Goal: Information Seeking & Learning: Learn about a topic

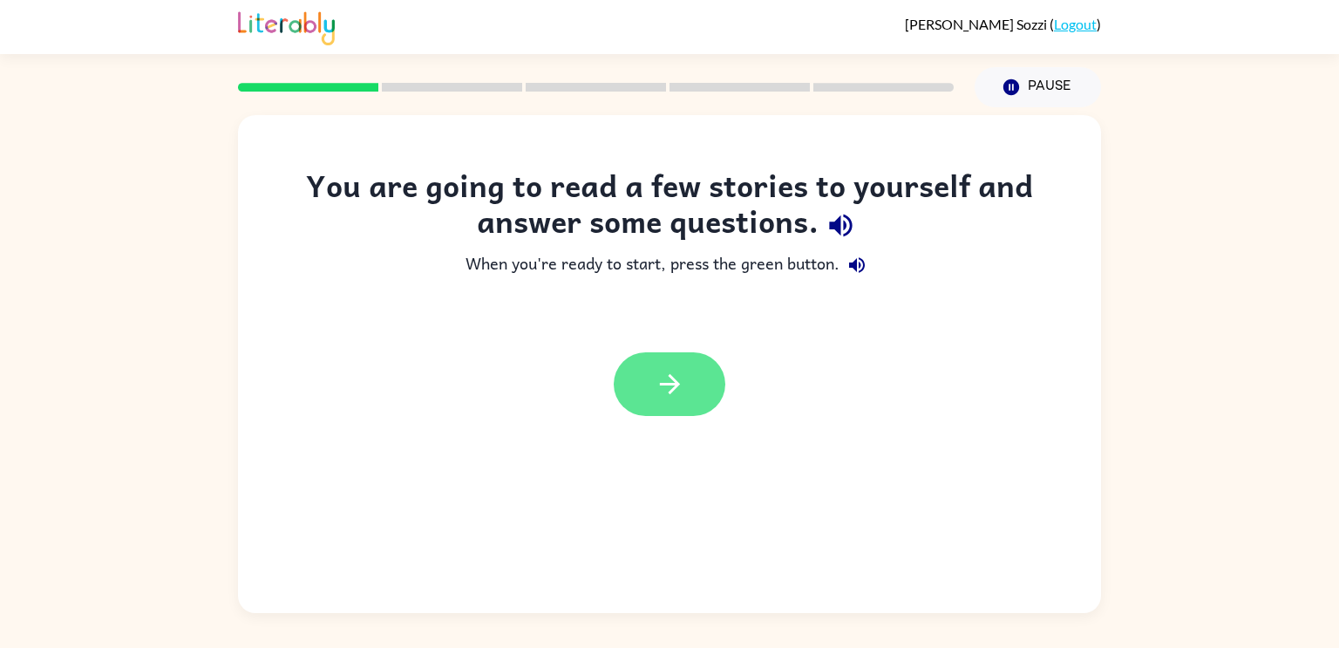
click at [662, 384] on icon "button" at bounding box center [669, 384] width 20 height 20
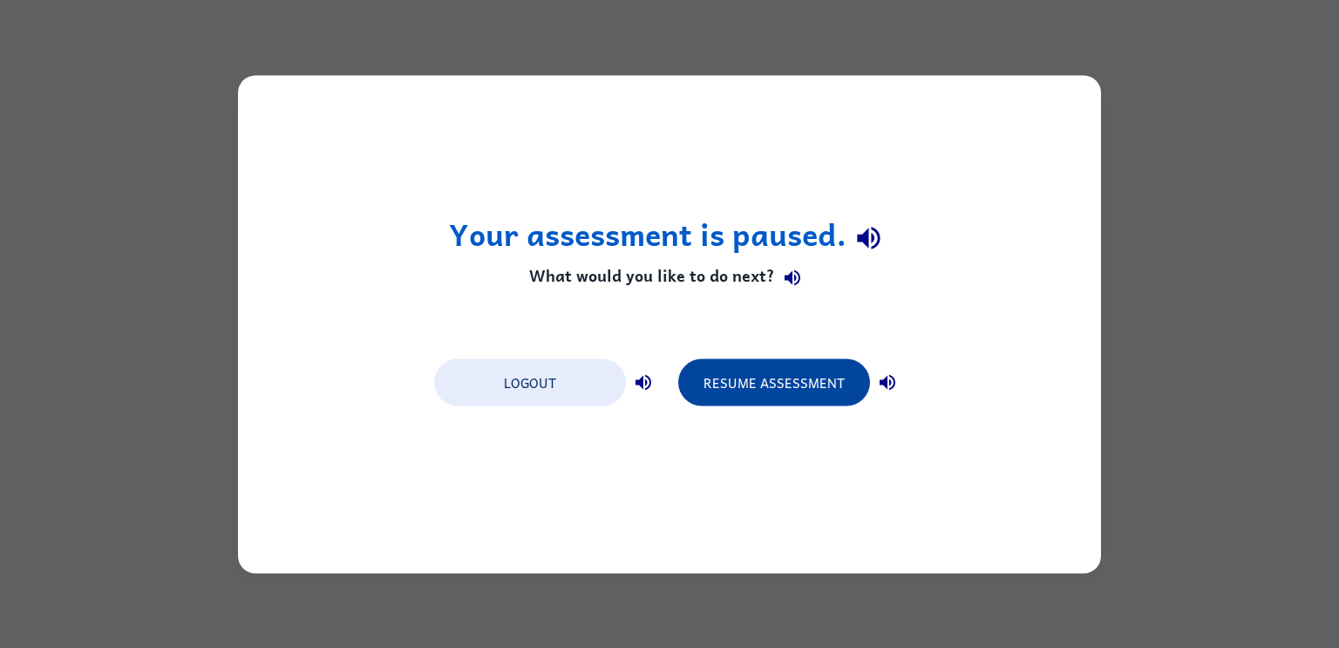
click at [789, 367] on button "Resume Assessment" at bounding box center [774, 381] width 192 height 47
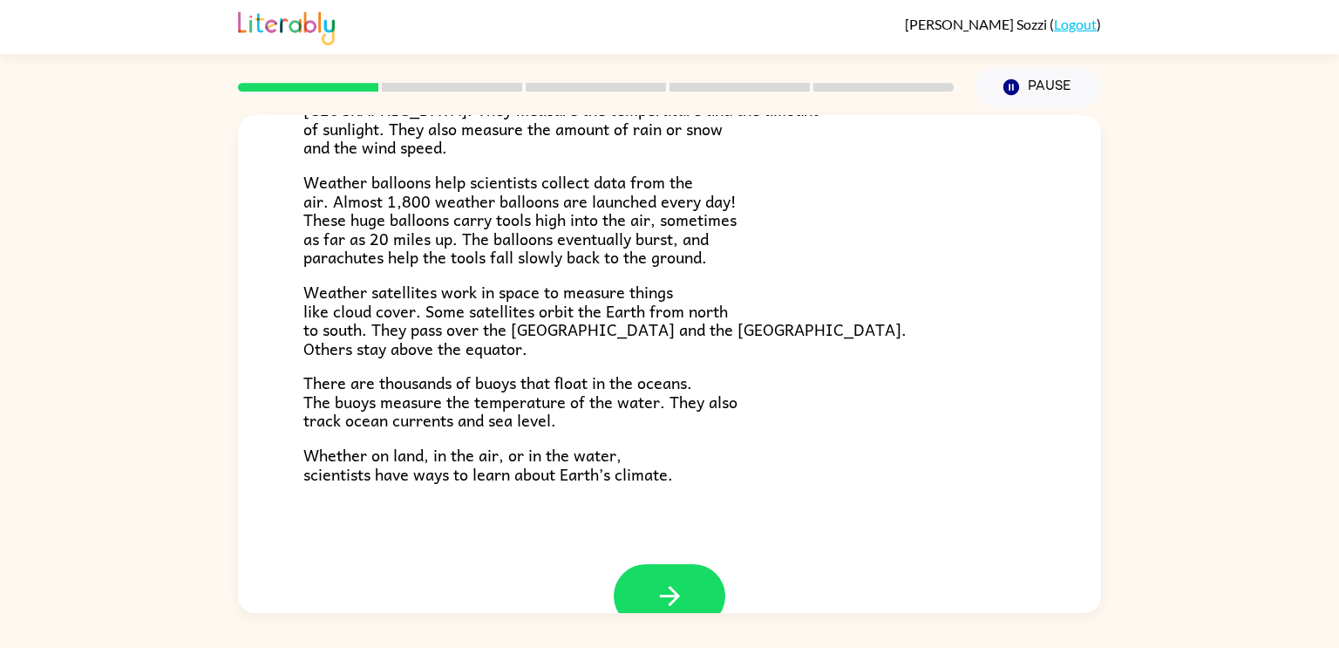
scroll to position [448, 0]
click at [681, 593] on icon "button" at bounding box center [670, 594] width 31 height 31
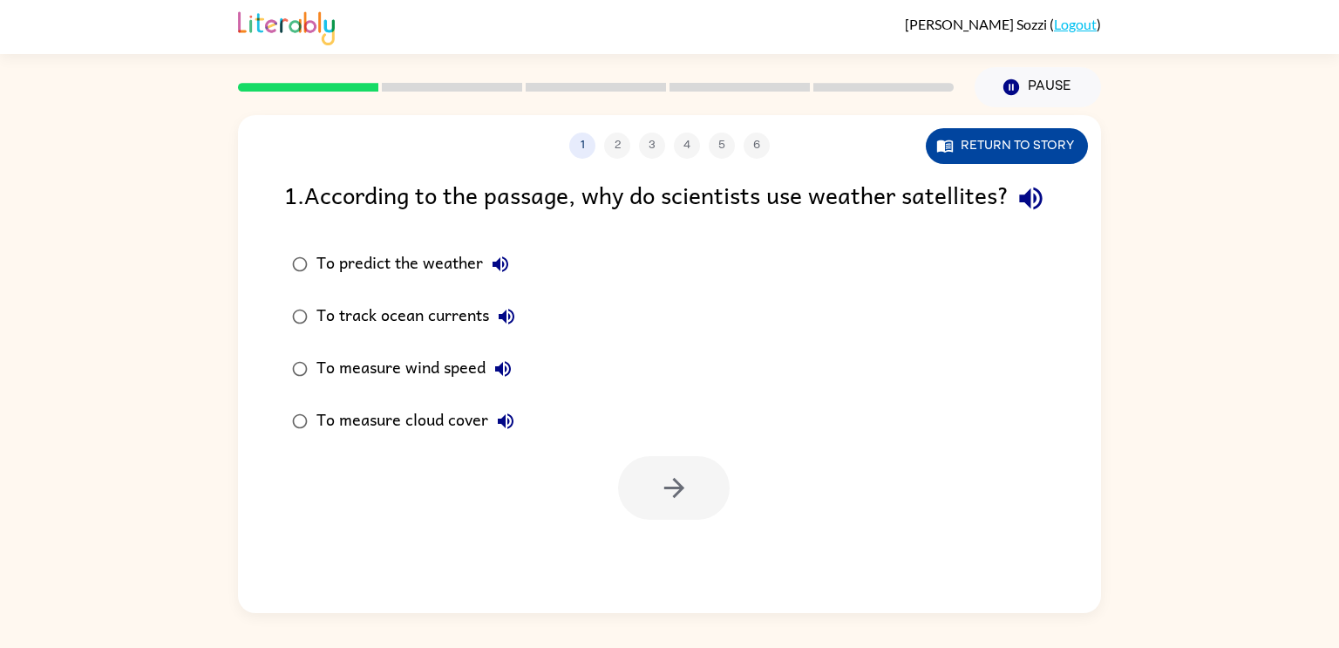
click at [937, 150] on icon "button" at bounding box center [945, 146] width 16 height 12
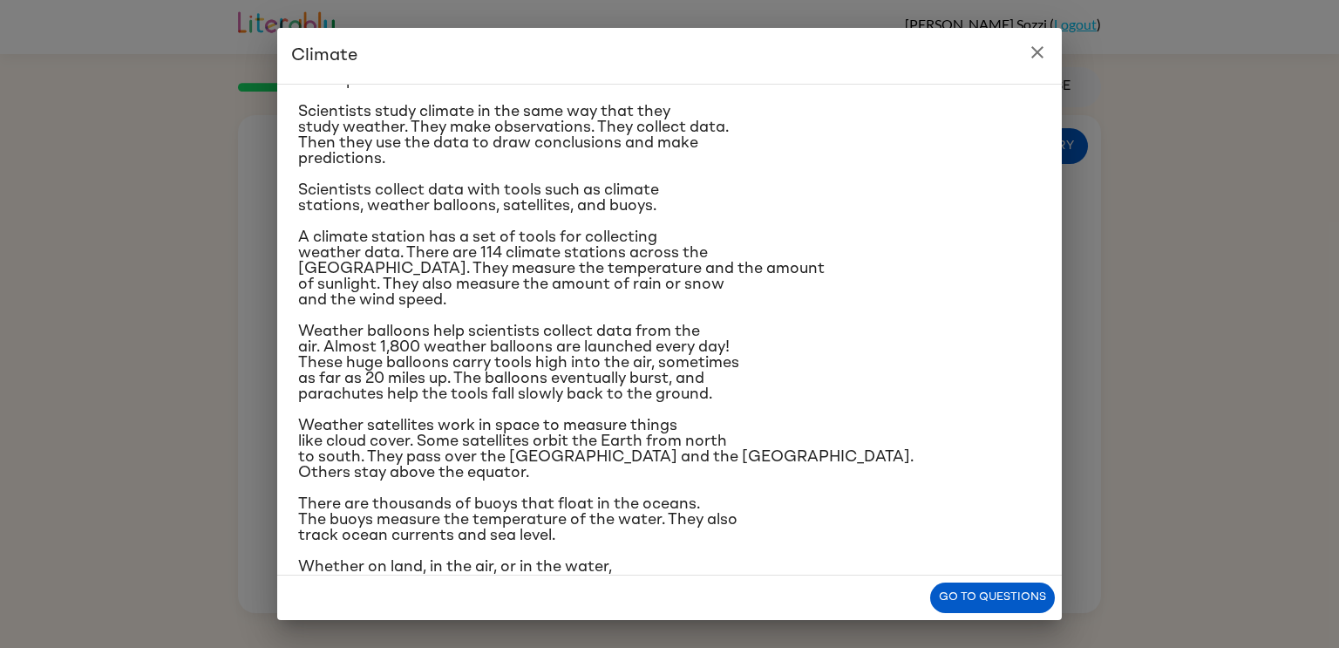
scroll to position [165, 0]
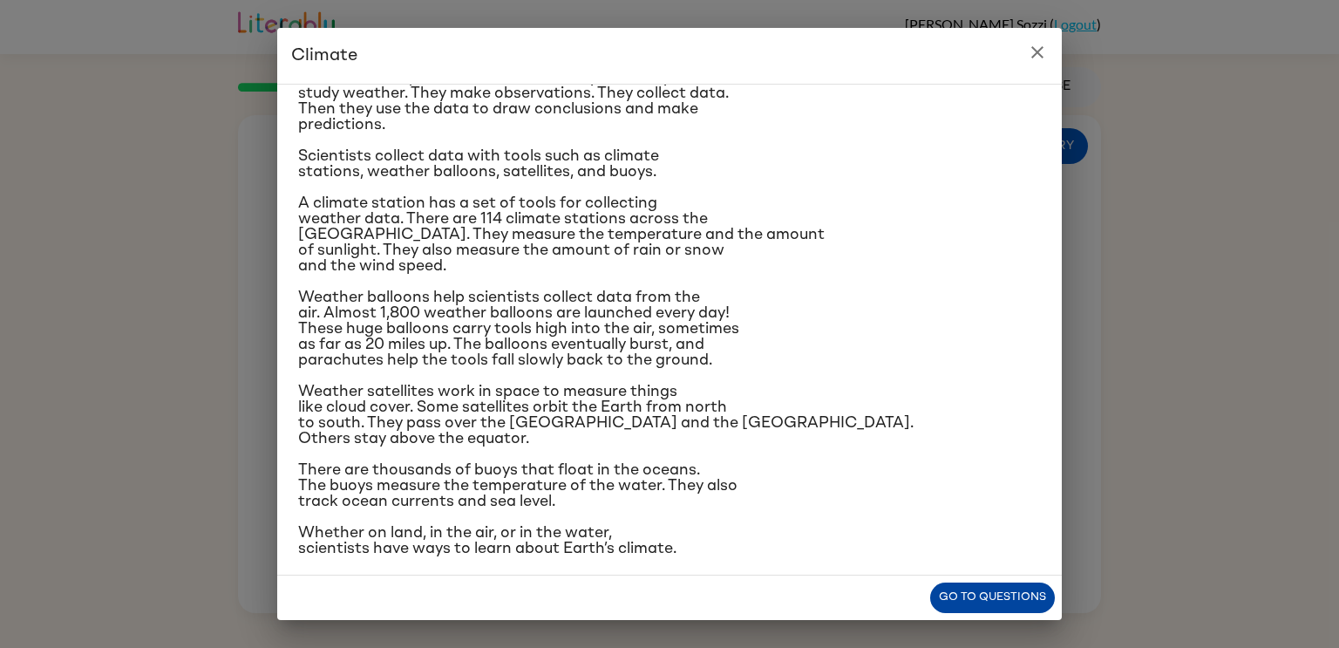
click at [1023, 588] on button "Go to questions" at bounding box center [992, 597] width 125 height 31
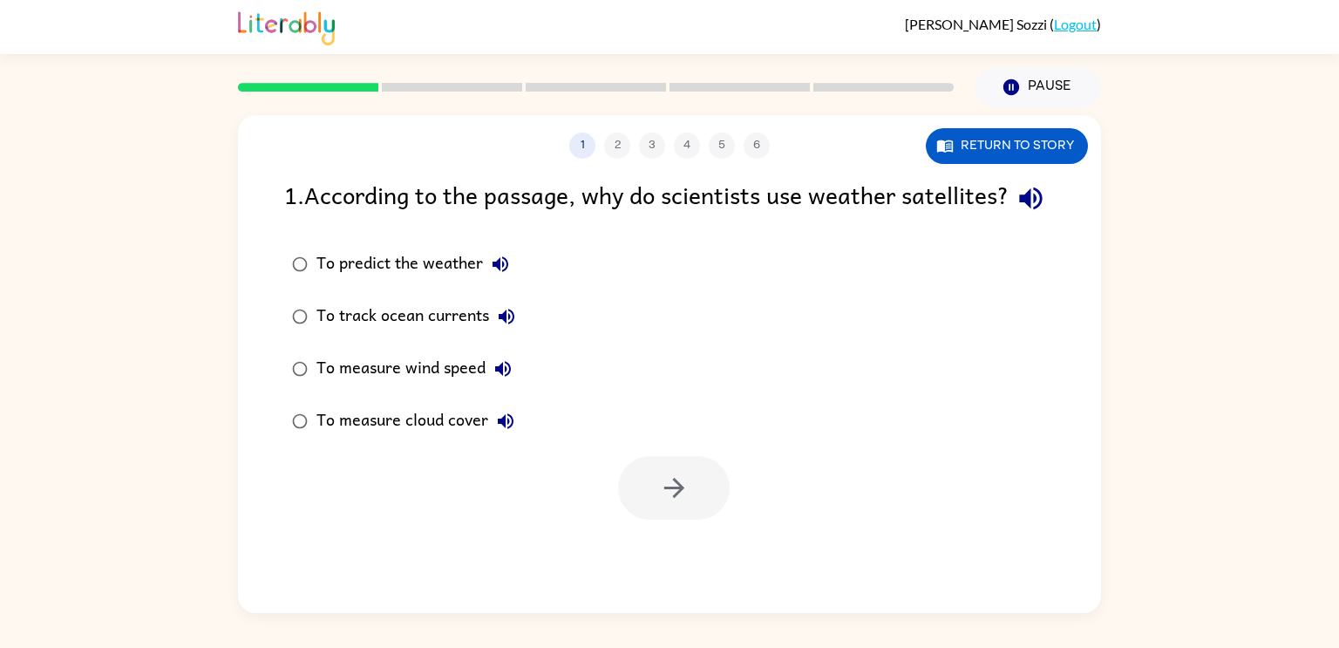
click at [422, 438] on div "To measure cloud cover" at bounding box center [419, 421] width 207 height 35
click at [707, 520] on button "button" at bounding box center [674, 488] width 112 height 64
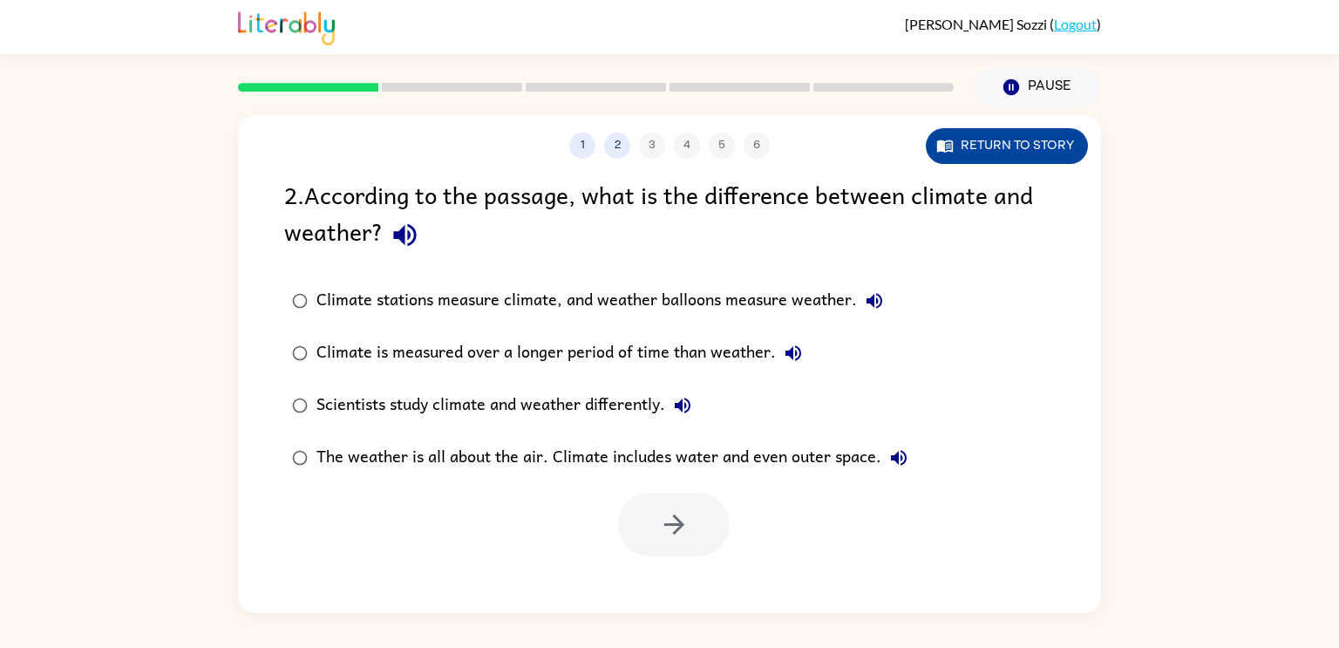
click at [1040, 153] on button "Return to story" at bounding box center [1007, 146] width 162 height 36
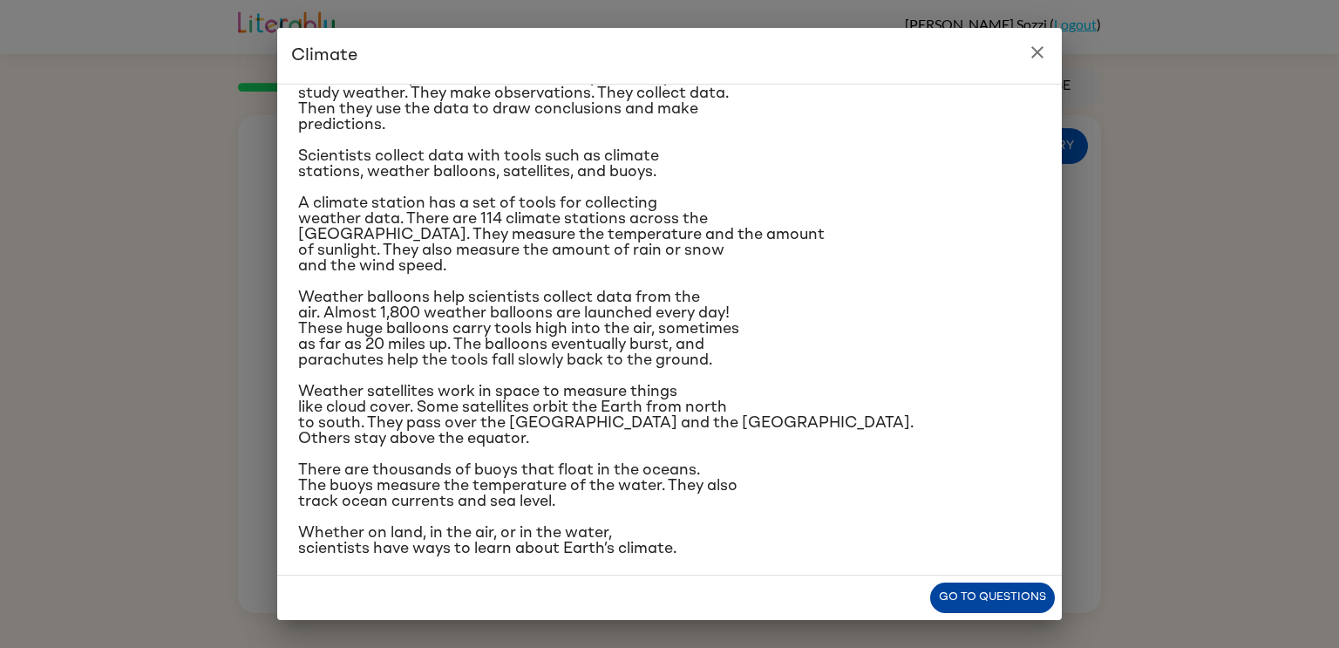
click at [1005, 583] on button "Go to questions" at bounding box center [992, 597] width 125 height 31
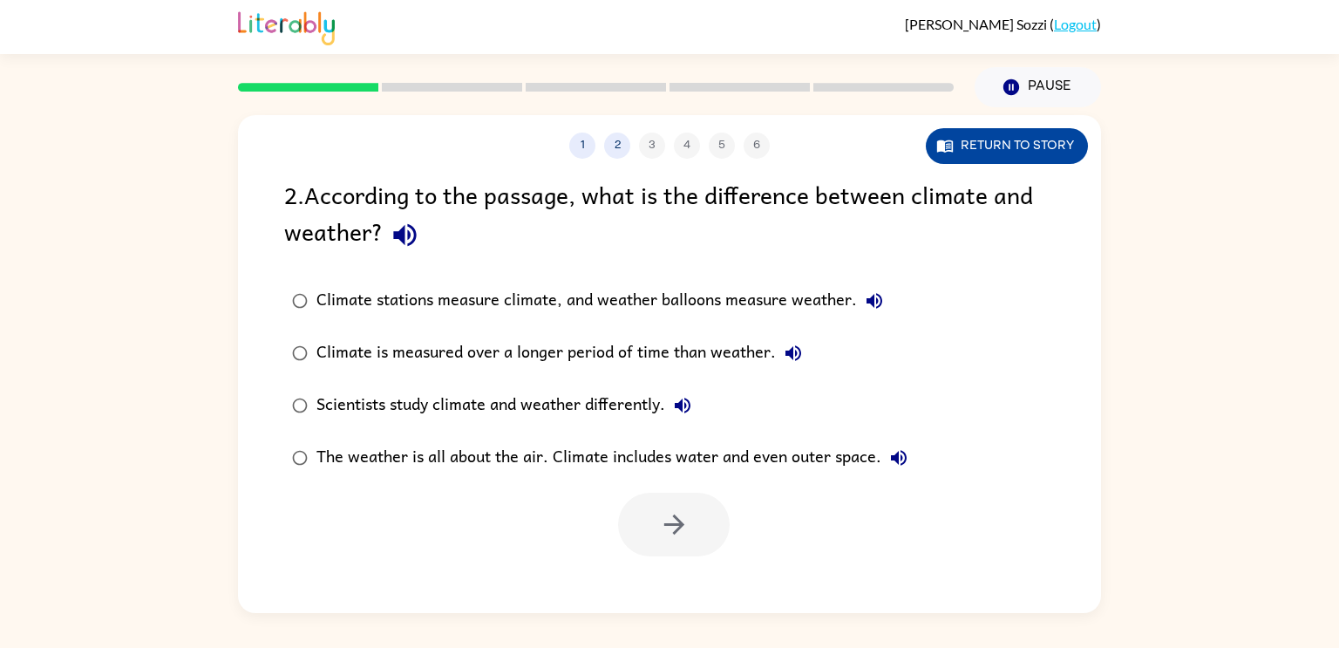
click at [980, 153] on button "Return to story" at bounding box center [1007, 146] width 162 height 36
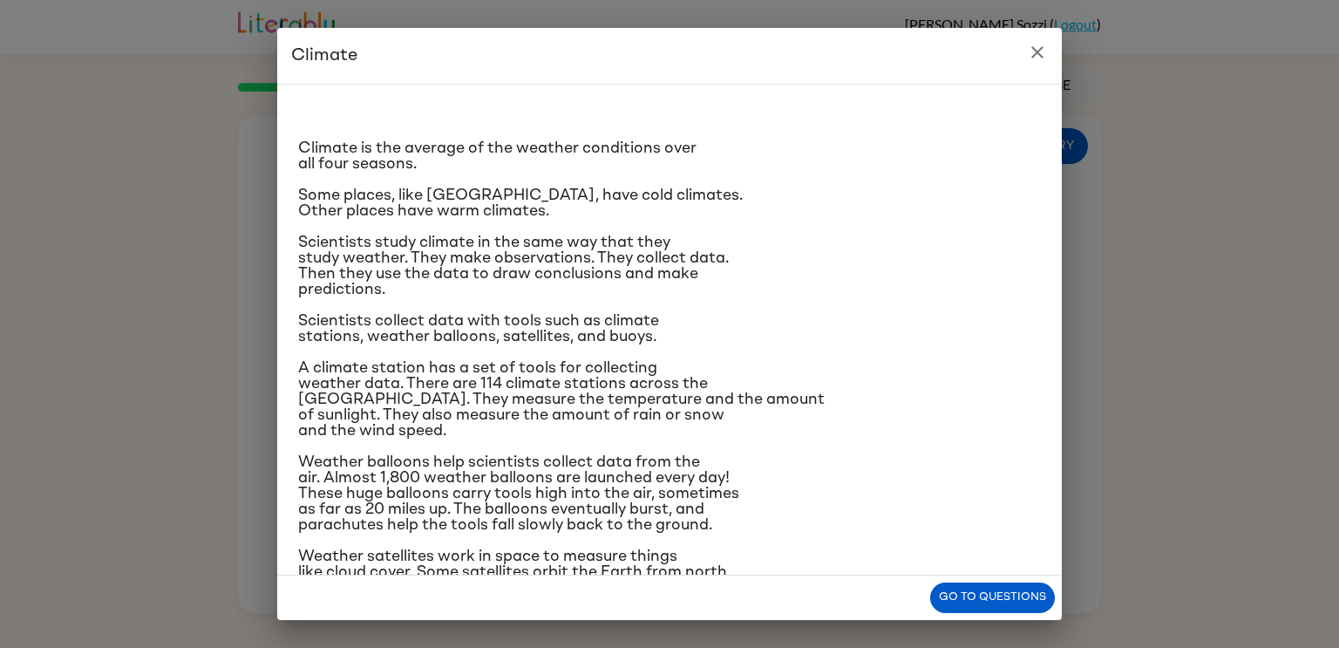
click at [767, 196] on p "Some places, like [GEOGRAPHIC_DATA], have cold climates. Other places have warm…" at bounding box center [669, 202] width 743 height 31
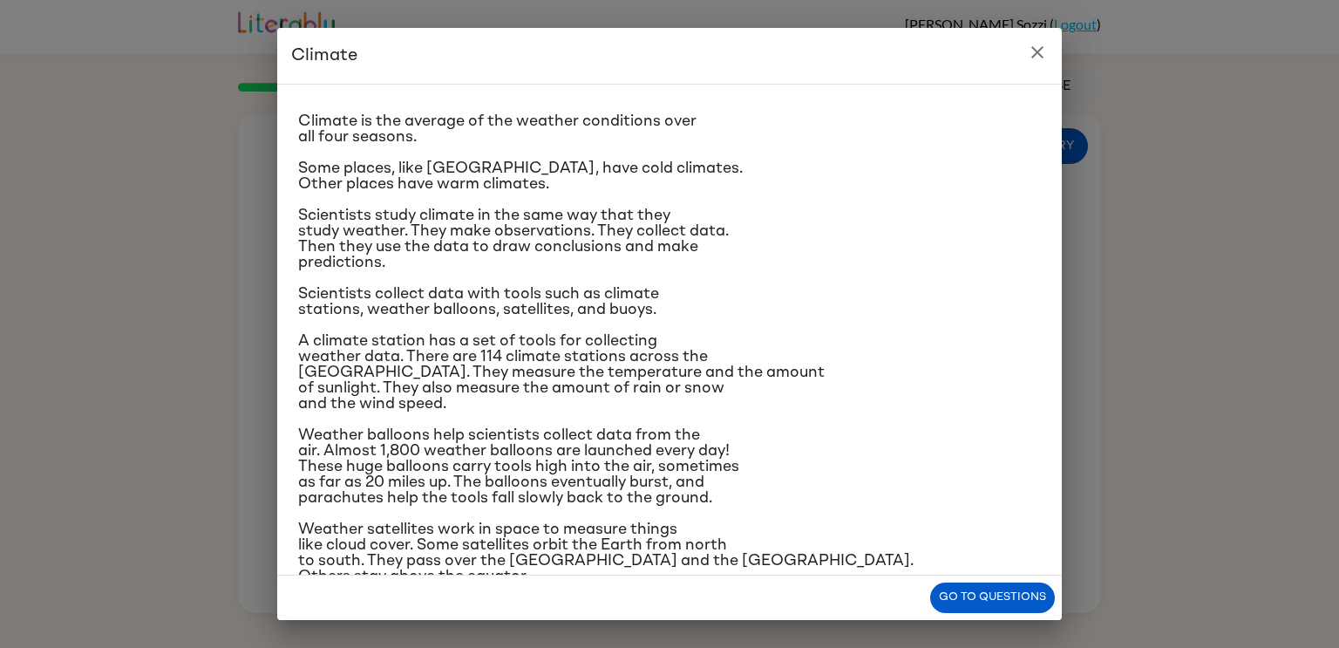
scroll to position [0, 0]
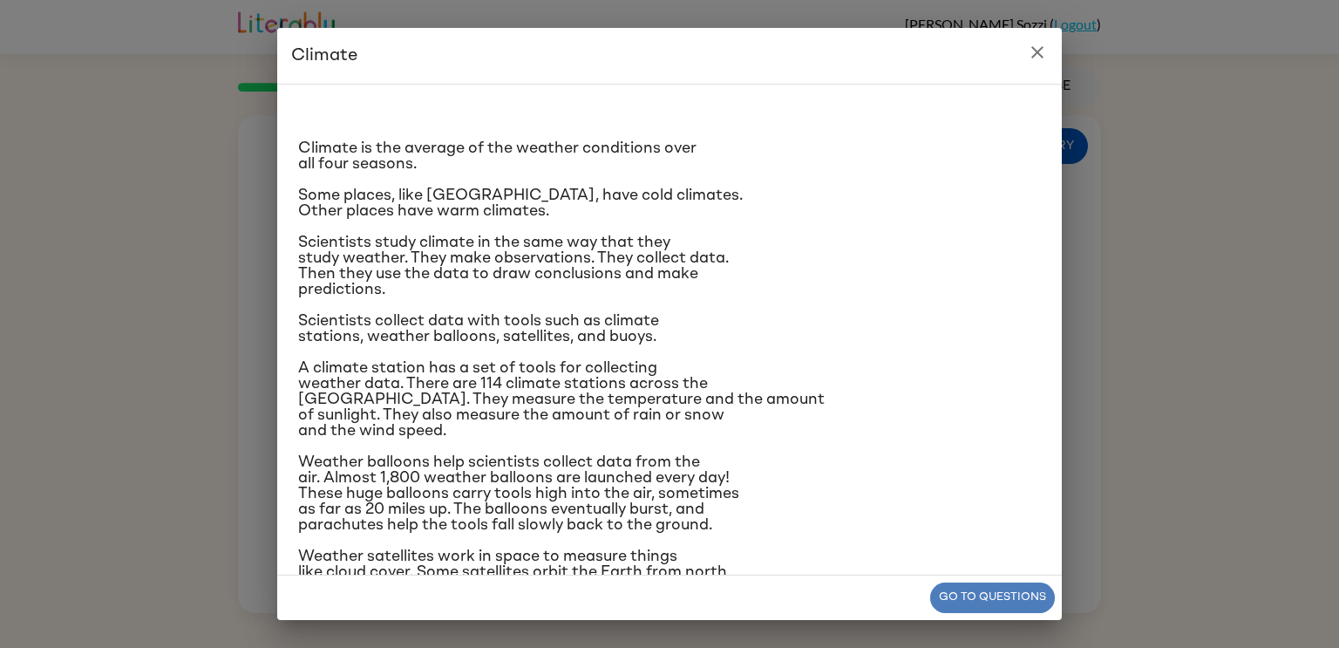
click at [988, 585] on button "Go to questions" at bounding box center [992, 597] width 125 height 31
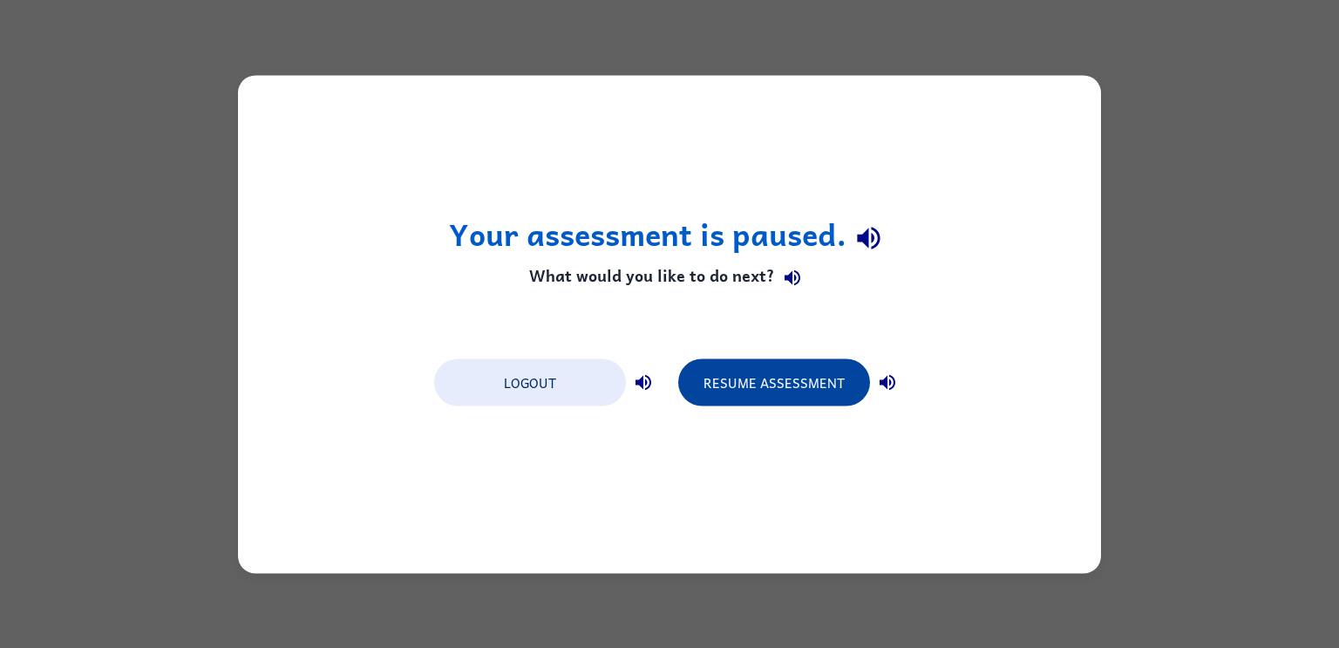
click at [776, 386] on button "Resume Assessment" at bounding box center [774, 381] width 192 height 47
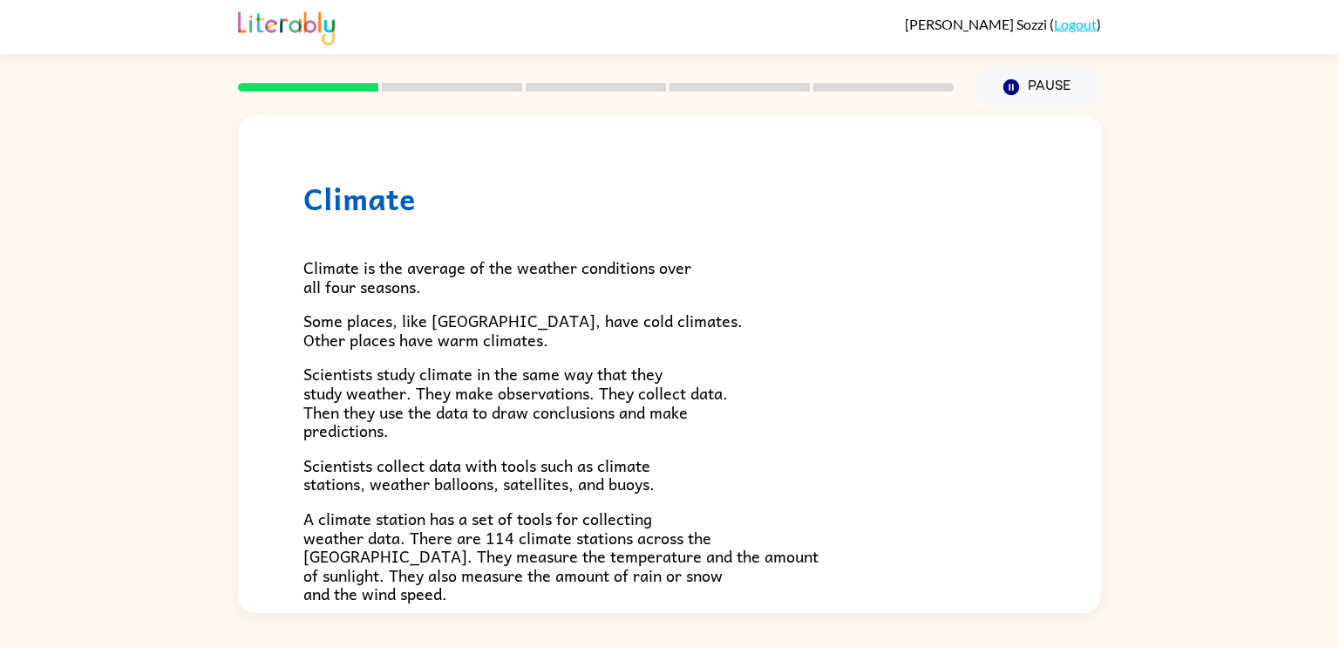
scroll to position [487, 0]
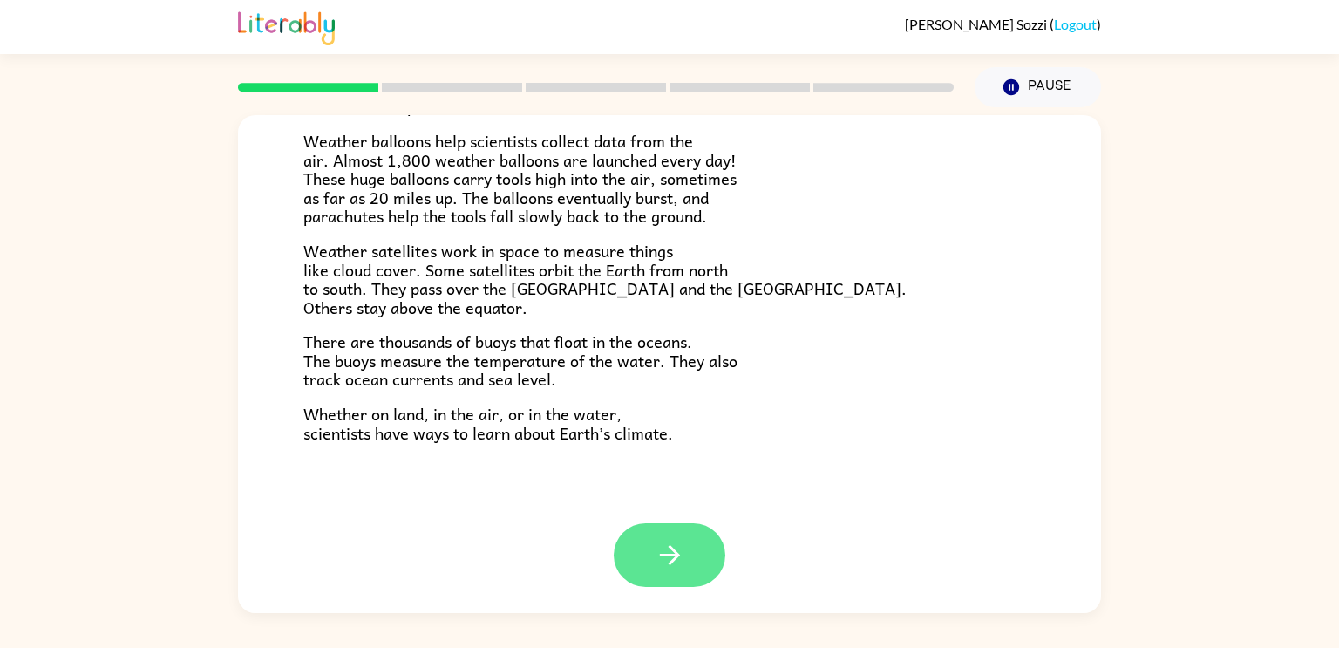
click at [681, 547] on icon "button" at bounding box center [670, 555] width 31 height 31
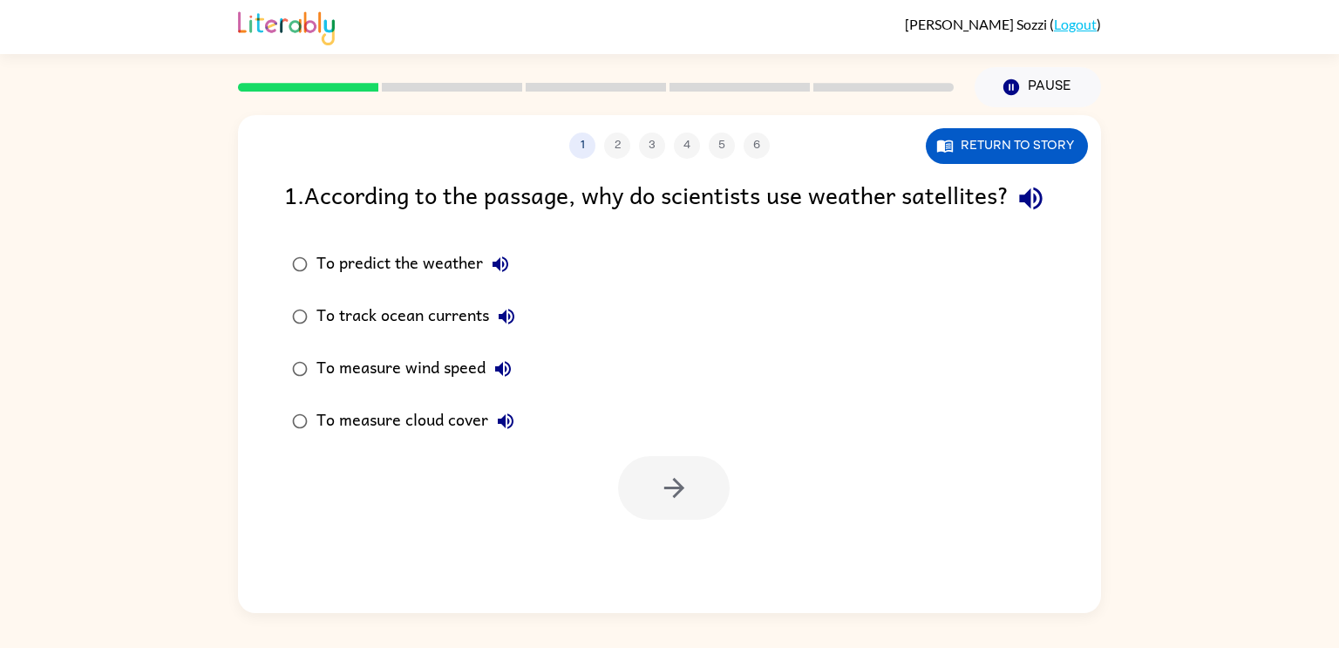
scroll to position [0, 0]
click at [415, 438] on div "To measure cloud cover" at bounding box center [419, 421] width 207 height 35
click at [701, 520] on button "button" at bounding box center [674, 488] width 112 height 64
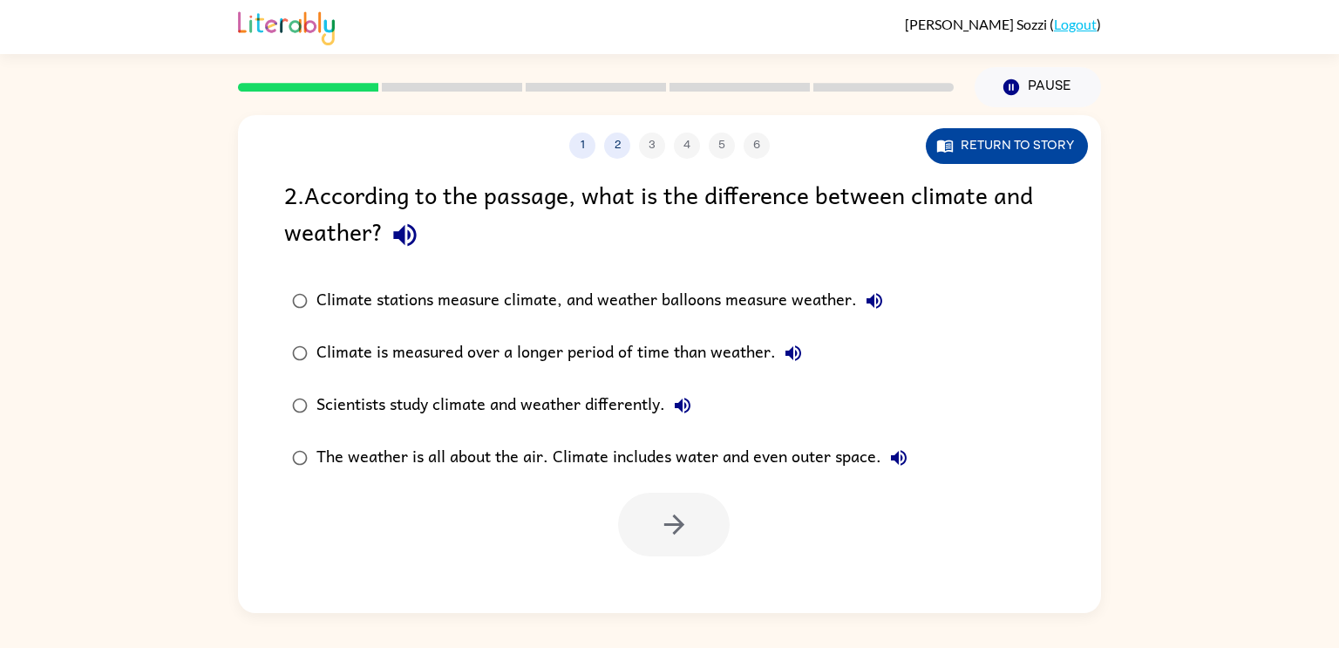
click at [1021, 145] on button "Return to story" at bounding box center [1007, 146] width 162 height 36
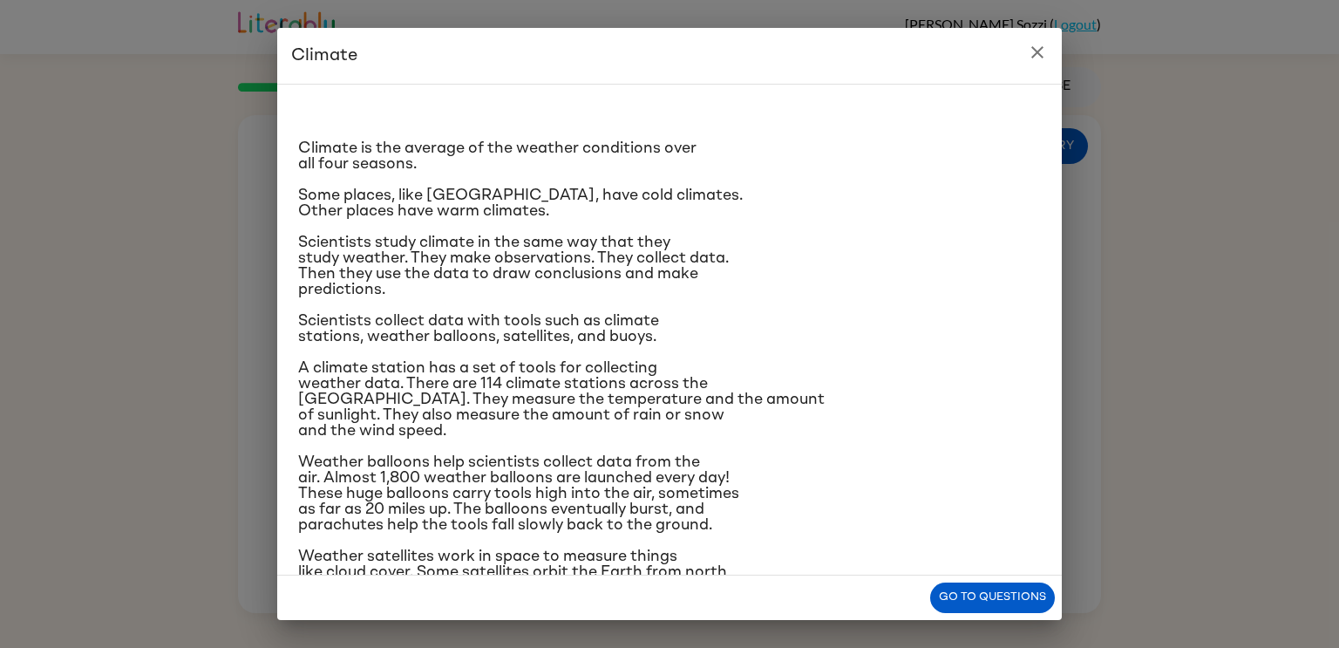
click at [1034, 64] on button "close" at bounding box center [1037, 52] width 35 height 35
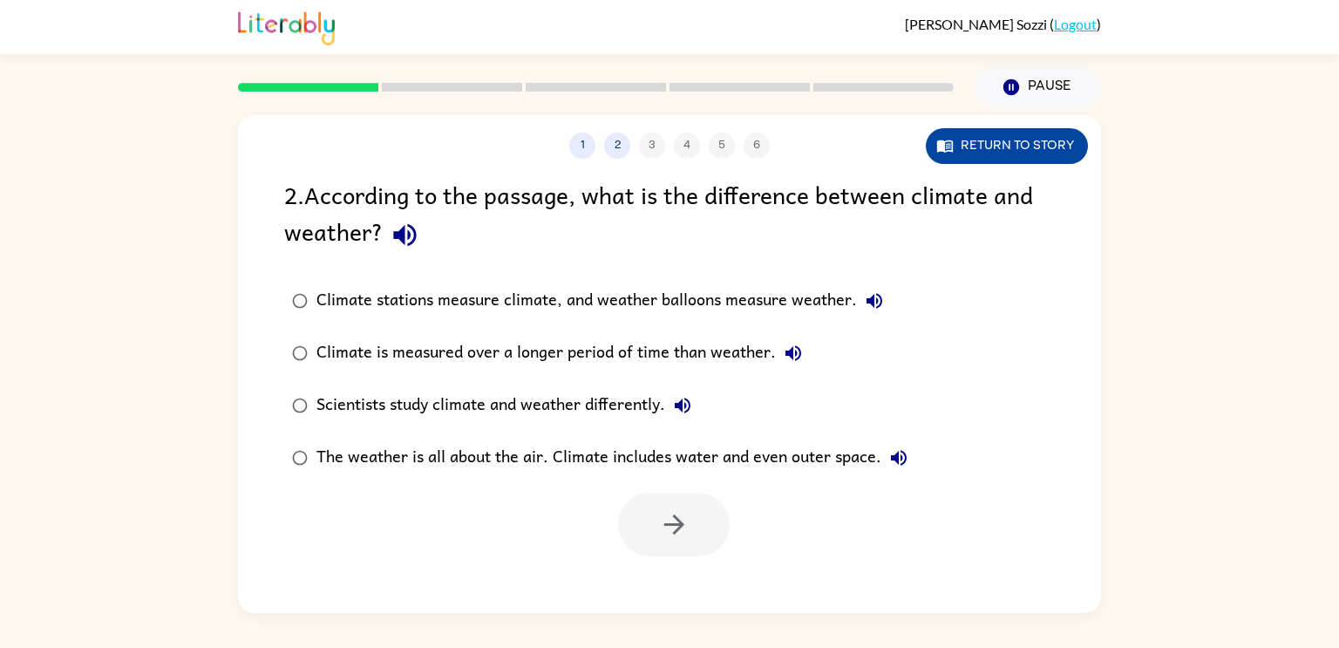
click at [1033, 138] on button "Return to story" at bounding box center [1007, 146] width 162 height 36
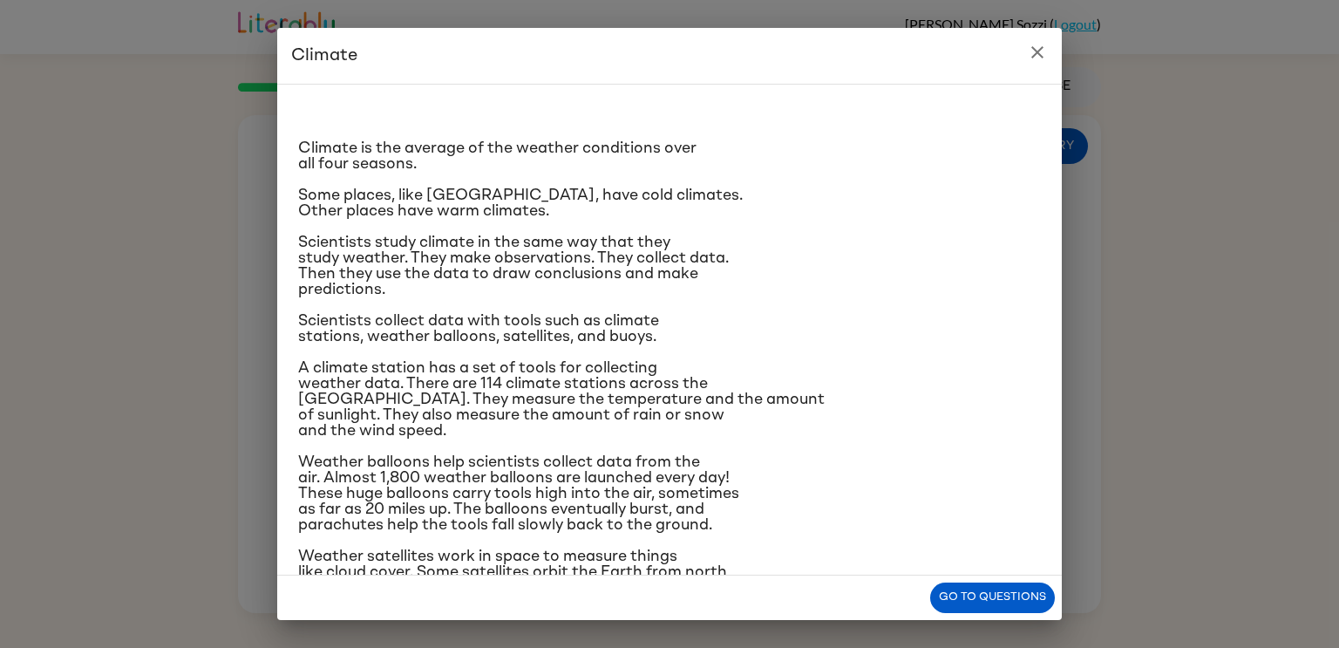
click at [963, 575] on div "Go to questions" at bounding box center [669, 597] width 784 height 44
click at [968, 587] on button "Go to questions" at bounding box center [992, 597] width 125 height 31
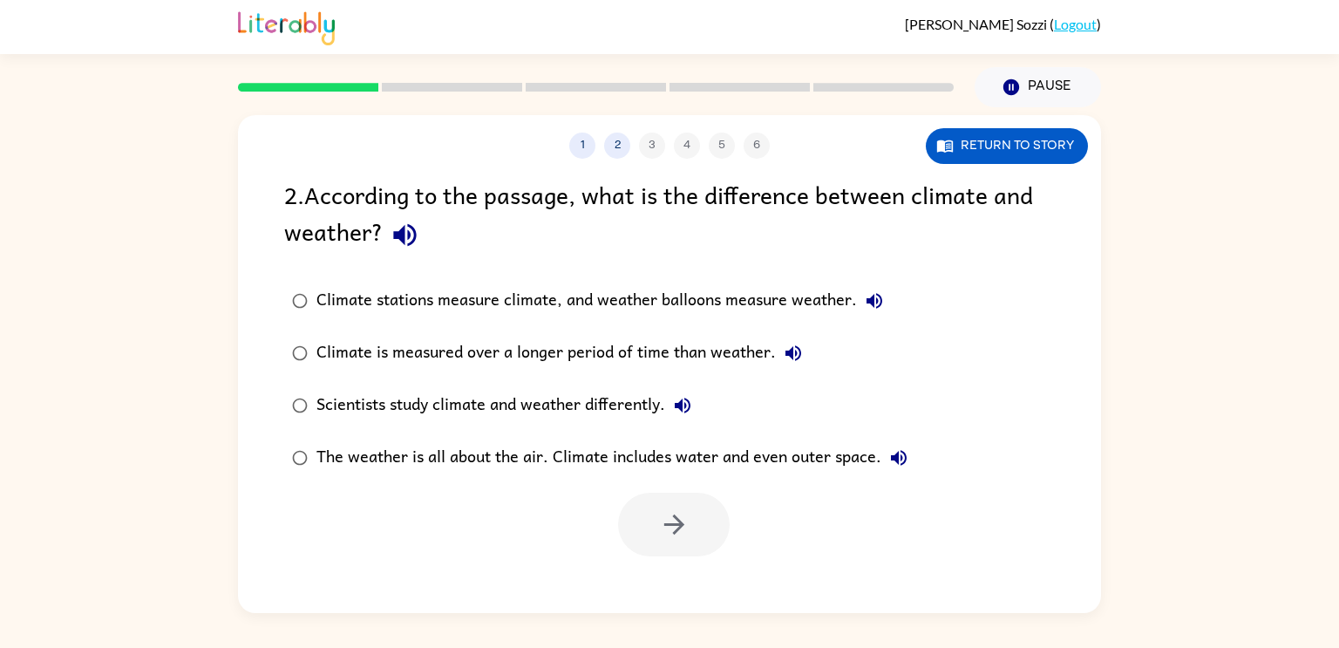
click at [407, 301] on div "Climate stations measure climate, and weather balloons measure weather." at bounding box center [603, 300] width 575 height 35
click at [384, 365] on div "Climate is measured over a longer period of time than weather." at bounding box center [563, 353] width 494 height 35
click at [375, 395] on div "Scientists study climate and weather differently." at bounding box center [508, 405] width 384 height 35
click at [657, 540] on button "button" at bounding box center [674, 524] width 112 height 64
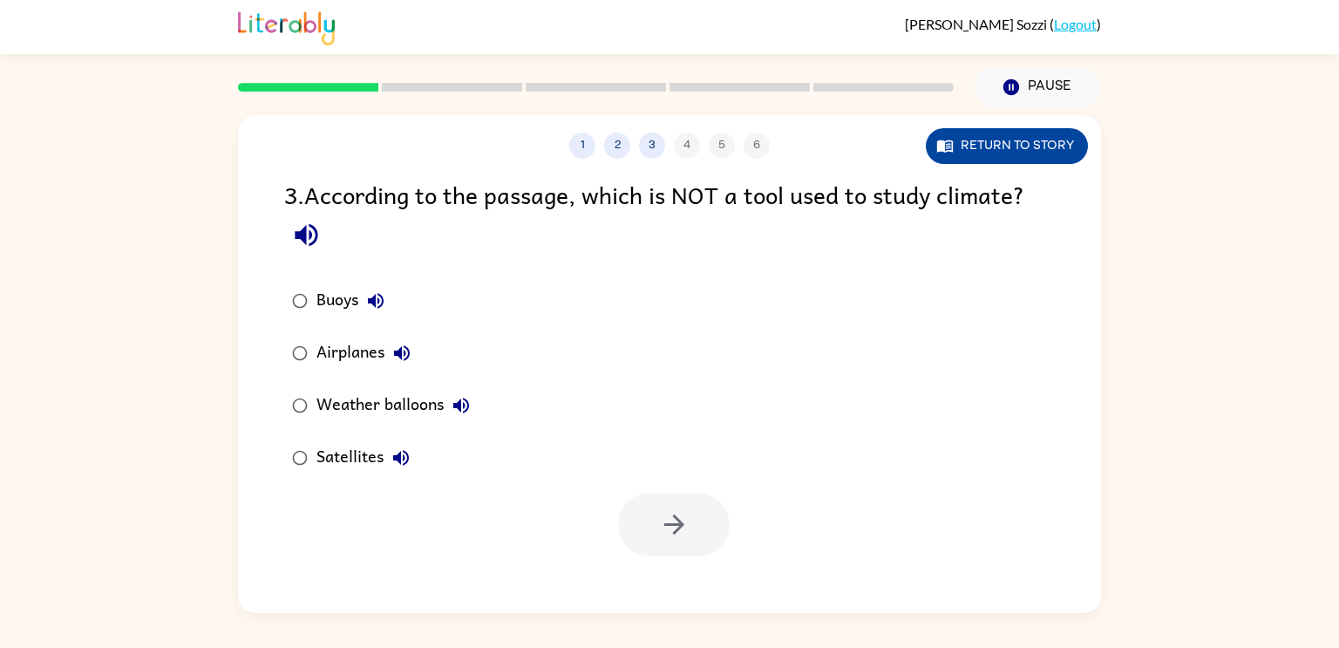
click at [1058, 141] on button "Return to story" at bounding box center [1007, 146] width 162 height 36
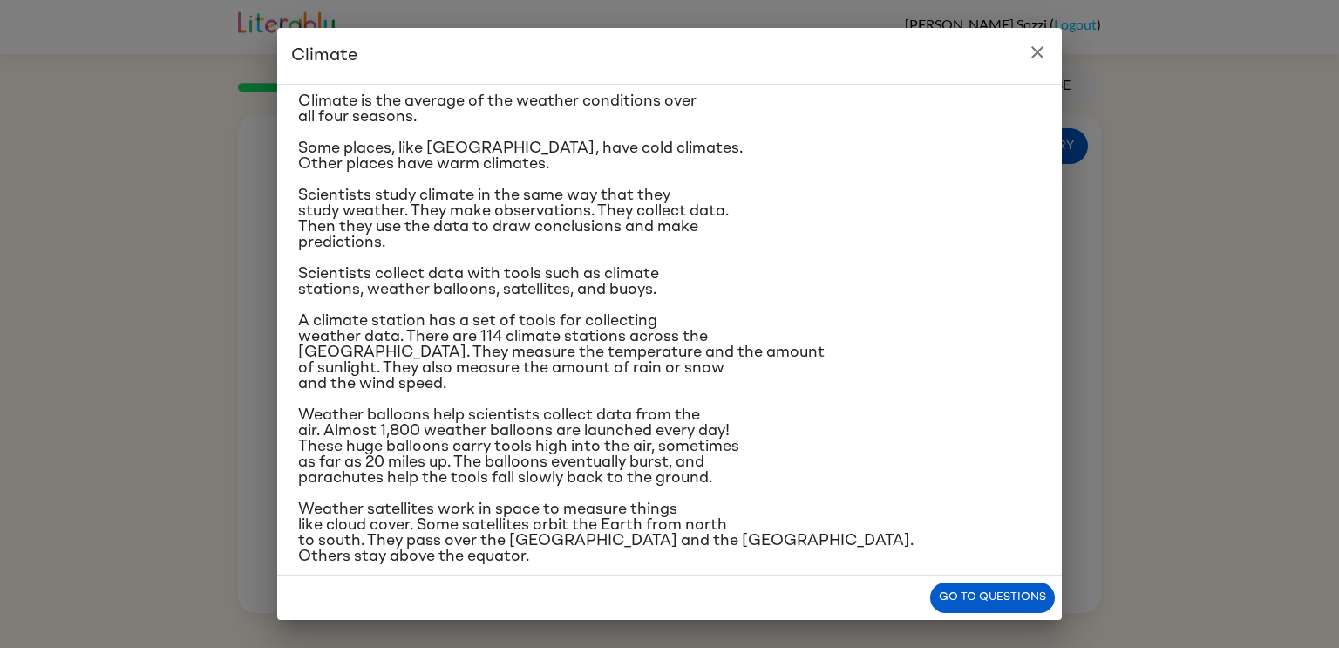
scroll to position [58, 0]
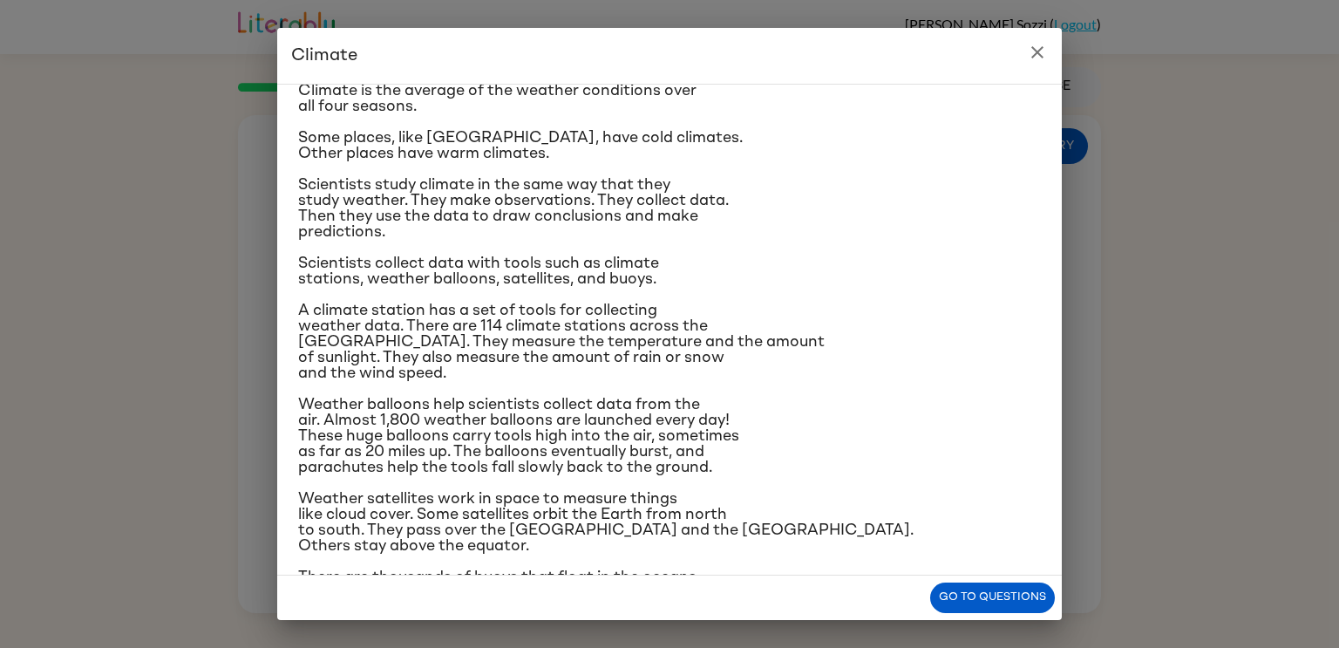
click at [1029, 44] on icon "close" at bounding box center [1037, 52] width 21 height 21
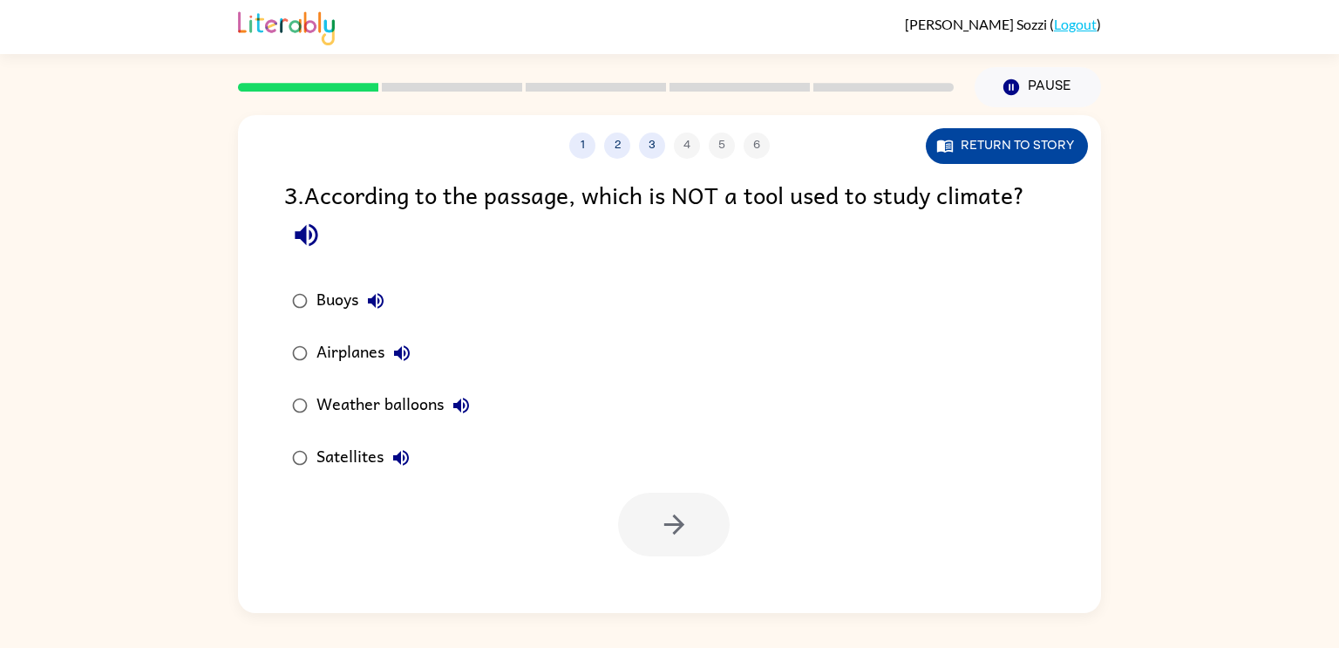
click at [1006, 143] on button "Return to story" at bounding box center [1007, 146] width 162 height 36
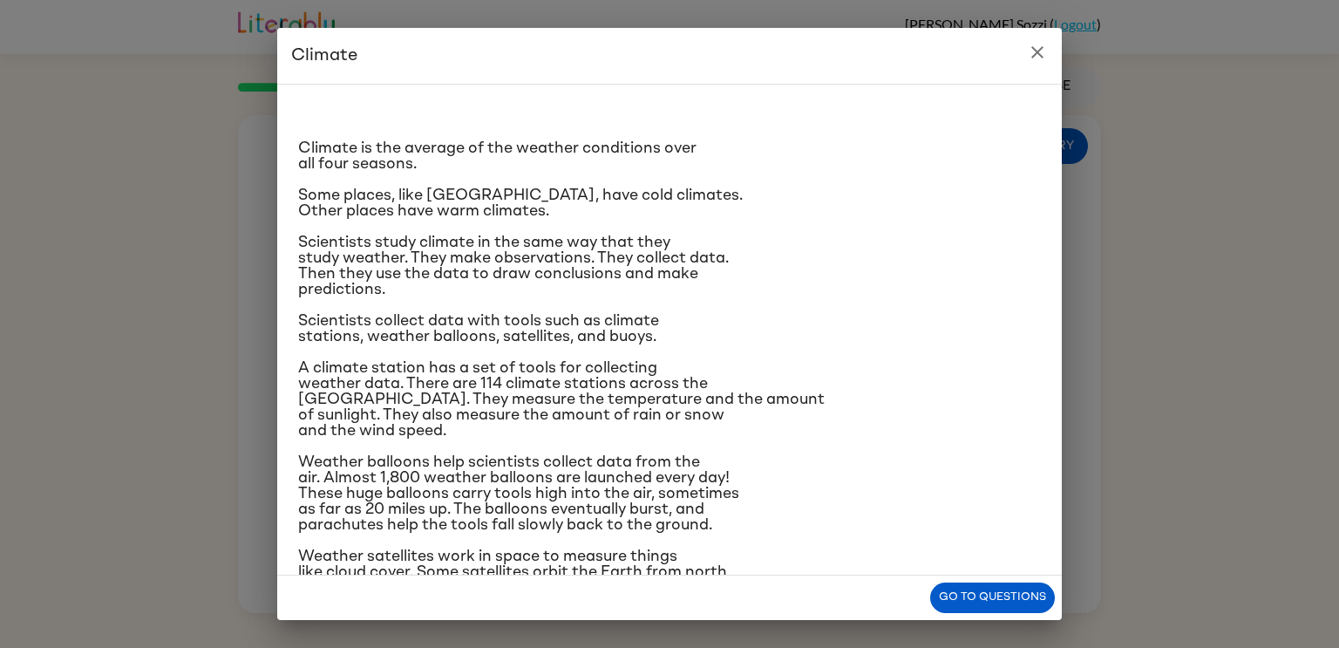
click at [1040, 54] on icon "close" at bounding box center [1037, 52] width 12 height 12
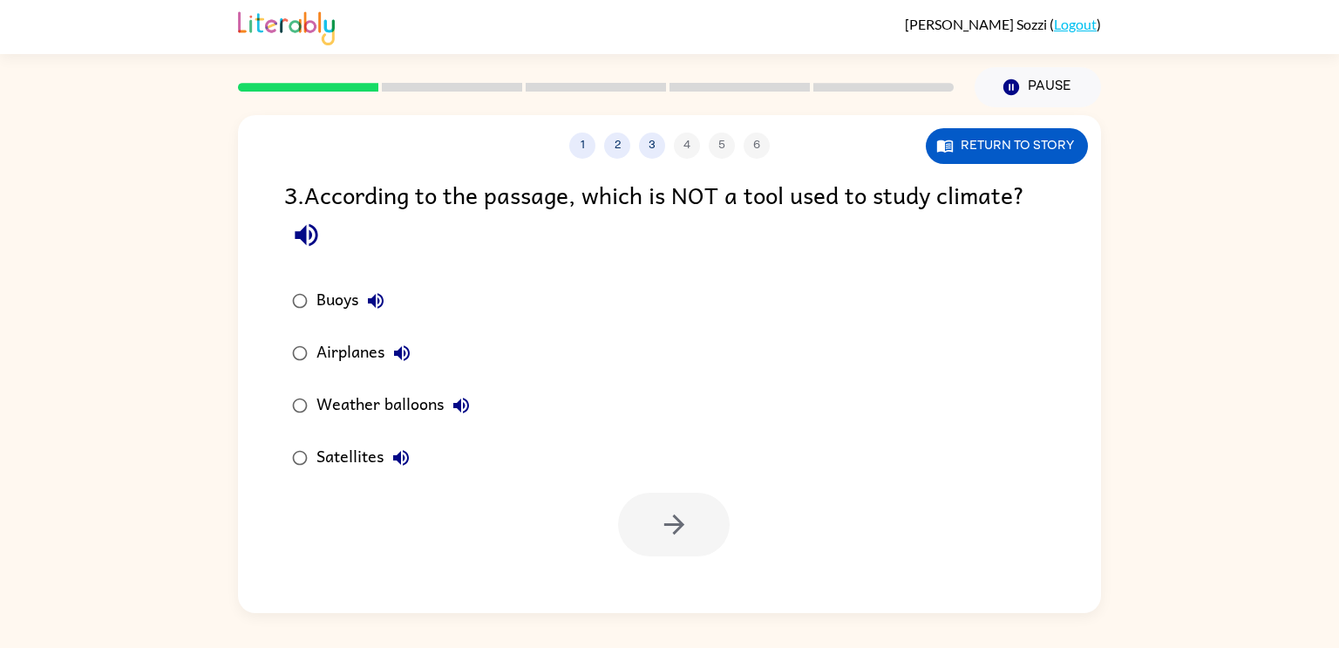
click at [11, 323] on div "1 2 3 4 5 6 Return to story 3 . According to the passage, which is NOT a tool u…" at bounding box center [669, 360] width 1339 height 506
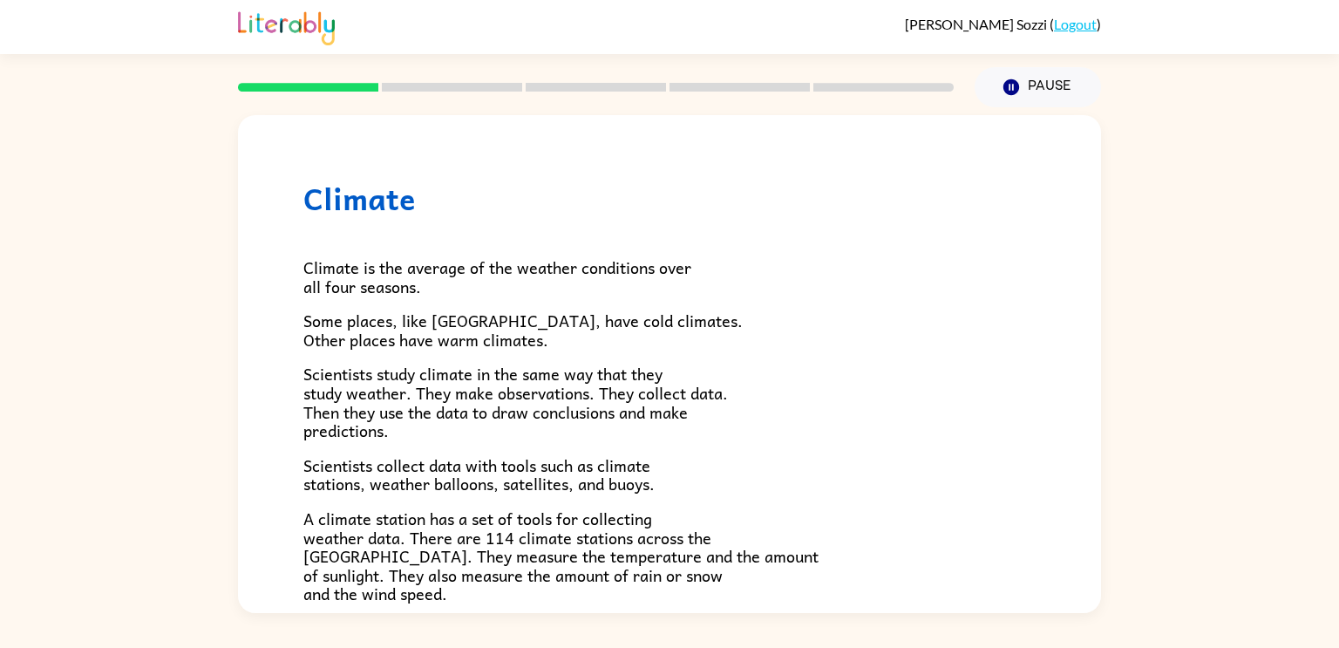
scroll to position [487, 0]
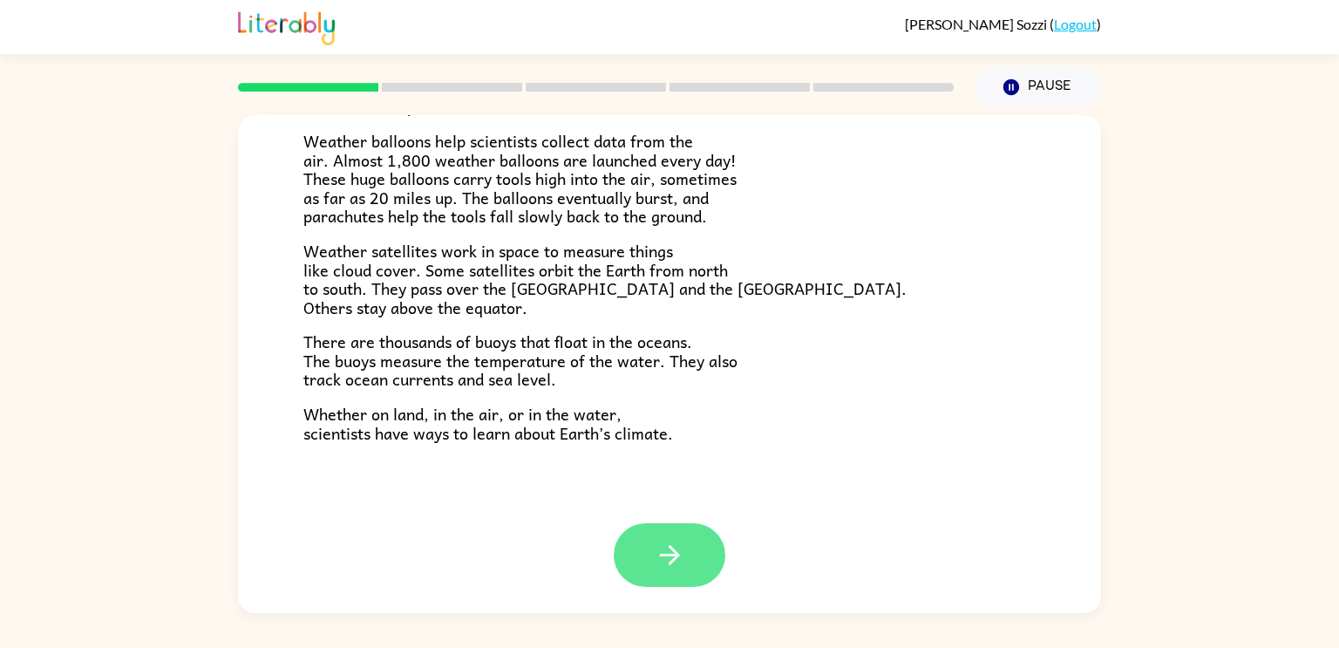
click at [659, 562] on icon "button" at bounding box center [670, 555] width 31 height 31
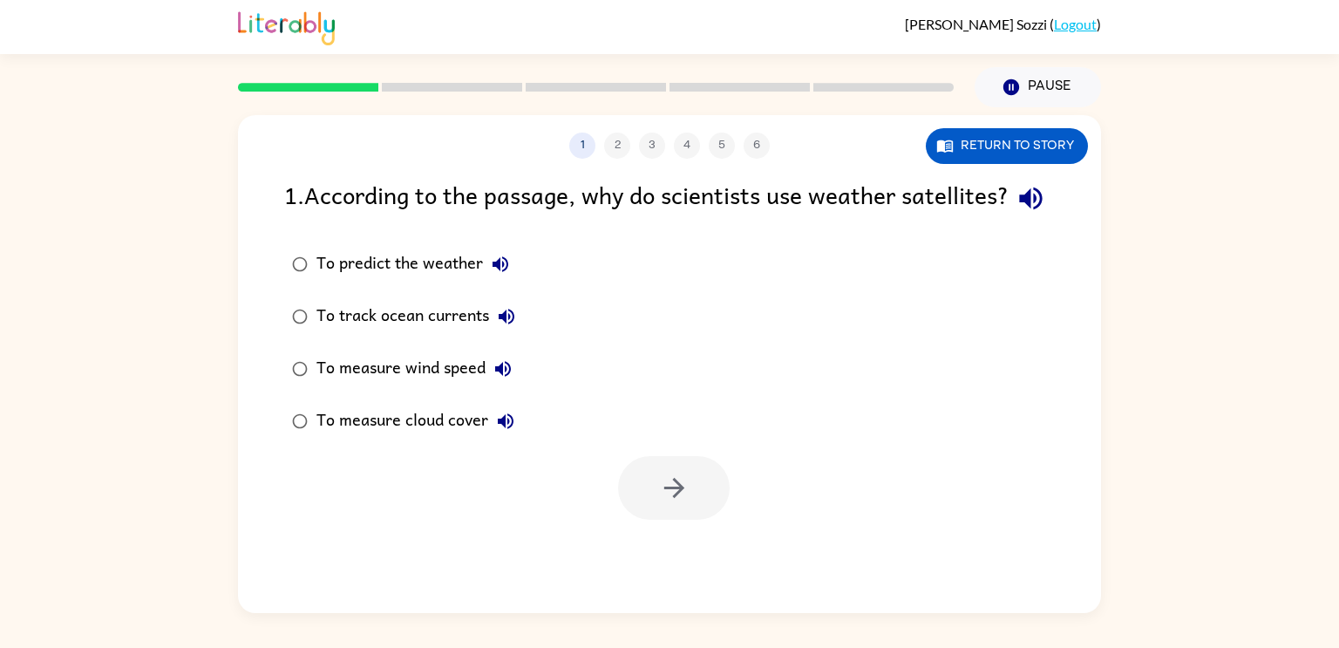
click at [420, 438] on div "To measure cloud cover" at bounding box center [419, 421] width 207 height 35
click at [677, 503] on icon "button" at bounding box center [674, 487] width 31 height 31
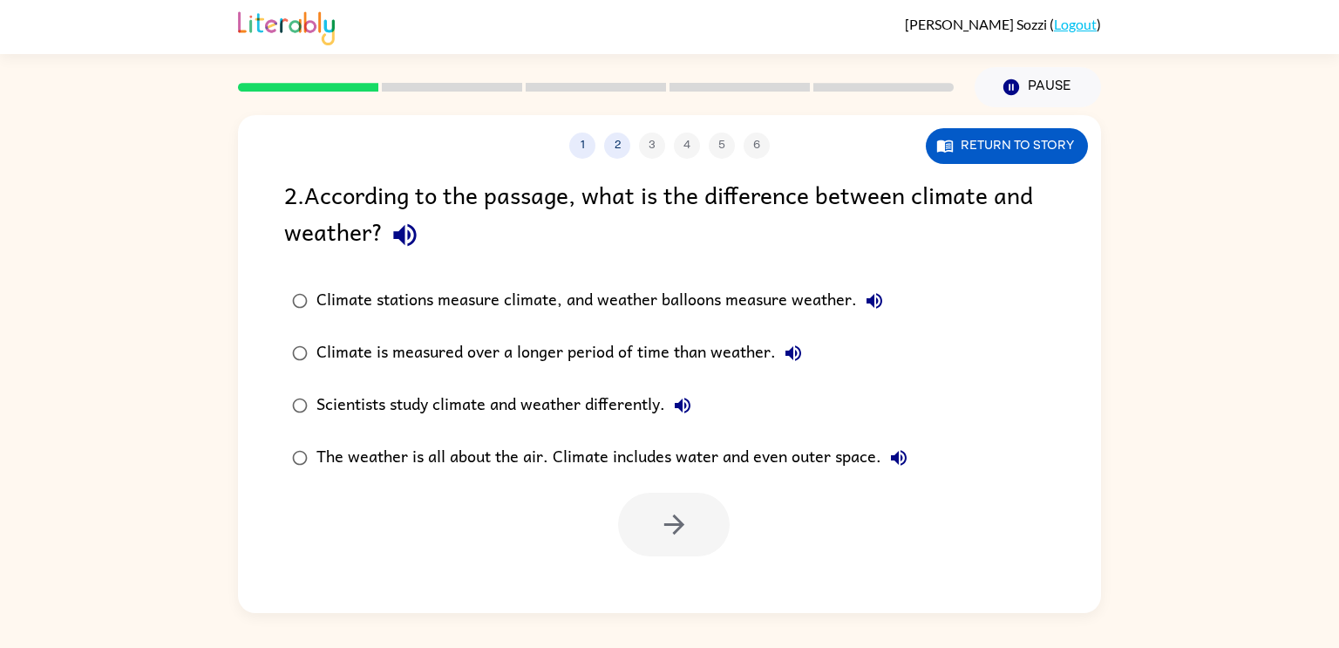
click at [715, 443] on div "The weather is all about the air. Climate includes water and even outer space." at bounding box center [616, 457] width 600 height 35
click at [665, 413] on div "Scientists study climate and weather differently." at bounding box center [508, 405] width 384 height 35
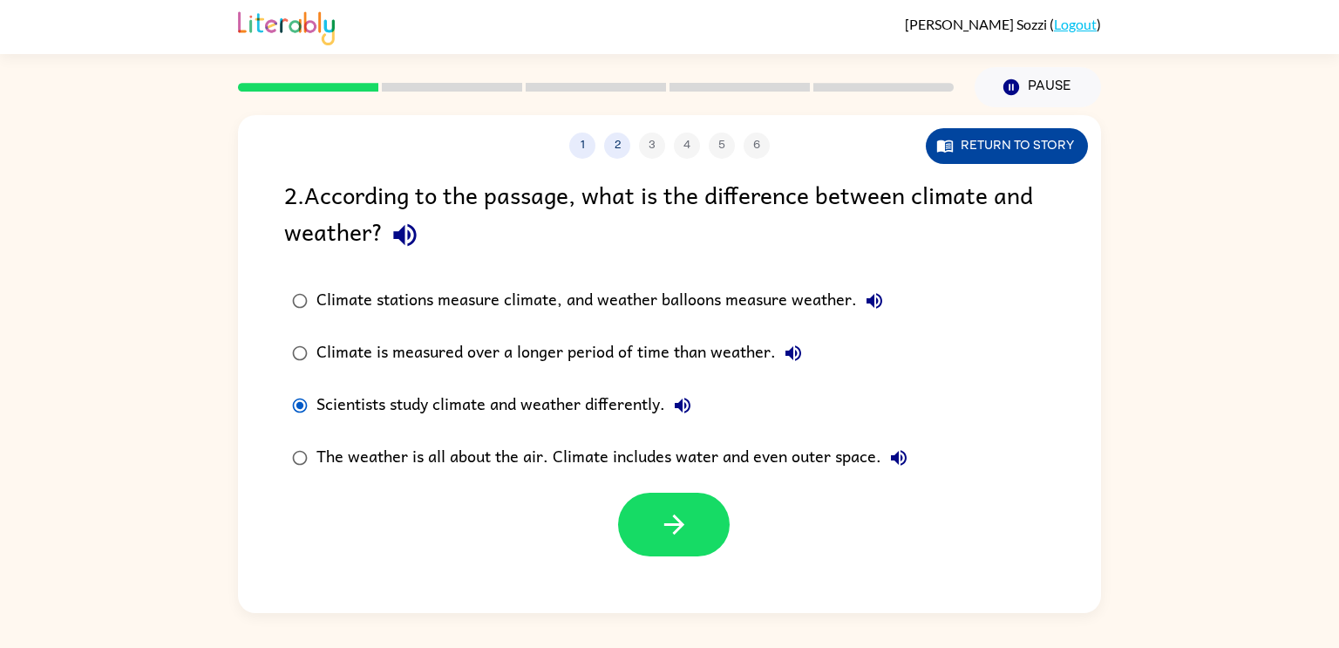
click at [1042, 146] on button "Return to story" at bounding box center [1007, 146] width 162 height 36
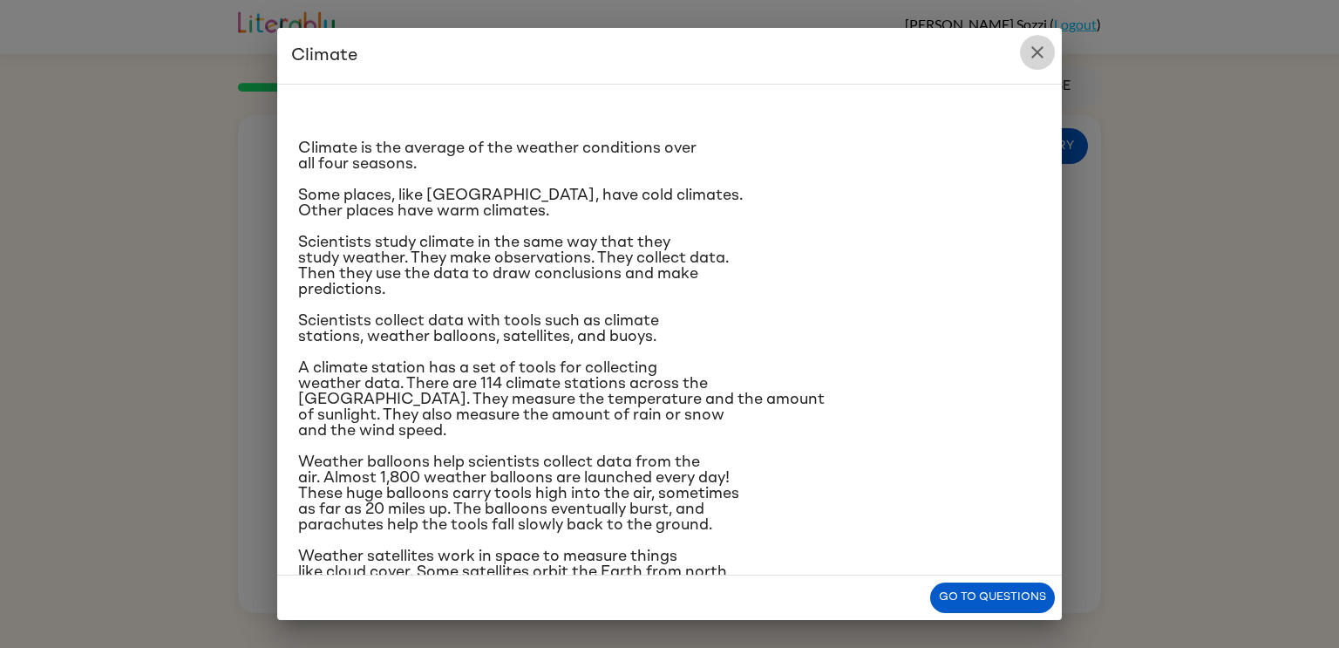
click at [1045, 50] on icon "close" at bounding box center [1037, 52] width 21 height 21
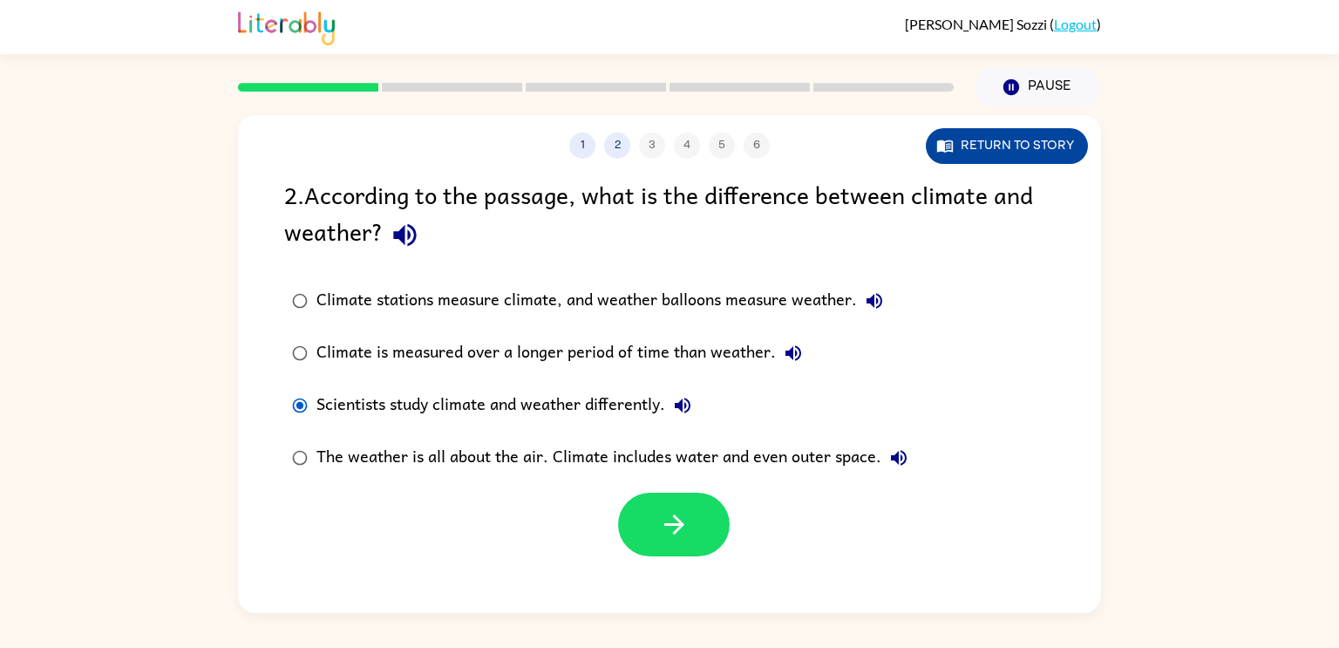
click at [1079, 138] on button "Return to story" at bounding box center [1007, 146] width 162 height 36
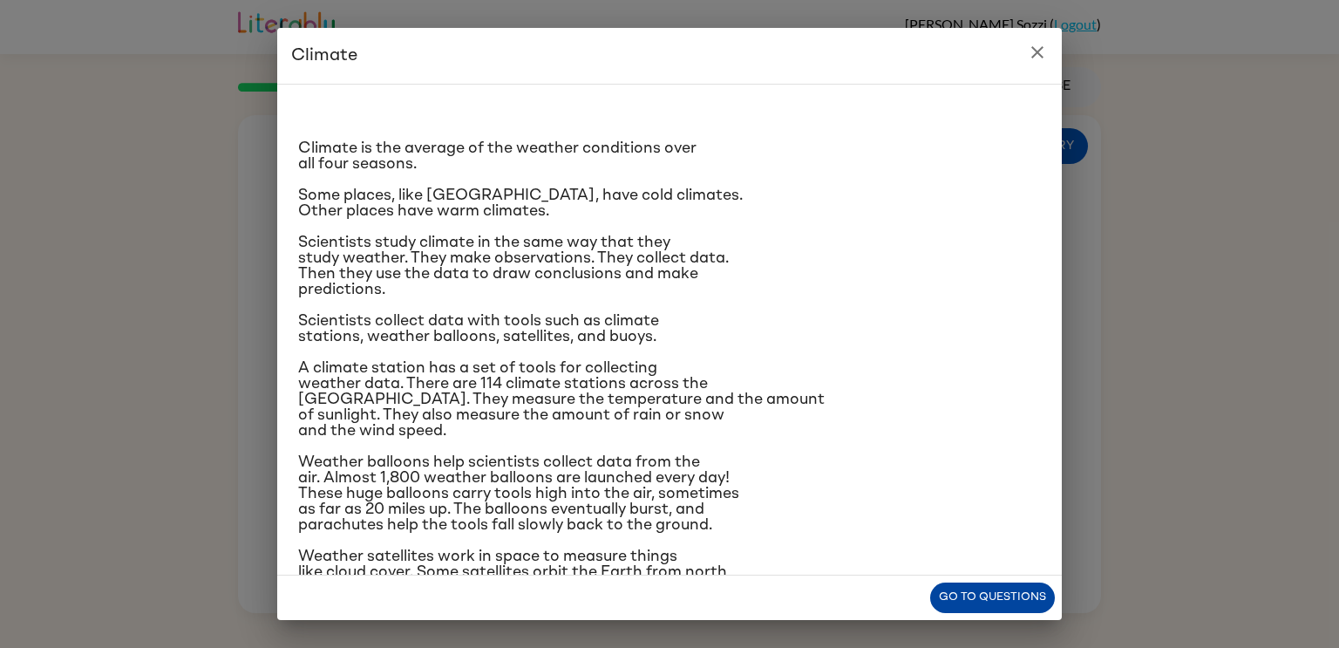
click at [1007, 597] on button "Go to questions" at bounding box center [992, 597] width 125 height 31
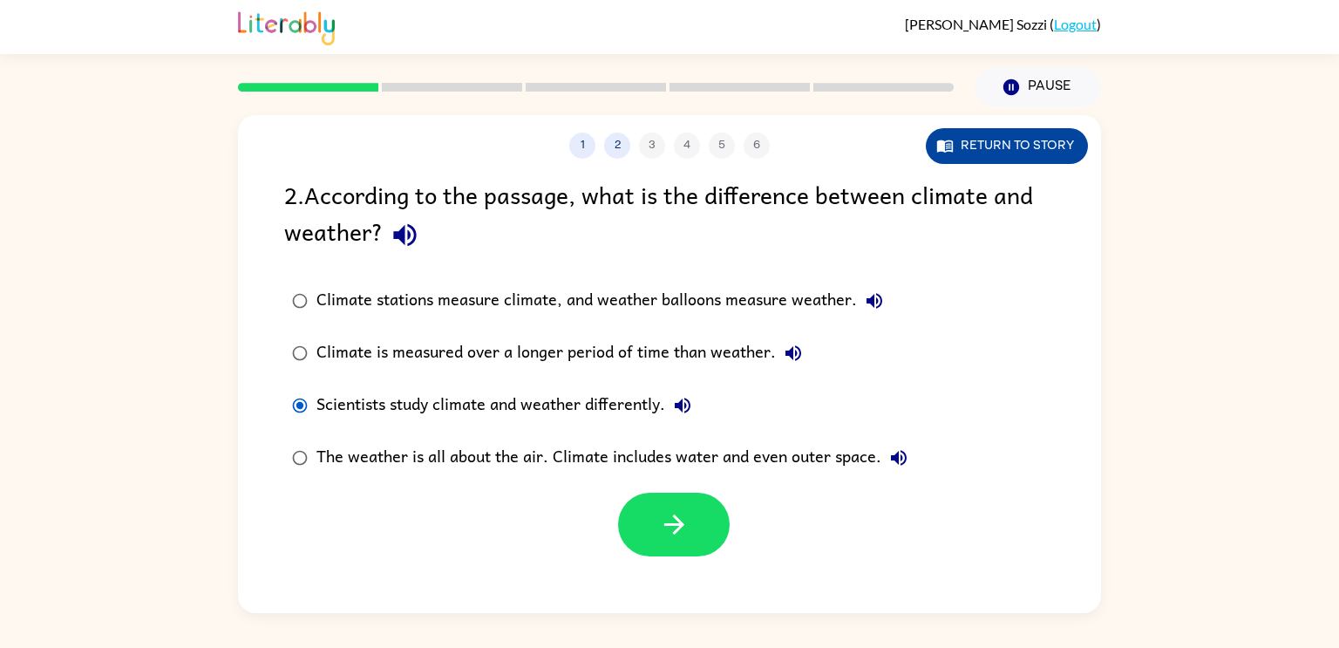
click at [973, 154] on button "Return to story" at bounding box center [1007, 146] width 162 height 36
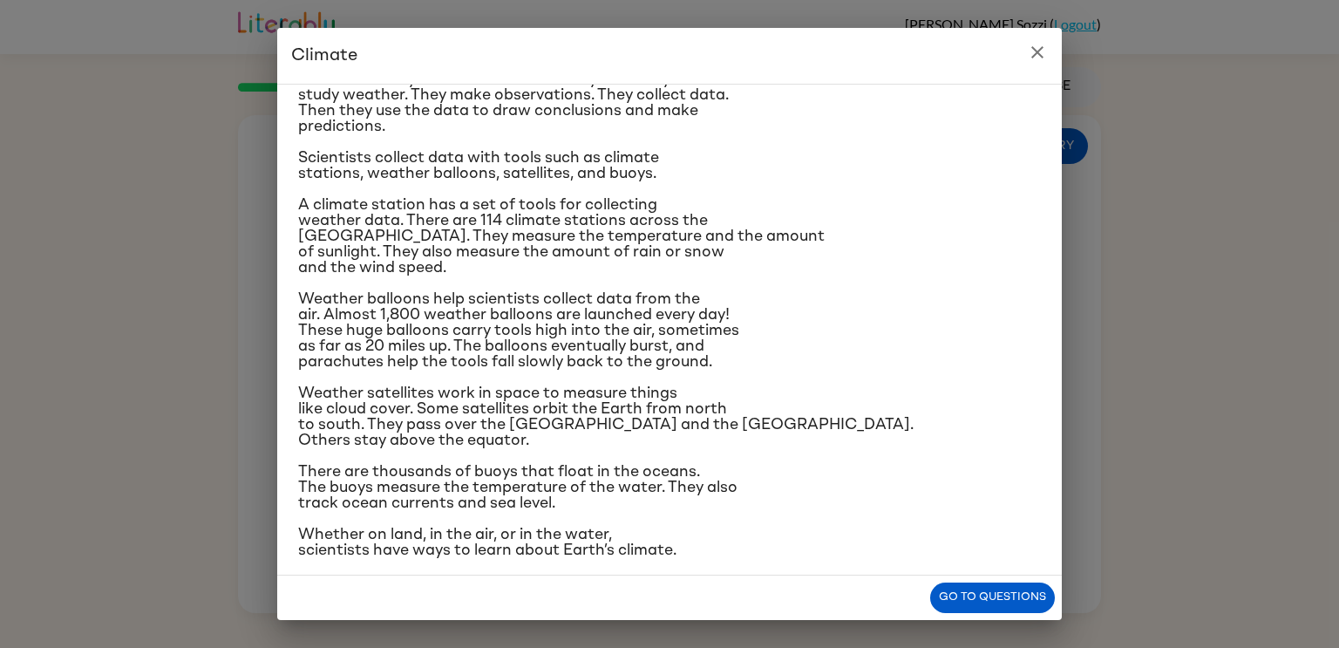
scroll to position [165, 0]
click at [981, 601] on button "Go to questions" at bounding box center [992, 597] width 125 height 31
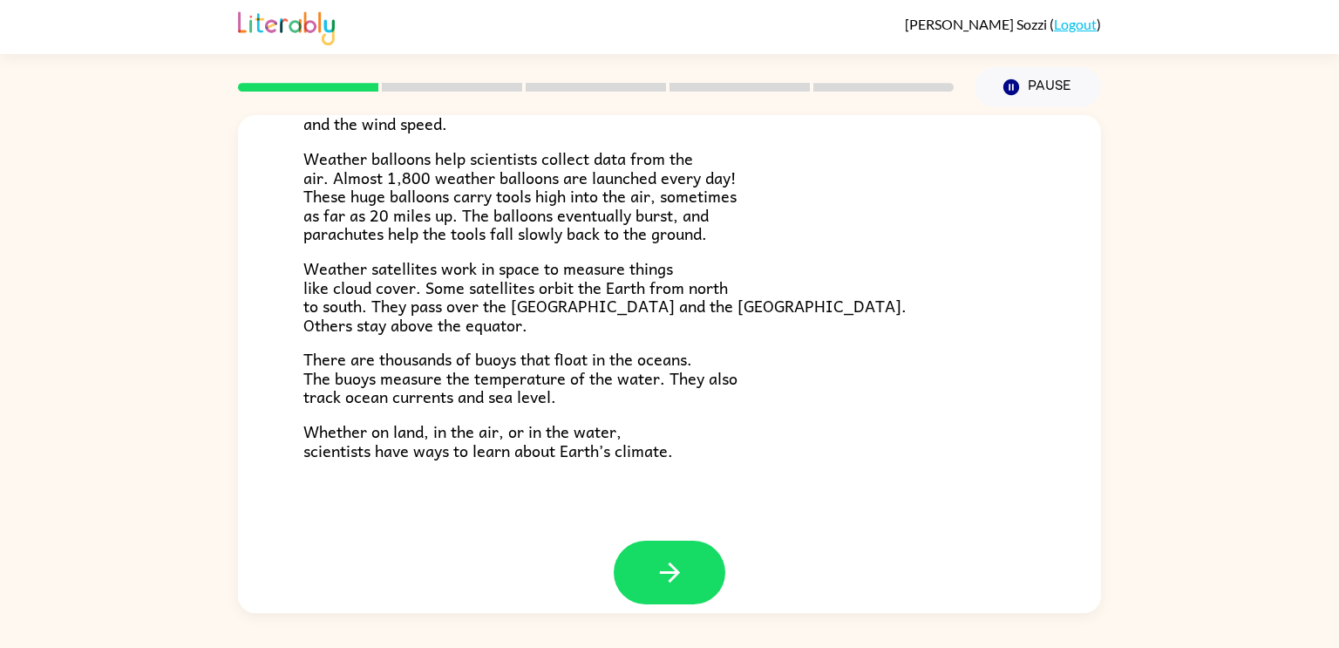
scroll to position [487, 0]
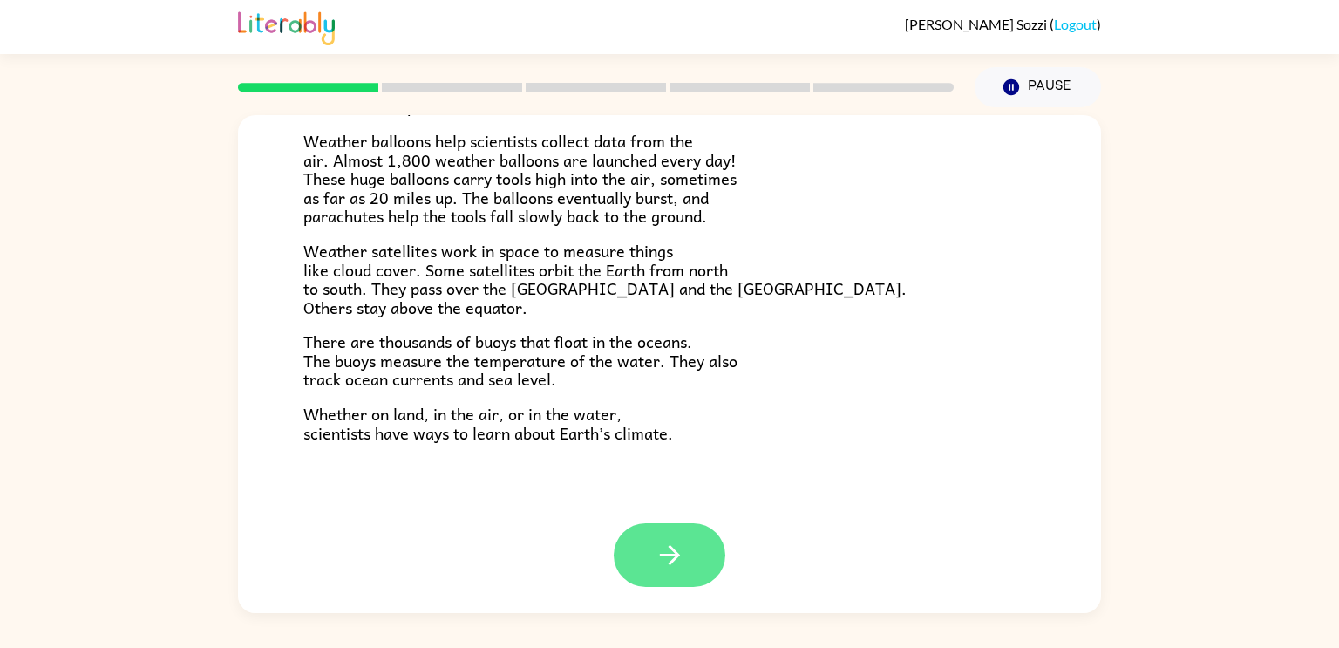
click at [652, 543] on button "button" at bounding box center [670, 555] width 112 height 64
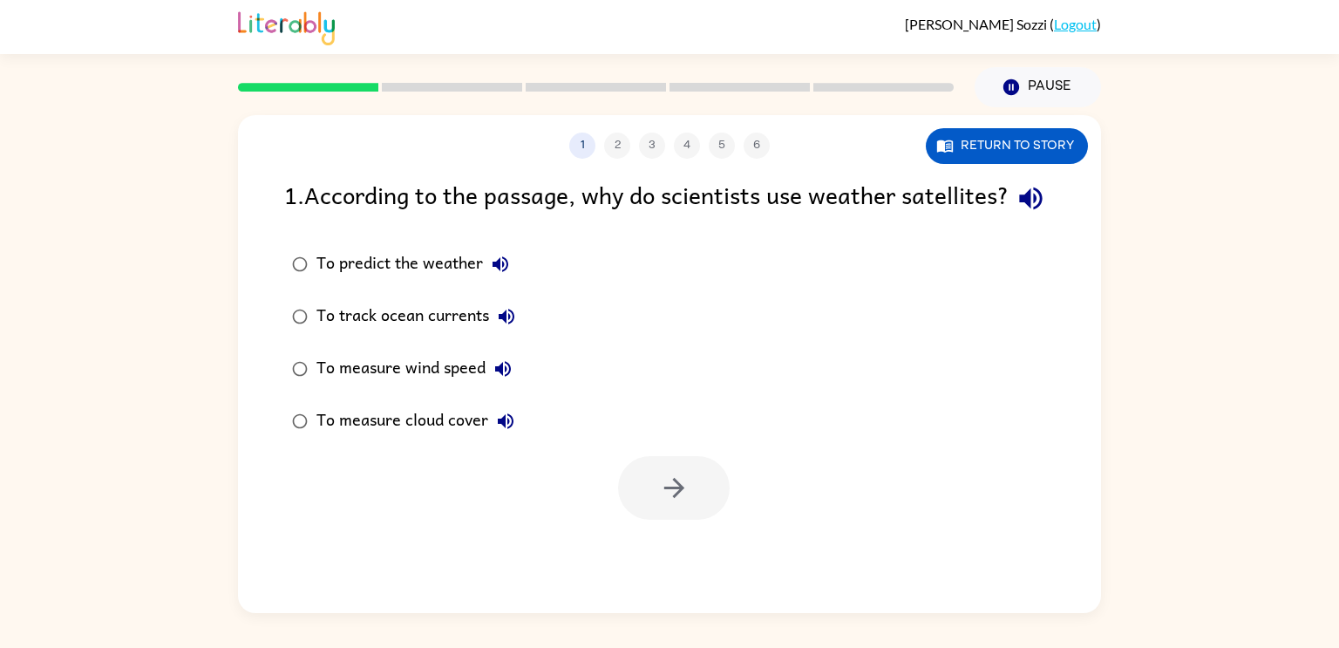
scroll to position [0, 0]
click at [348, 438] on div "To measure cloud cover" at bounding box center [419, 421] width 207 height 35
click at [630, 519] on button "button" at bounding box center [674, 488] width 112 height 64
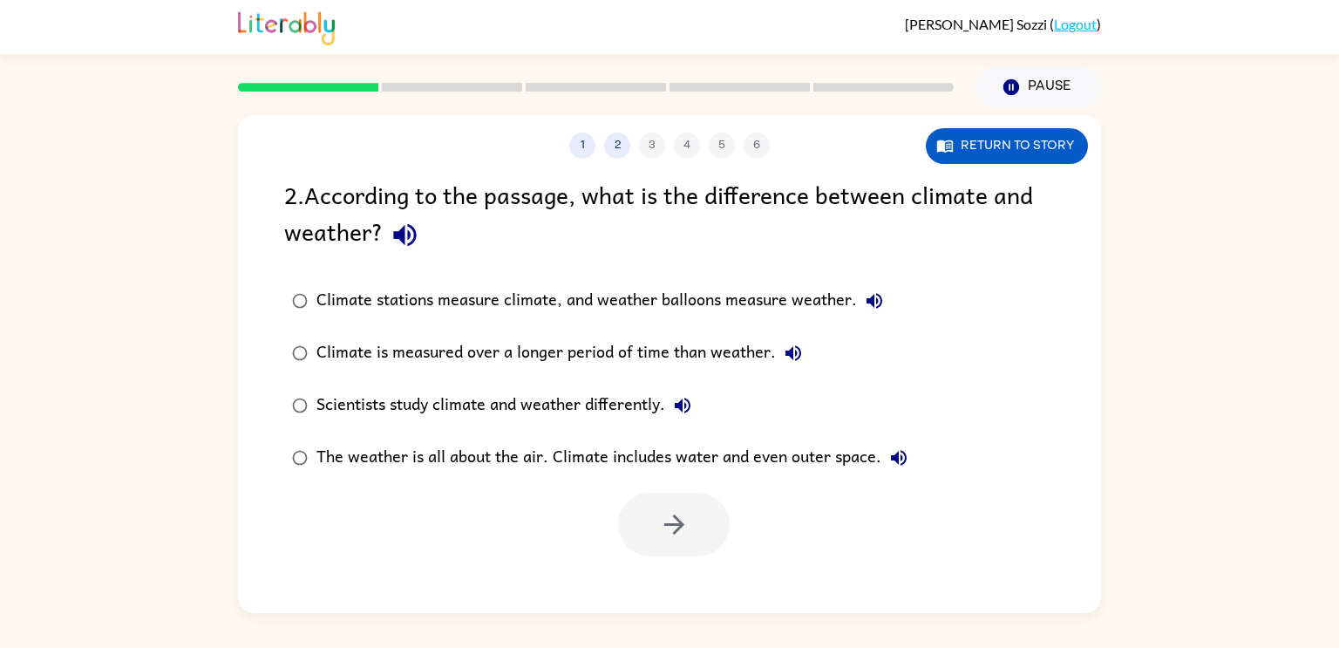
click at [581, 360] on div "Climate is measured over a longer period of time than weather." at bounding box center [563, 353] width 494 height 35
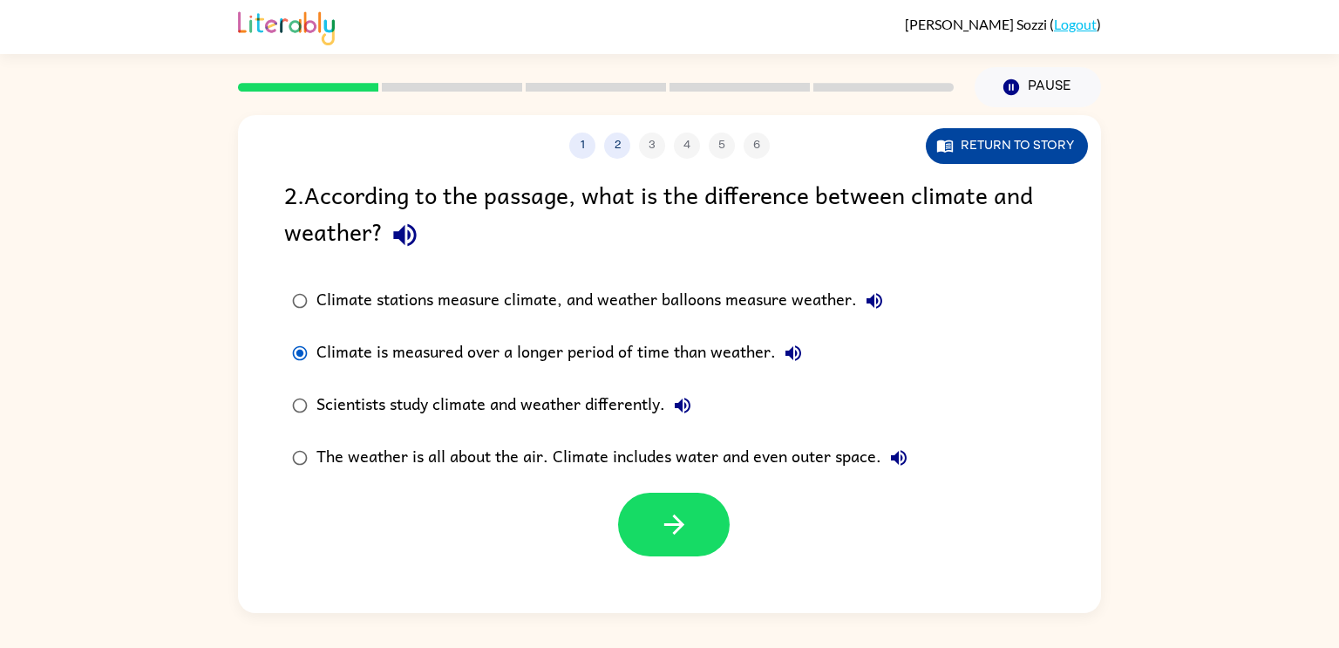
click at [1014, 145] on button "Return to story" at bounding box center [1007, 146] width 162 height 36
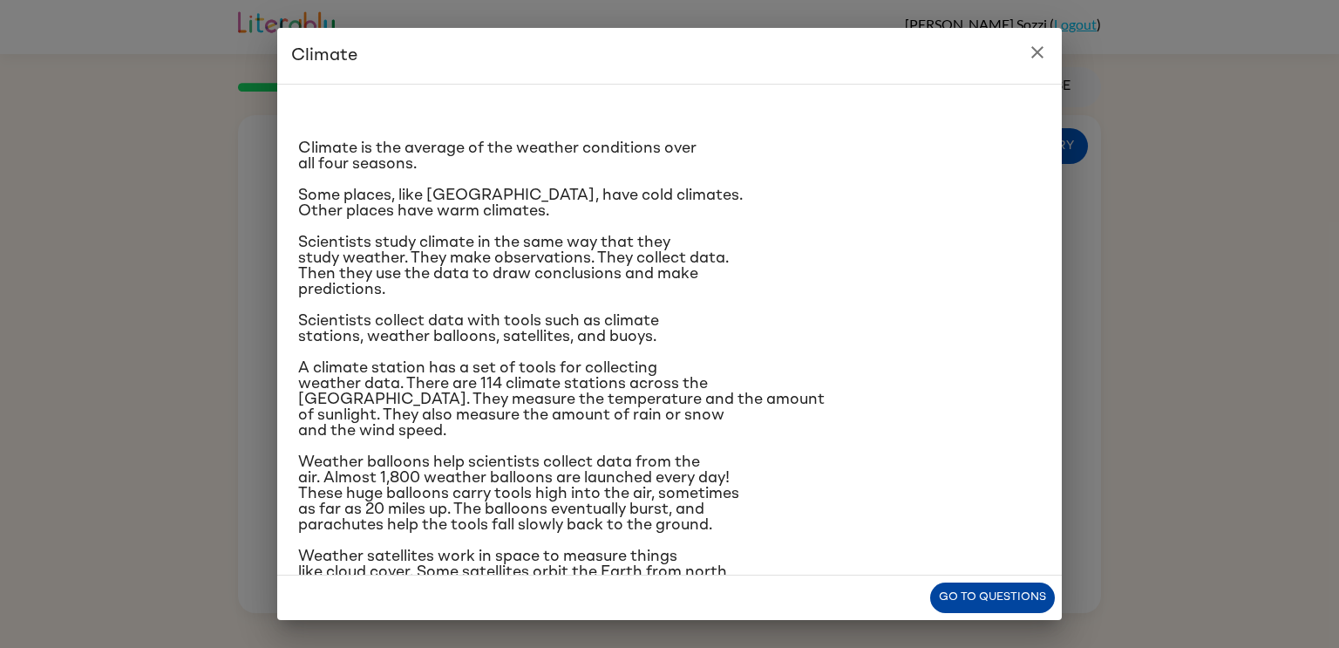
click at [982, 594] on button "Go to questions" at bounding box center [992, 597] width 125 height 31
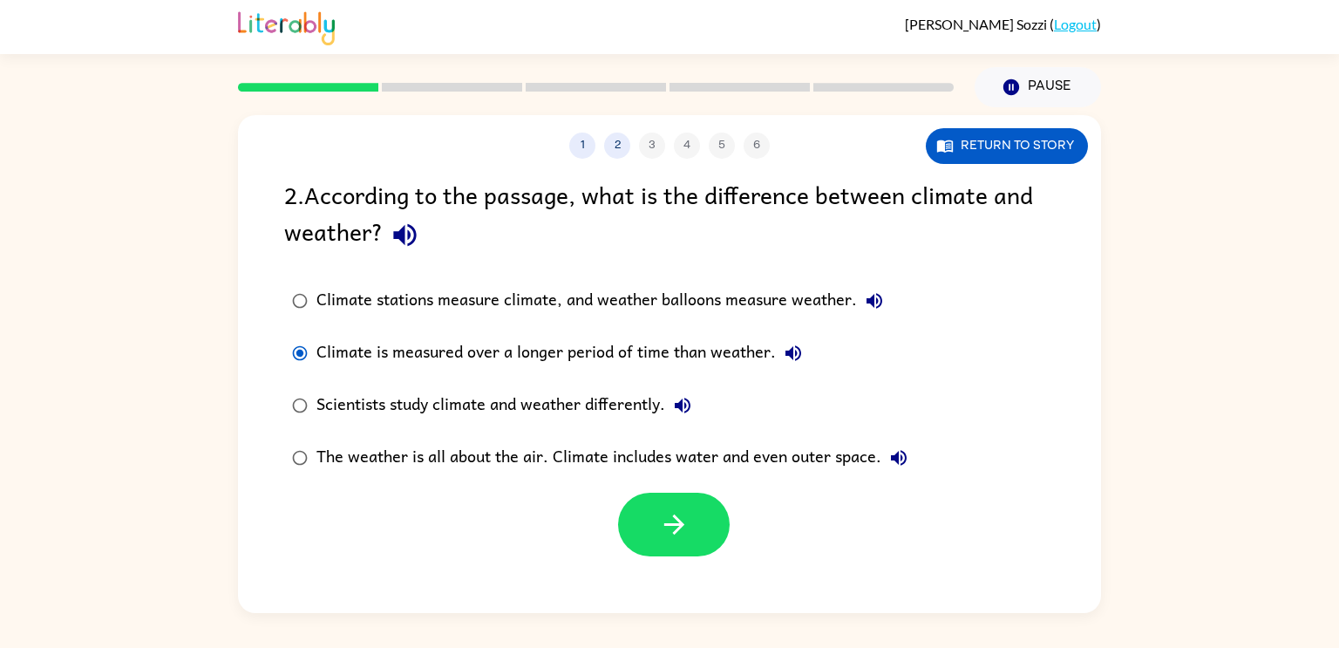
click at [412, 307] on div "Climate stations measure climate, and weather balloons measure weather." at bounding box center [603, 300] width 575 height 35
click at [433, 336] on label "Climate is measured over a longer period of time than weather." at bounding box center [600, 353] width 650 height 52
click at [401, 387] on label "Scientists study climate and weather differently." at bounding box center [600, 405] width 650 height 52
click at [403, 370] on div "Climate is measured over a longer period of time than weather." at bounding box center [563, 353] width 494 height 35
click at [437, 408] on div "Scientists study climate and weather differently." at bounding box center [508, 405] width 384 height 35
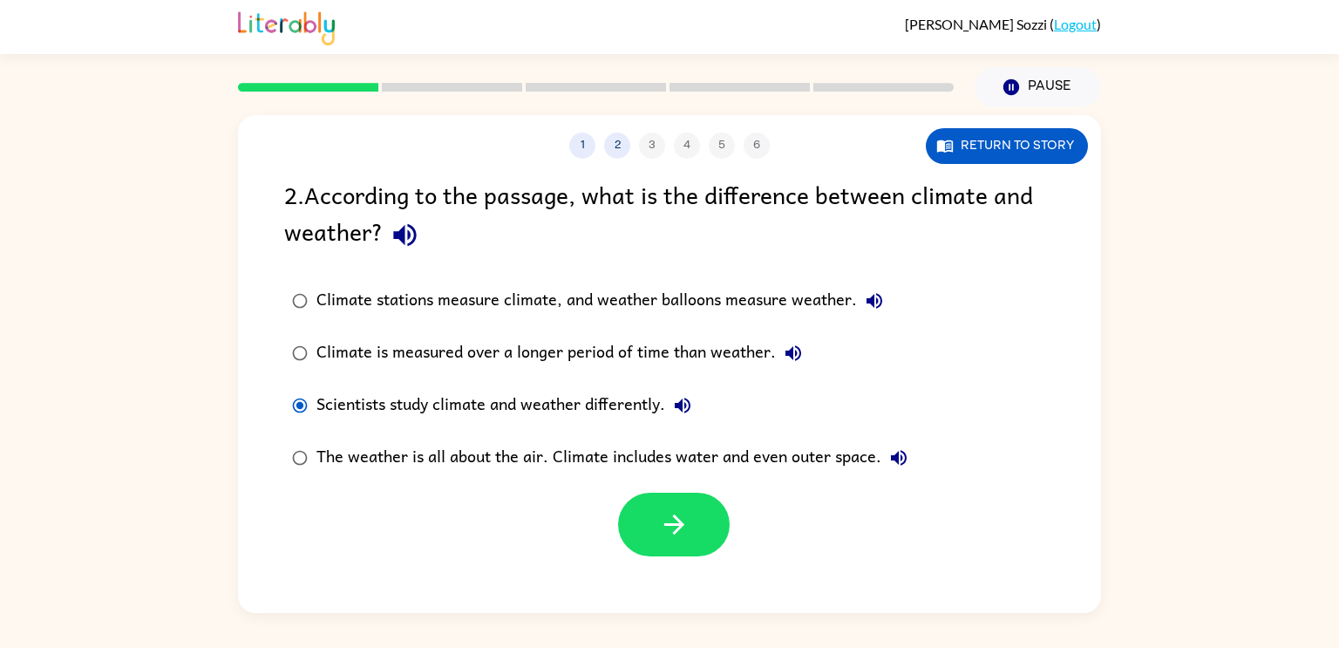
click at [499, 300] on div "Climate stations measure climate, and weather balloons measure weather." at bounding box center [603, 300] width 575 height 35
click at [546, 413] on div "Scientists study climate and weather differently." at bounding box center [508, 405] width 384 height 35
click at [531, 356] on div "Climate is measured over a longer period of time than weather." at bounding box center [563, 353] width 494 height 35
click at [652, 503] on button "button" at bounding box center [674, 524] width 112 height 64
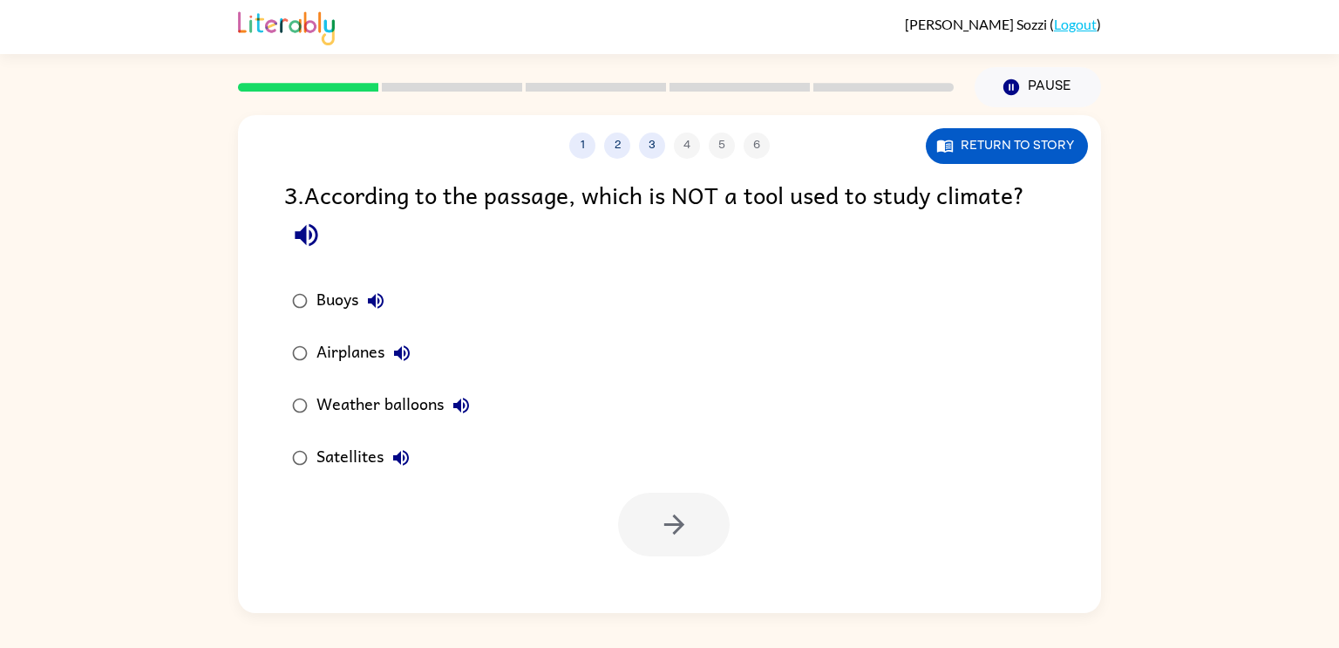
click at [325, 351] on div "Airplanes" at bounding box center [367, 353] width 103 height 35
click at [624, 533] on button "button" at bounding box center [674, 524] width 112 height 64
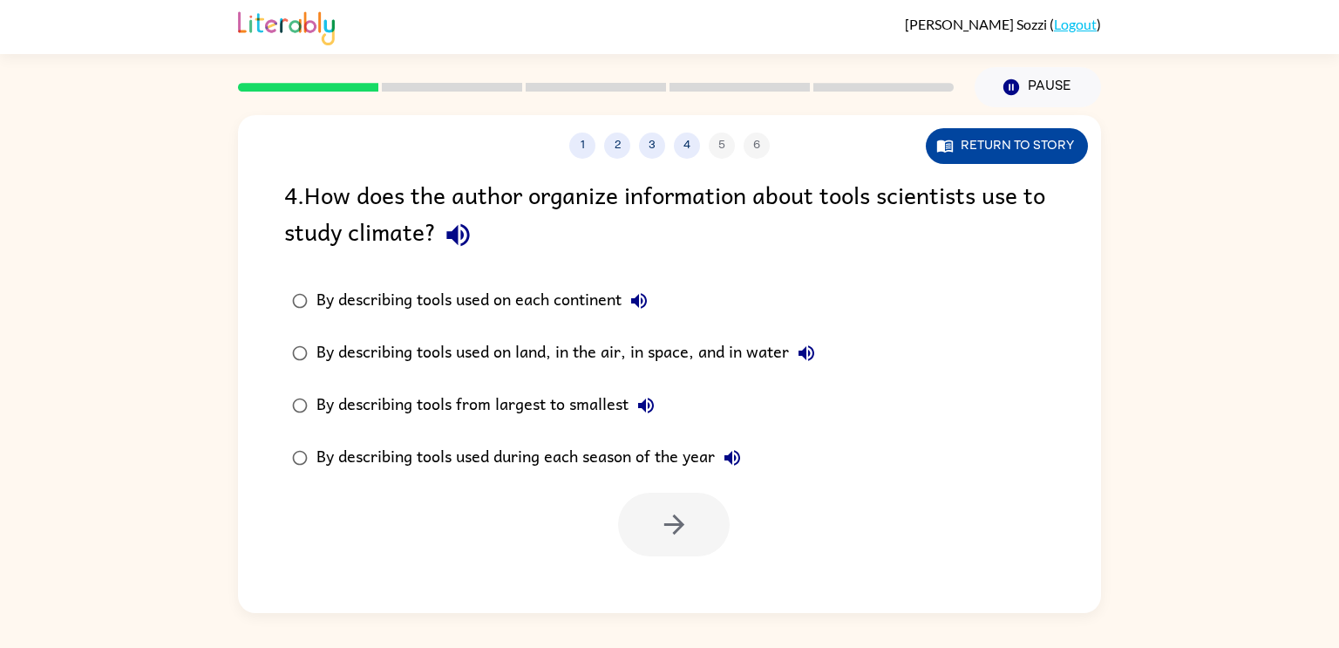
click at [947, 145] on icon "button" at bounding box center [948, 147] width 5 height 6
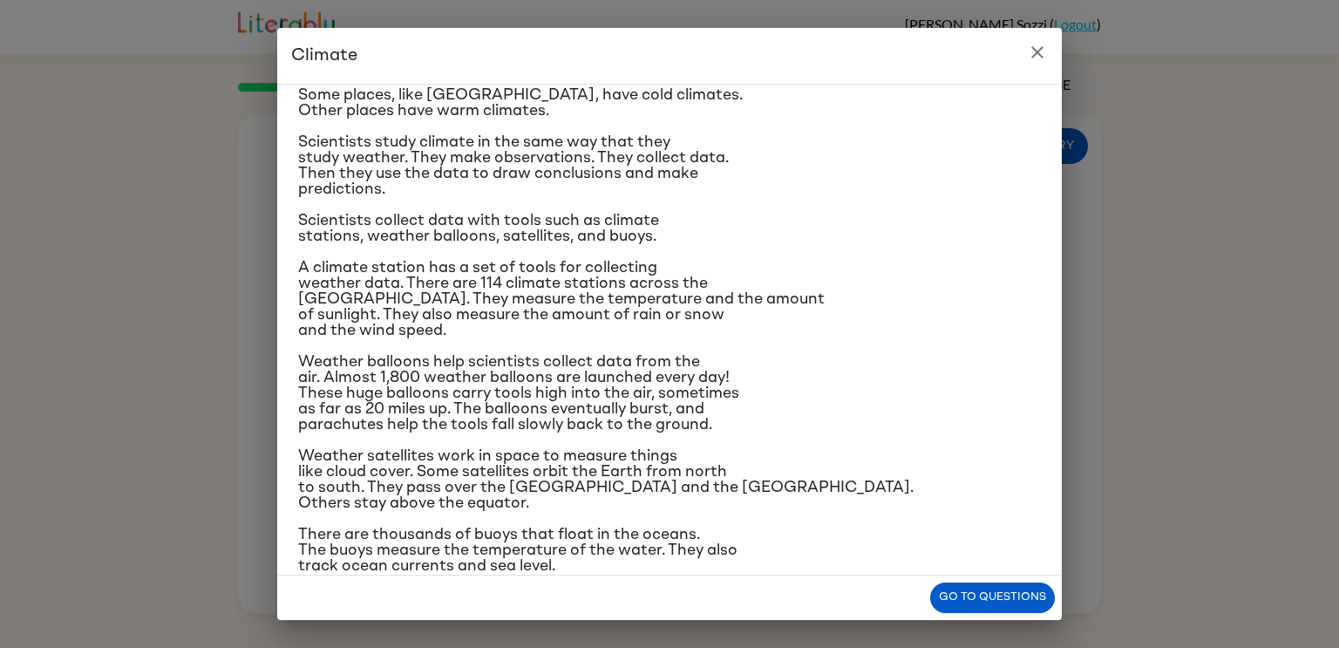
scroll to position [165, 0]
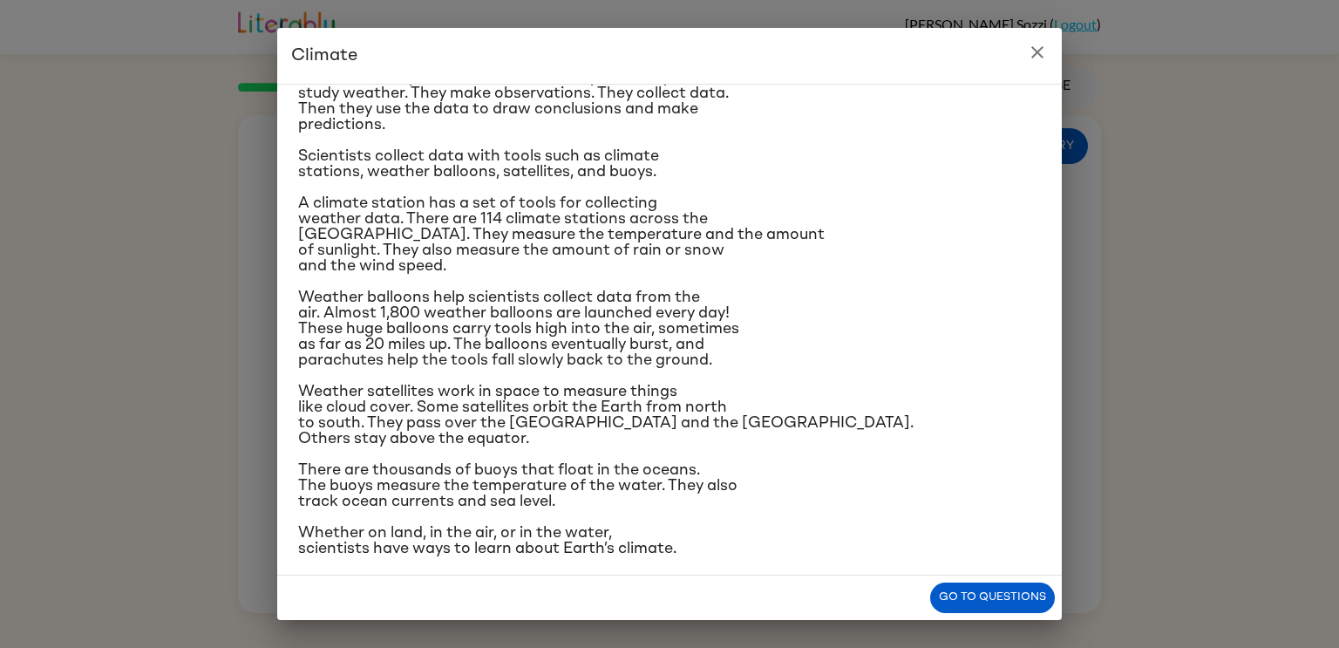
click at [1009, 554] on div "Climate is the average of the weather conditions over all four seasons. Some pl…" at bounding box center [669, 330] width 784 height 492
click at [1007, 596] on button "Go to questions" at bounding box center [992, 597] width 125 height 31
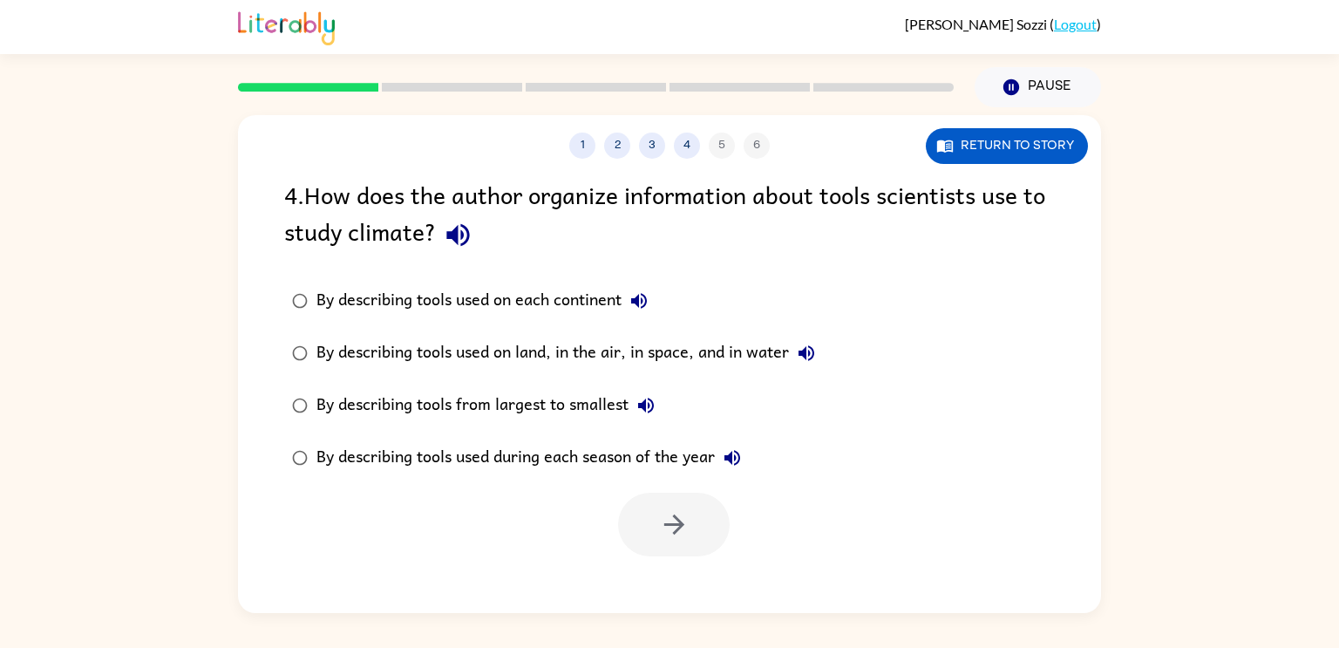
click at [409, 348] on div "By describing tools used on land, in the air, in space, and in water" at bounding box center [569, 353] width 507 height 35
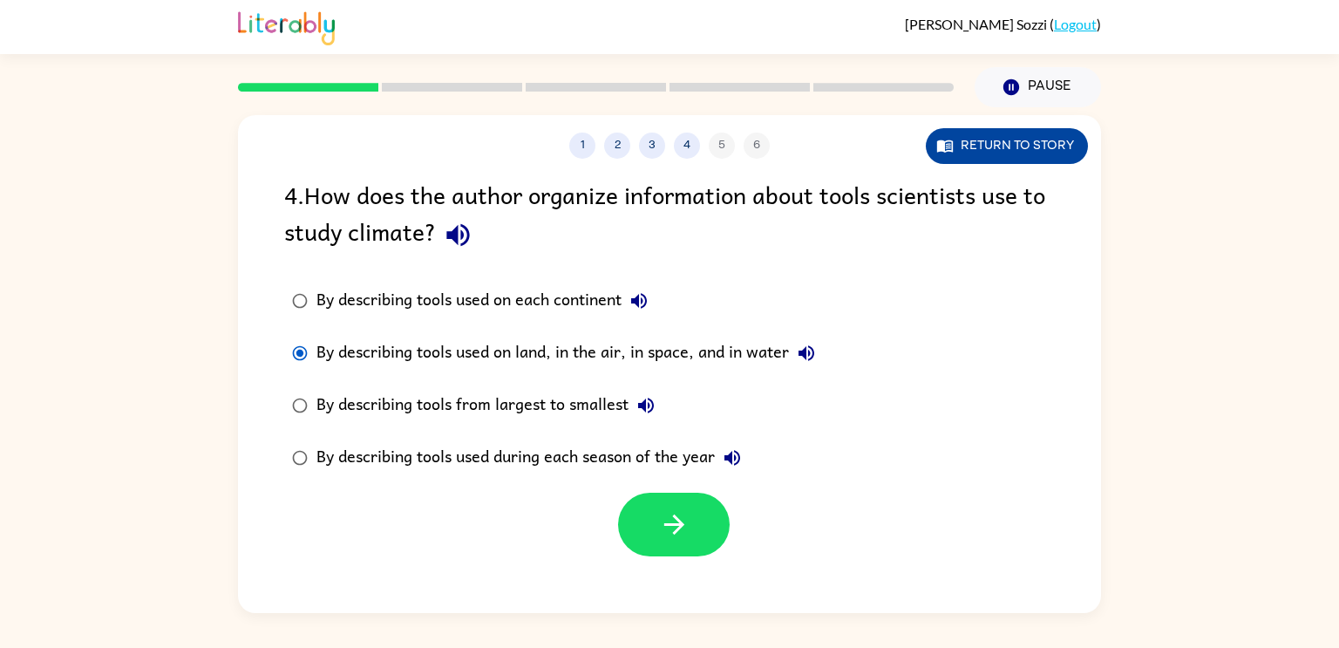
click at [992, 148] on button "Return to story" at bounding box center [1007, 146] width 162 height 36
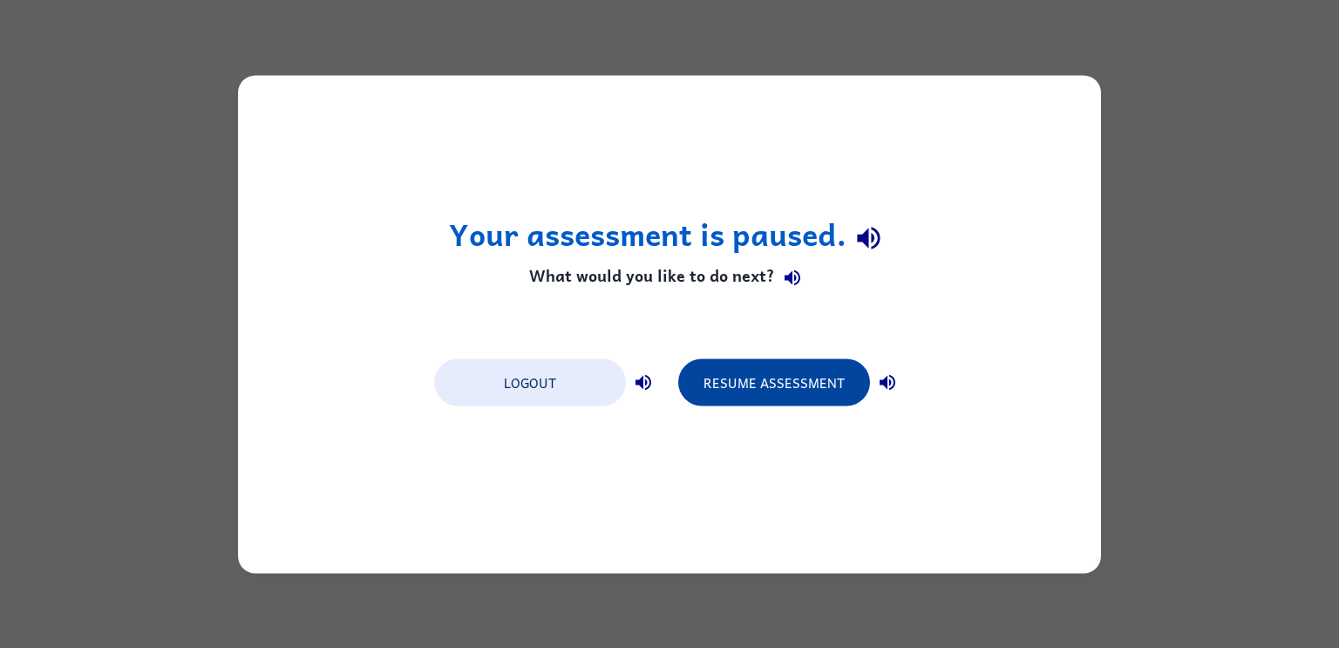
click at [751, 400] on button "Resume Assessment" at bounding box center [774, 381] width 192 height 47
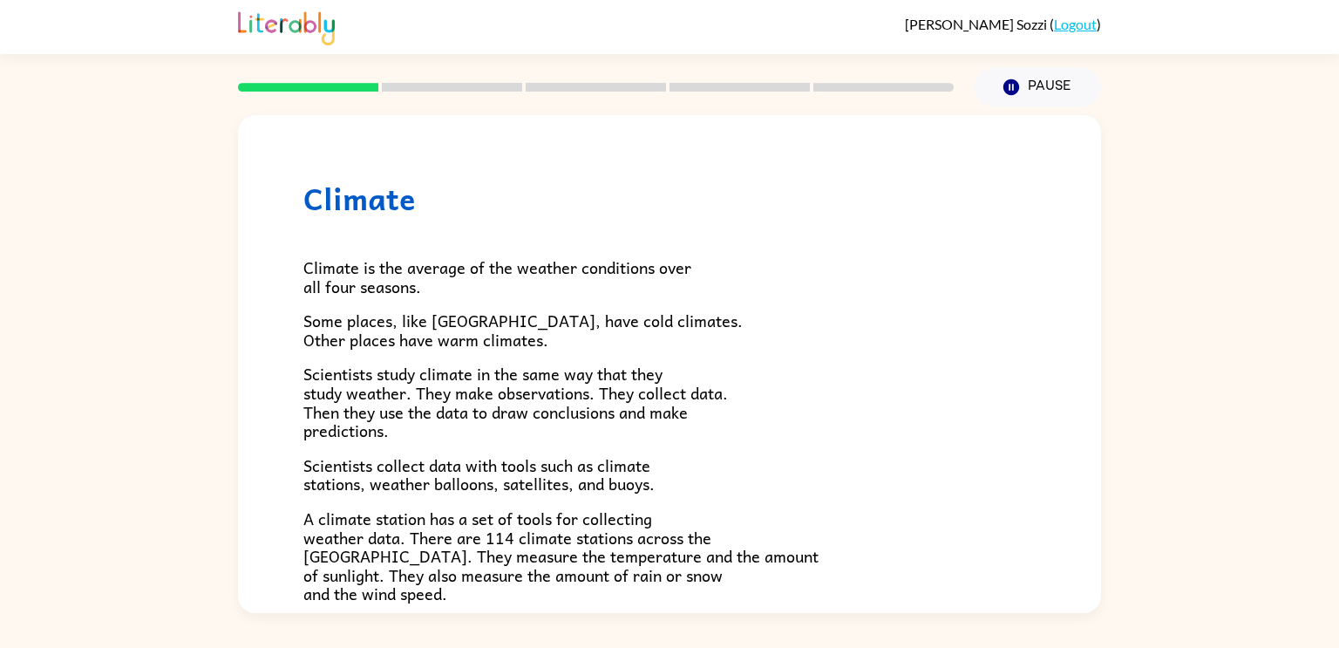
scroll to position [487, 0]
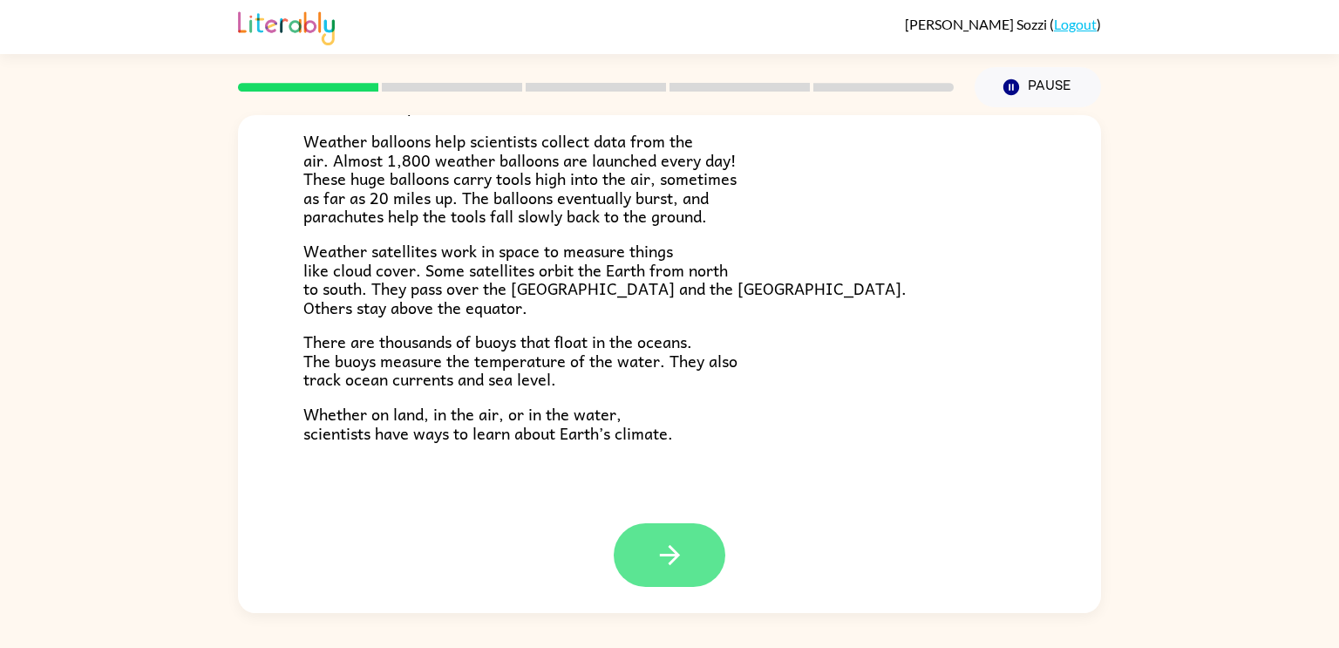
click at [686, 539] on button "button" at bounding box center [670, 555] width 112 height 64
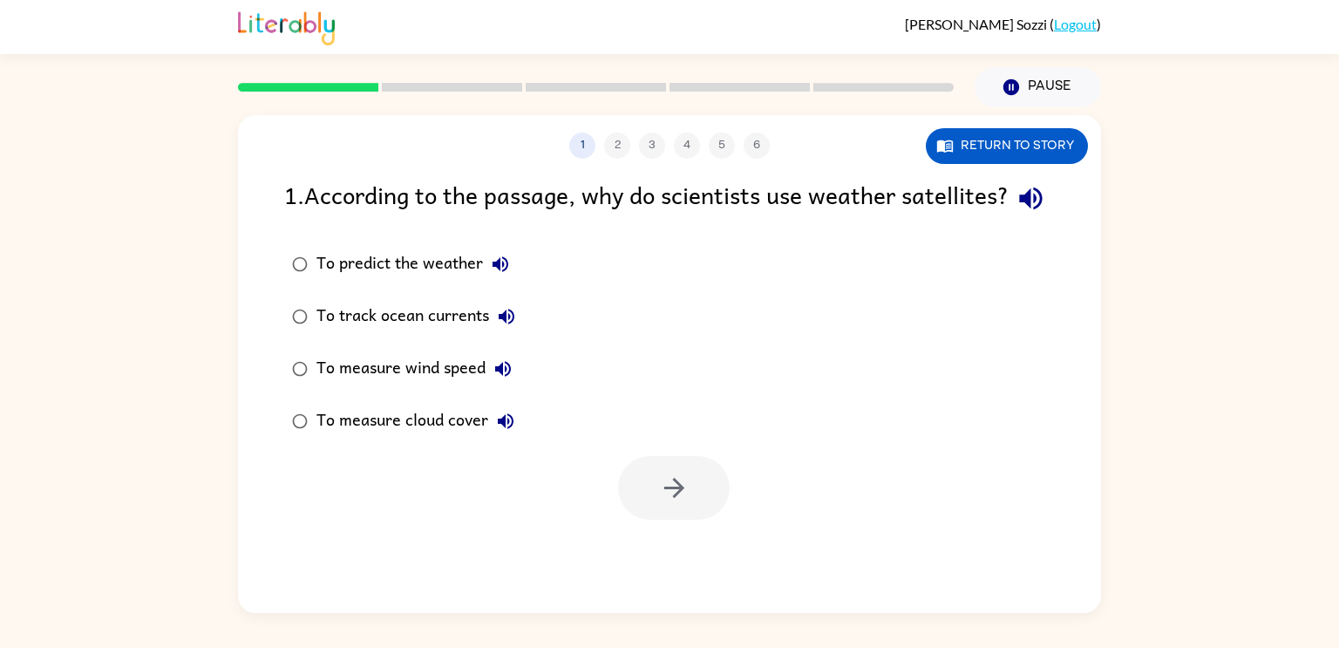
click at [499, 429] on icon "button" at bounding box center [506, 421] width 16 height 16
click at [441, 438] on div "To measure cloud cover" at bounding box center [419, 421] width 207 height 35
click at [628, 515] on button "button" at bounding box center [674, 488] width 112 height 64
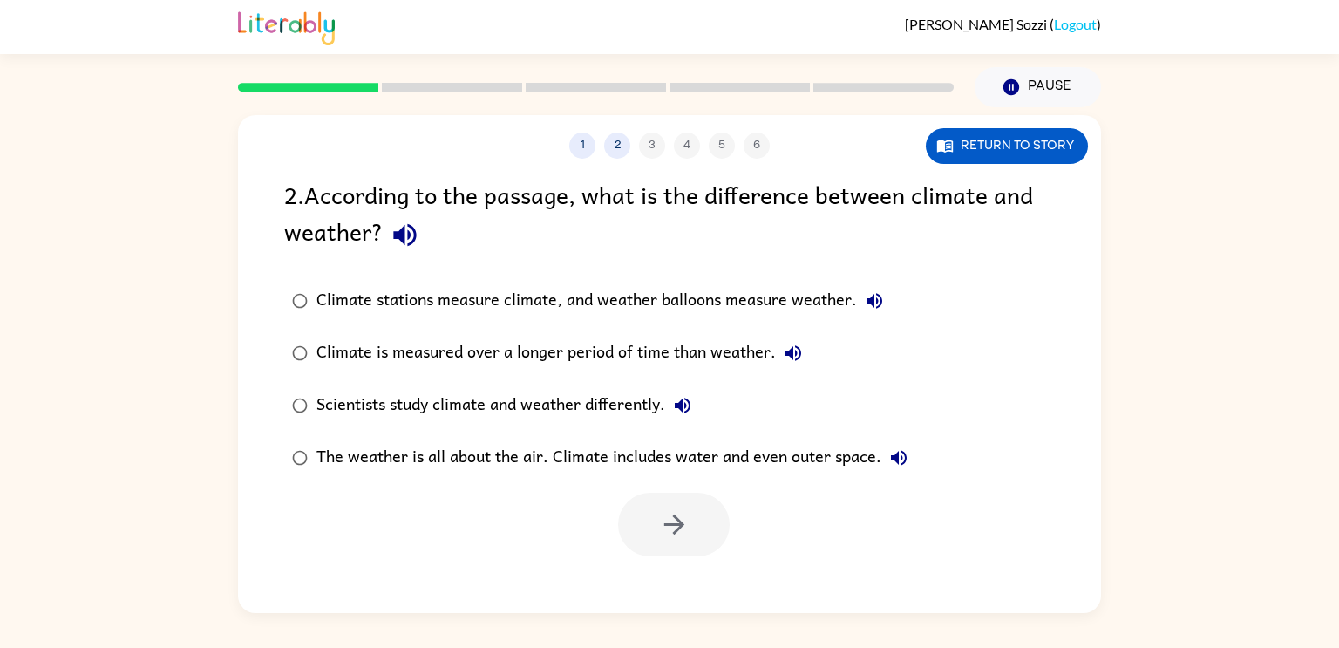
click at [487, 341] on div "Climate is measured over a longer period of time than weather." at bounding box center [563, 353] width 494 height 35
click at [668, 504] on button "button" at bounding box center [674, 524] width 112 height 64
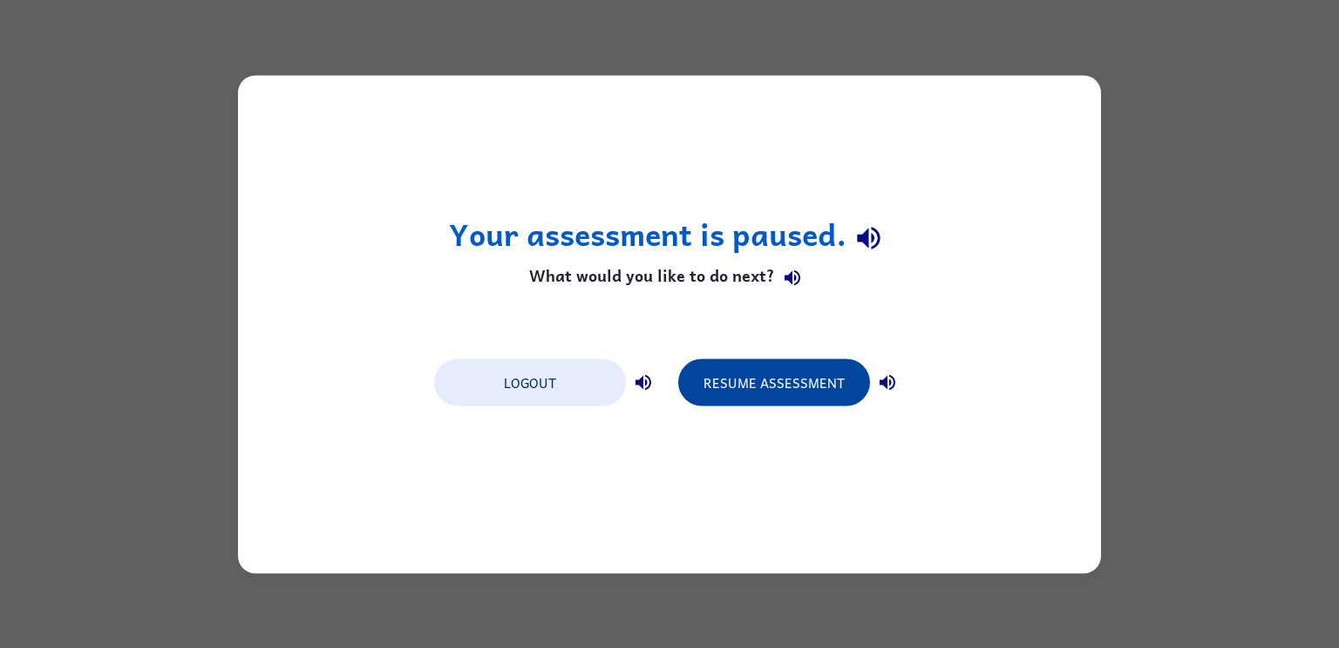
click at [763, 397] on button "Resume Assessment" at bounding box center [774, 381] width 192 height 47
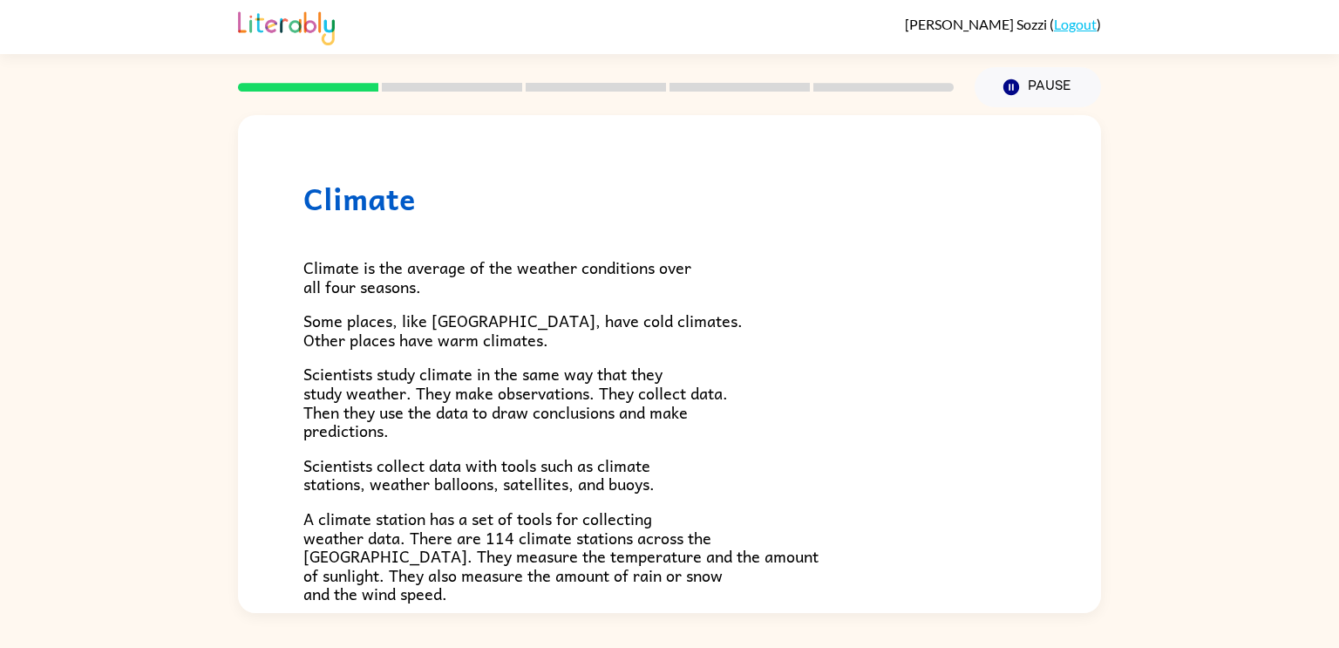
scroll to position [487, 0]
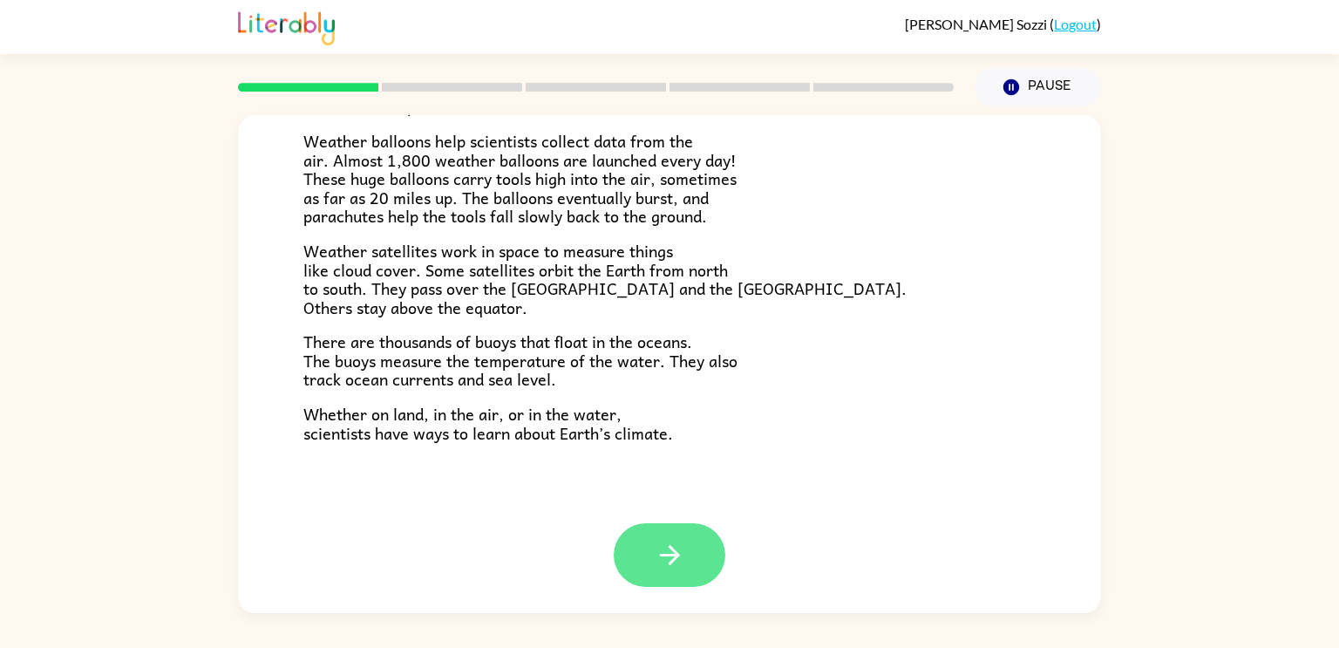
click at [696, 561] on button "button" at bounding box center [670, 555] width 112 height 64
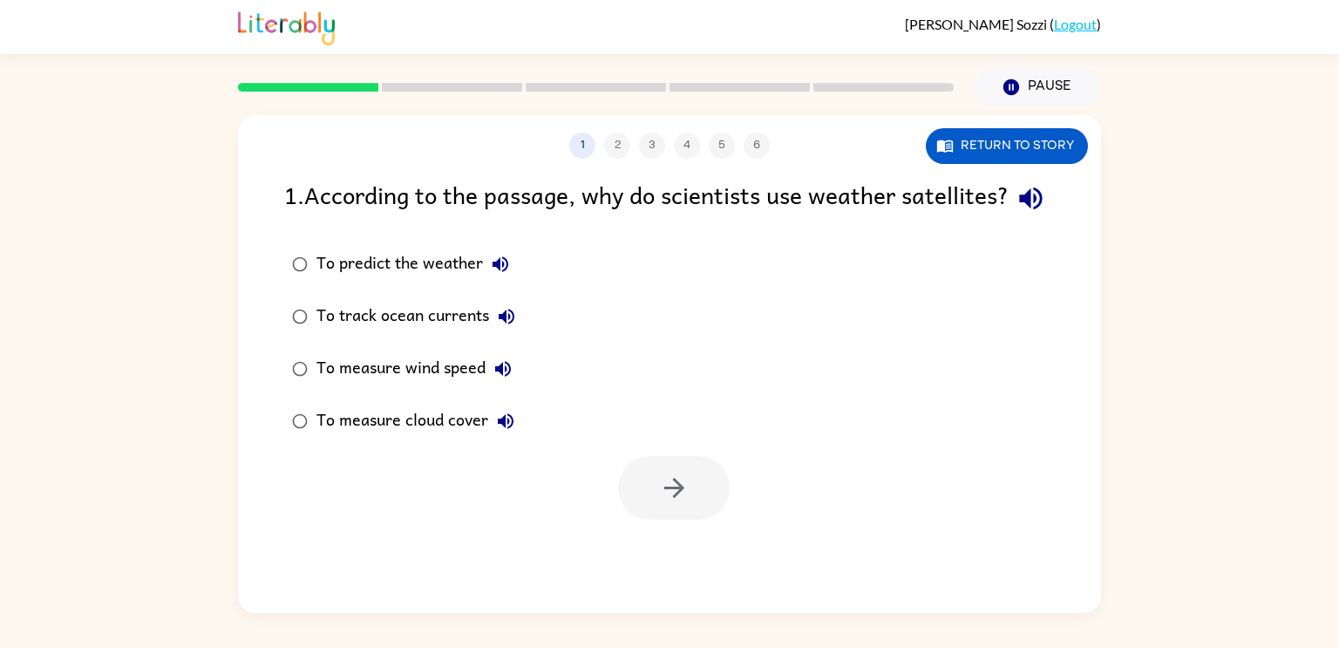
click at [395, 438] on div "To measure cloud cover" at bounding box center [419, 421] width 207 height 35
click at [651, 509] on button "button" at bounding box center [674, 488] width 112 height 64
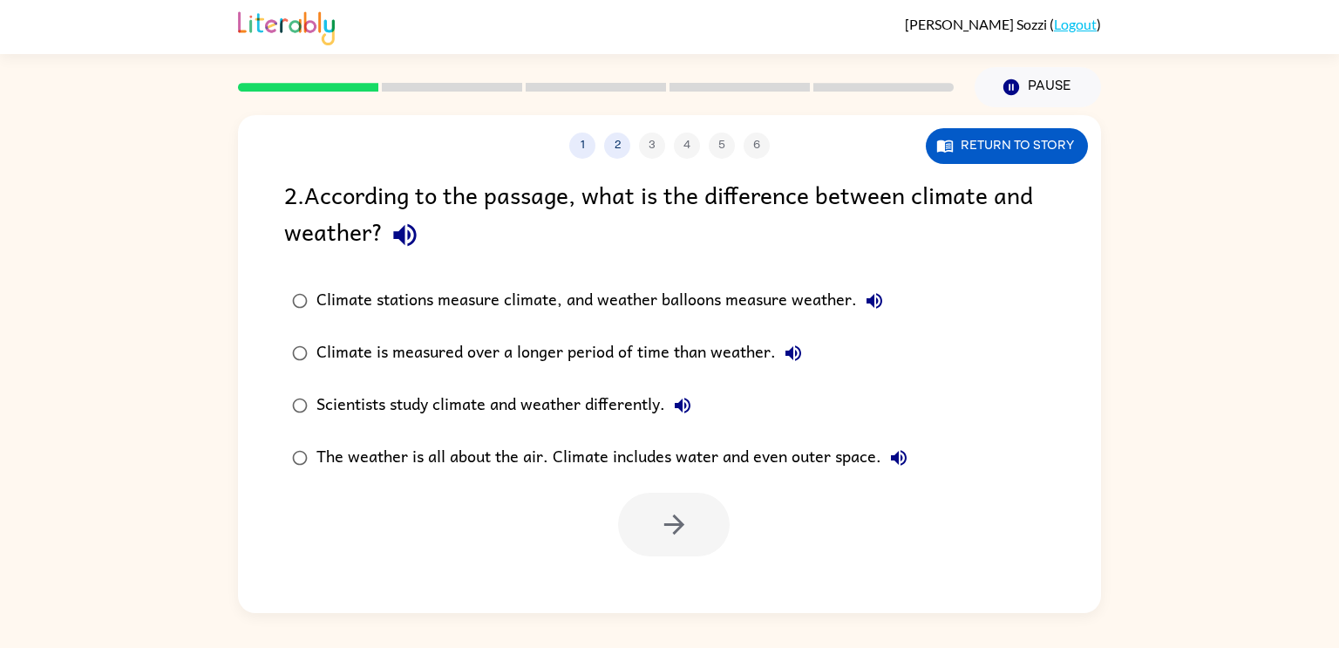
click at [492, 338] on div "Climate is measured over a longer period of time than weather." at bounding box center [563, 353] width 494 height 35
click at [687, 548] on button "button" at bounding box center [674, 524] width 112 height 64
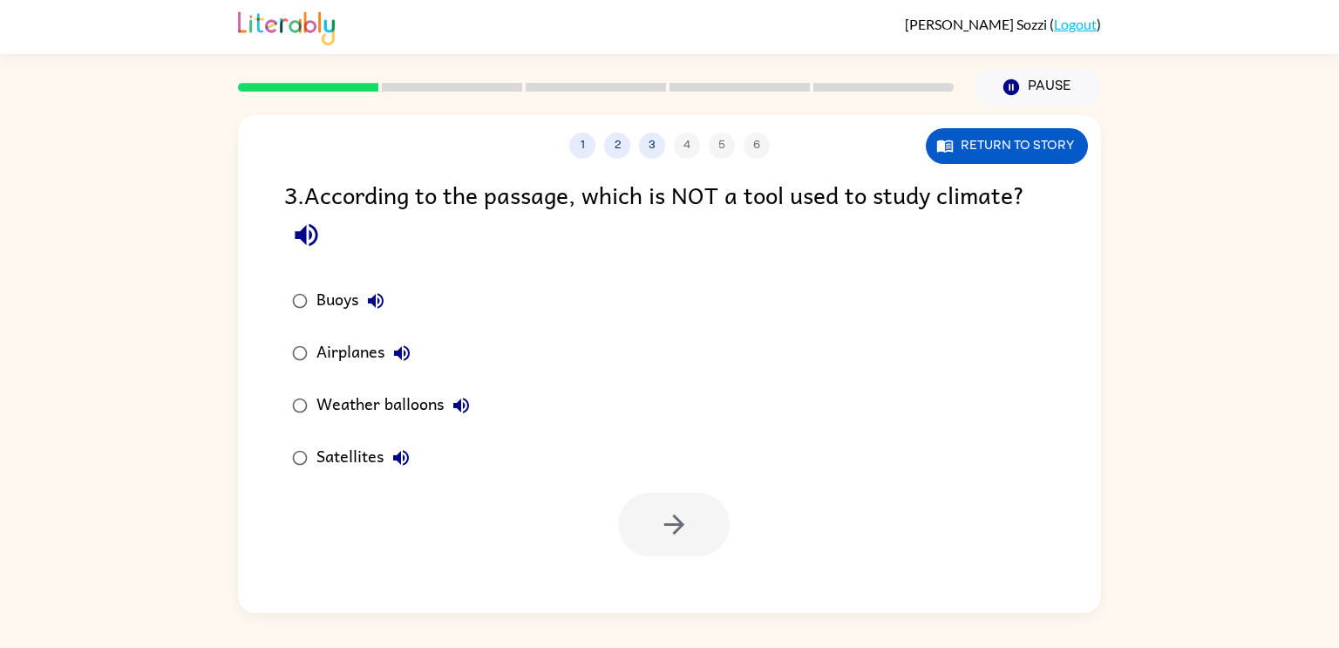
click at [331, 360] on div "Airplanes" at bounding box center [367, 353] width 103 height 35
click at [687, 542] on button "button" at bounding box center [674, 524] width 112 height 64
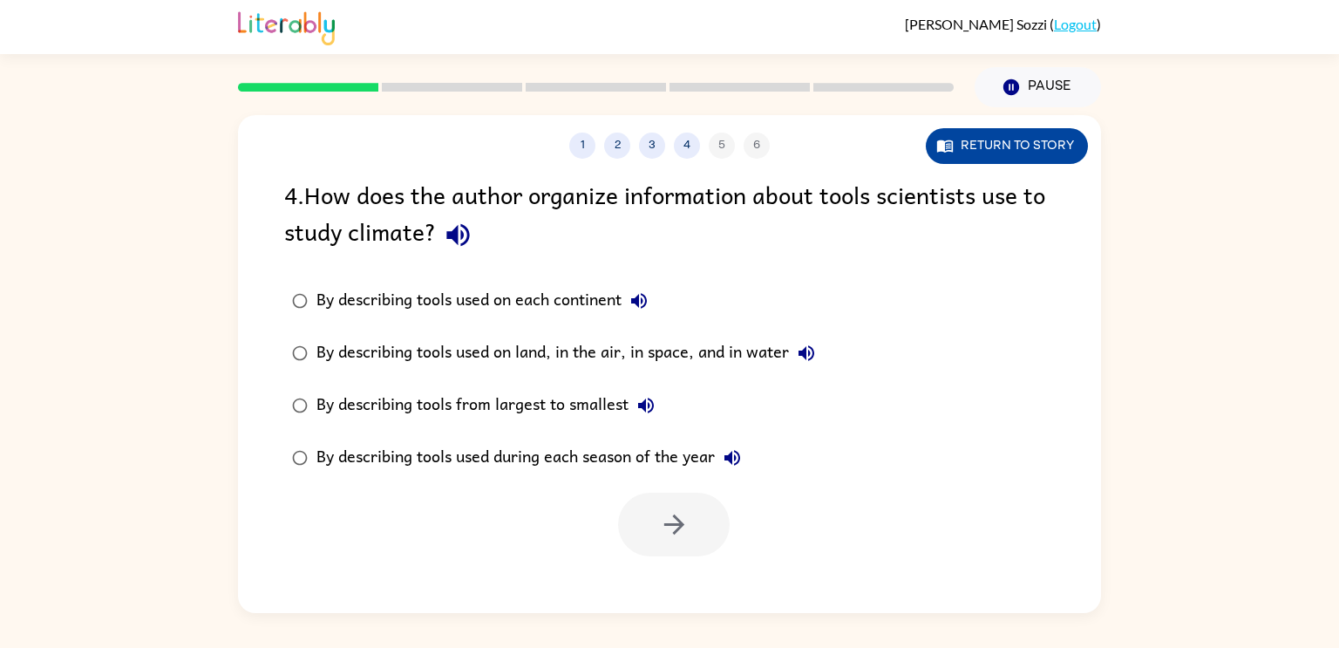
click at [961, 150] on button "Return to story" at bounding box center [1007, 146] width 162 height 36
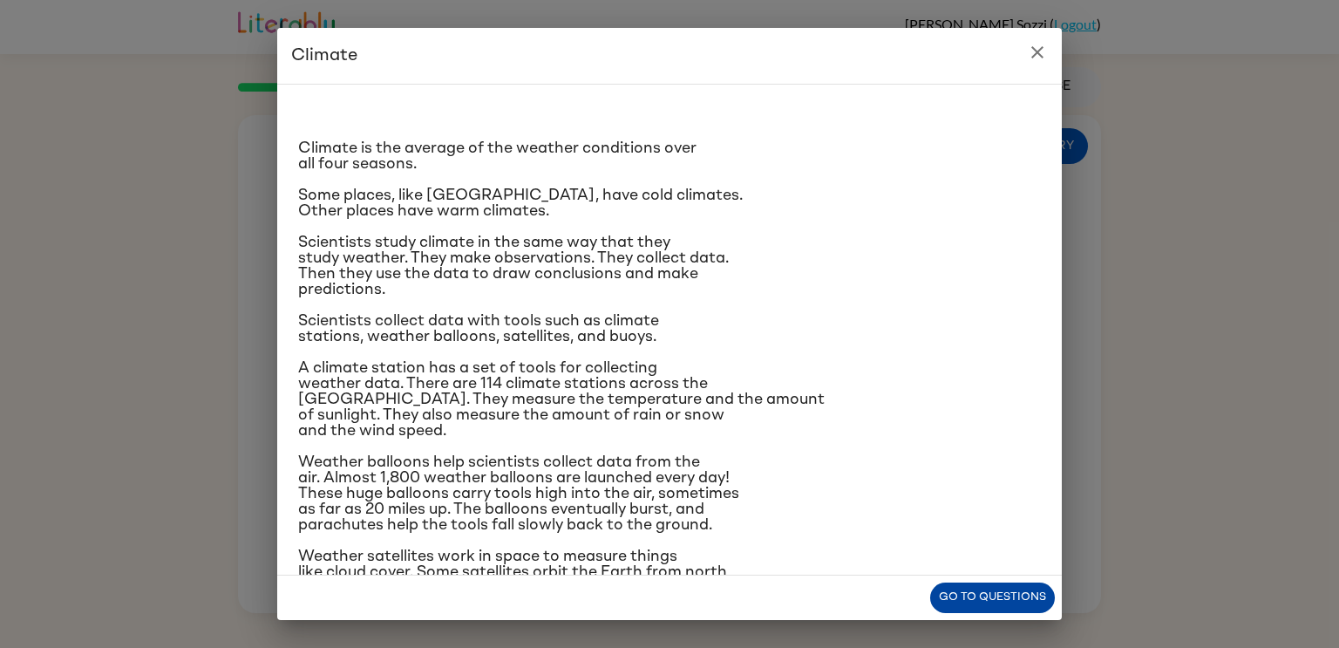
click at [980, 595] on button "Go to questions" at bounding box center [992, 597] width 125 height 31
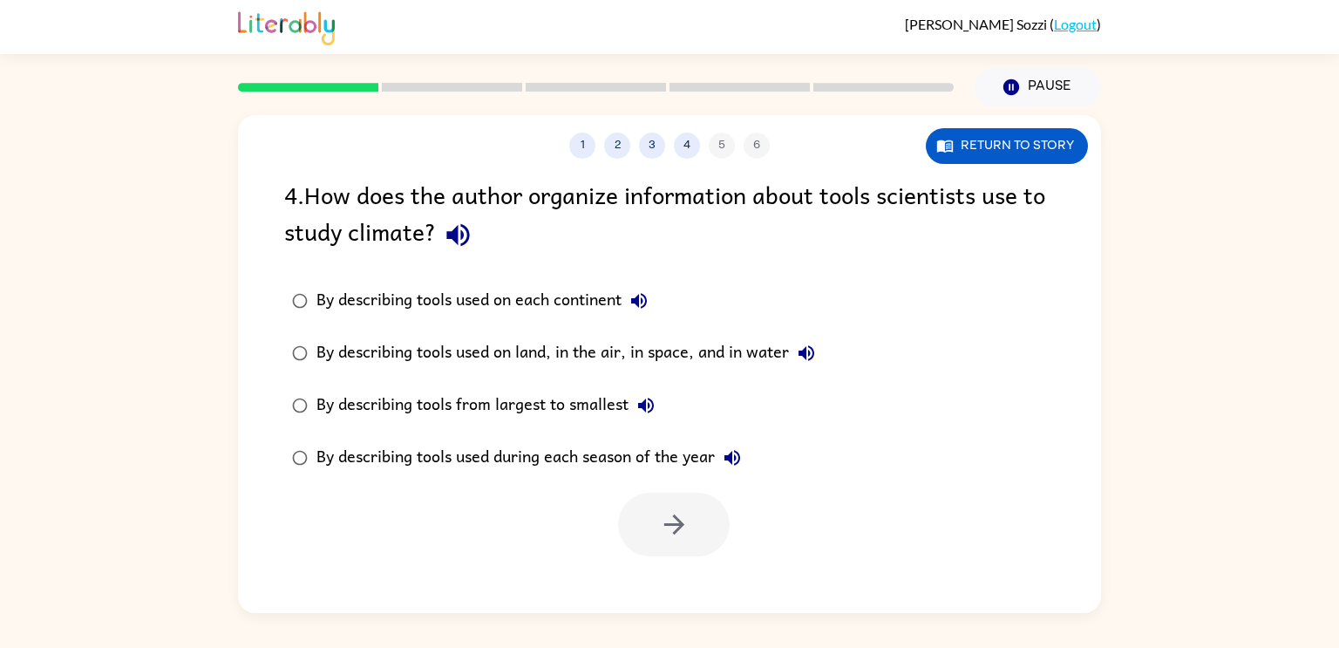
click at [561, 369] on div "By describing tools used on land, in the air, in space, and in water" at bounding box center [569, 353] width 507 height 35
click at [683, 536] on icon "button" at bounding box center [674, 524] width 31 height 31
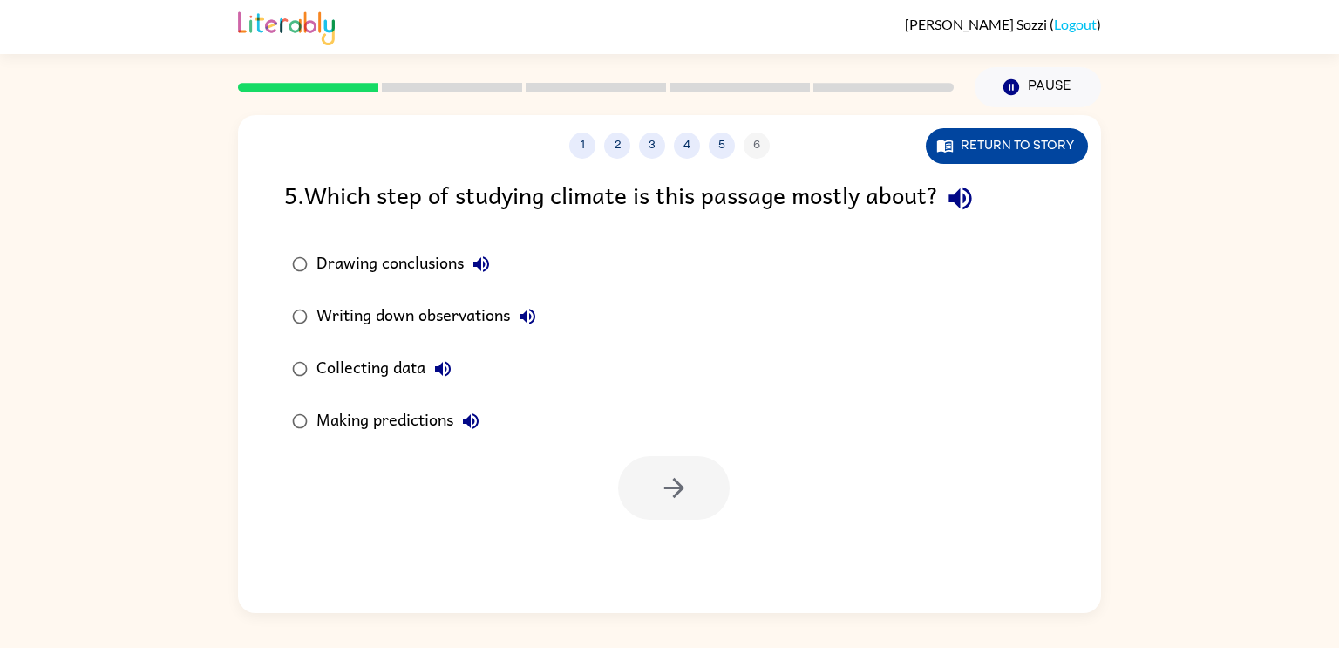
click at [967, 146] on button "Return to story" at bounding box center [1007, 146] width 162 height 36
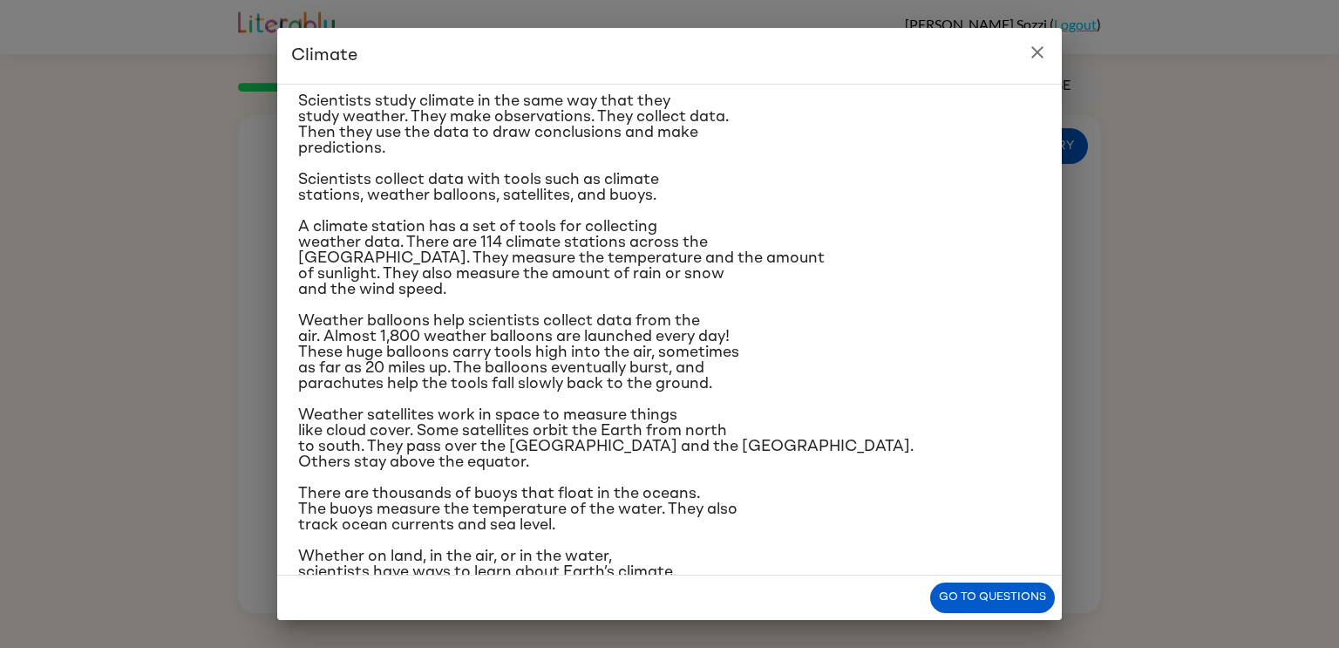
scroll to position [165, 0]
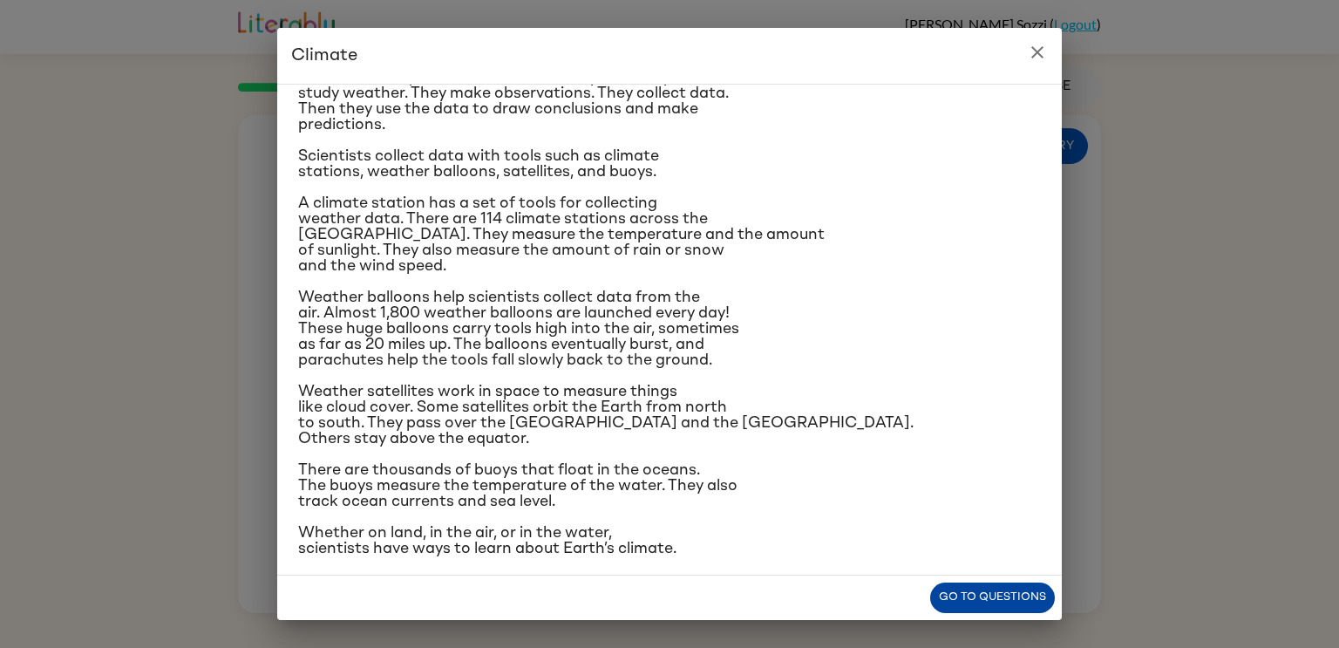
click at [1036, 610] on button "Go to questions" at bounding box center [992, 597] width 125 height 31
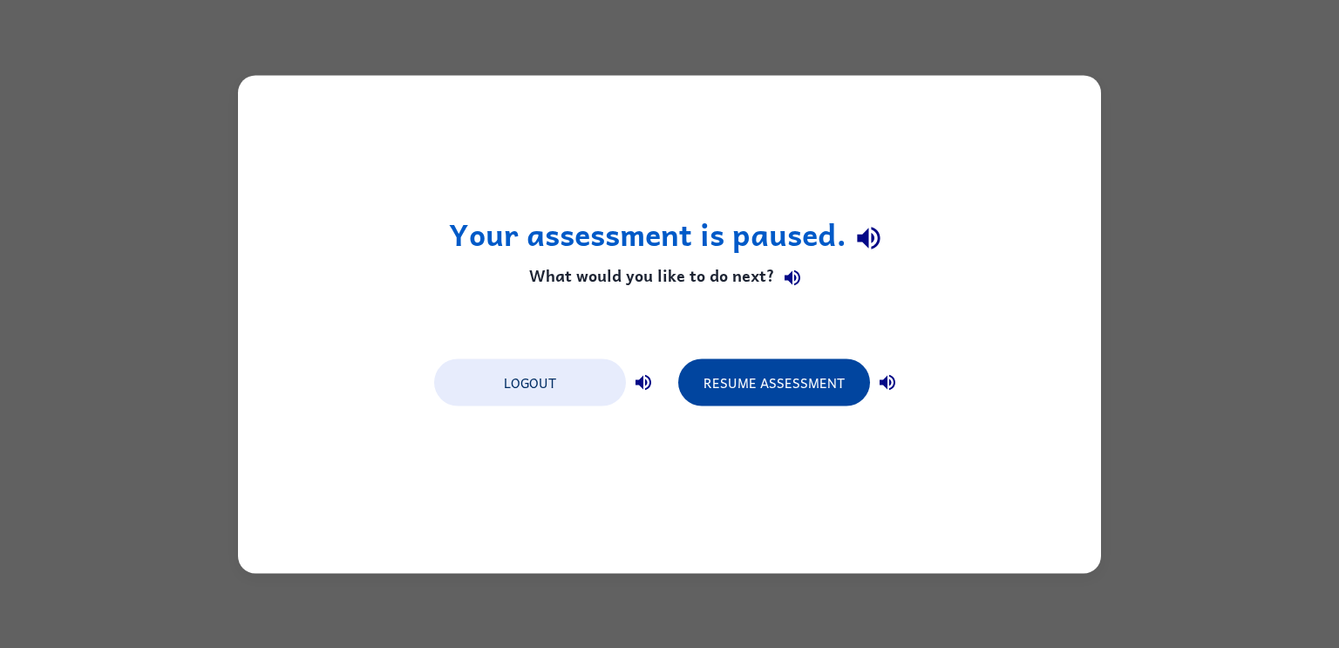
click at [763, 362] on button "Resume Assessment" at bounding box center [774, 381] width 192 height 47
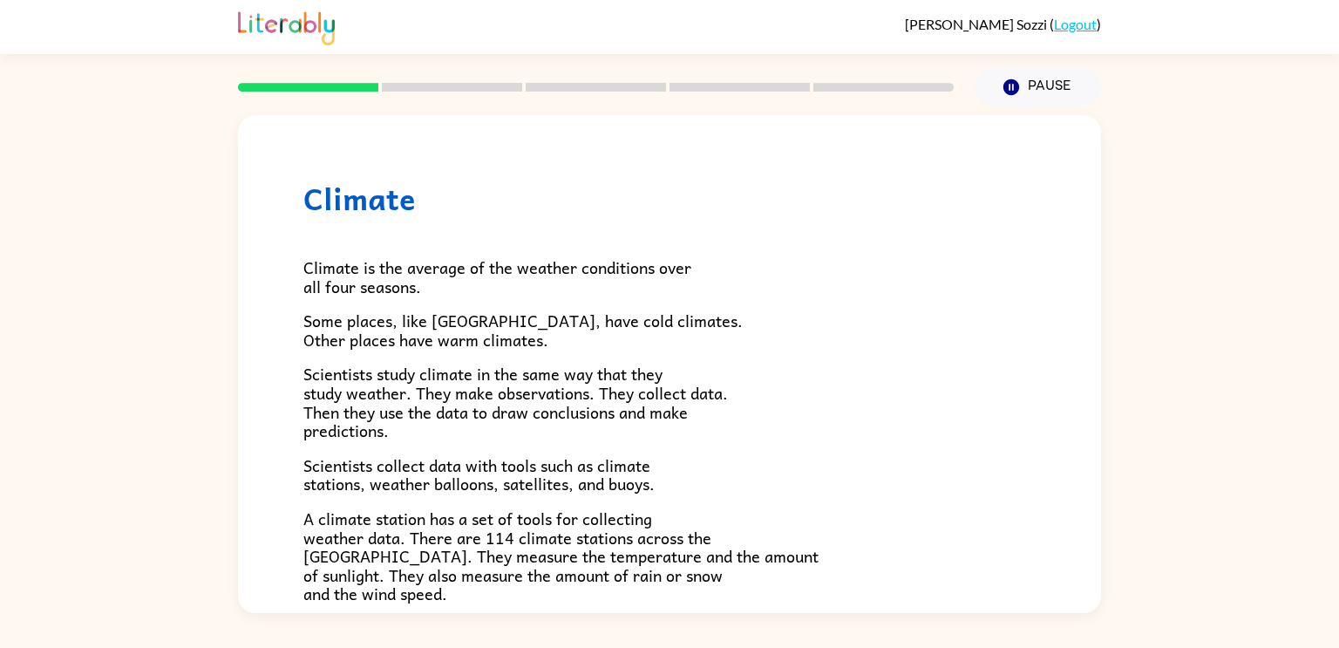
scroll to position [487, 0]
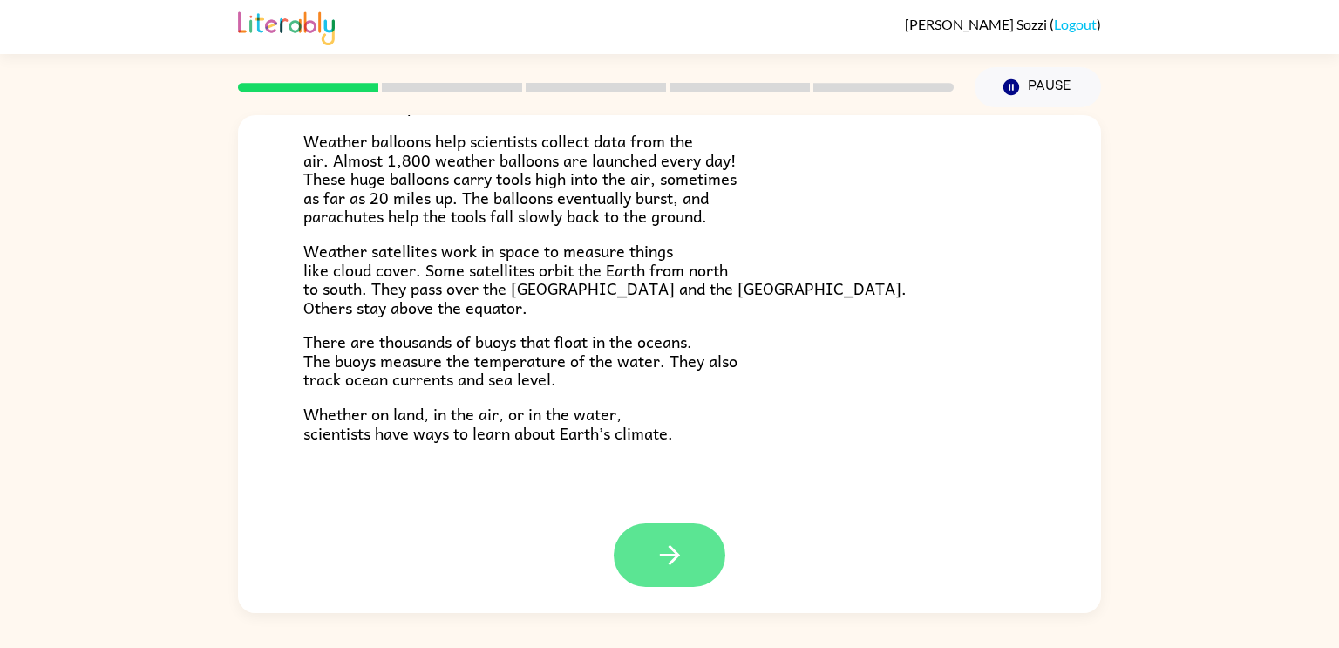
click at [660, 528] on button "button" at bounding box center [670, 555] width 112 height 64
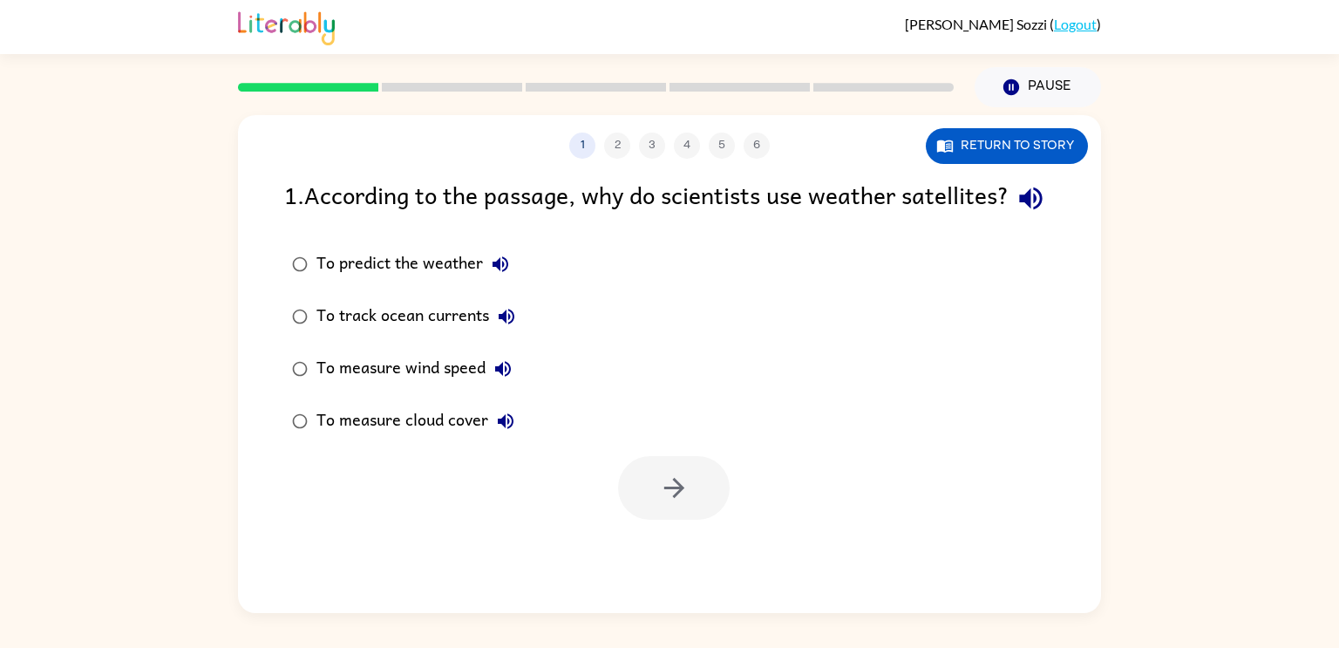
click at [411, 438] on div "To measure cloud cover" at bounding box center [419, 421] width 207 height 35
click at [621, 499] on div at bounding box center [674, 488] width 112 height 64
click at [638, 507] on button "button" at bounding box center [674, 488] width 112 height 64
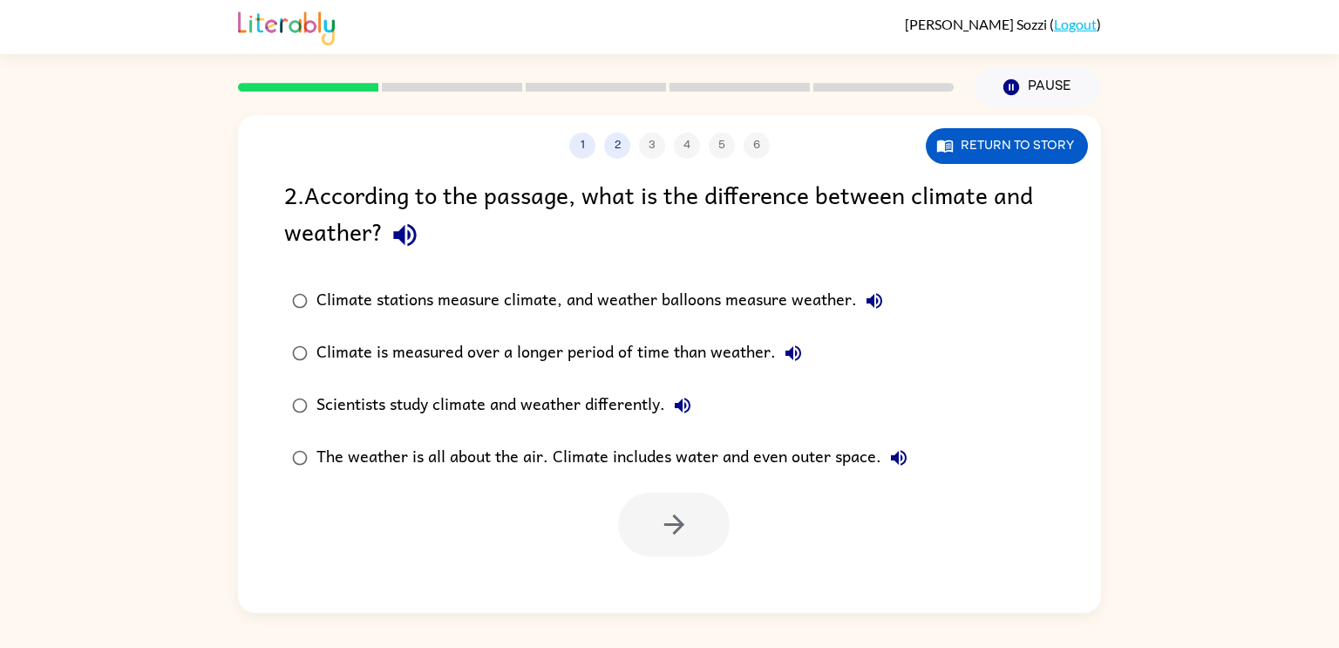
click at [468, 360] on div "Climate is measured over a longer period of time than weather." at bounding box center [563, 353] width 494 height 35
click at [690, 520] on button "button" at bounding box center [674, 524] width 112 height 64
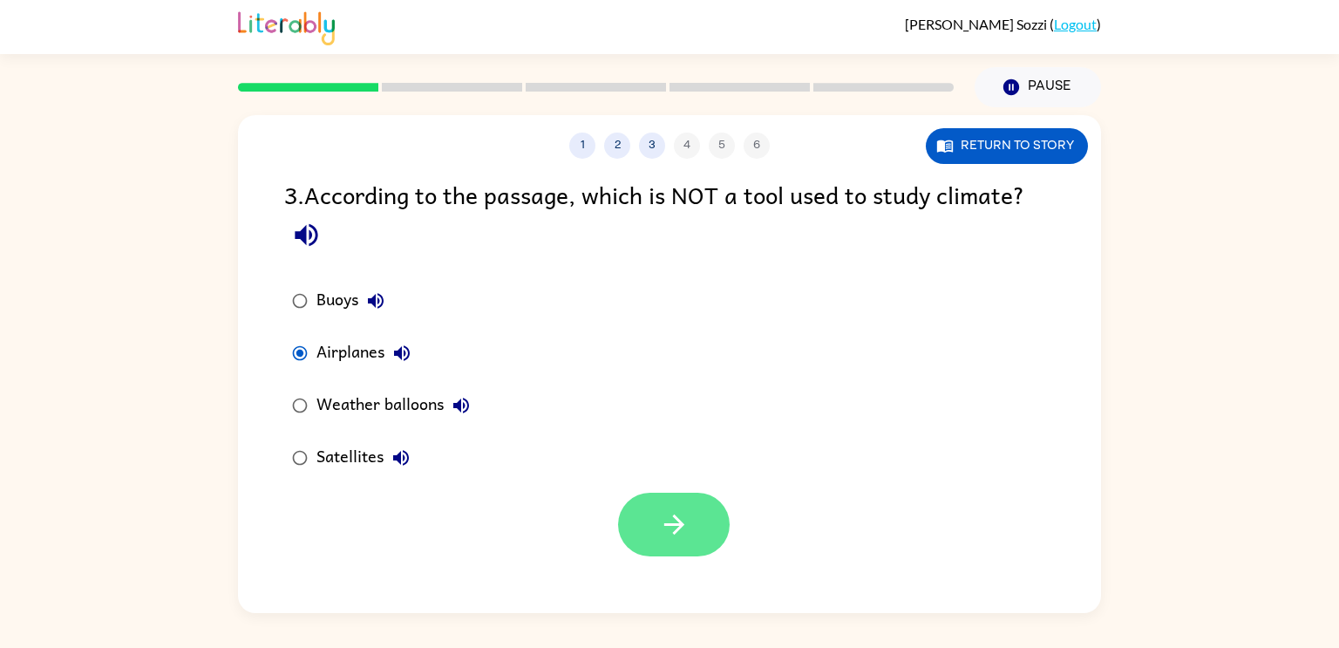
click at [691, 510] on button "button" at bounding box center [674, 524] width 112 height 64
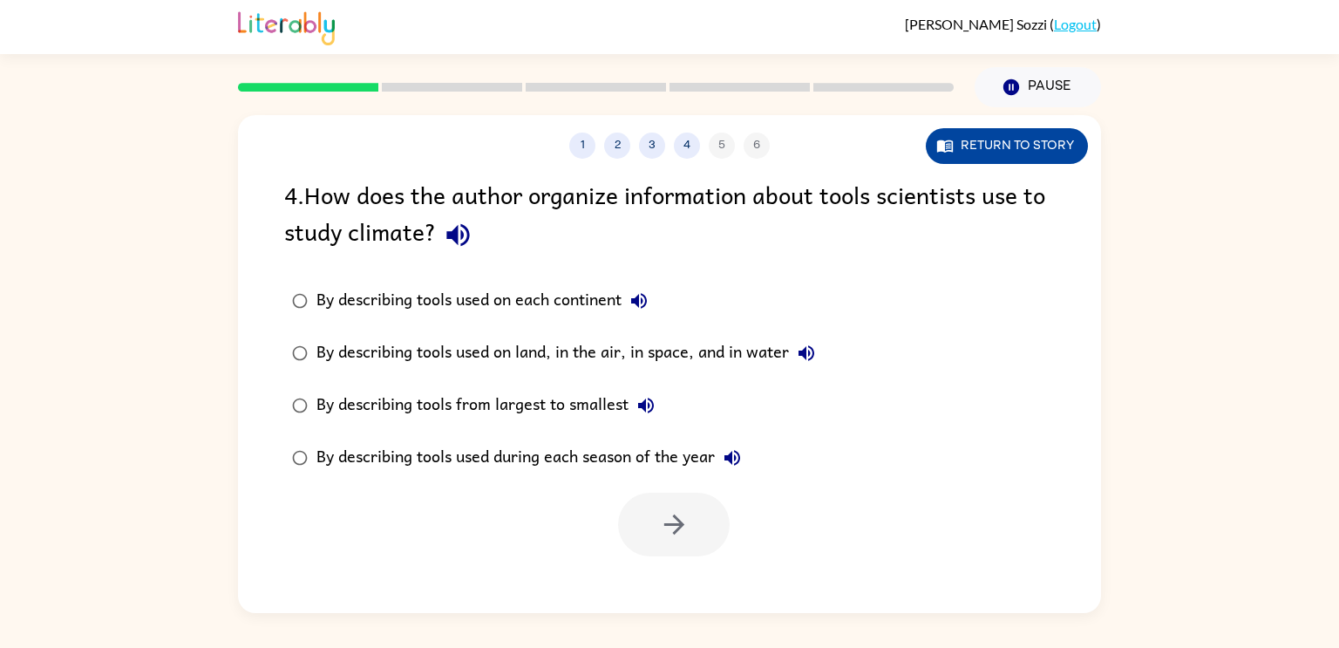
click at [970, 140] on button "Return to story" at bounding box center [1007, 146] width 162 height 36
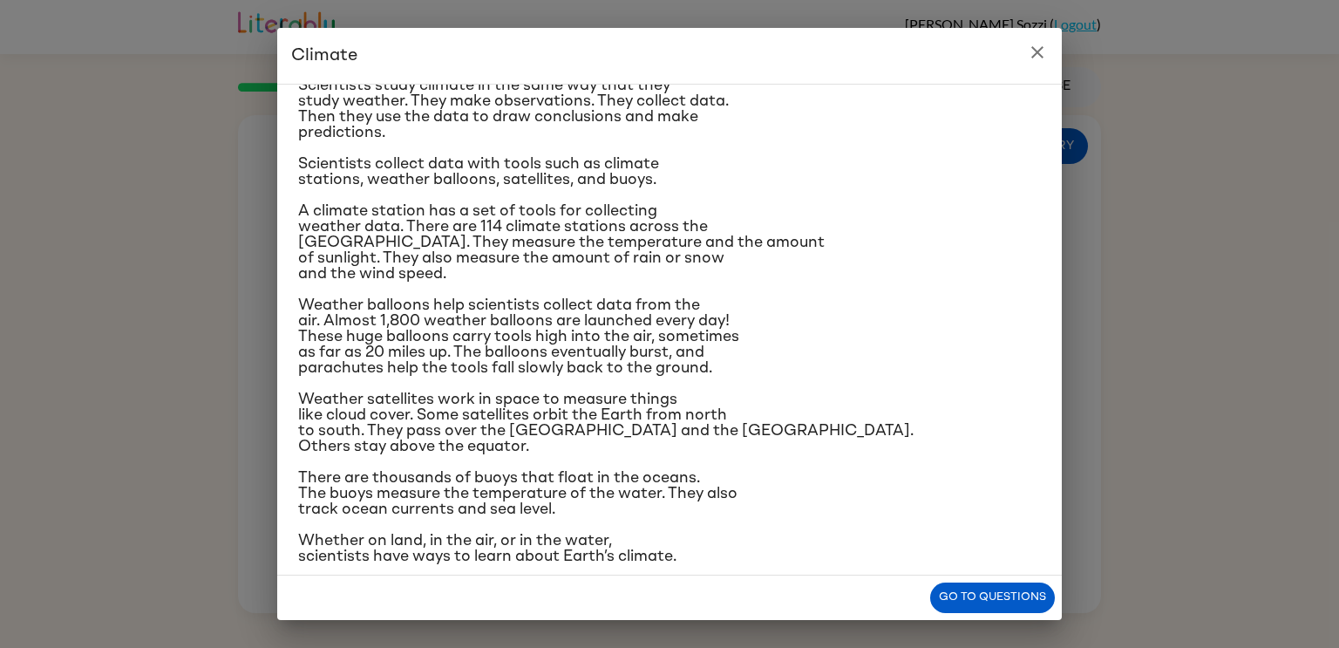
scroll to position [165, 0]
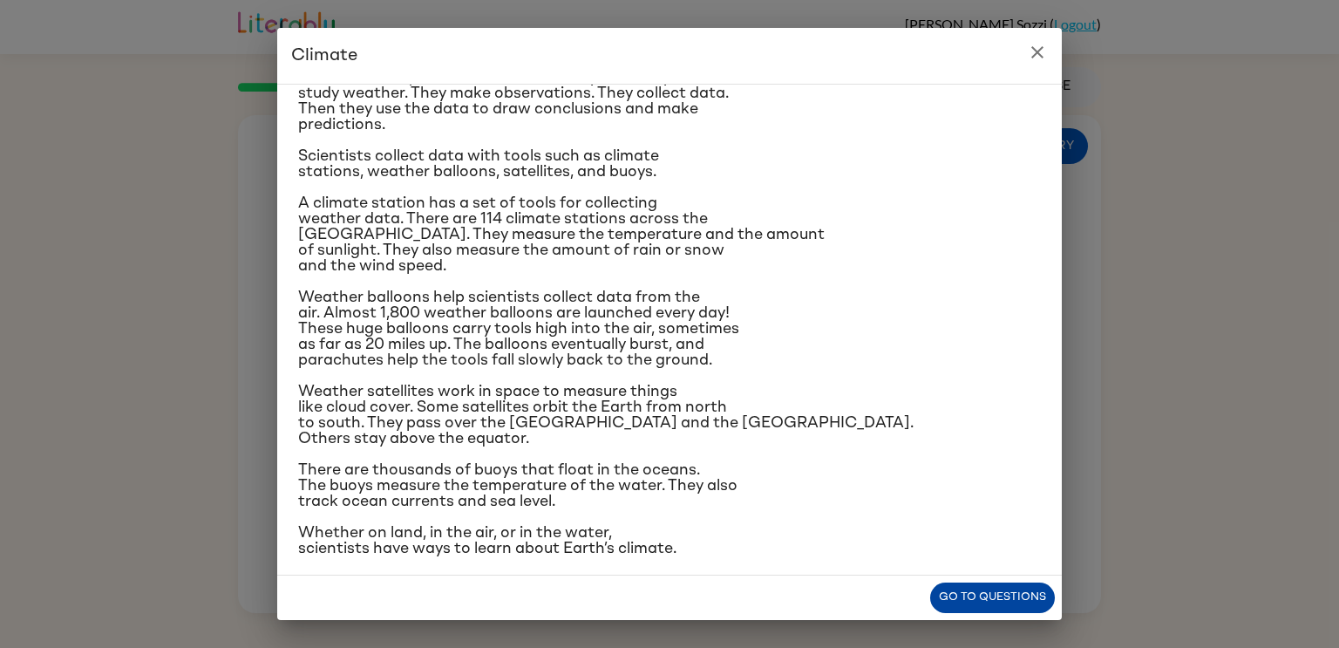
click at [1006, 584] on button "Go to questions" at bounding box center [992, 597] width 125 height 31
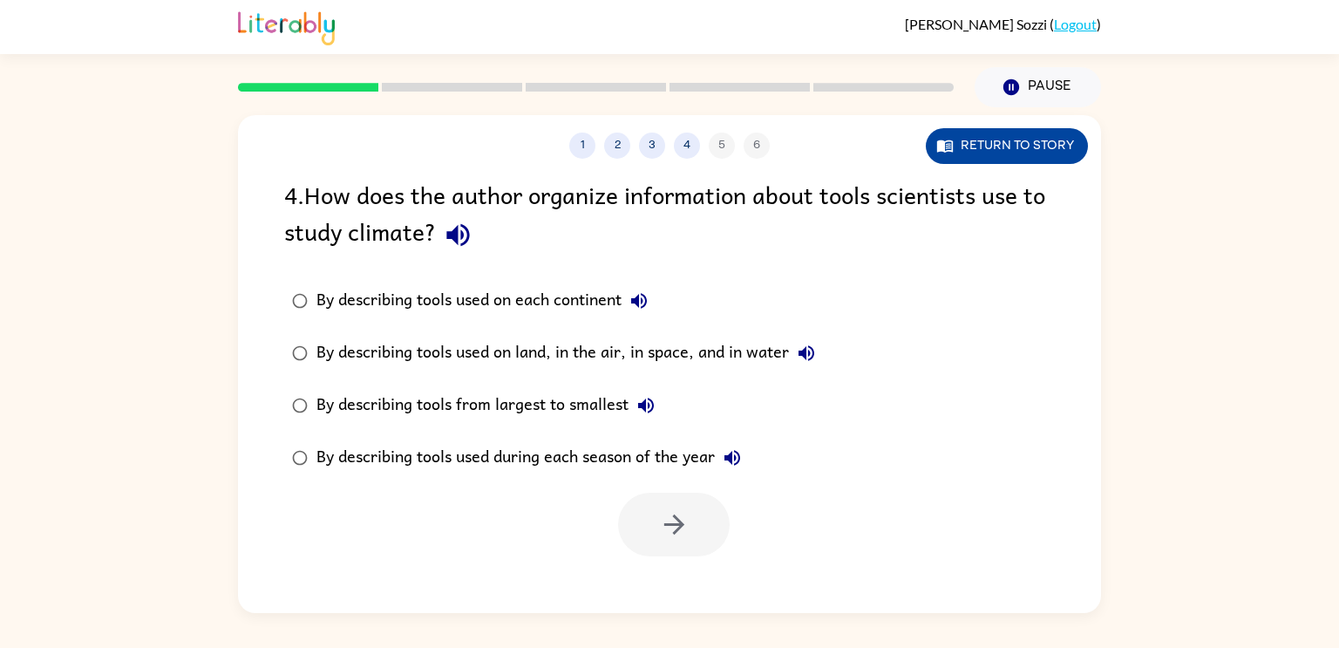
click at [999, 131] on button "Return to story" at bounding box center [1007, 146] width 162 height 36
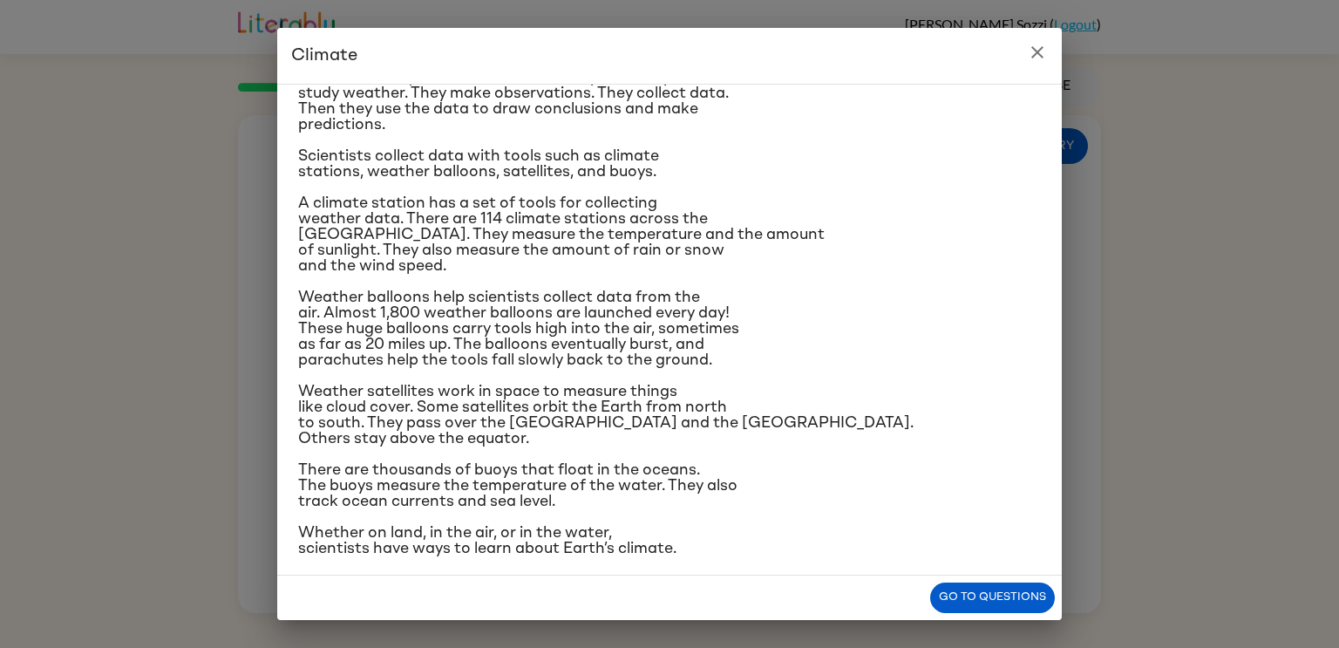
click at [982, 613] on div "Go to questions" at bounding box center [669, 597] width 784 height 44
click at [1063, 601] on div "Climate Climate is the average of the weather conditions over all four seasons.…" at bounding box center [669, 324] width 1339 height 648
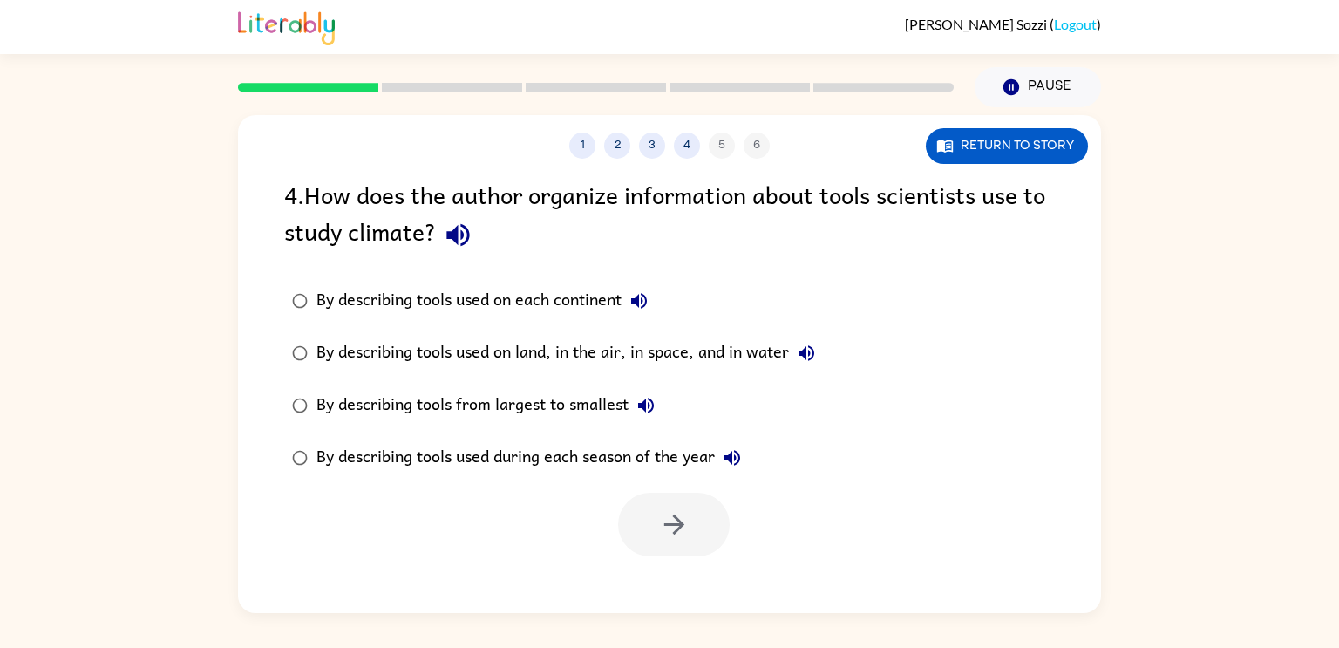
click at [527, 304] on div "By describing tools used on each continent" at bounding box center [486, 300] width 340 height 35
click at [540, 362] on div "By describing tools used on land, in the air, in space, and in water" at bounding box center [569, 353] width 507 height 35
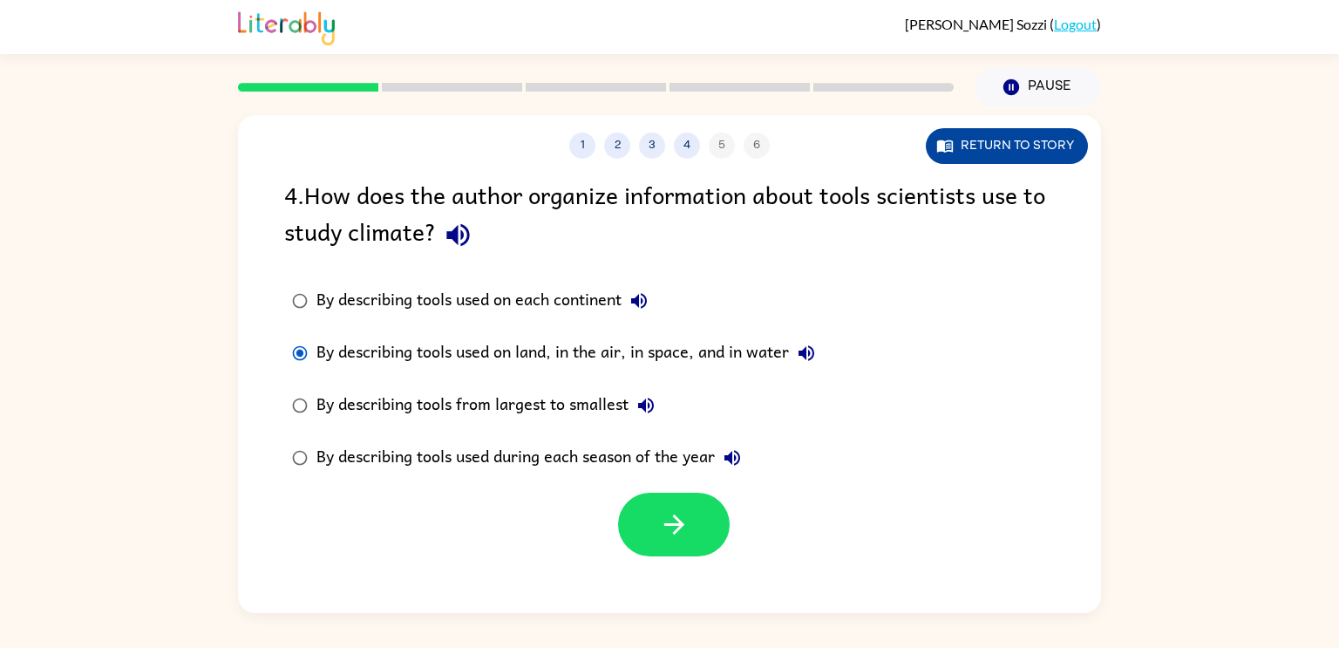
click at [986, 147] on button "Return to story" at bounding box center [1007, 146] width 162 height 36
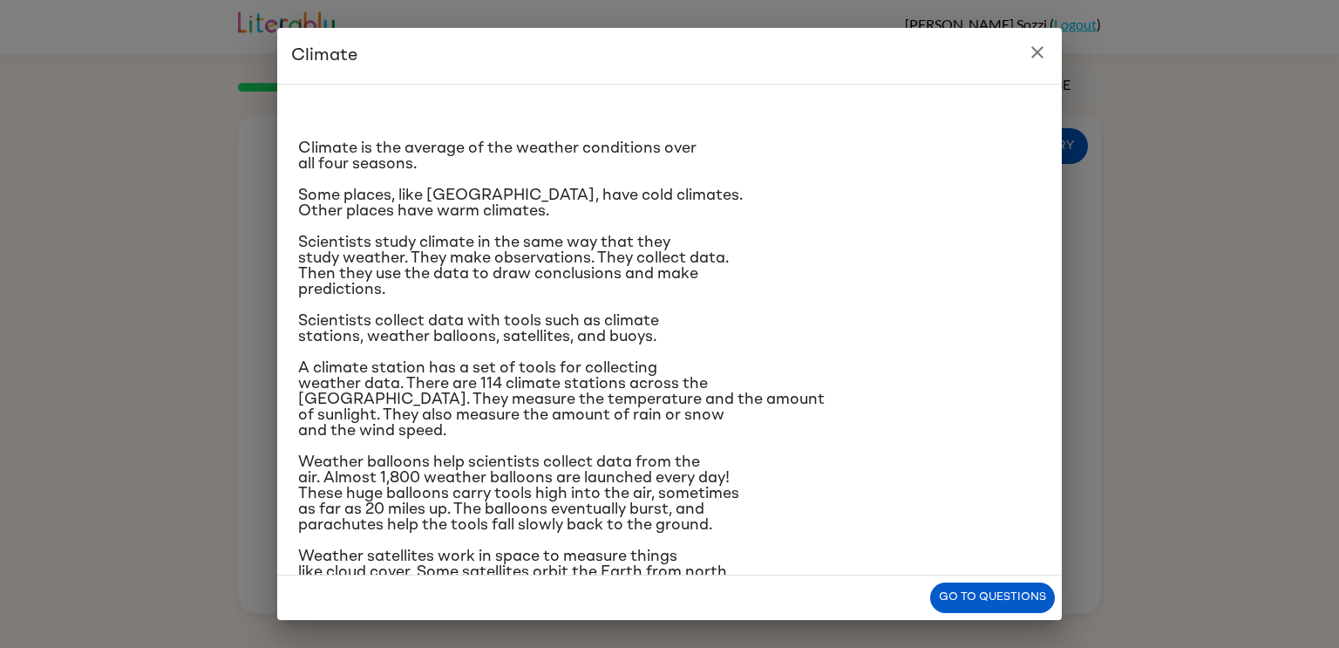
click at [1041, 58] on icon "close" at bounding box center [1037, 52] width 21 height 21
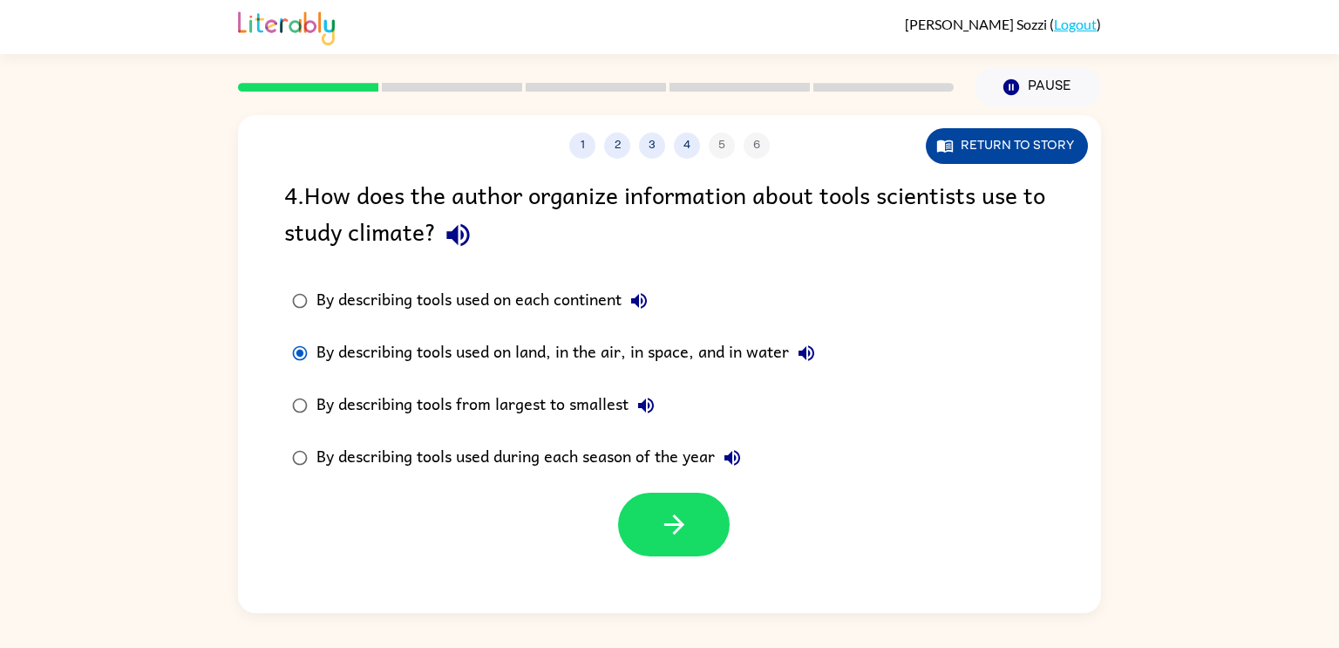
click at [1032, 158] on button "Return to story" at bounding box center [1007, 146] width 162 height 36
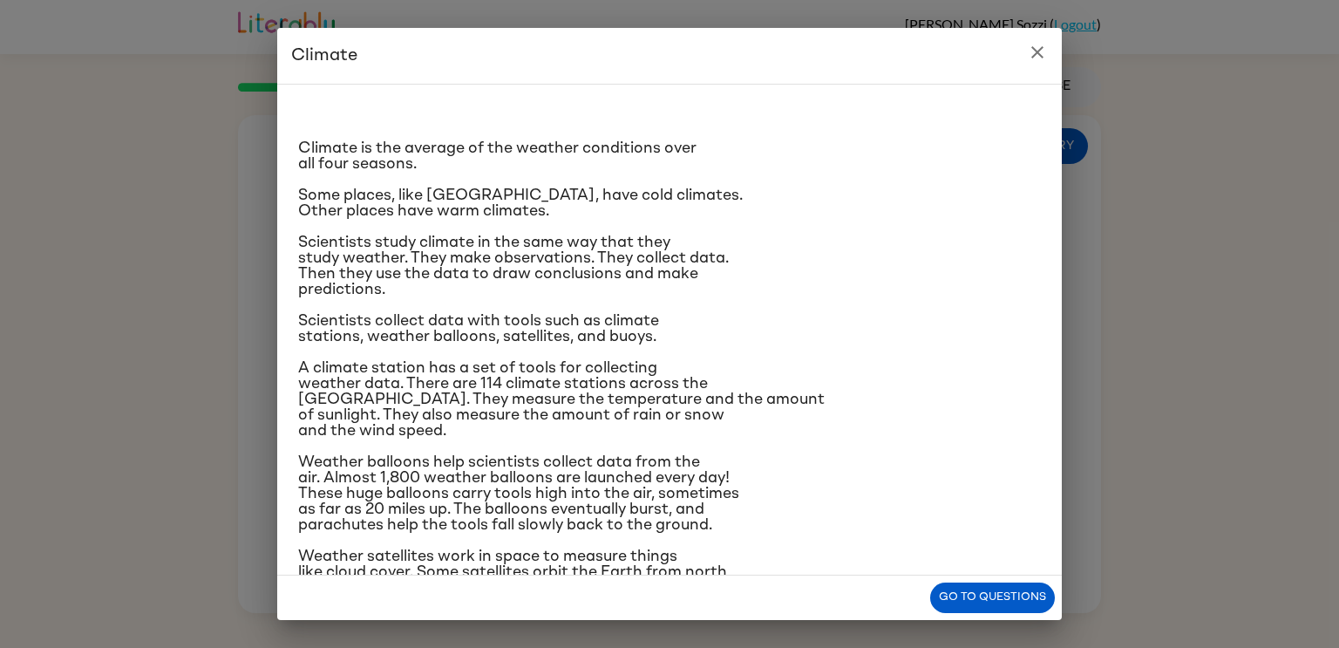
click at [973, 575] on div "Go to questions" at bounding box center [669, 597] width 784 height 44
click at [979, 610] on button "Go to questions" at bounding box center [992, 597] width 125 height 31
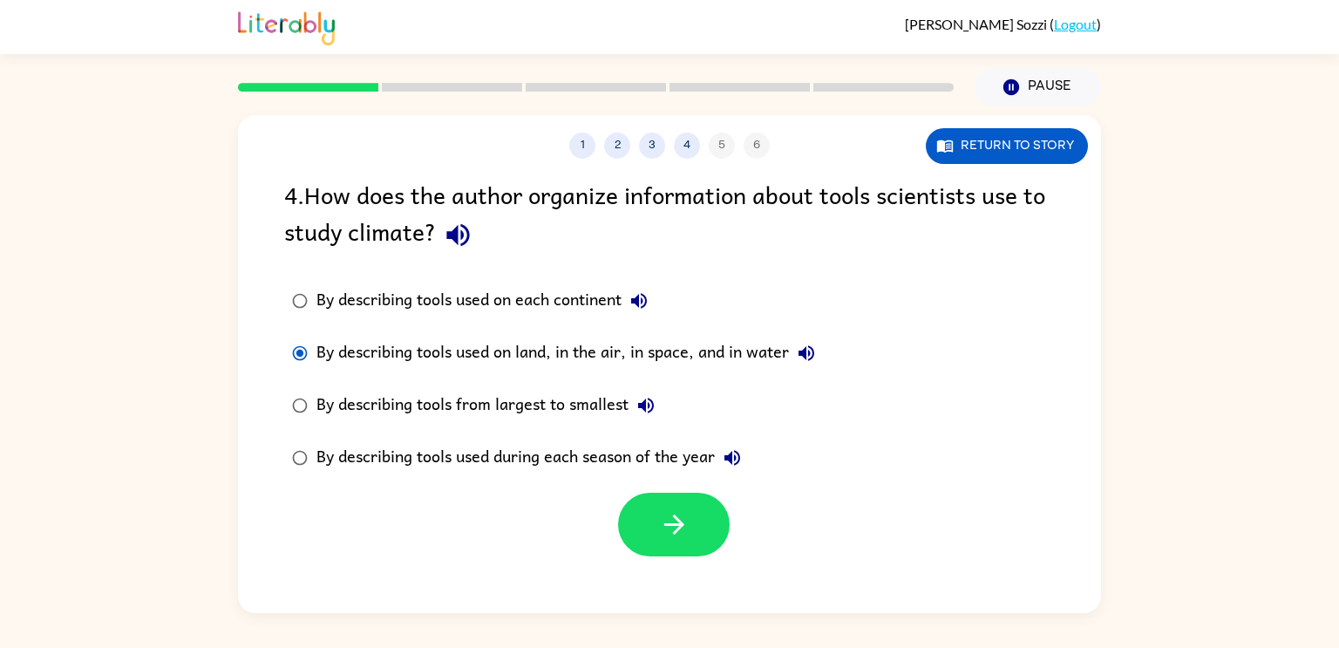
click at [731, 523] on div at bounding box center [669, 520] width 863 height 72
click at [689, 522] on button "button" at bounding box center [674, 524] width 112 height 64
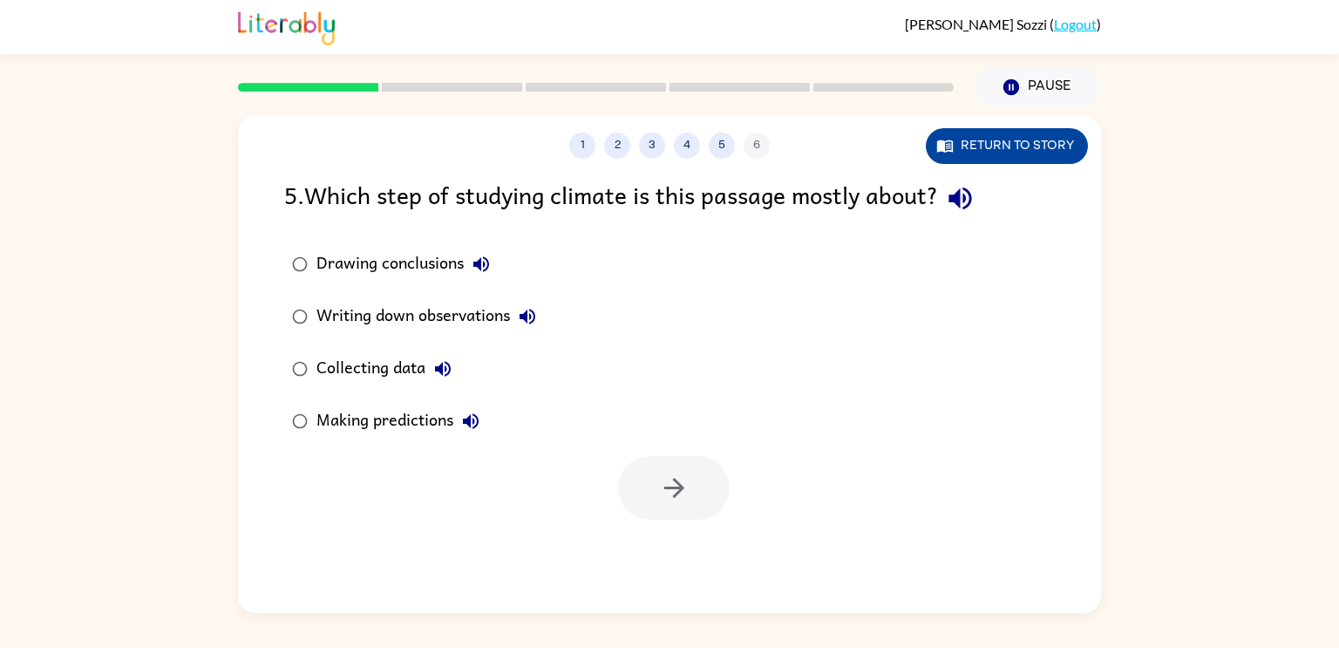
click at [955, 133] on button "Return to story" at bounding box center [1007, 146] width 162 height 36
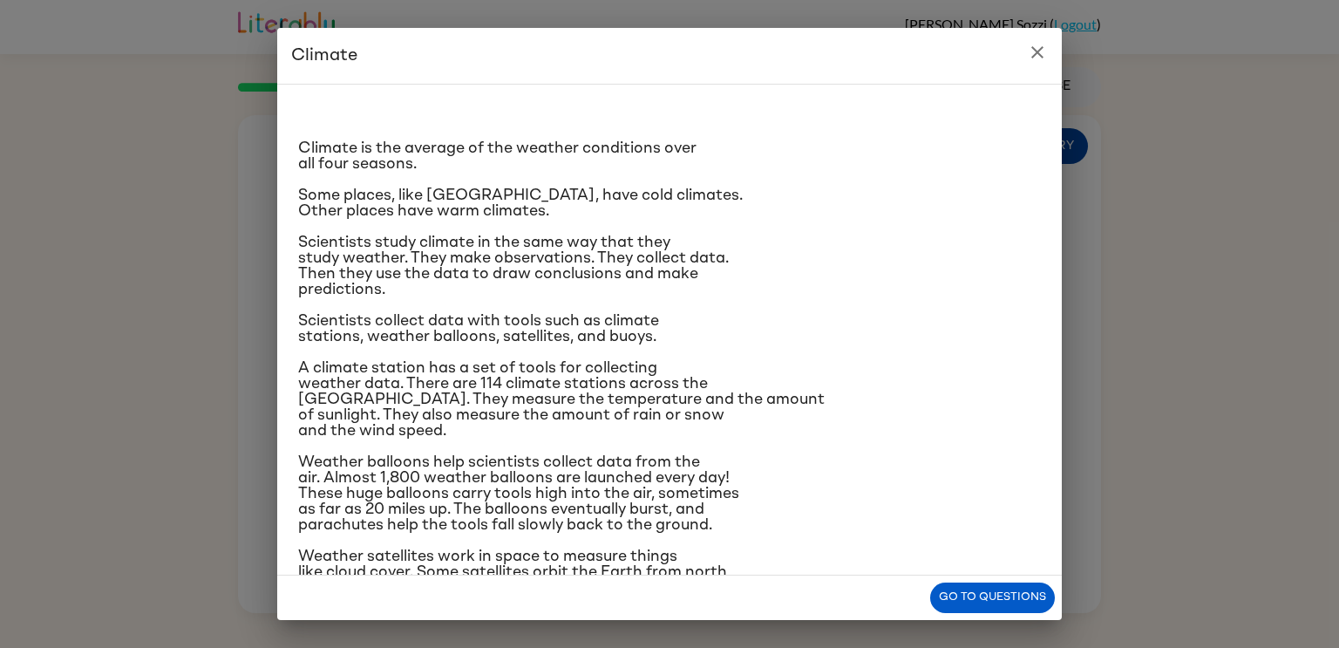
click at [955, 133] on div "Climate is the average of the weather conditions over all four seasons. Some pl…" at bounding box center [669, 409] width 743 height 622
click at [966, 587] on button "Go to questions" at bounding box center [992, 597] width 125 height 31
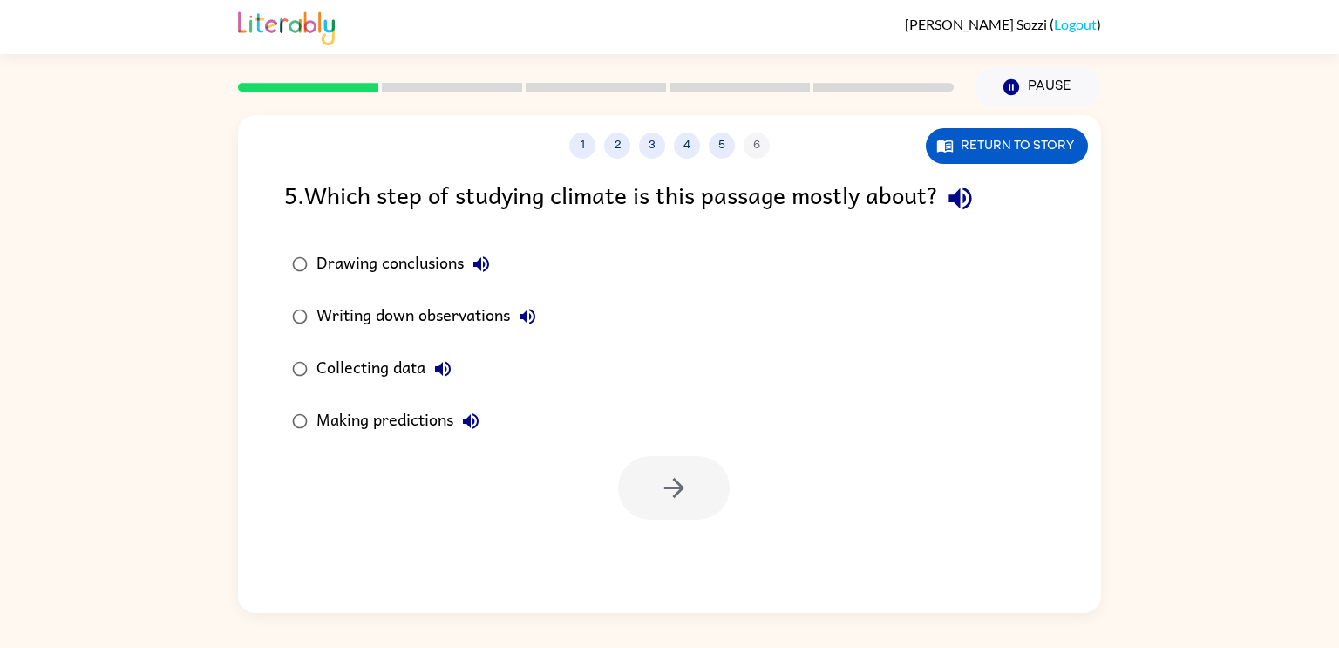
click at [411, 363] on div "Collecting data" at bounding box center [388, 368] width 144 height 35
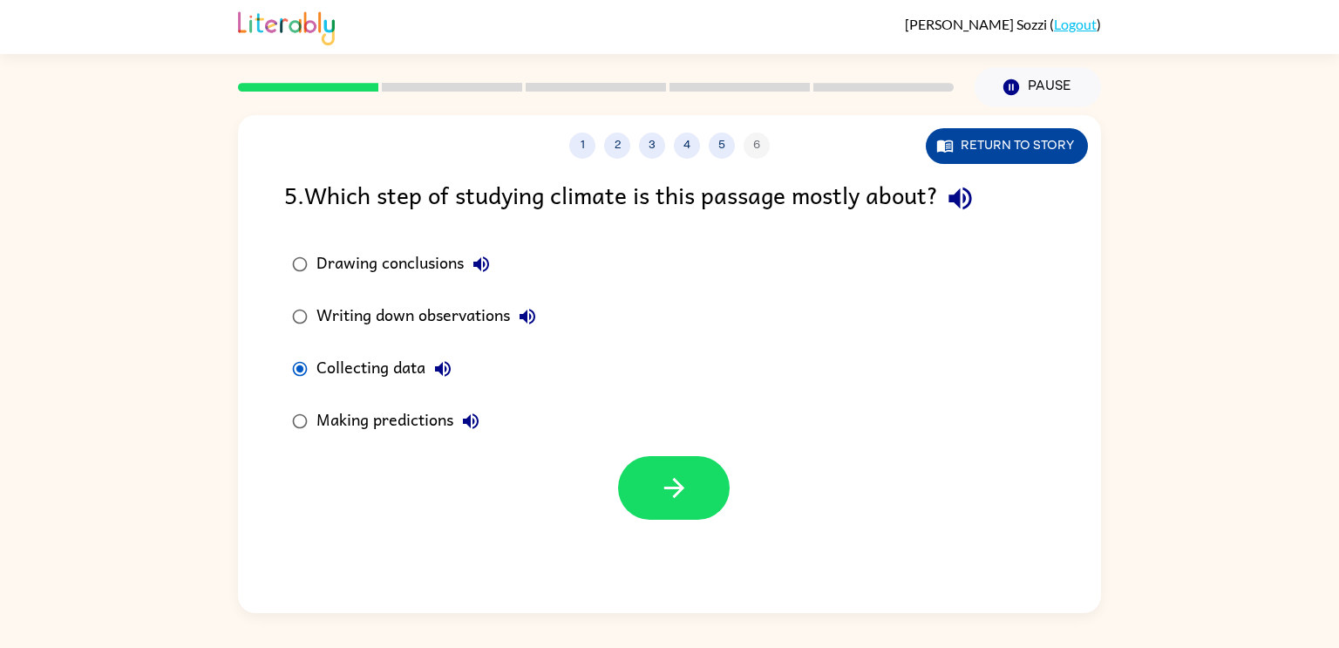
click at [985, 137] on button "Return to story" at bounding box center [1007, 146] width 162 height 36
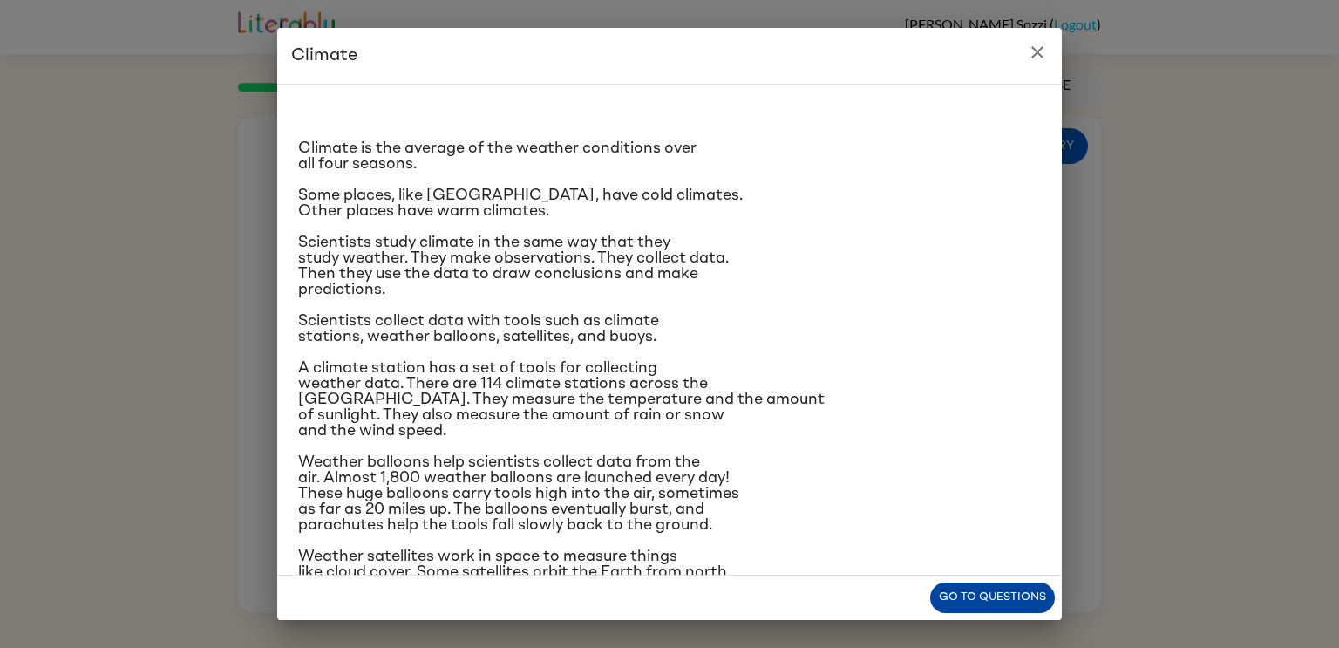
click at [987, 605] on button "Go to questions" at bounding box center [992, 597] width 125 height 31
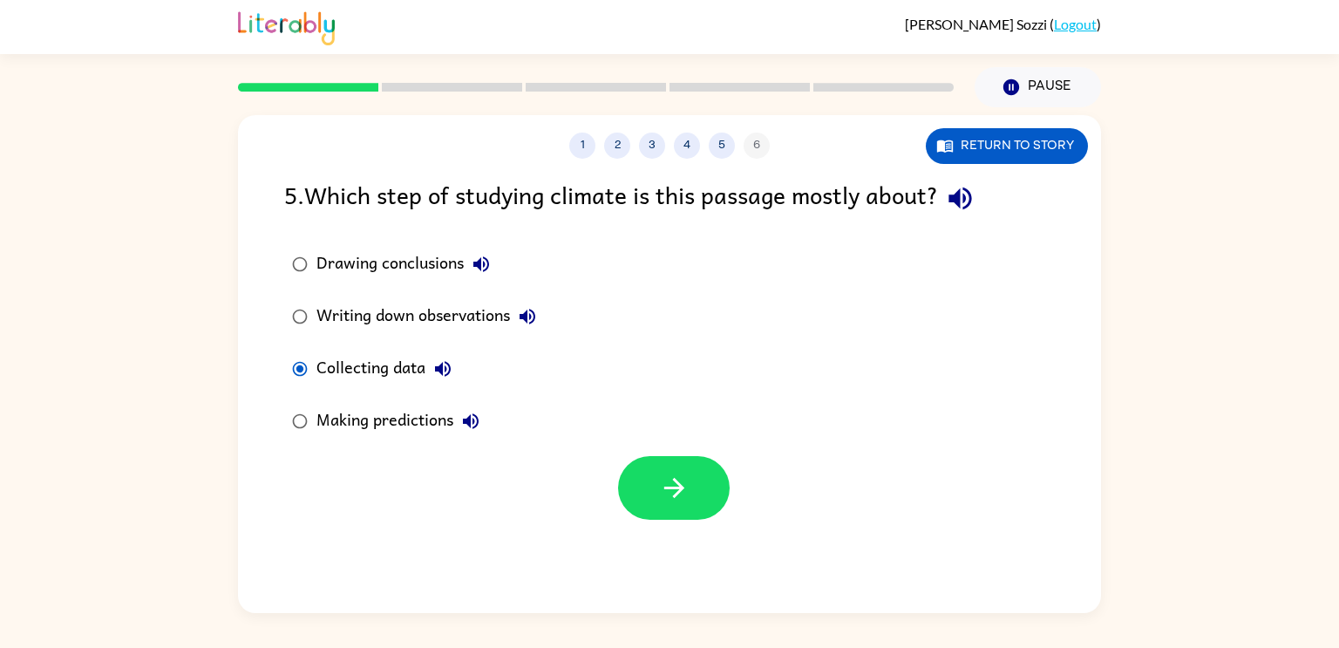
click at [479, 318] on div "Writing down observations" at bounding box center [430, 316] width 228 height 35
click at [950, 159] on button "Return to story" at bounding box center [1007, 146] width 162 height 36
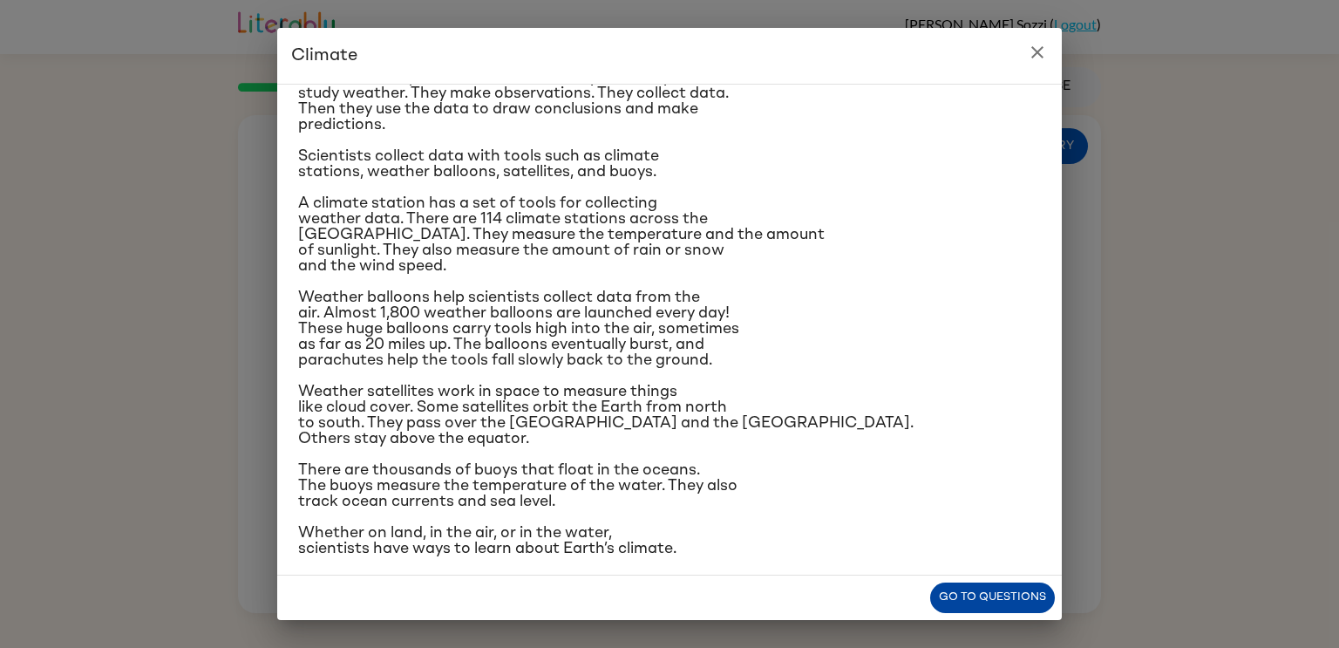
click at [943, 610] on button "Go to questions" at bounding box center [992, 597] width 125 height 31
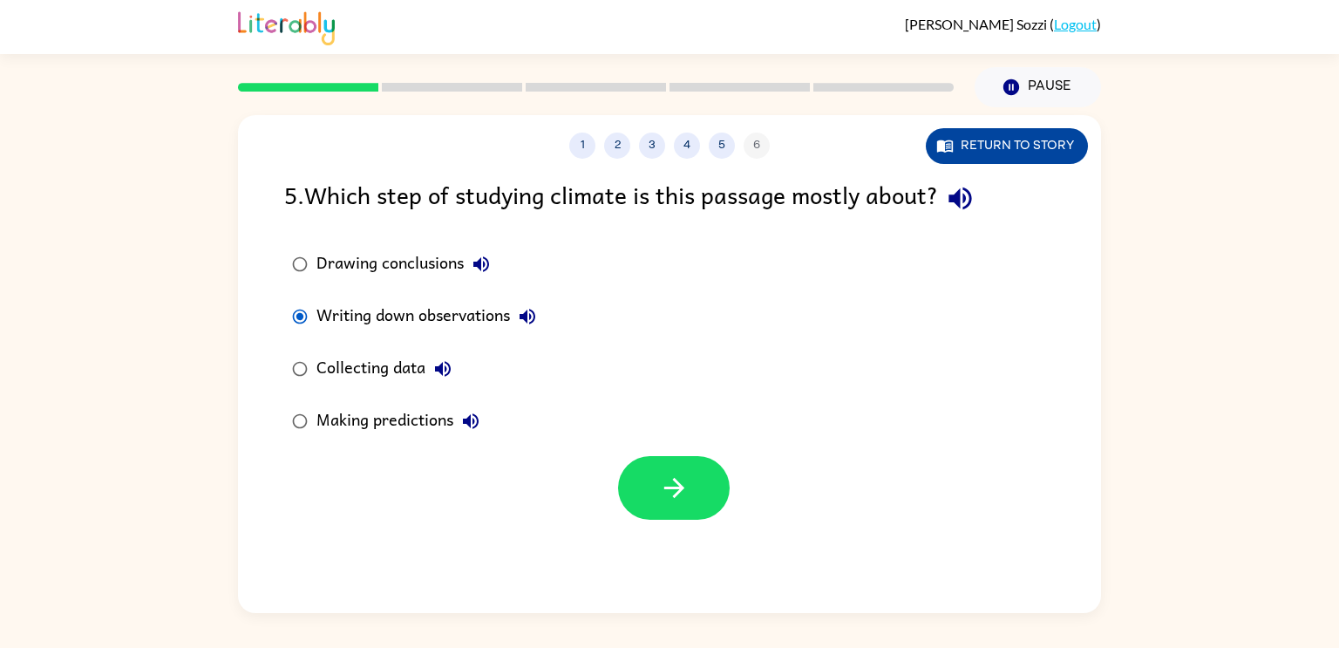
click at [1049, 138] on button "Return to story" at bounding box center [1007, 146] width 162 height 36
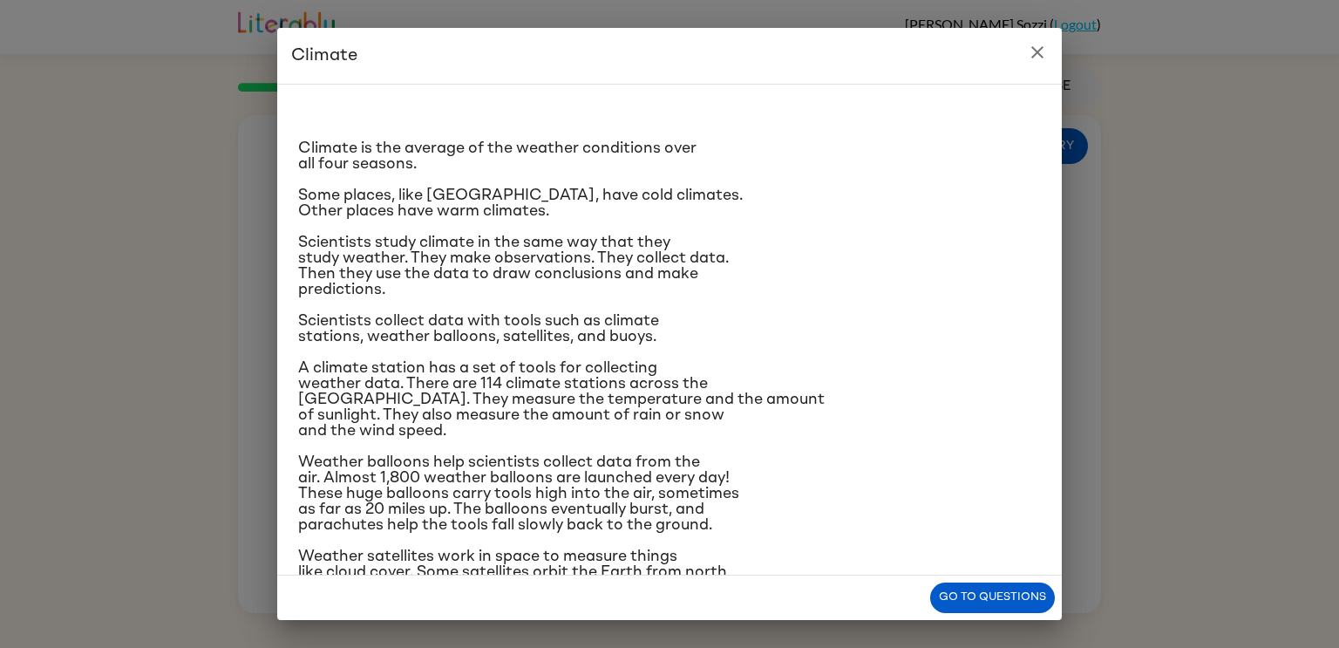
click at [1043, 48] on icon "close" at bounding box center [1037, 52] width 21 height 21
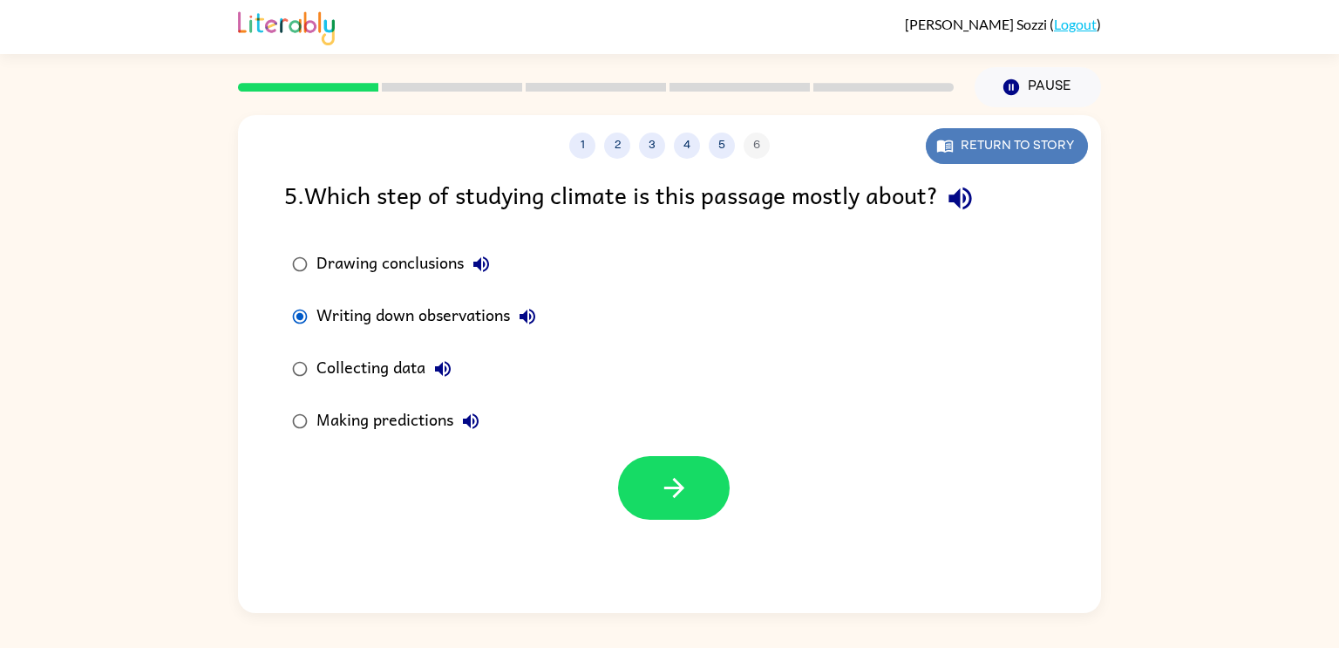
click at [1020, 134] on button "Return to story" at bounding box center [1007, 146] width 162 height 36
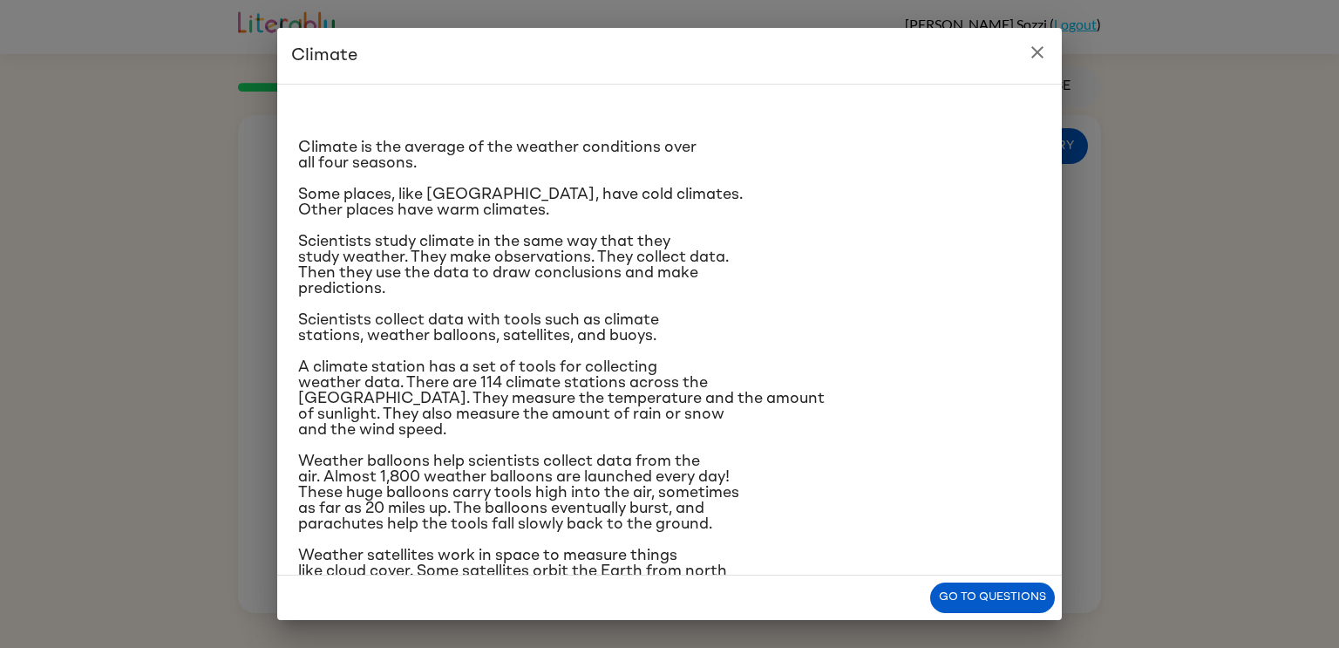
scroll to position [0, 0]
click at [1011, 595] on button "Go to questions" at bounding box center [992, 597] width 125 height 31
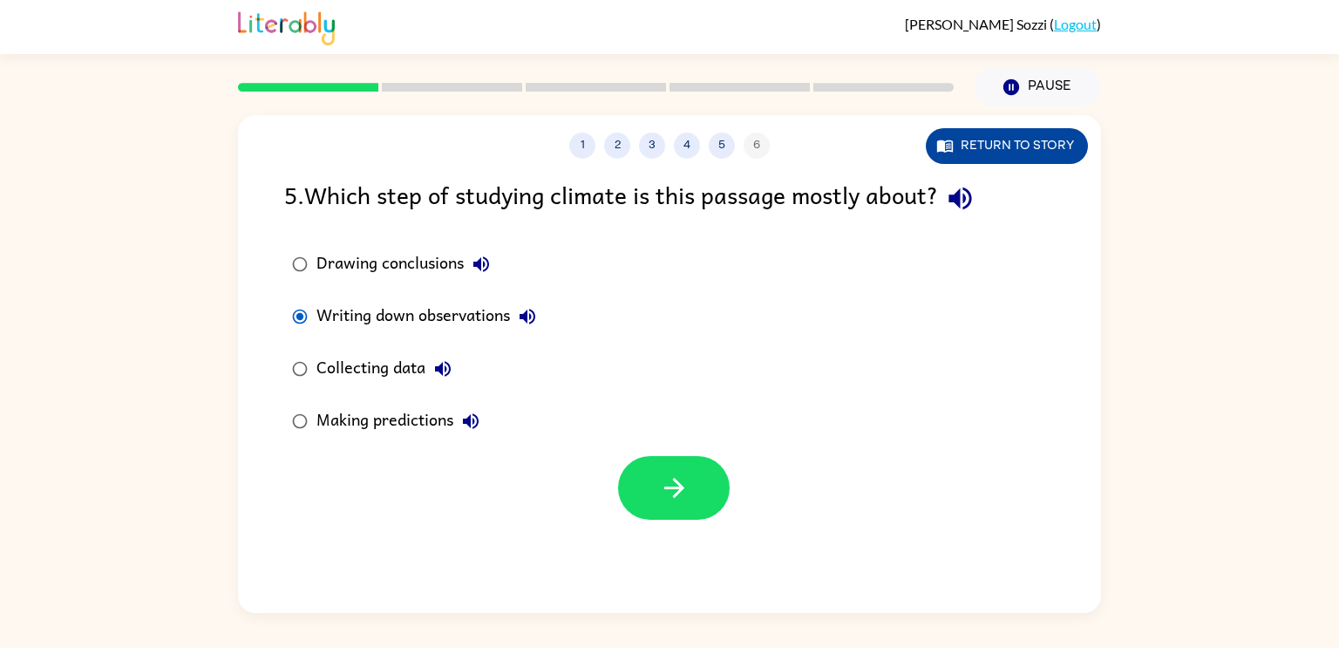
click at [1029, 153] on button "Return to story" at bounding box center [1007, 146] width 162 height 36
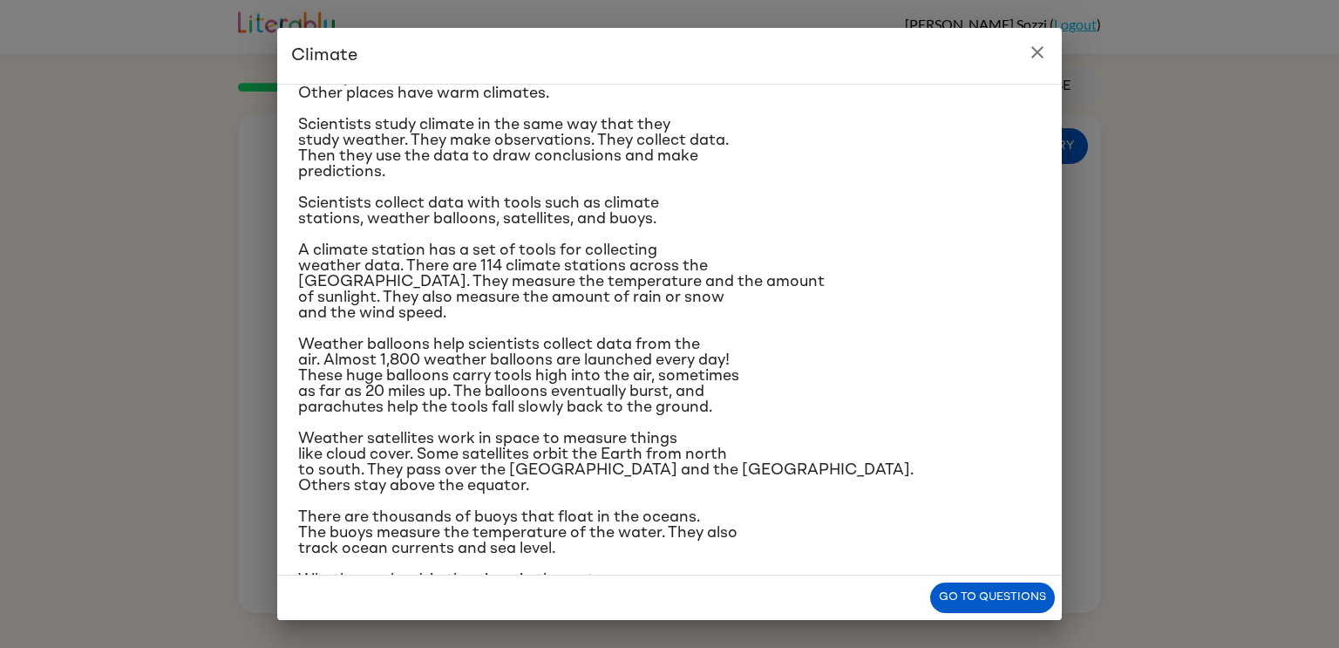
scroll to position [165, 0]
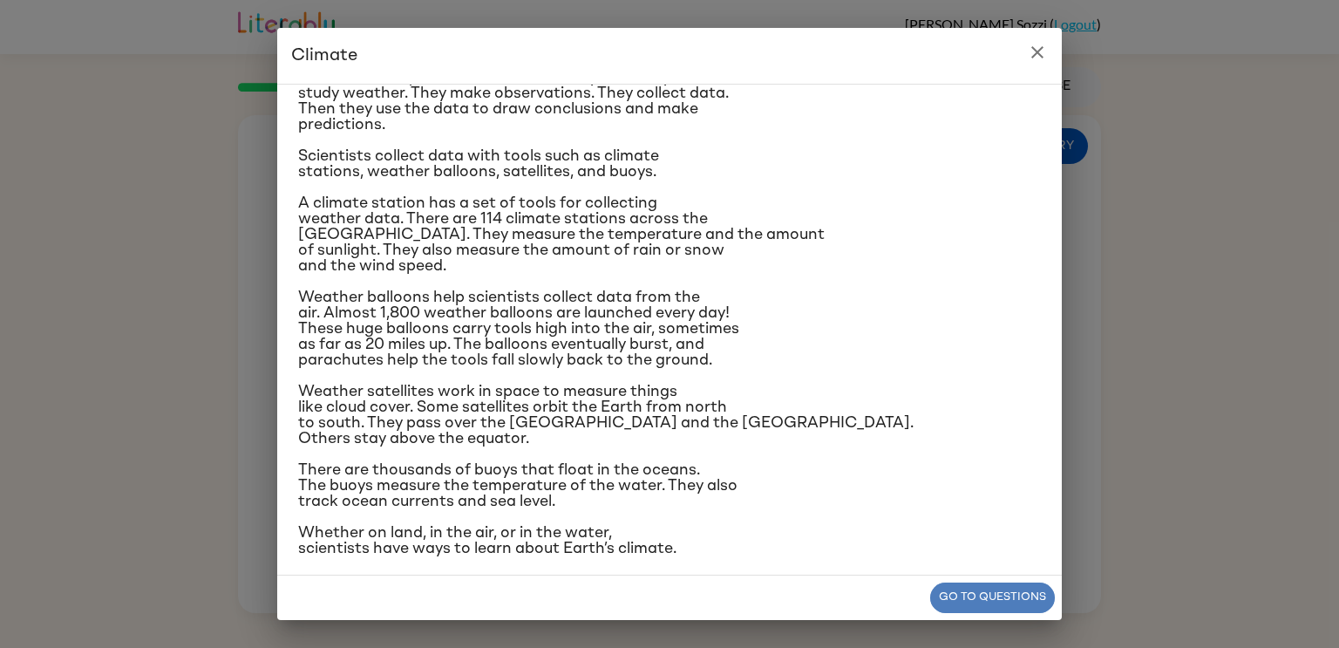
click at [962, 601] on button "Go to questions" at bounding box center [992, 597] width 125 height 31
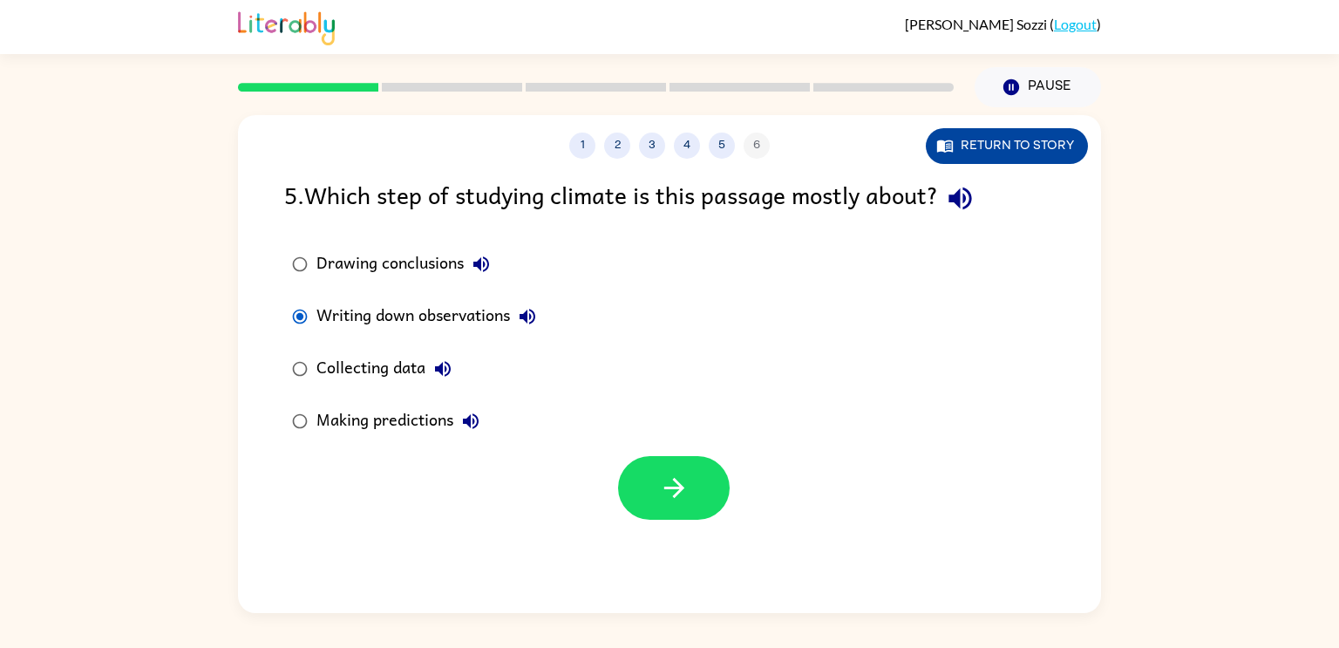
click at [947, 144] on icon "button" at bounding box center [948, 147] width 5 height 6
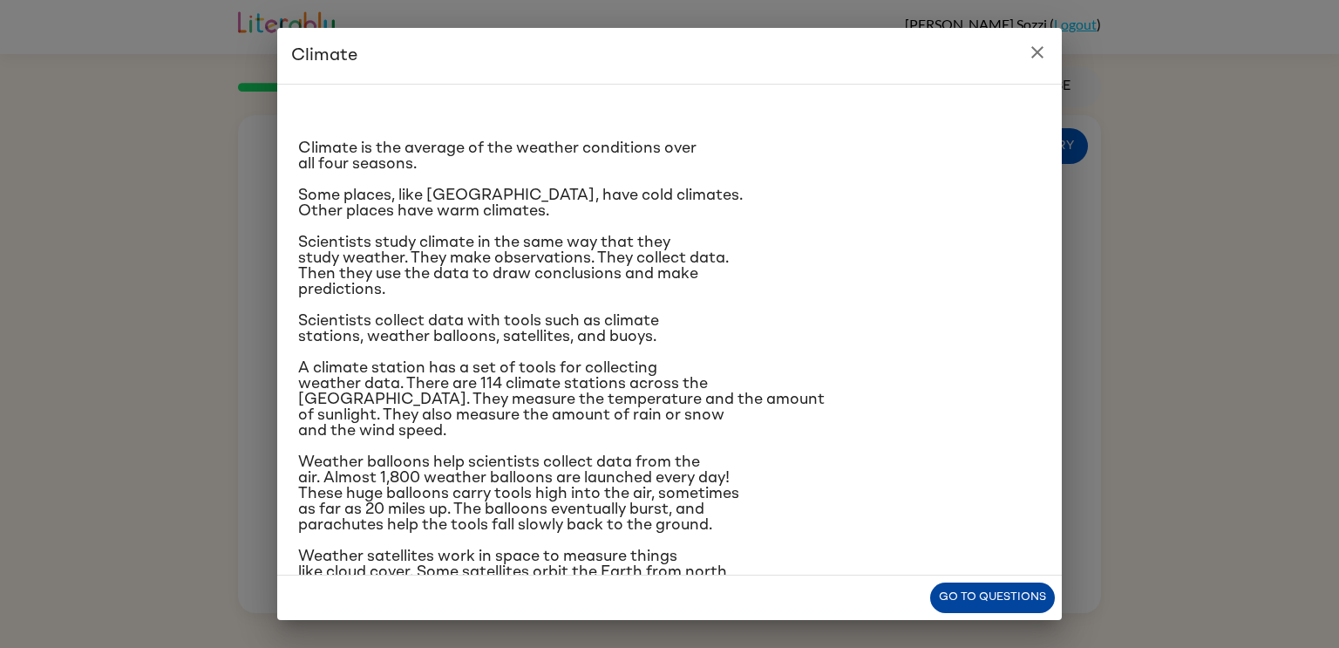
click at [1029, 592] on button "Go to questions" at bounding box center [992, 597] width 125 height 31
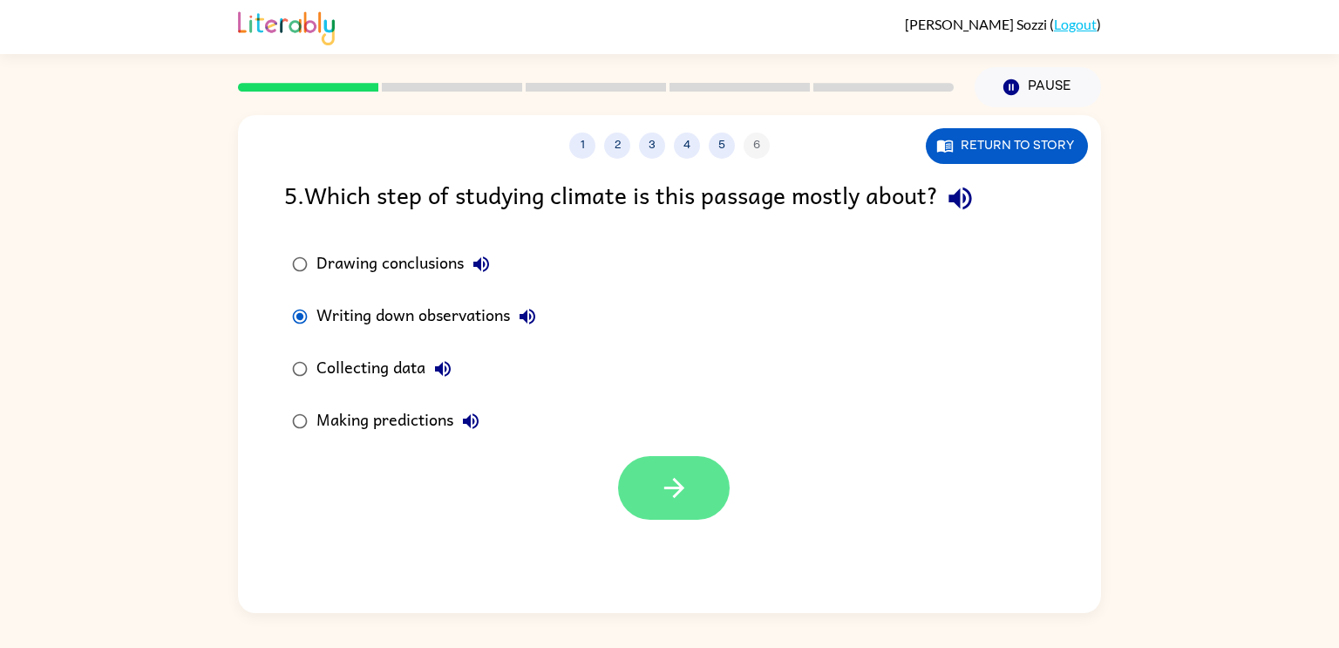
click at [681, 463] on button "button" at bounding box center [674, 488] width 112 height 64
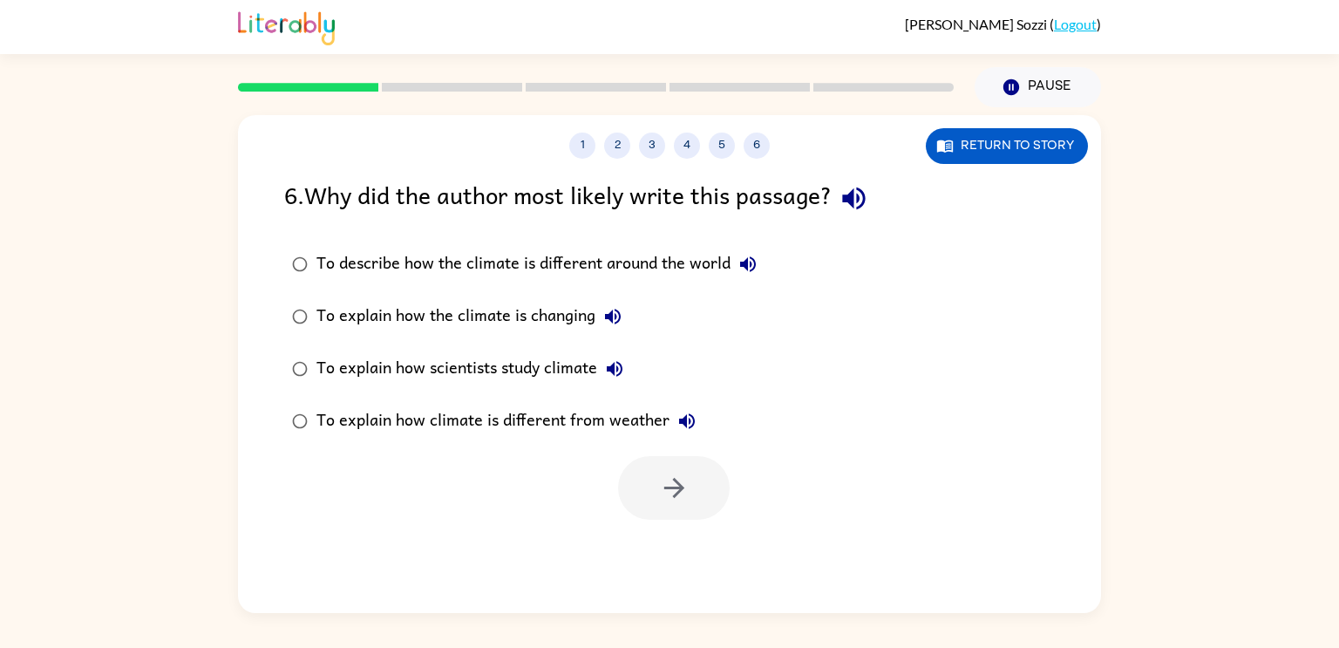
click at [405, 366] on div "To explain how scientists study climate" at bounding box center [474, 368] width 316 height 35
click at [730, 495] on div at bounding box center [669, 483] width 863 height 72
click at [665, 476] on icon "button" at bounding box center [674, 487] width 31 height 31
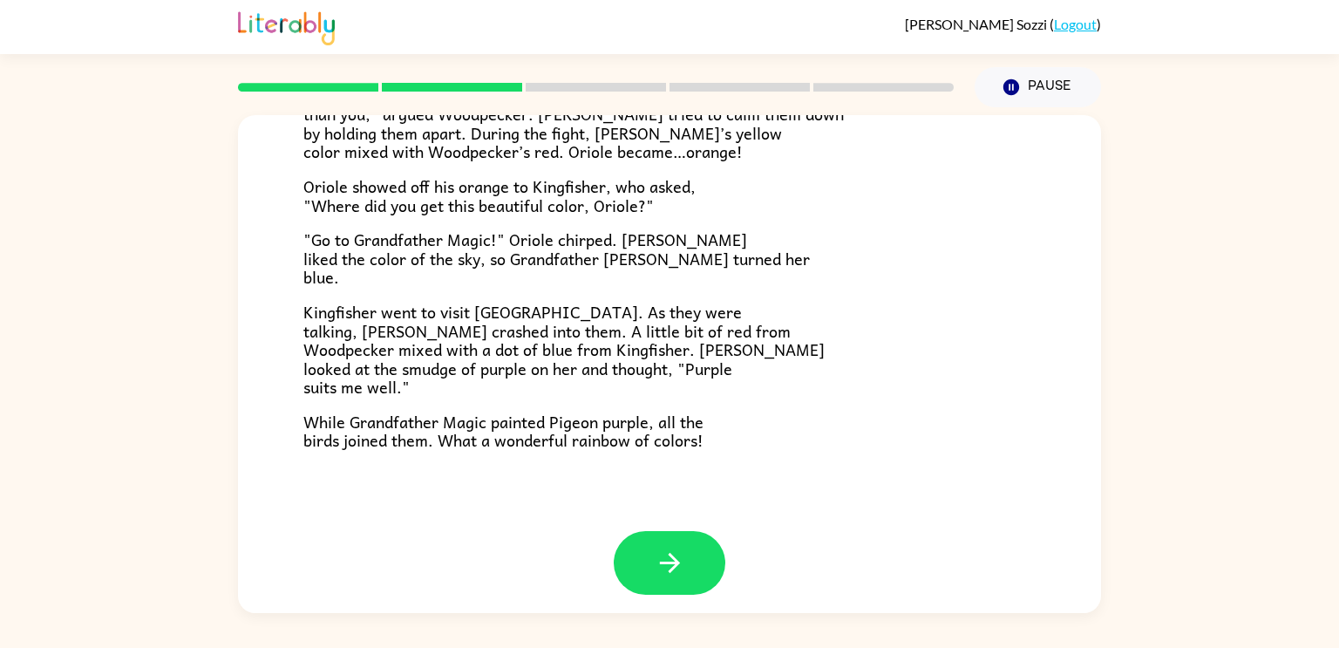
scroll to position [450, 0]
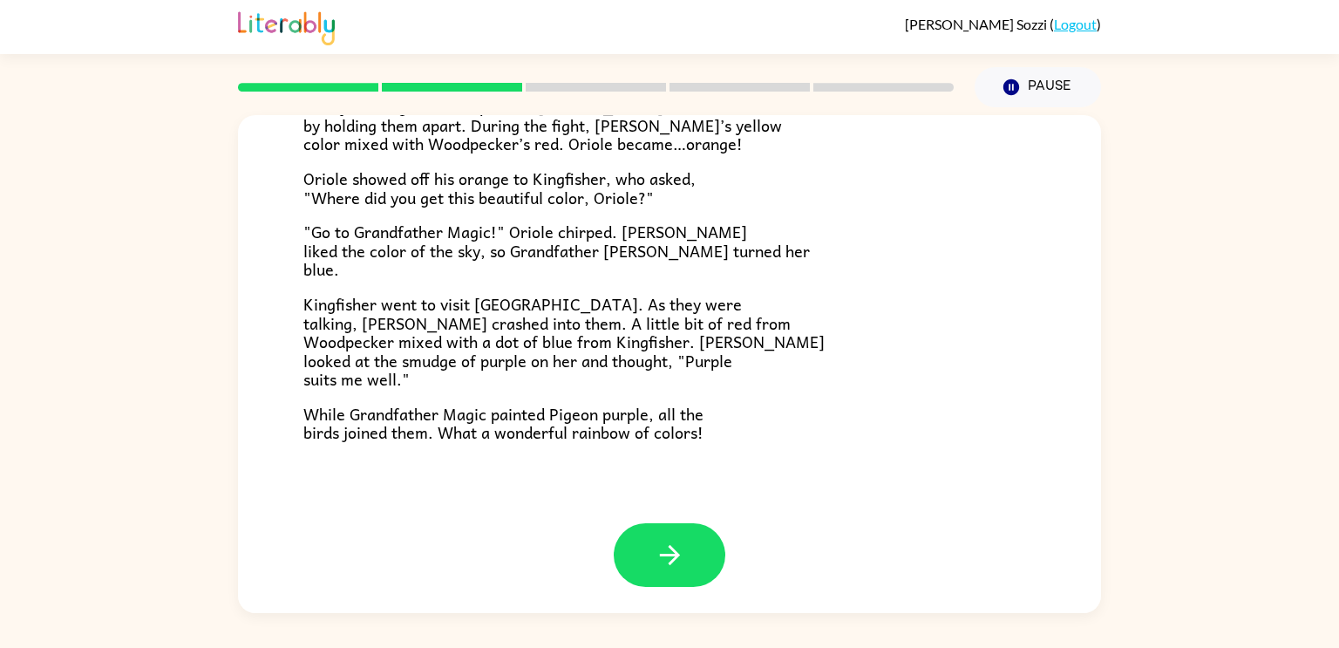
click at [684, 523] on div at bounding box center [670, 555] width 112 height 64
click at [674, 539] on button "button" at bounding box center [670, 555] width 112 height 64
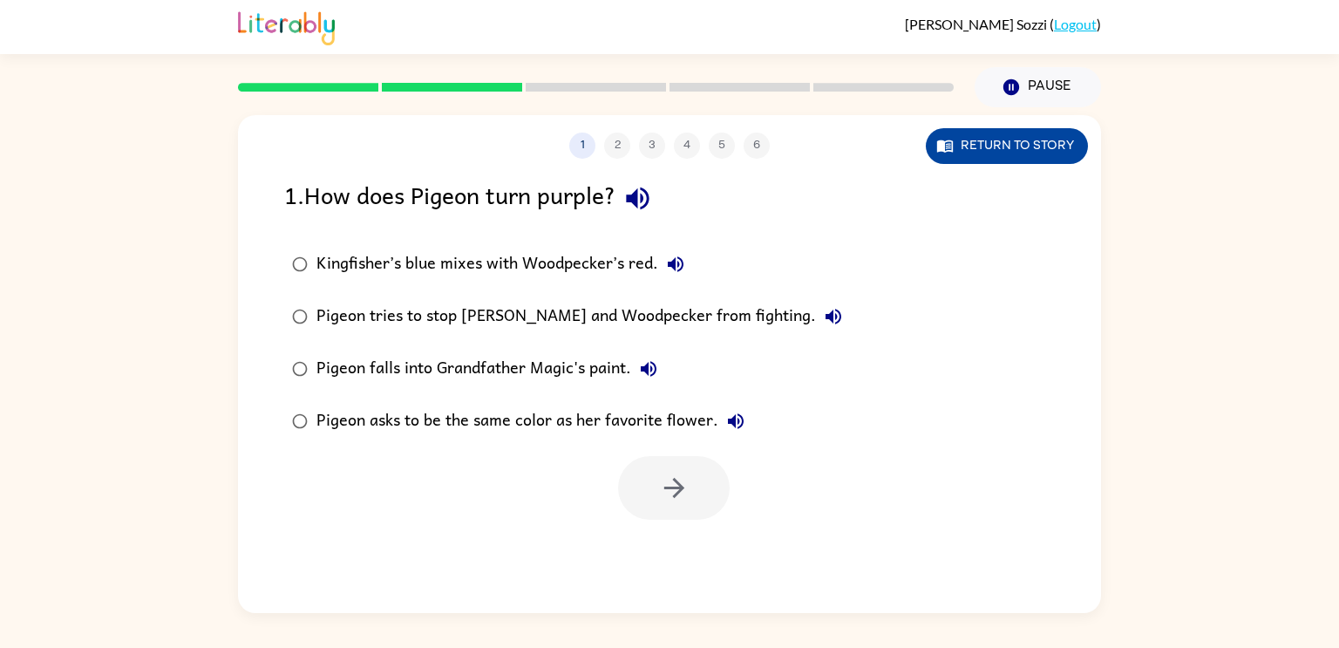
click at [941, 158] on button "Return to story" at bounding box center [1007, 146] width 162 height 36
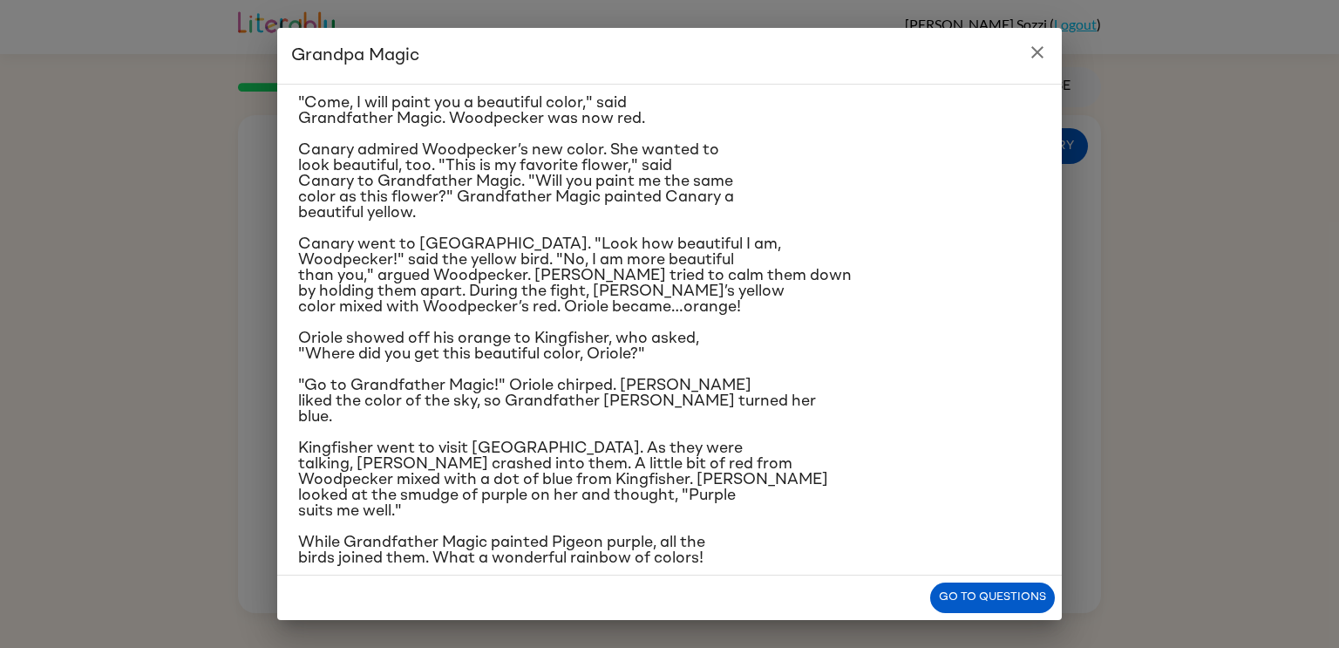
scroll to position [134, 0]
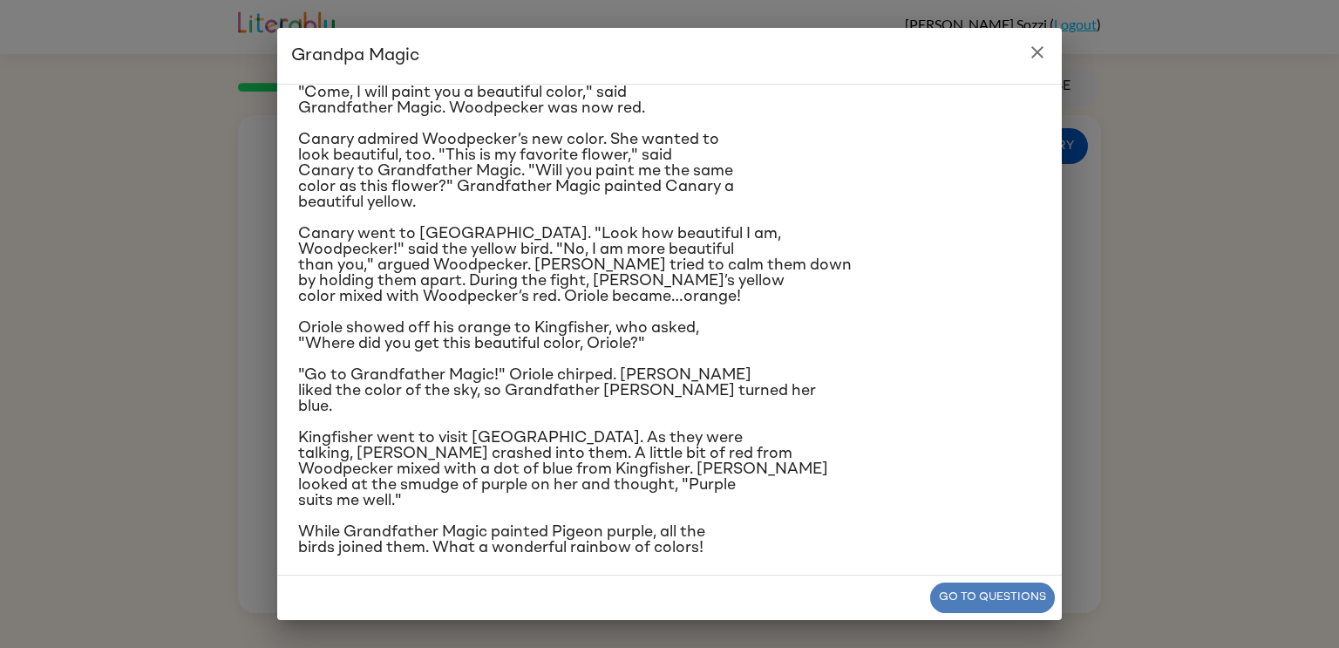
click at [999, 589] on button "Go to questions" at bounding box center [992, 597] width 125 height 31
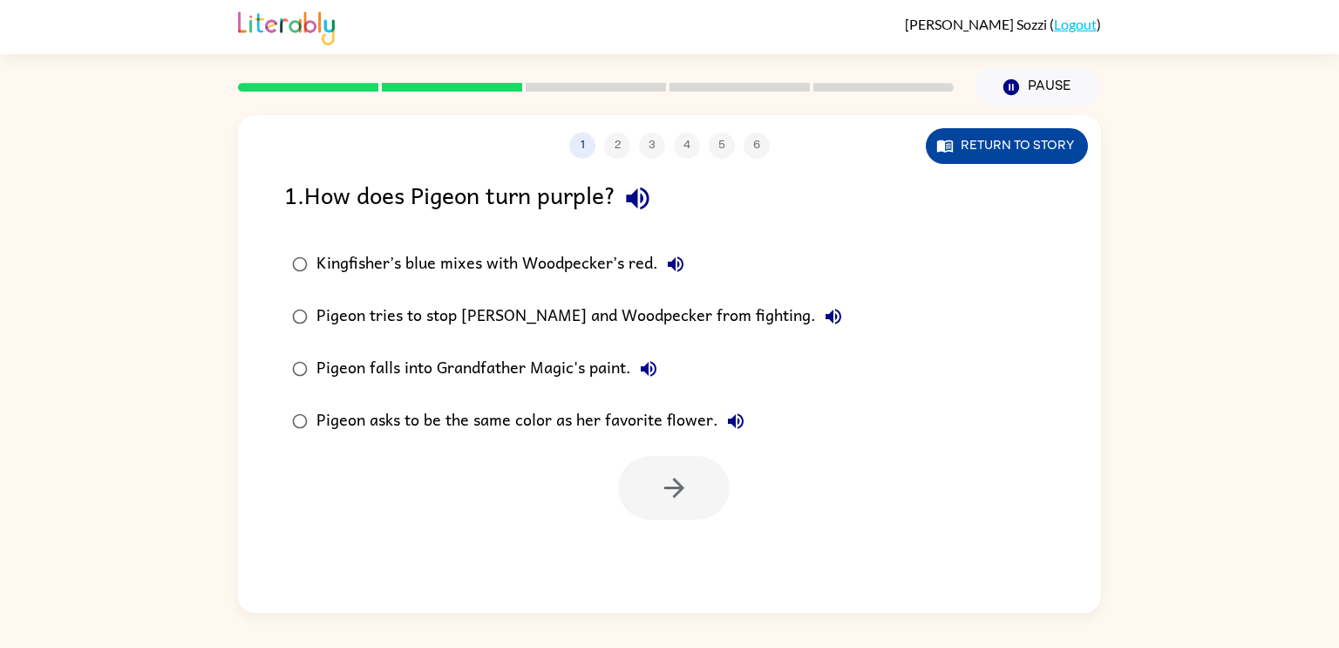
click at [1034, 153] on button "Return to story" at bounding box center [1007, 146] width 162 height 36
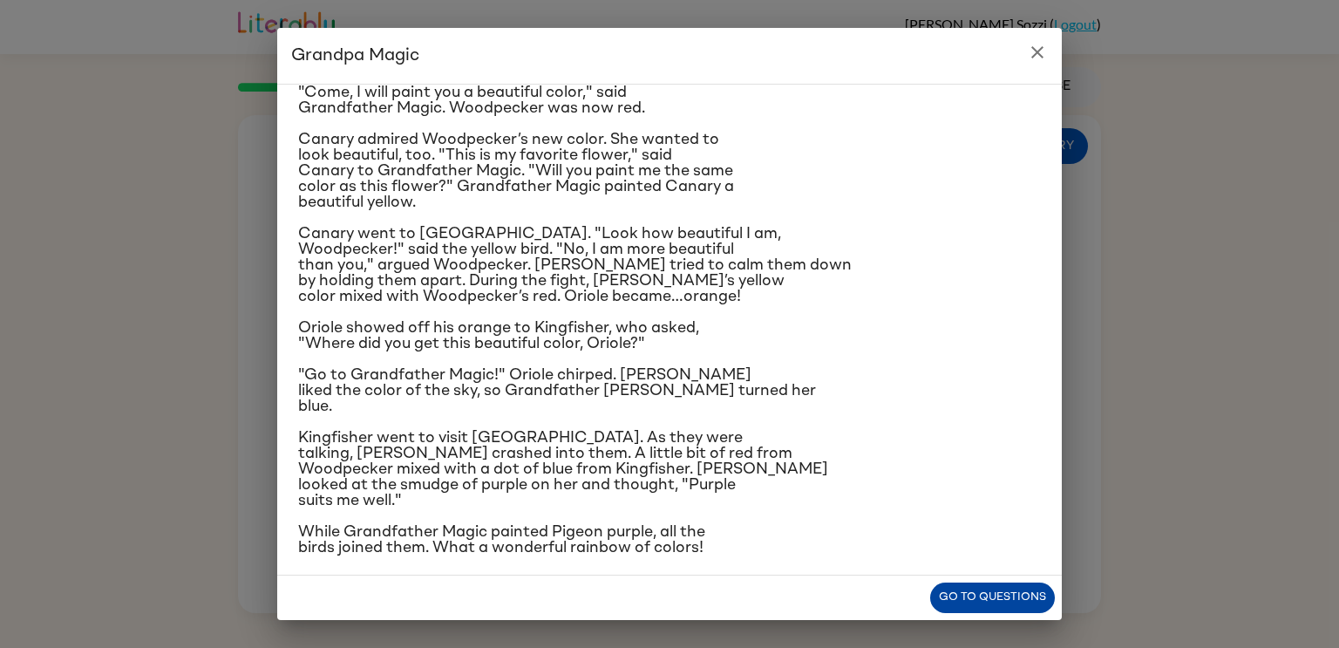
click at [981, 594] on button "Go to questions" at bounding box center [992, 597] width 125 height 31
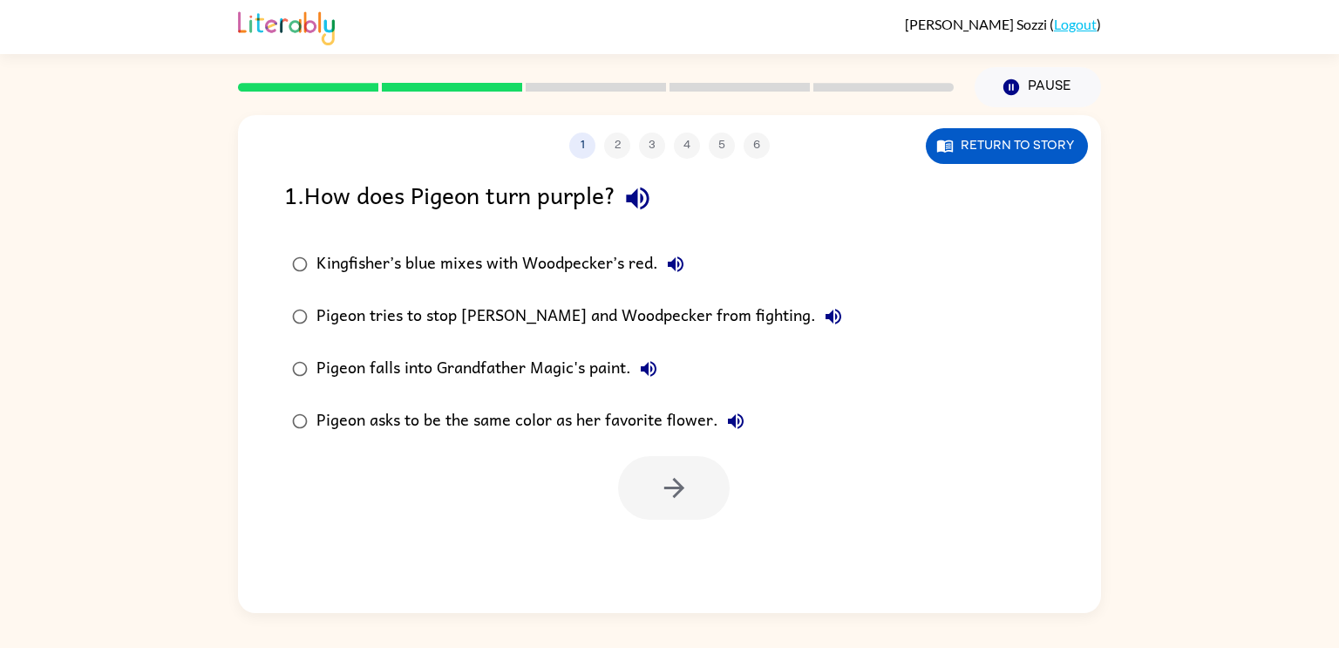
click at [591, 245] on label "Kingfisher’s blue mixes with Woodpecker’s red." at bounding box center [567, 264] width 585 height 52
click at [683, 490] on icon "button" at bounding box center [674, 487] width 31 height 31
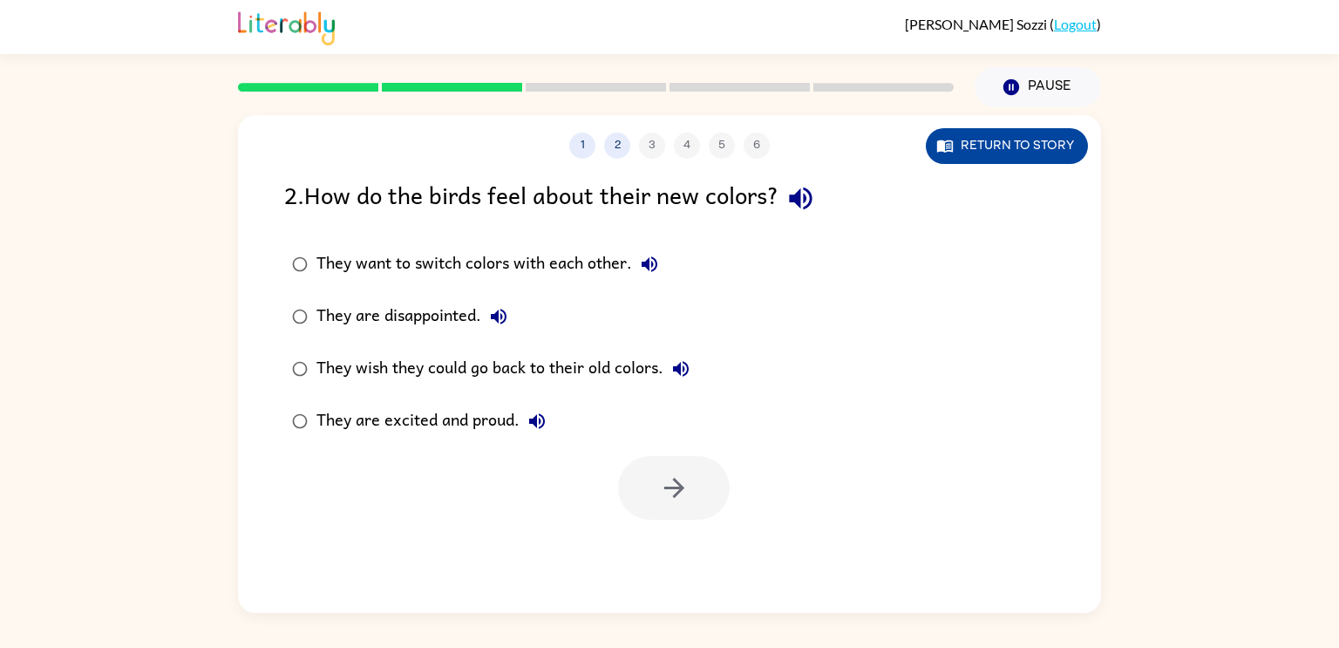
click at [964, 146] on button "Return to story" at bounding box center [1007, 146] width 162 height 36
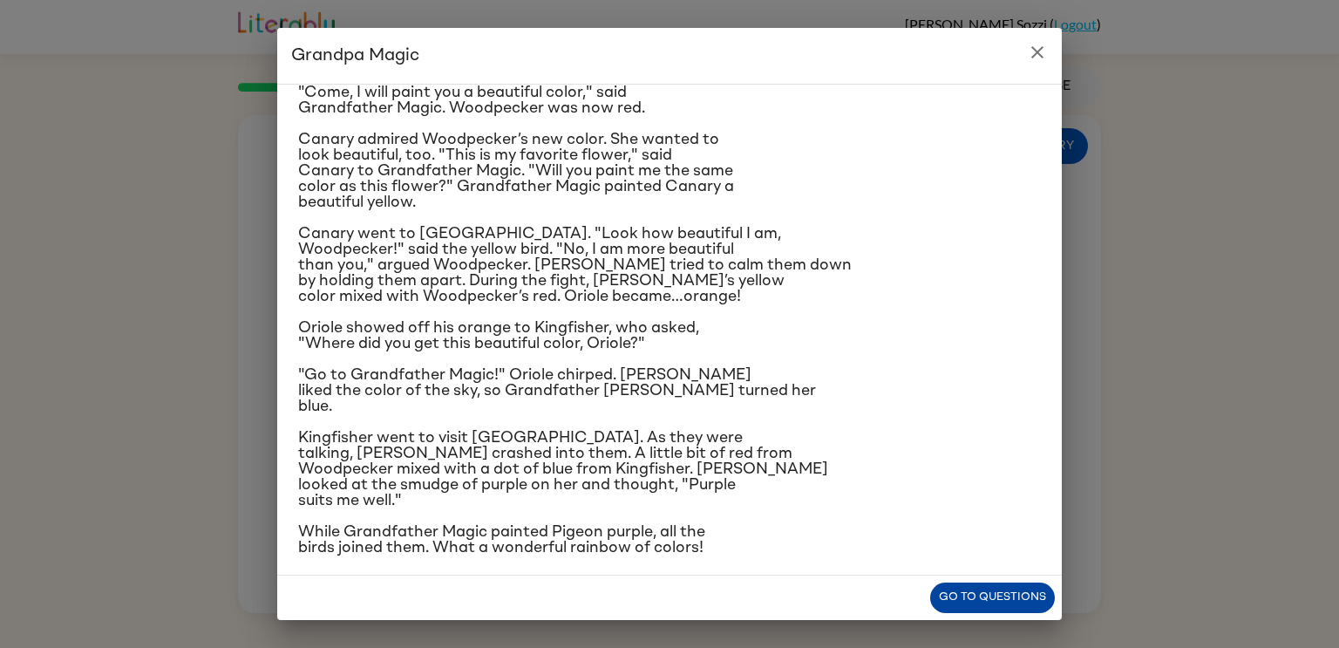
click at [987, 607] on button "Go to questions" at bounding box center [992, 597] width 125 height 31
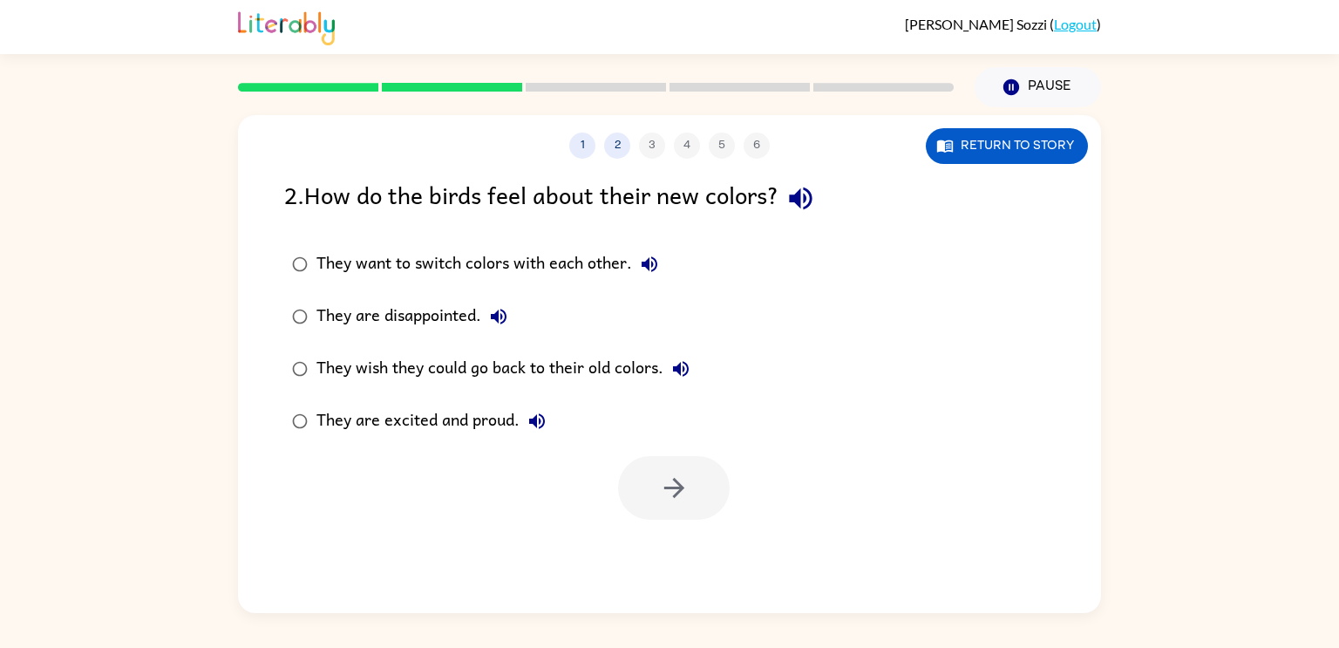
click at [461, 418] on div "They are excited and proud." at bounding box center [435, 421] width 238 height 35
click at [648, 480] on button "button" at bounding box center [674, 488] width 112 height 64
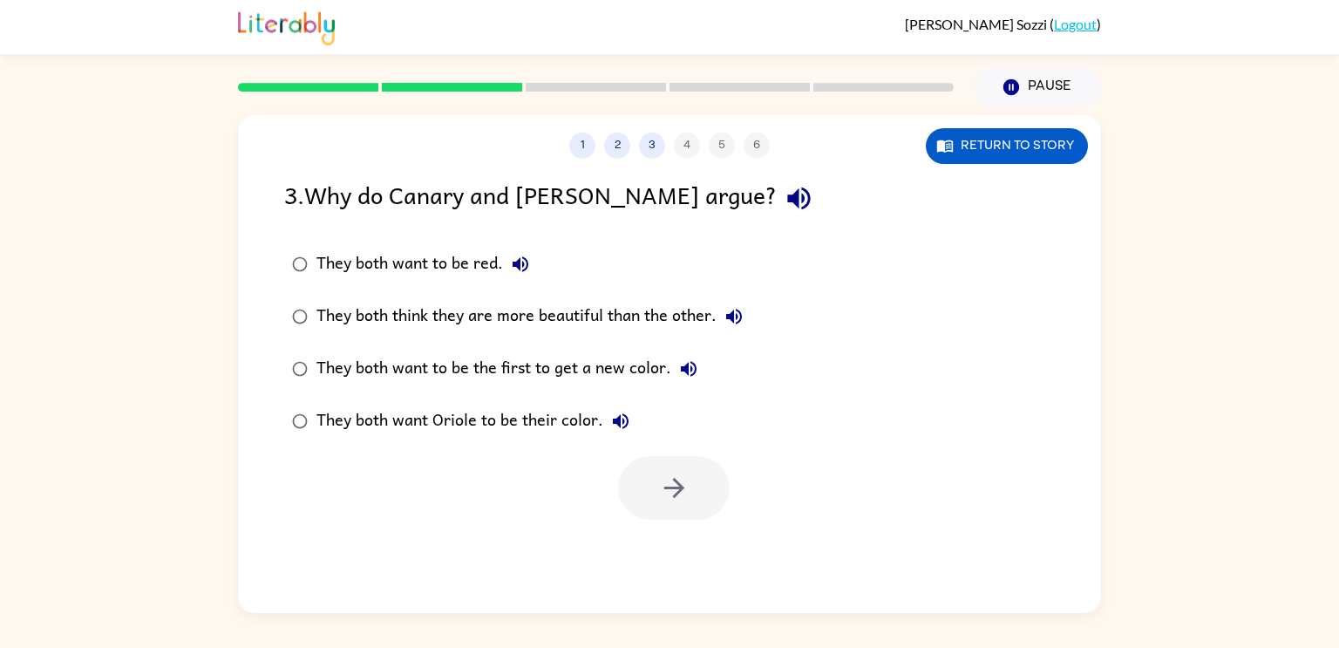
click at [603, 324] on div "They both think they are more beautiful than the other." at bounding box center [533, 316] width 435 height 35
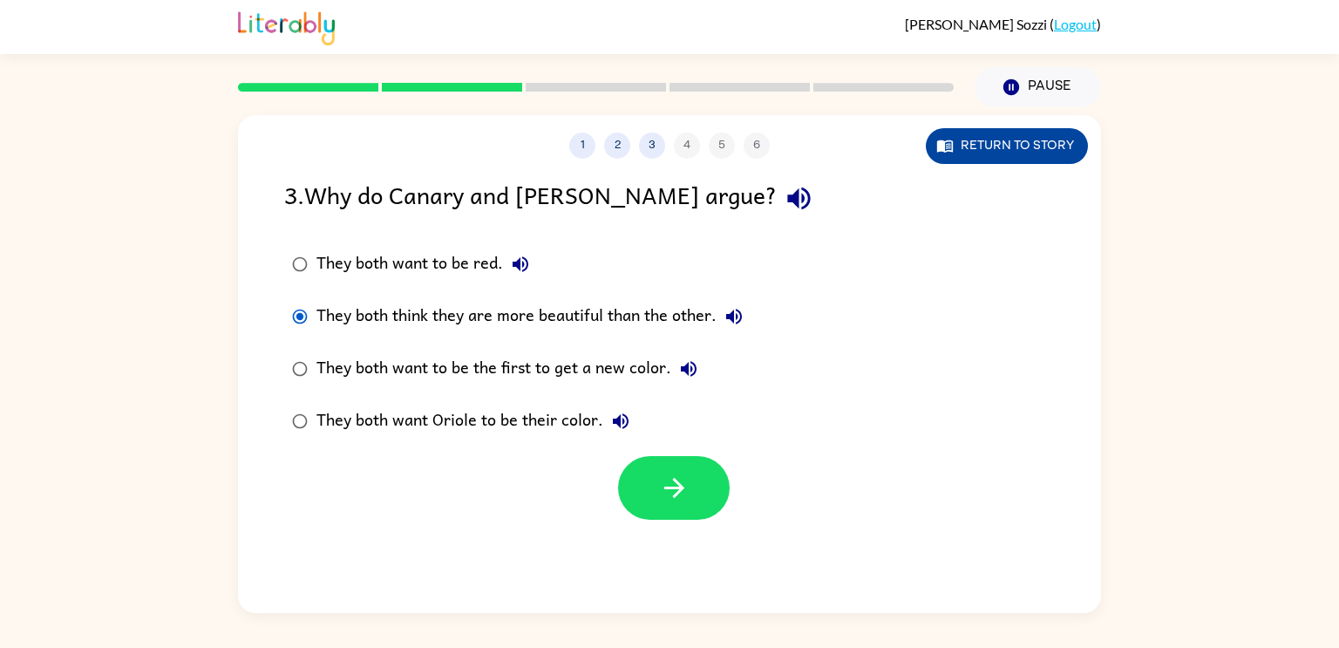
click at [1022, 141] on button "Return to story" at bounding box center [1007, 146] width 162 height 36
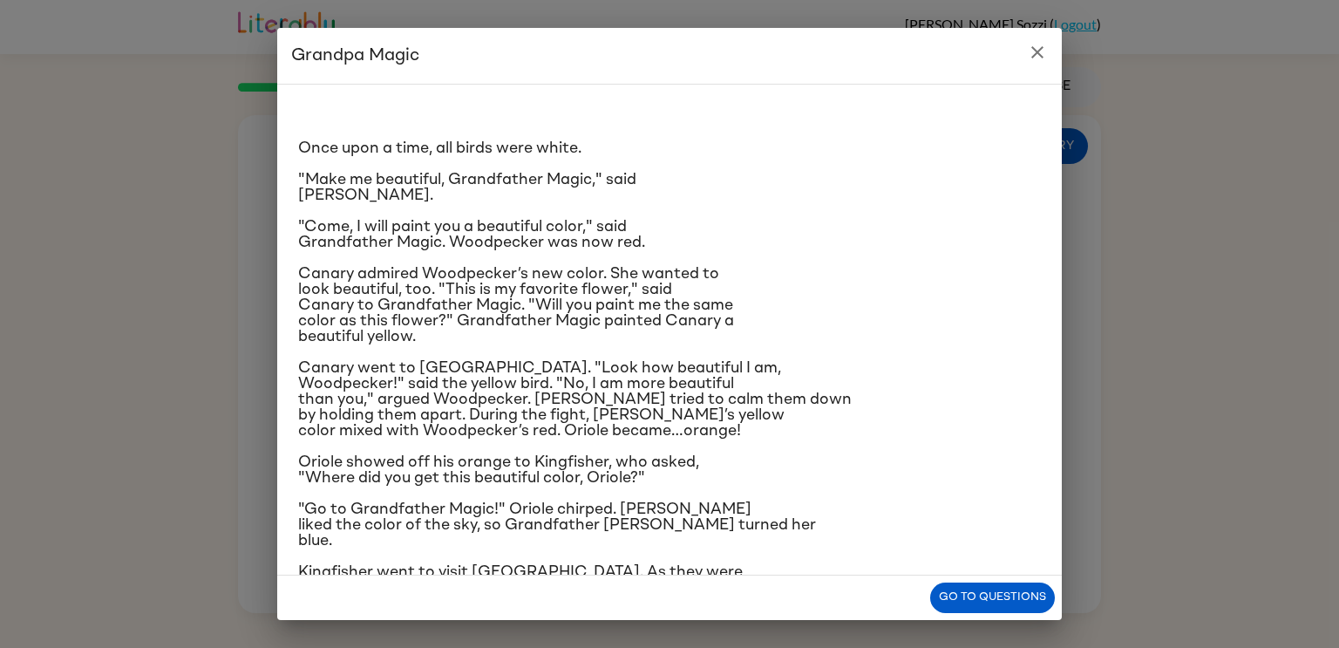
click at [982, 618] on div "Go to questions" at bounding box center [669, 597] width 784 height 44
click at [981, 608] on button "Go to questions" at bounding box center [992, 597] width 125 height 31
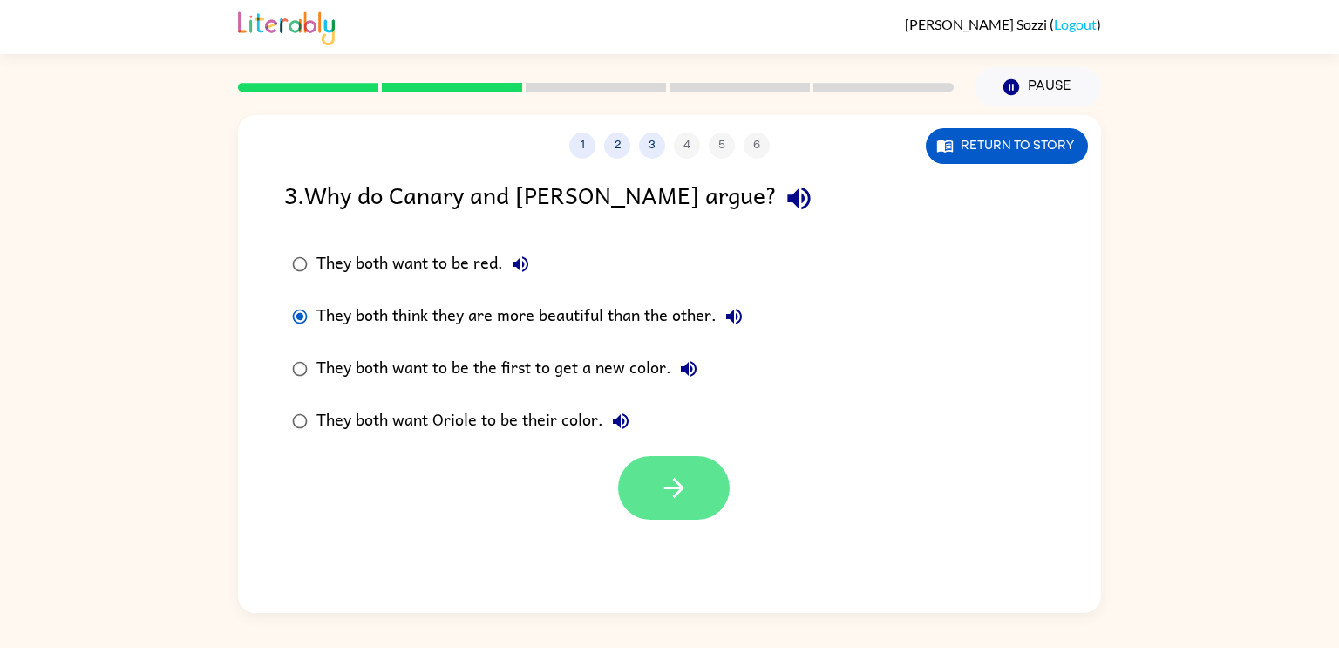
click at [680, 482] on icon "button" at bounding box center [674, 487] width 31 height 31
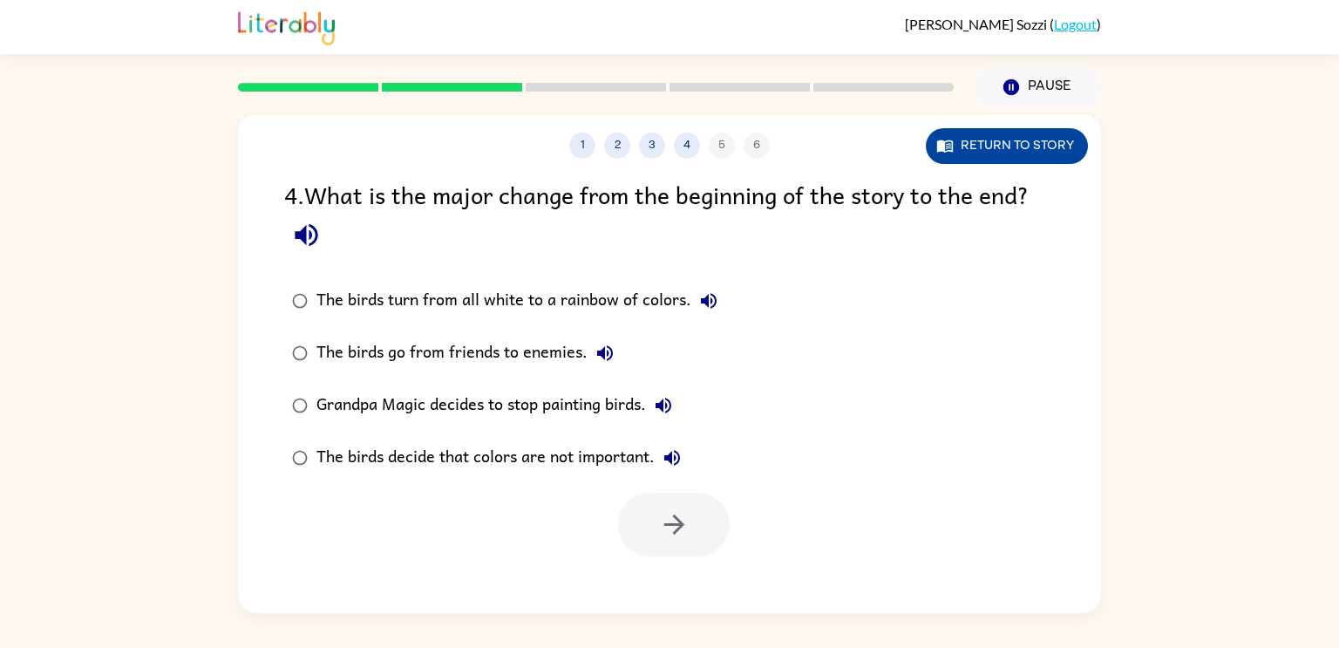
click at [976, 136] on button "Return to story" at bounding box center [1007, 146] width 162 height 36
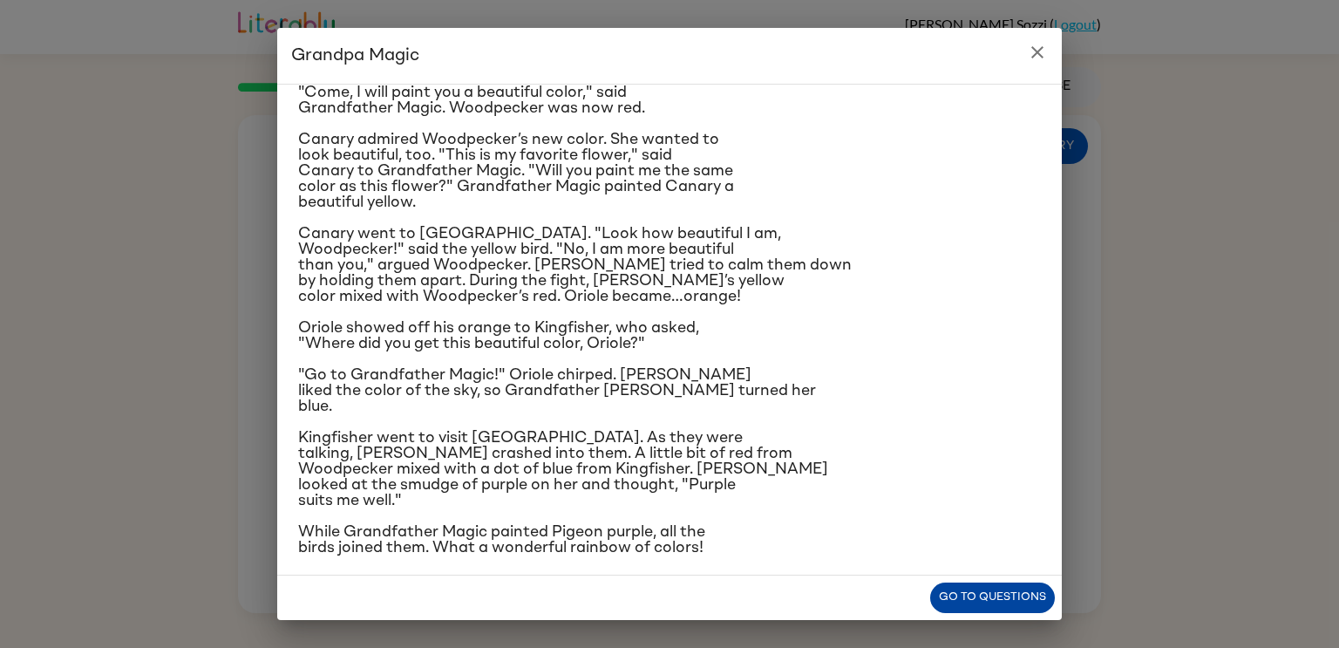
click at [987, 608] on button "Go to questions" at bounding box center [992, 597] width 125 height 31
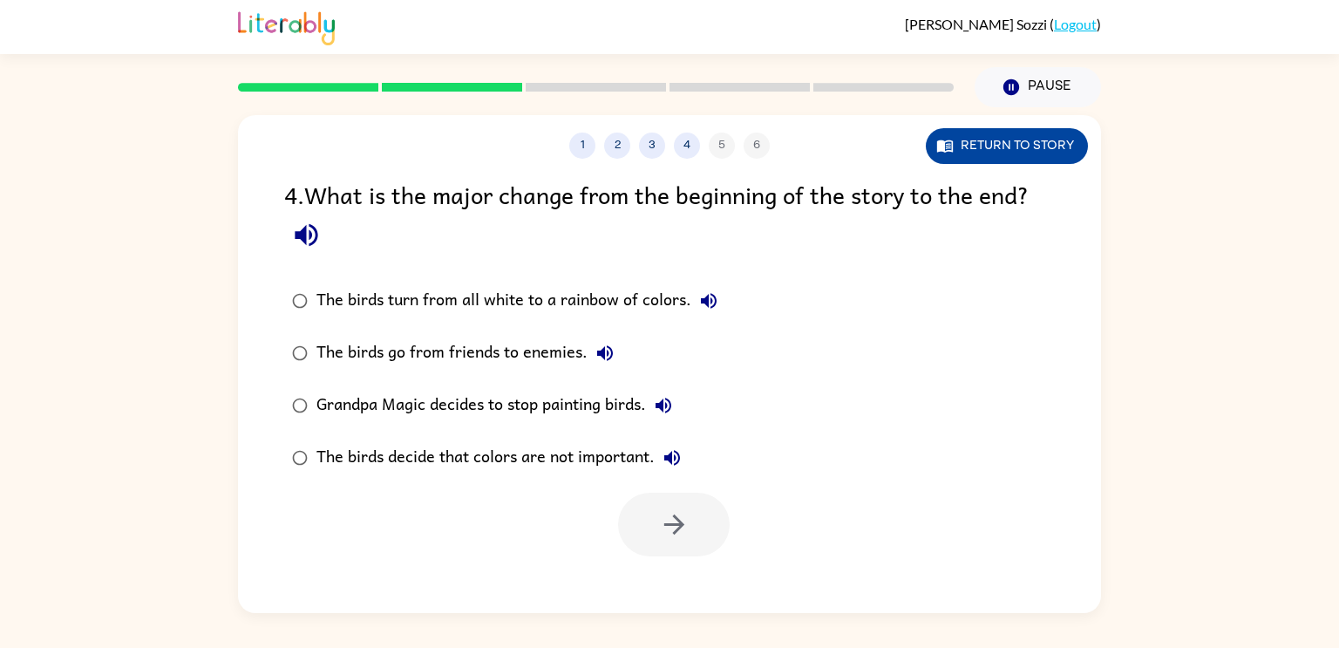
click at [1078, 147] on button "Return to story" at bounding box center [1007, 146] width 162 height 36
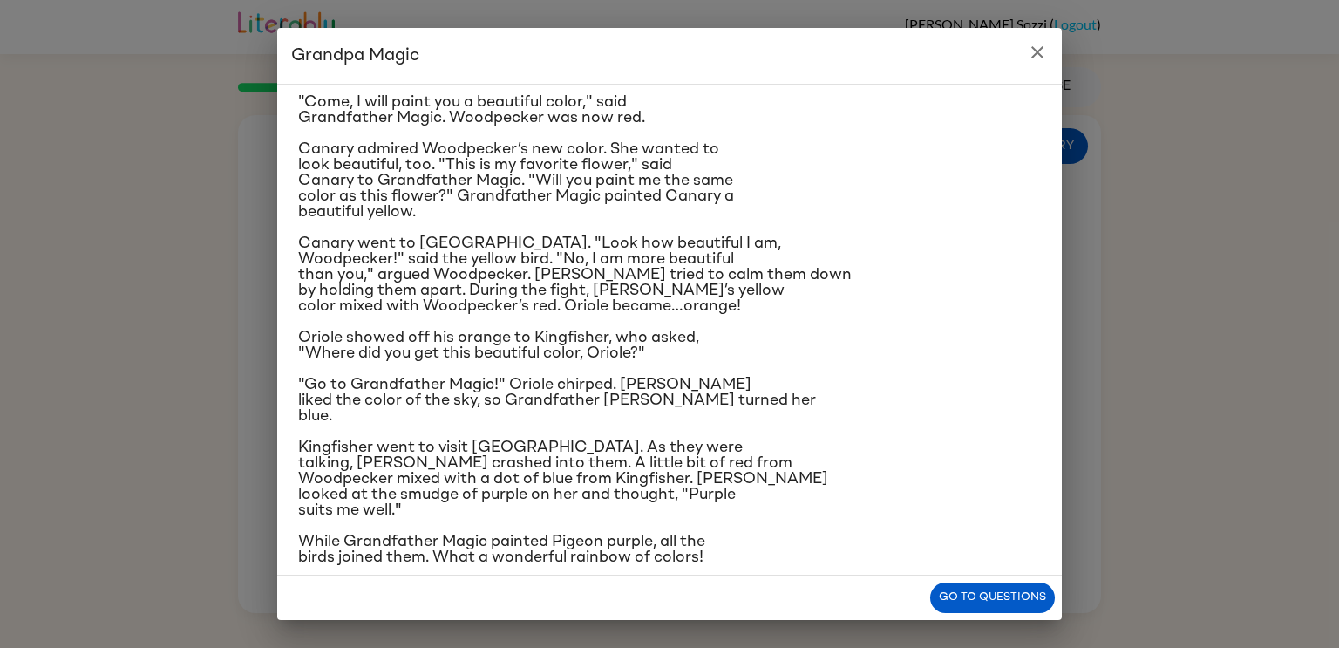
scroll to position [0, 0]
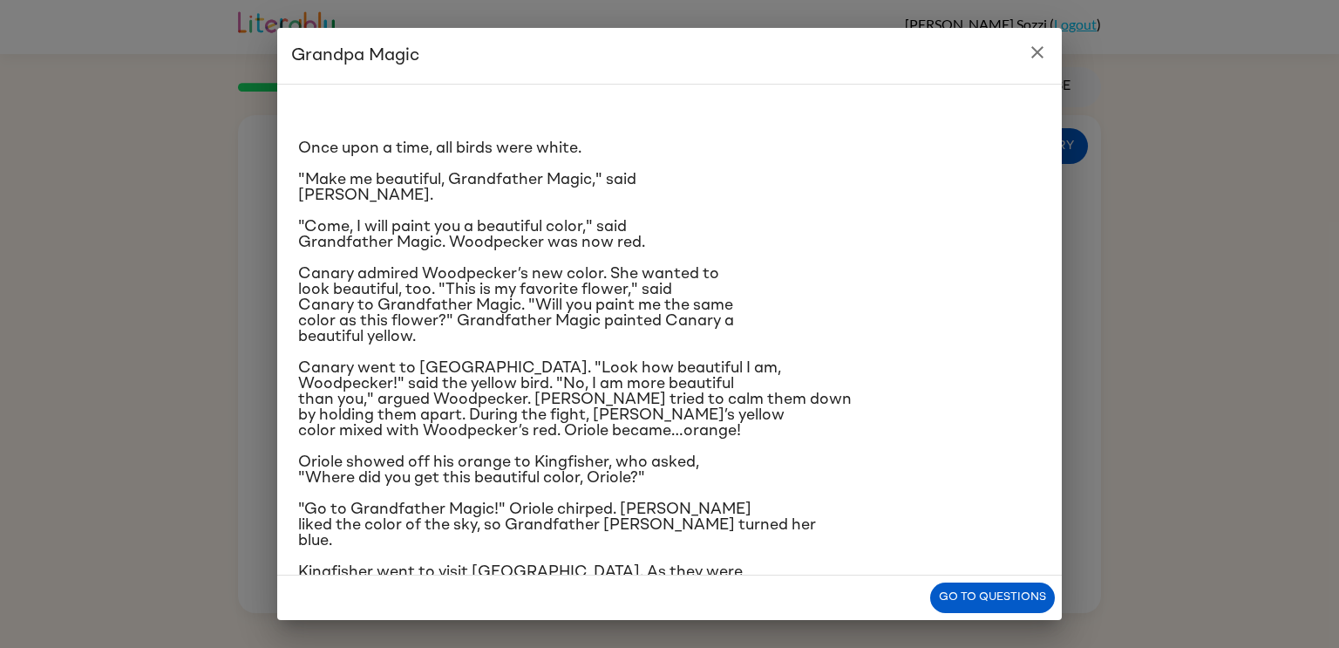
click at [1031, 51] on icon "close" at bounding box center [1037, 52] width 21 height 21
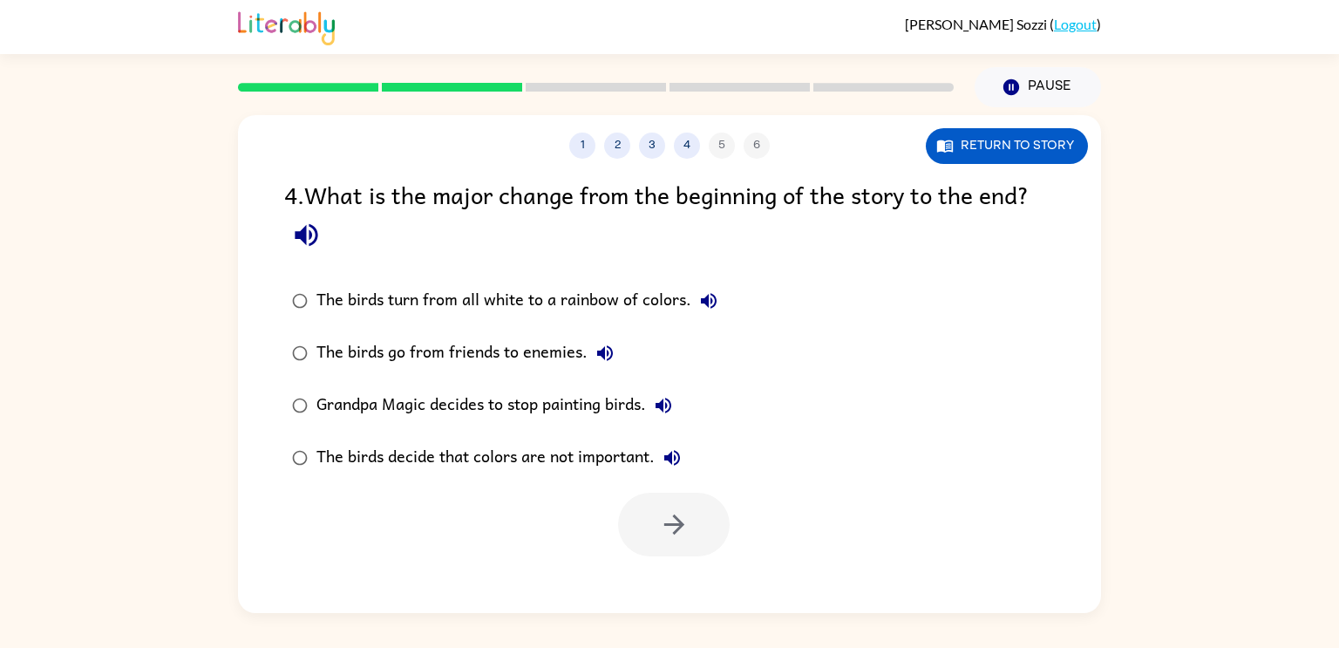
click at [520, 313] on div "The birds turn from all white to a rainbow of colors." at bounding box center [521, 300] width 410 height 35
click at [676, 534] on icon "button" at bounding box center [674, 524] width 31 height 31
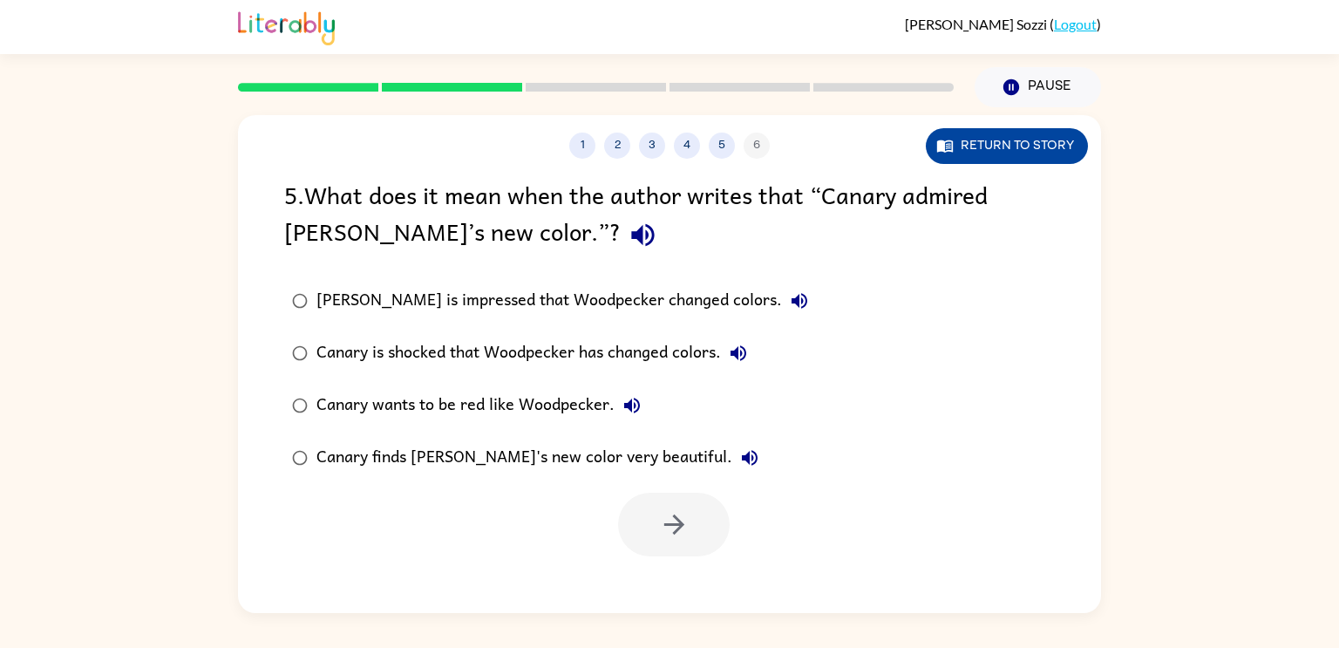
click at [957, 155] on button "Return to story" at bounding box center [1007, 146] width 162 height 36
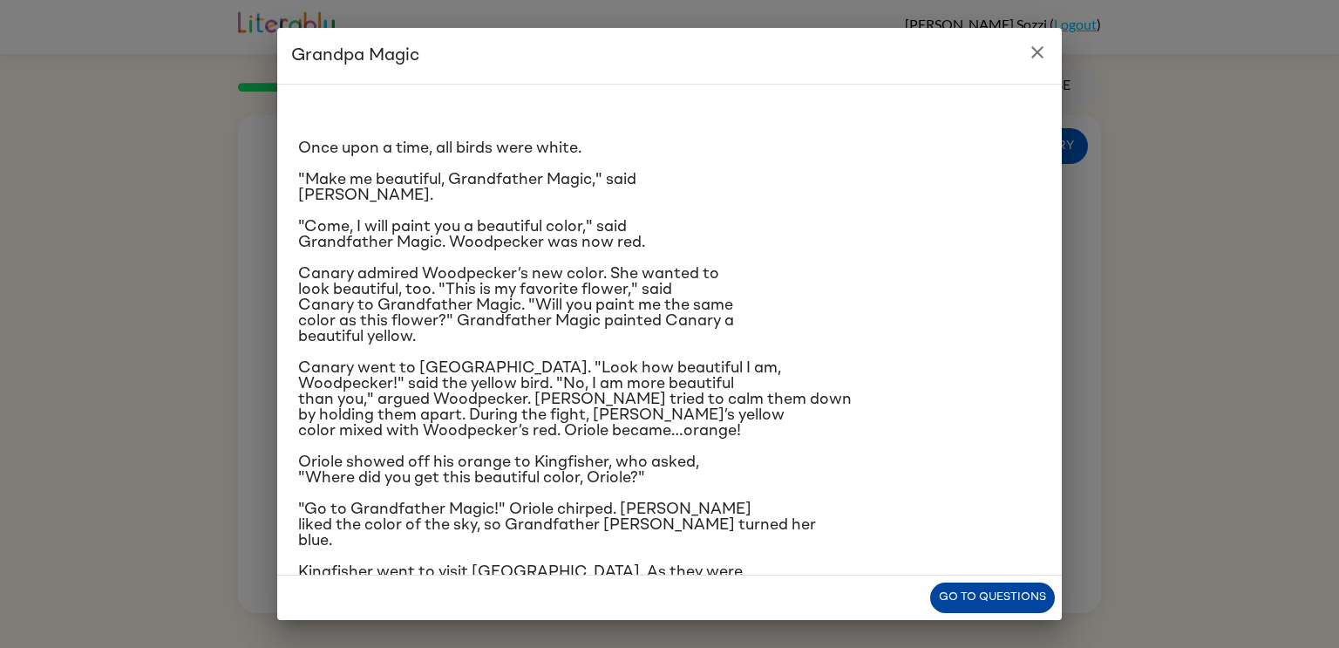
click at [988, 591] on button "Go to questions" at bounding box center [992, 597] width 125 height 31
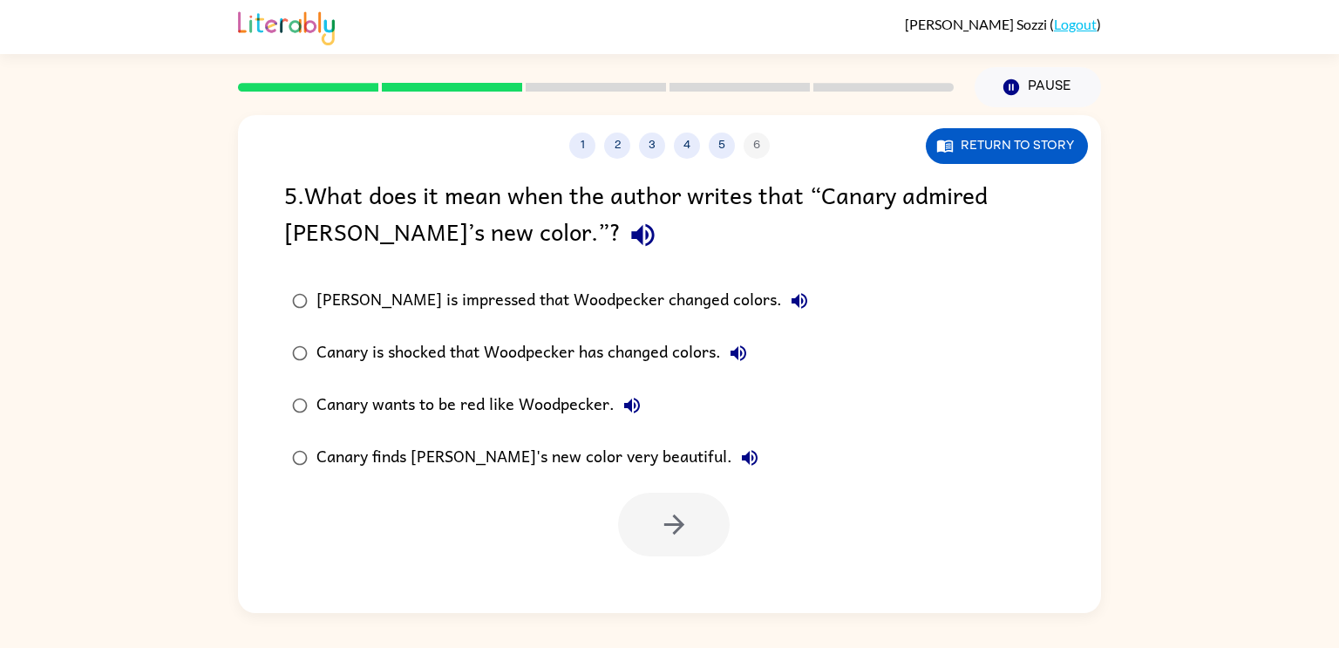
click at [581, 452] on div "Canary finds [PERSON_NAME]'s new color very beautiful." at bounding box center [541, 457] width 451 height 35
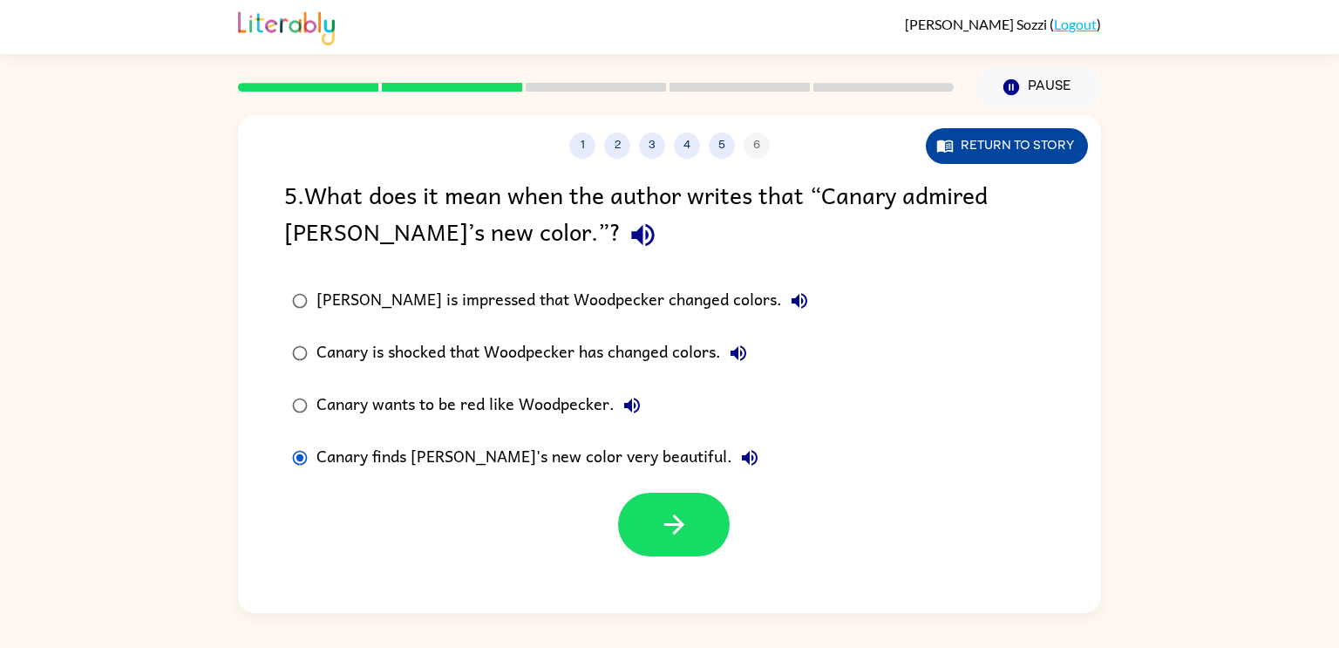
click at [980, 146] on button "Return to story" at bounding box center [1007, 146] width 162 height 36
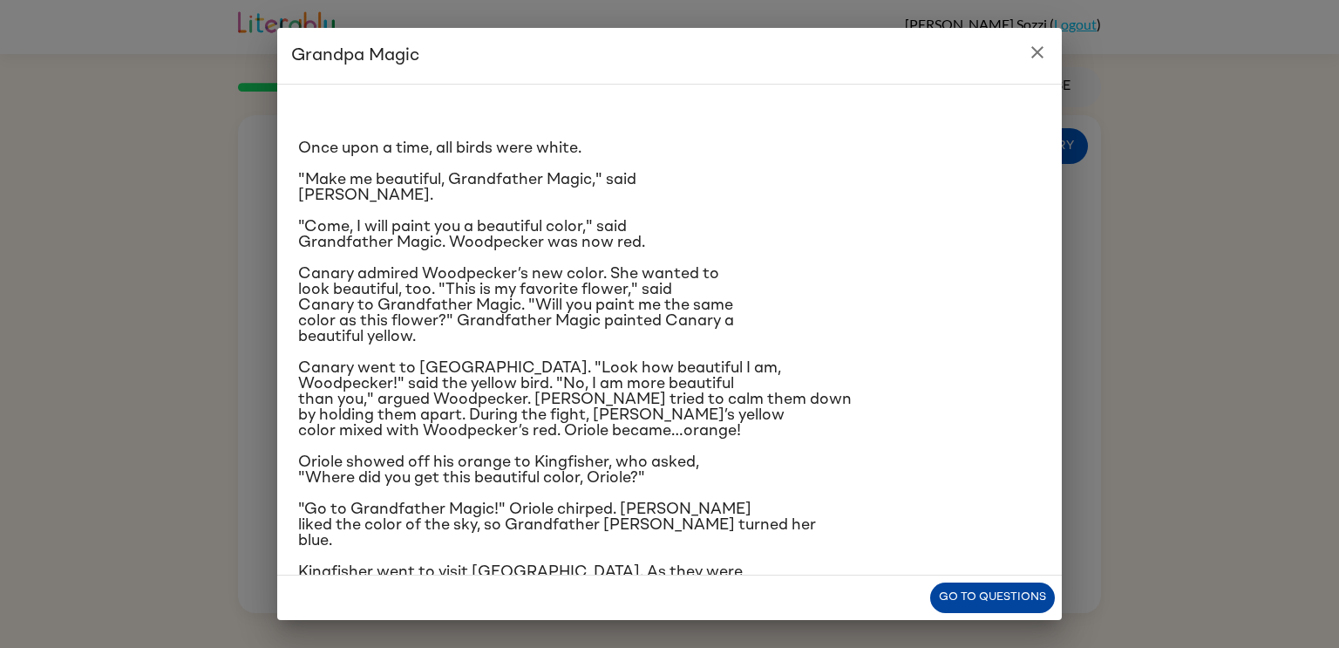
click at [962, 598] on button "Go to questions" at bounding box center [992, 597] width 125 height 31
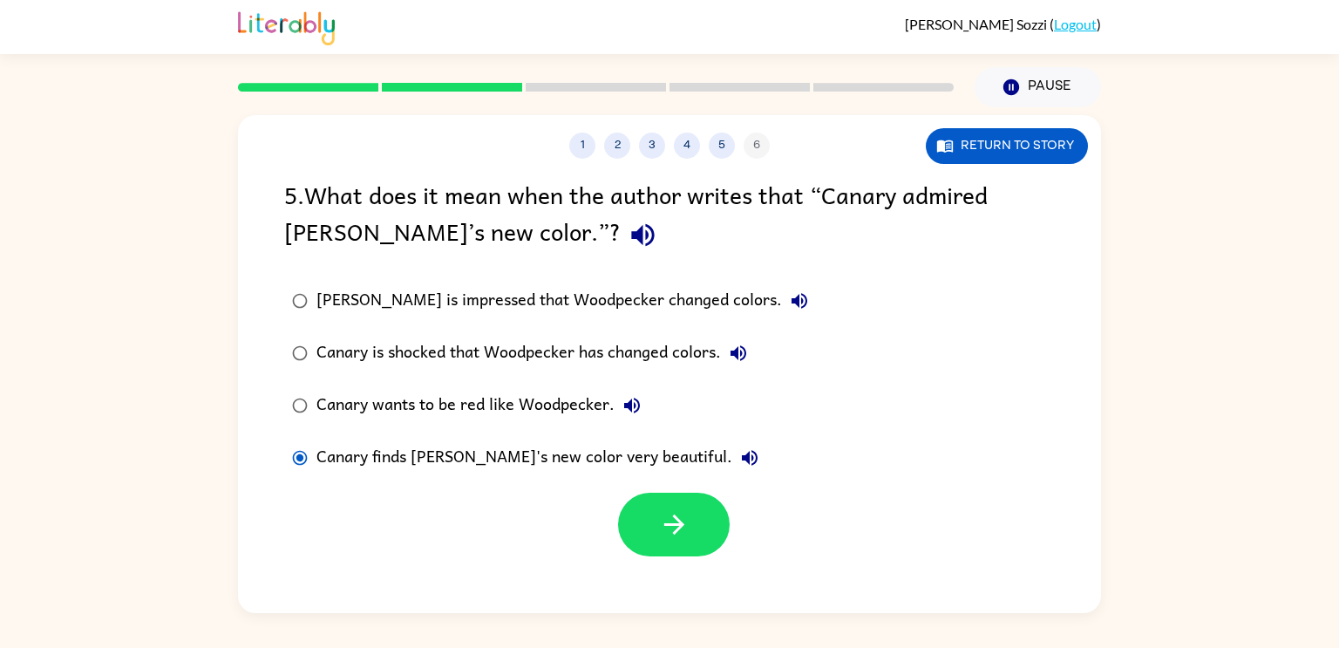
click at [600, 308] on div "[PERSON_NAME] is impressed that Woodpecker changed colors." at bounding box center [566, 300] width 500 height 35
click at [609, 458] on div "Canary finds [PERSON_NAME]'s new color very beautiful." at bounding box center [541, 457] width 451 height 35
click at [653, 536] on button "button" at bounding box center [674, 524] width 112 height 64
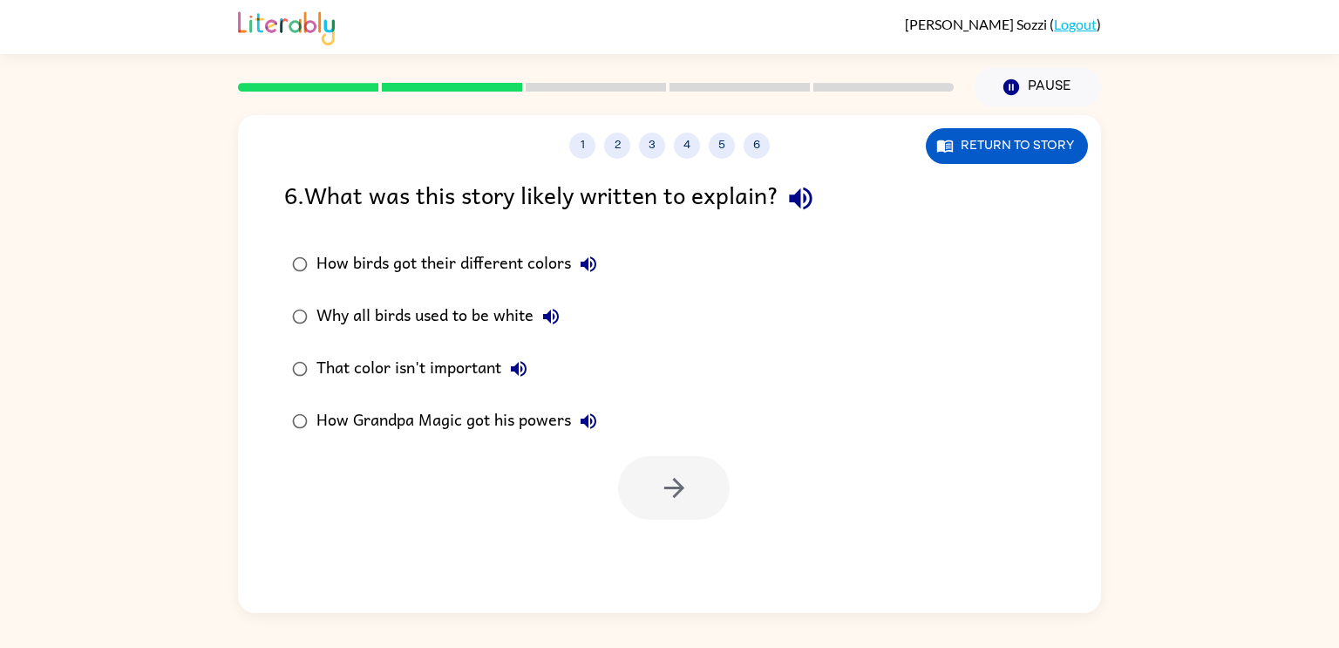
click at [491, 372] on div "That color isn't important" at bounding box center [426, 368] width 220 height 35
click at [458, 273] on div "How birds got their different colors" at bounding box center [460, 264] width 289 height 35
click at [664, 467] on button "button" at bounding box center [674, 488] width 112 height 64
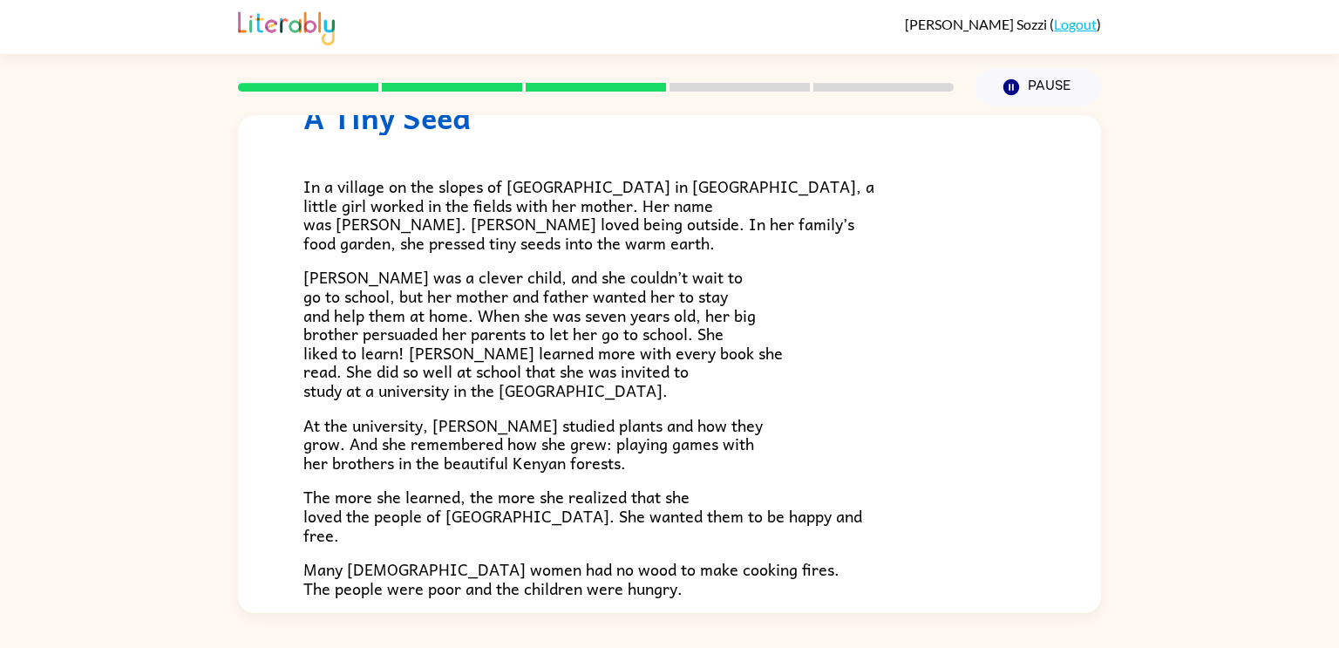
scroll to position [490, 0]
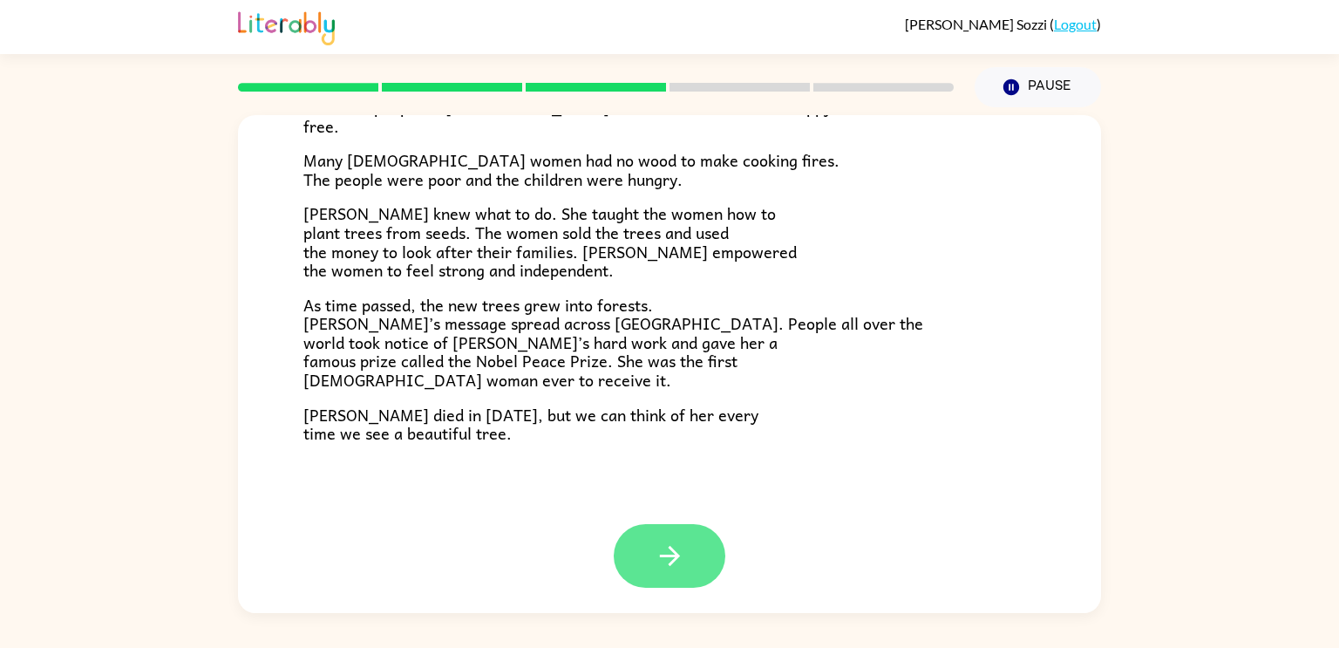
click at [661, 533] on button "button" at bounding box center [670, 556] width 112 height 64
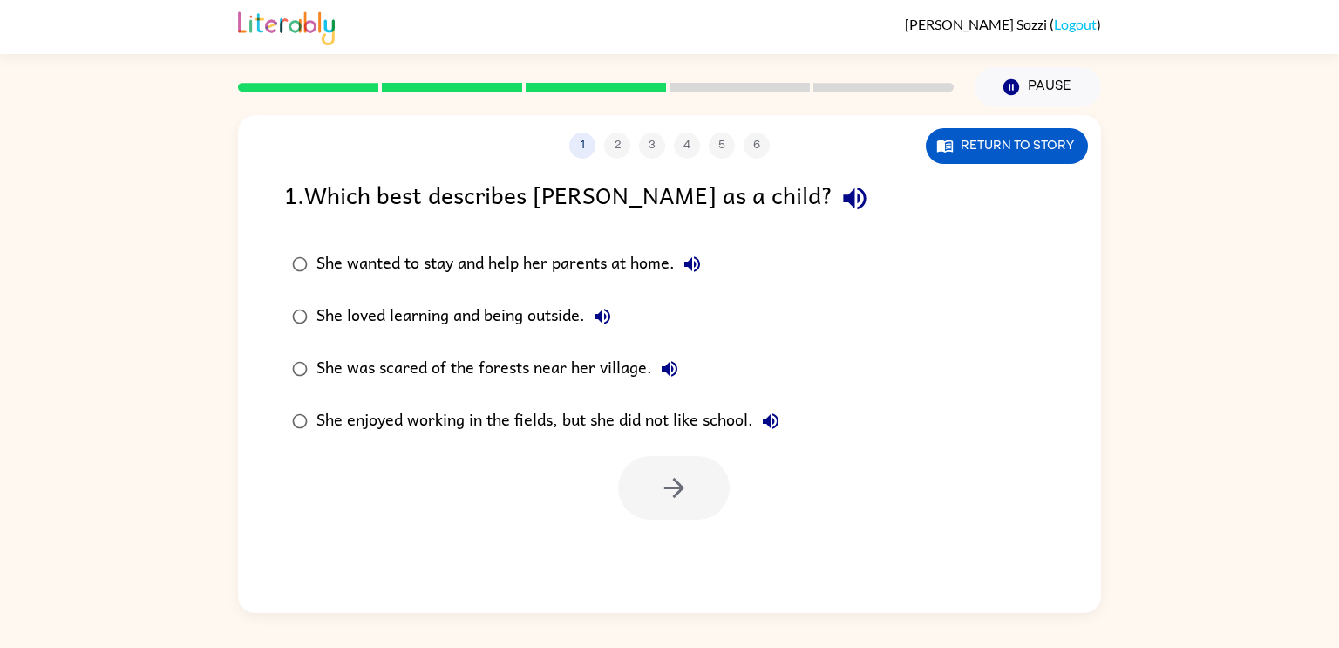
scroll to position [0, 0]
click at [959, 152] on button "Return to story" at bounding box center [1007, 146] width 162 height 36
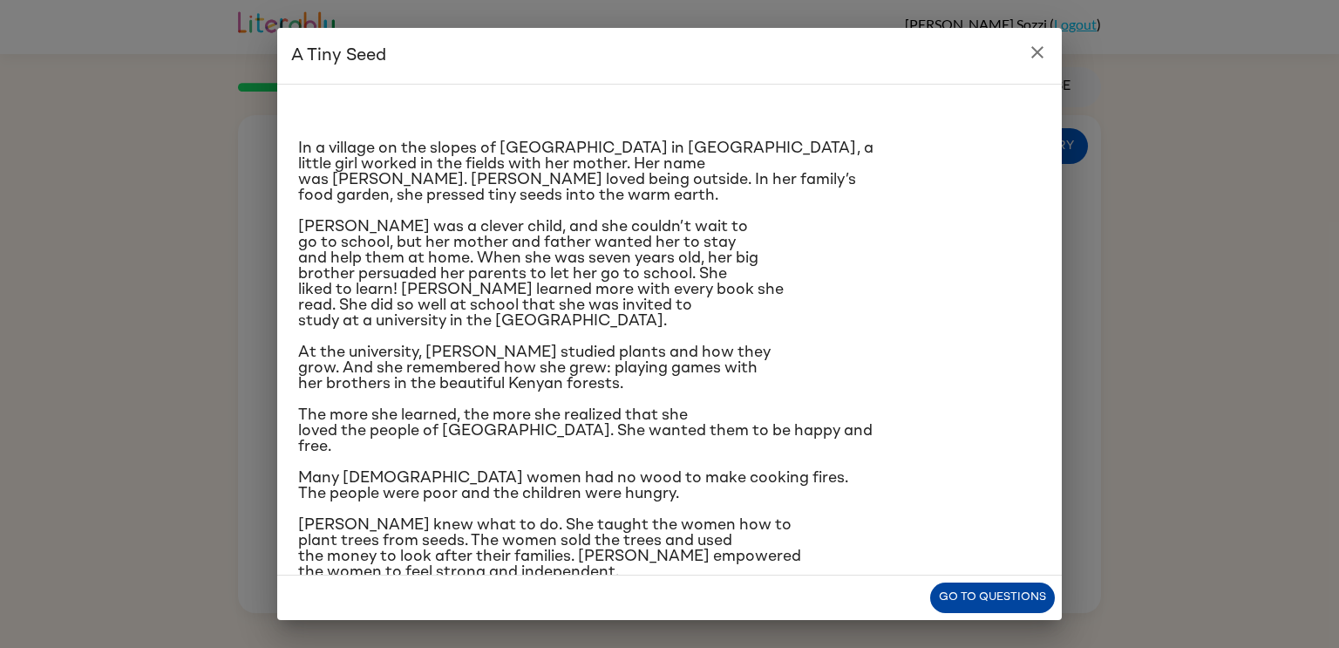
click at [981, 598] on button "Go to questions" at bounding box center [992, 597] width 125 height 31
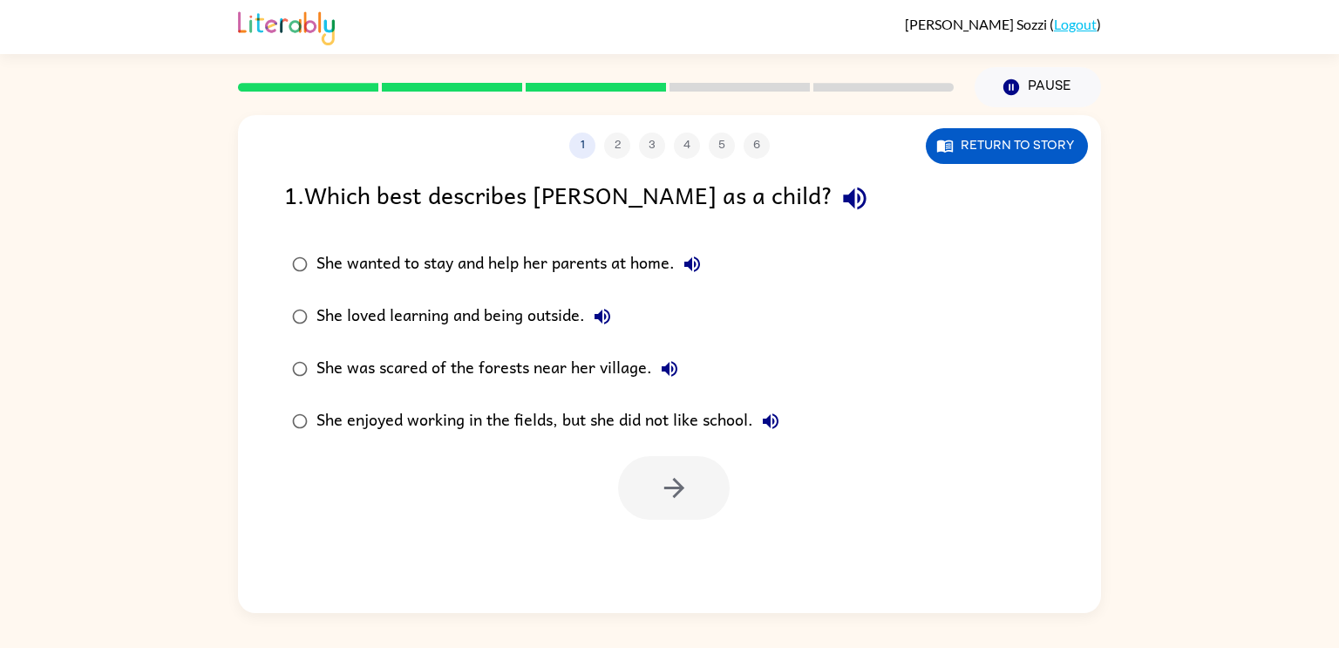
click at [538, 322] on div "She loved learning and being outside." at bounding box center [467, 316] width 303 height 35
click at [675, 497] on icon "button" at bounding box center [674, 487] width 31 height 31
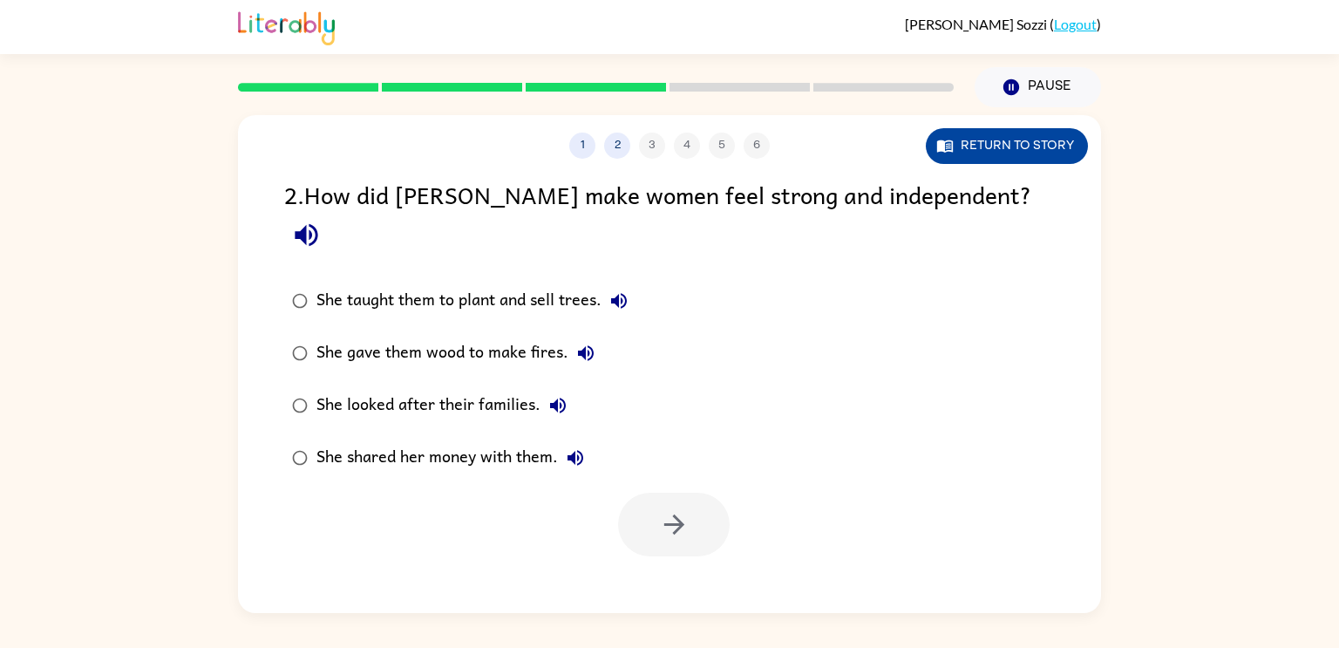
click at [976, 144] on button "Return to story" at bounding box center [1007, 146] width 162 height 36
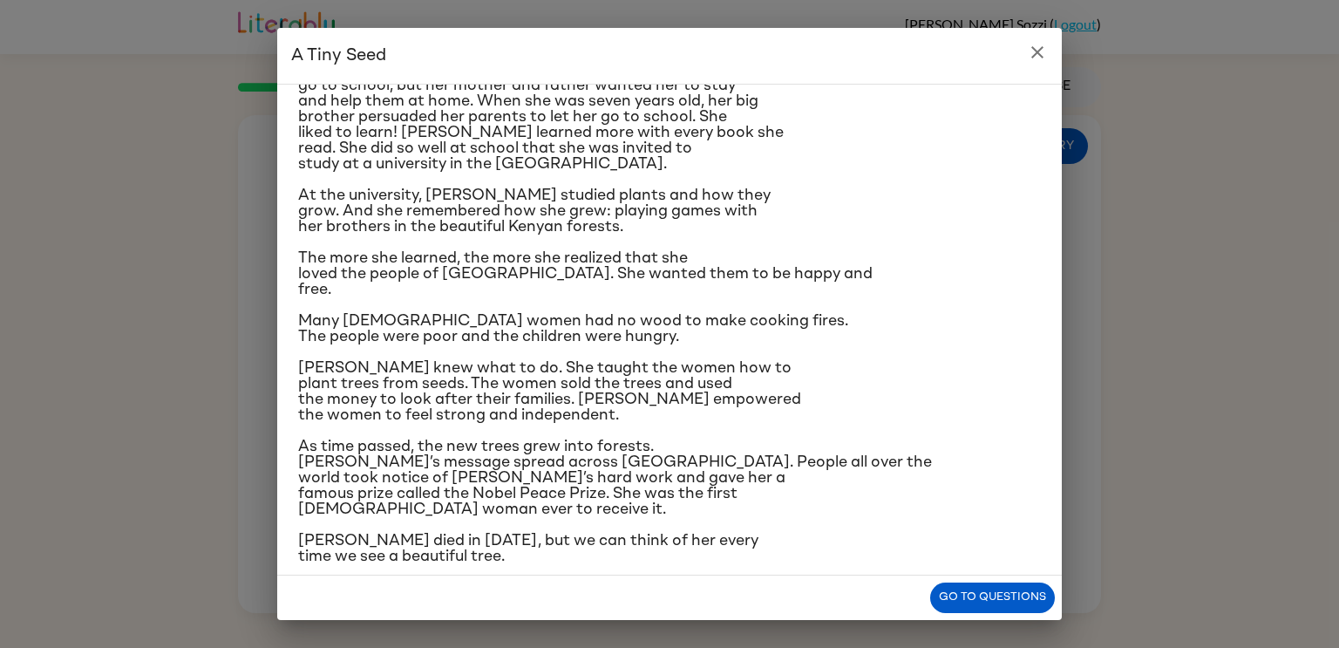
scroll to position [164, 0]
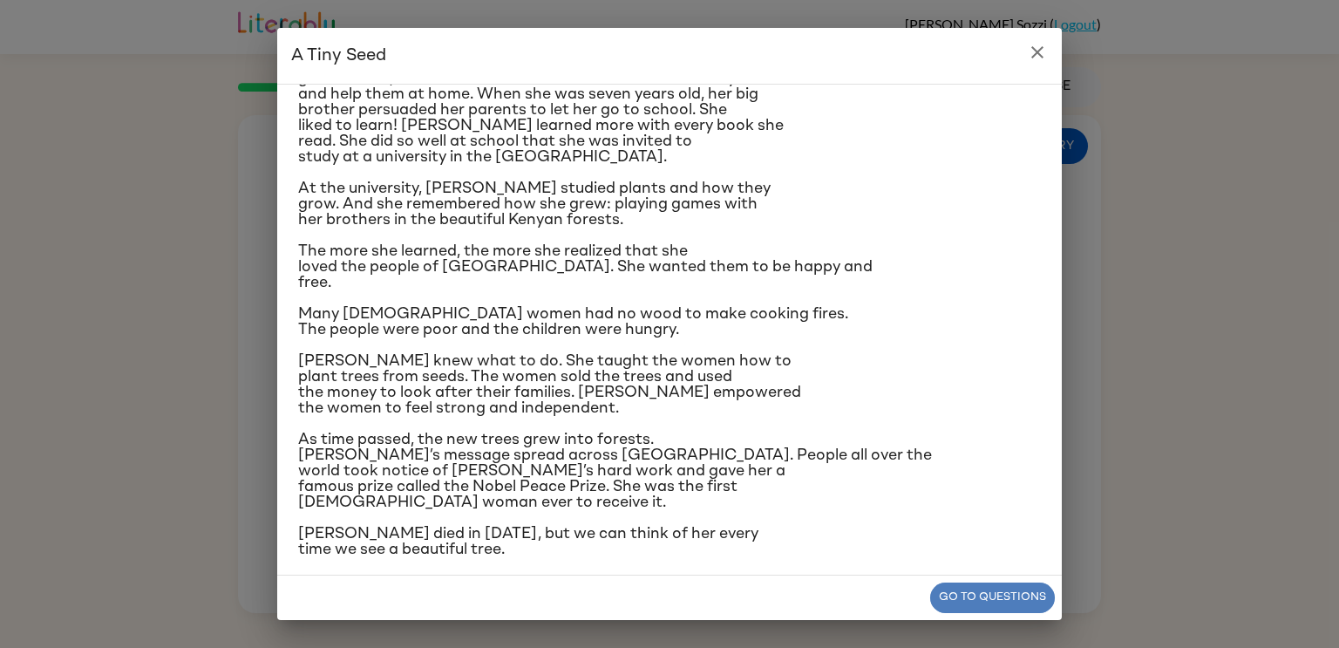
click at [988, 588] on button "Go to questions" at bounding box center [992, 597] width 125 height 31
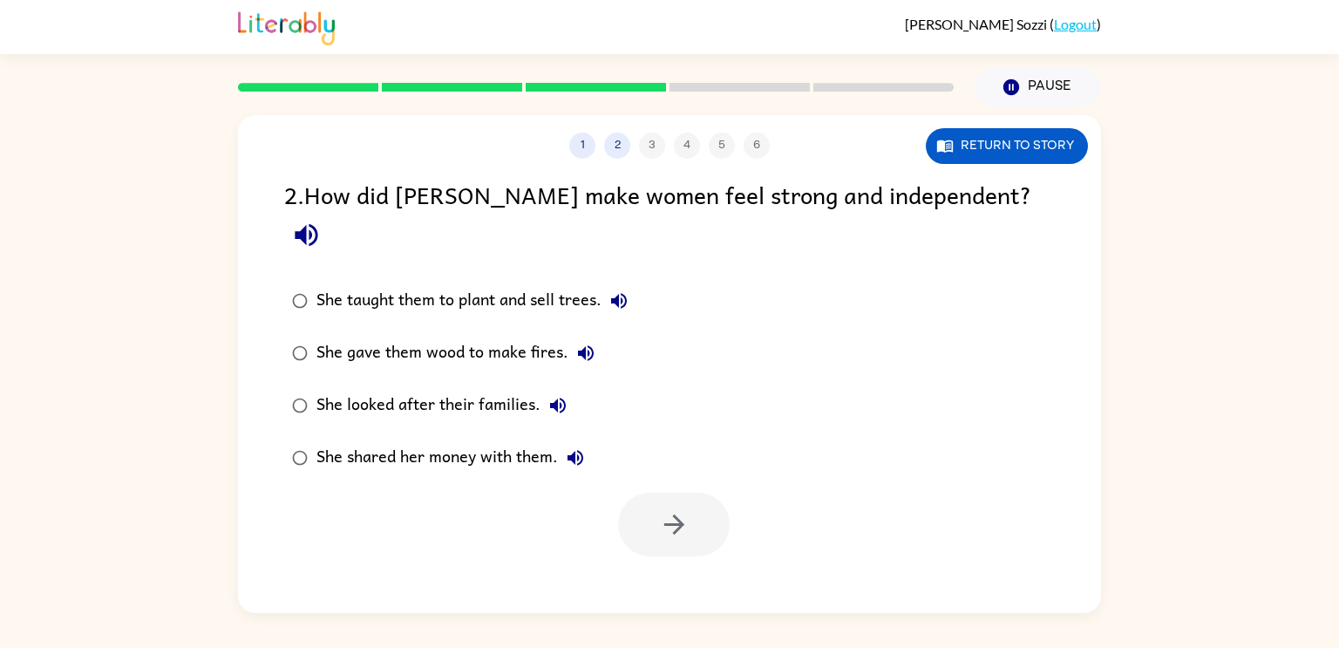
click at [548, 283] on div "She taught them to plant and sell trees." at bounding box center [476, 300] width 320 height 35
click at [678, 509] on icon "button" at bounding box center [674, 524] width 31 height 31
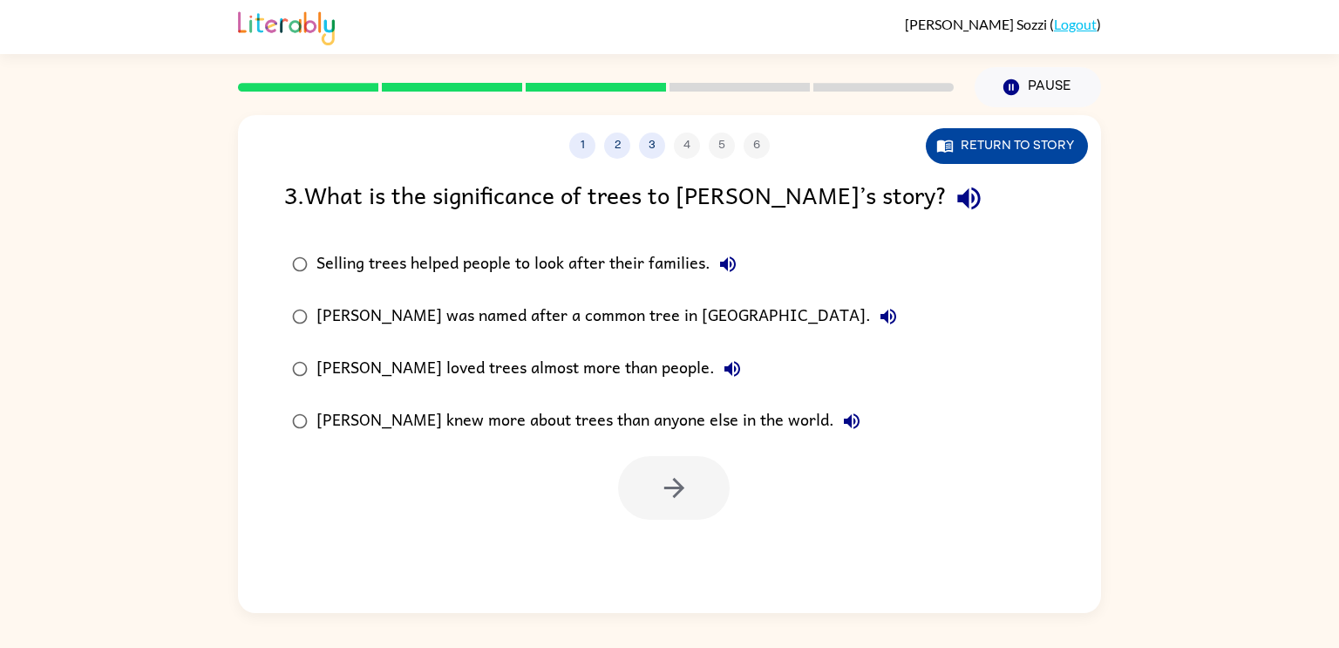
click at [988, 143] on button "Return to story" at bounding box center [1007, 146] width 162 height 36
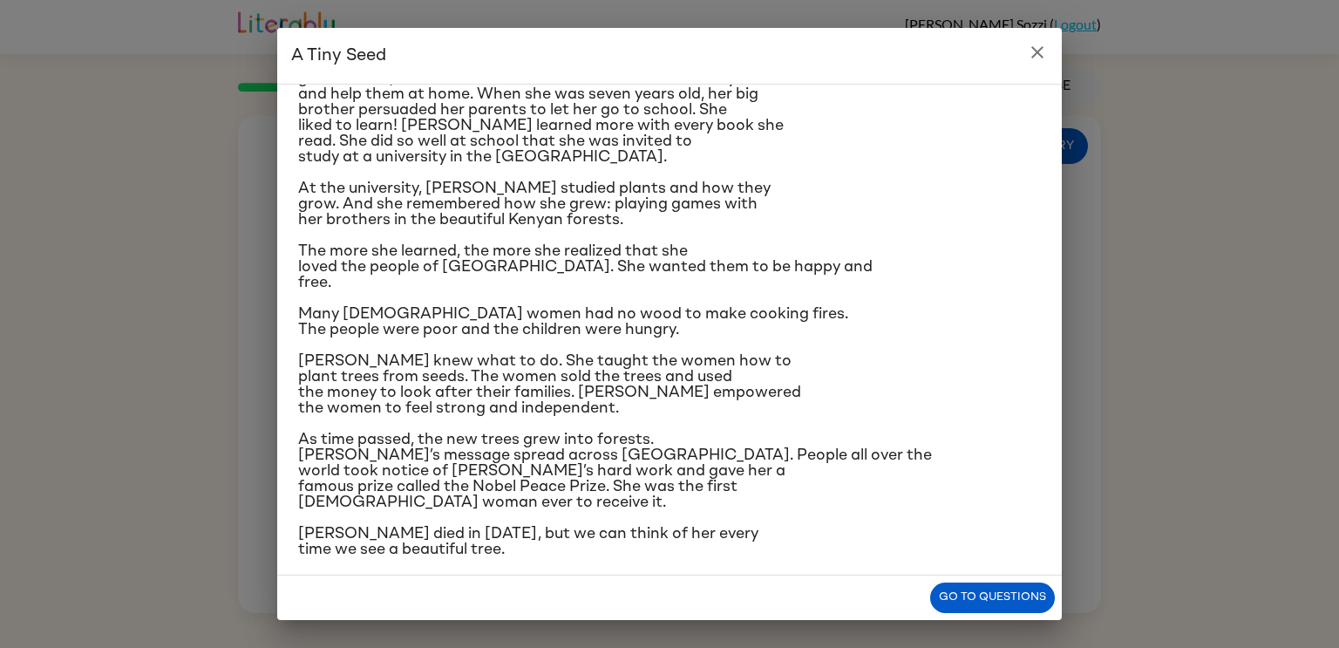
drag, startPoint x: 996, startPoint y: 587, endPoint x: 987, endPoint y: 567, distance: 23.0
click at [987, 567] on div "A Tiny Seed In a village on the slopes of [GEOGRAPHIC_DATA] in [GEOGRAPHIC_DATA…" at bounding box center [669, 324] width 784 height 592
click at [983, 576] on div "Go to questions" at bounding box center [669, 597] width 784 height 44
click at [988, 587] on button "Go to questions" at bounding box center [992, 597] width 125 height 31
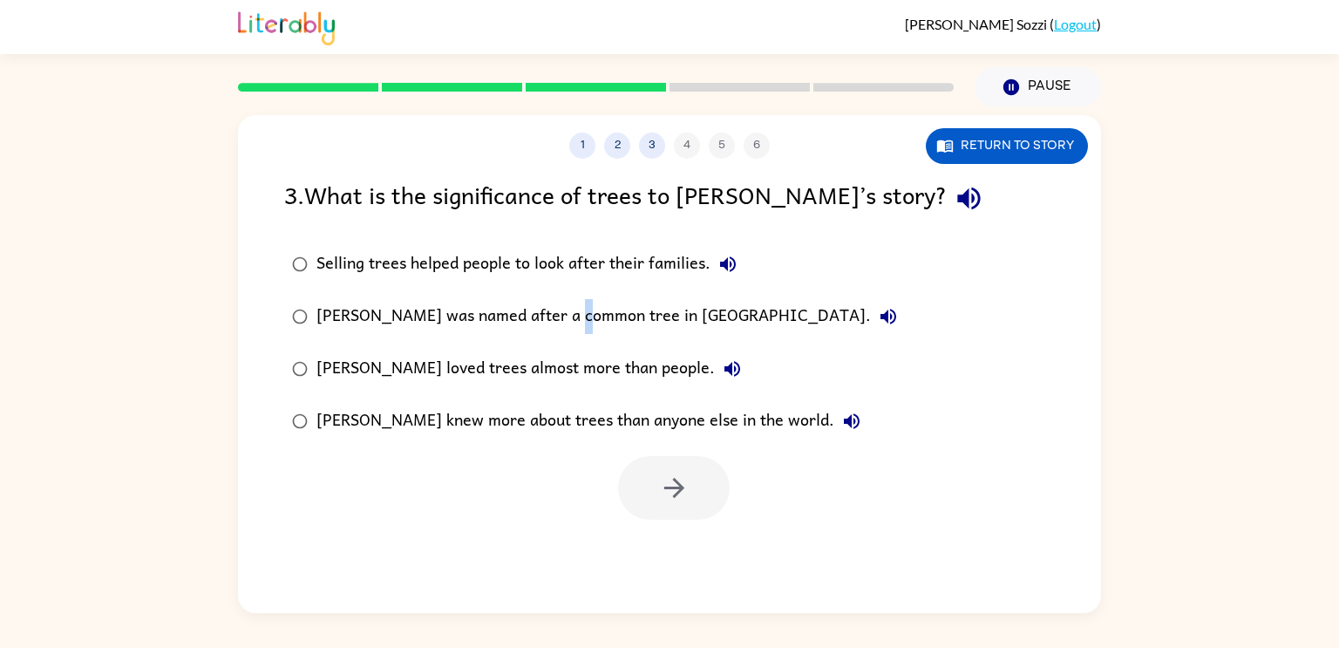
click at [581, 315] on div "[PERSON_NAME] was named after a common tree in [GEOGRAPHIC_DATA]." at bounding box center [610, 316] width 589 height 35
click at [673, 489] on icon "button" at bounding box center [674, 487] width 31 height 31
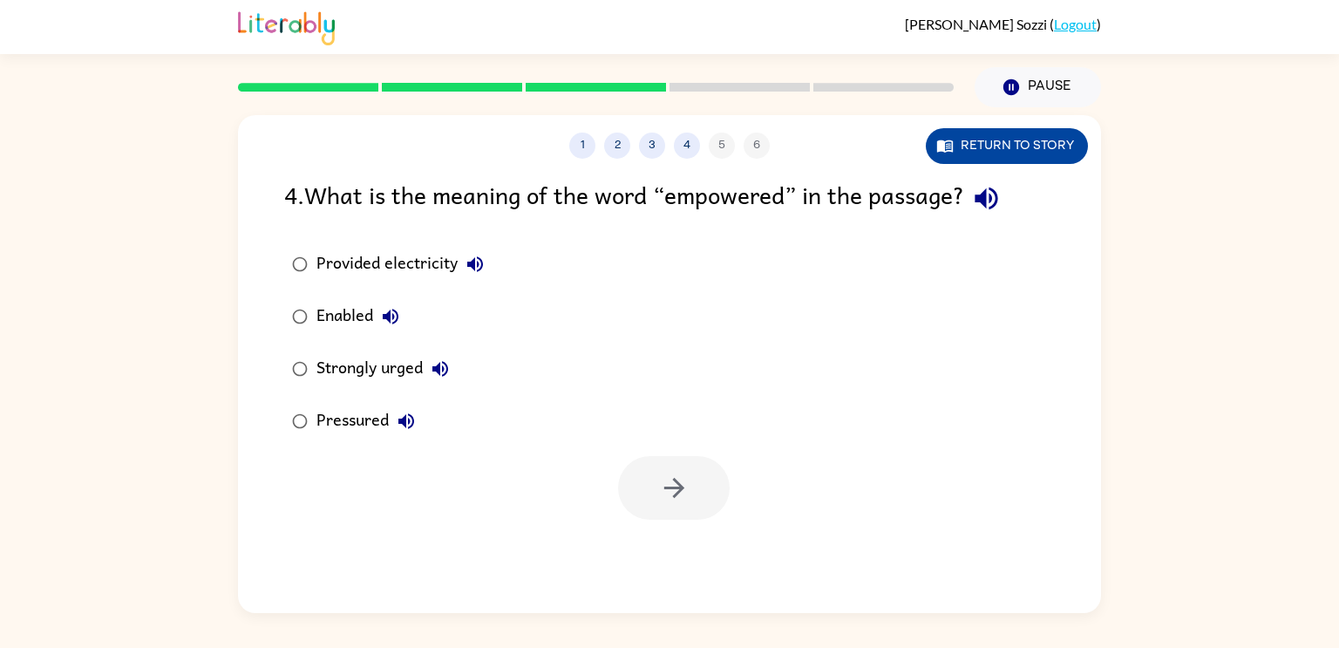
click at [1018, 146] on button "Return to story" at bounding box center [1007, 146] width 162 height 36
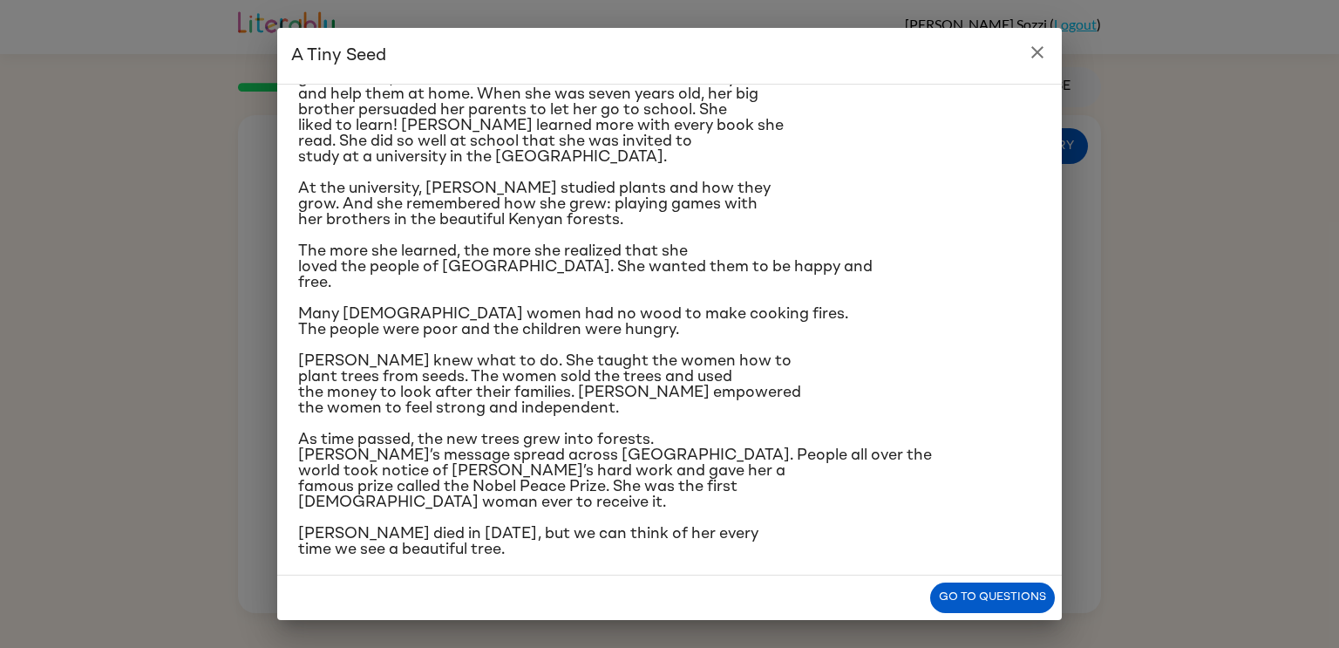
click at [1038, 65] on button "close" at bounding box center [1037, 52] width 35 height 35
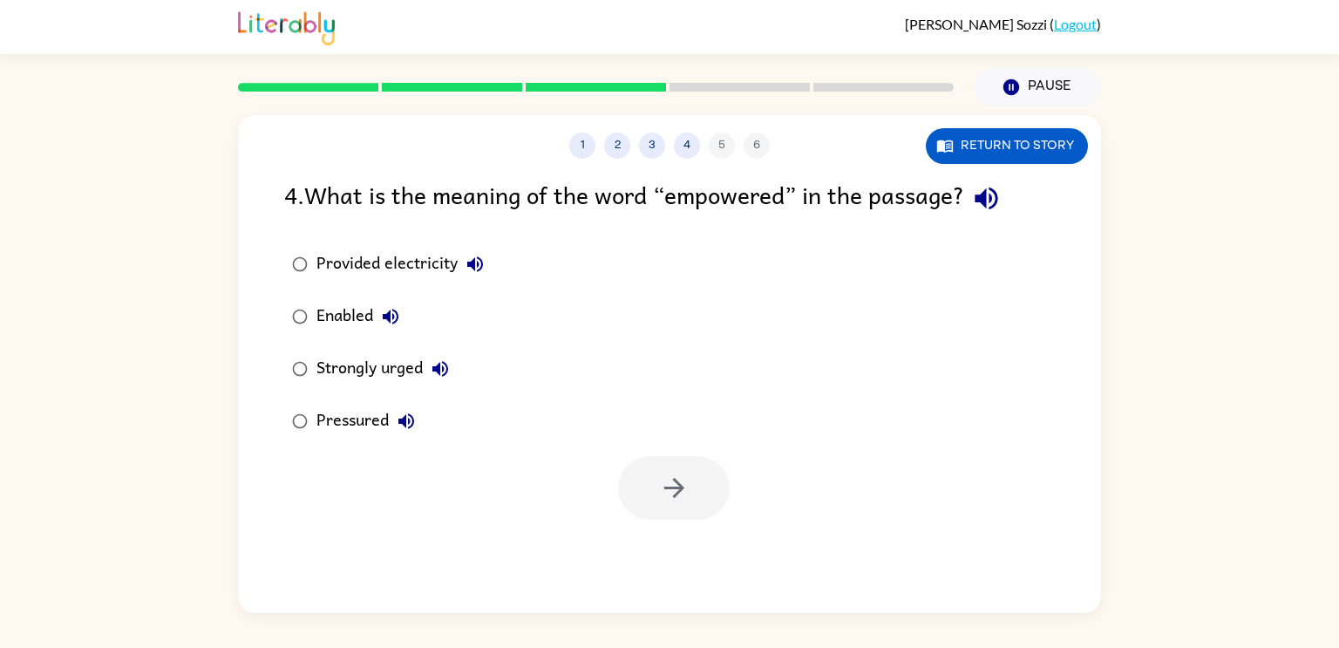
click at [385, 375] on div "Strongly urged" at bounding box center [386, 368] width 141 height 35
click at [659, 497] on icon "button" at bounding box center [674, 487] width 31 height 31
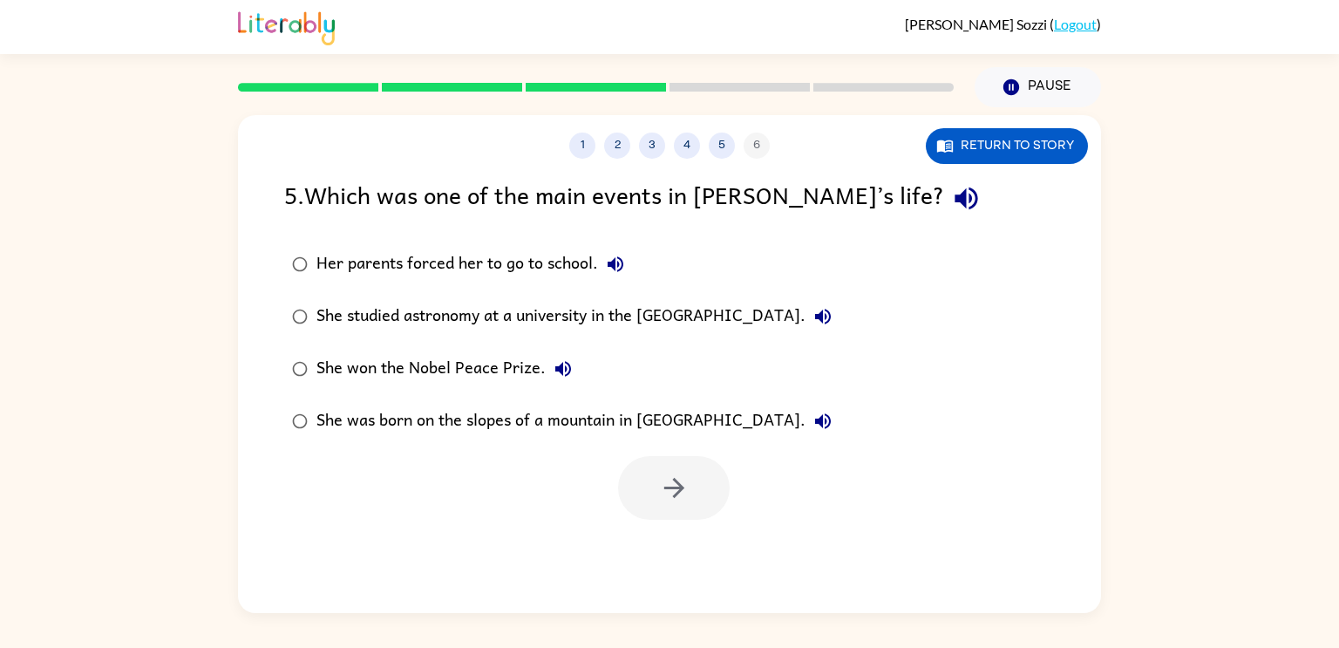
click at [510, 377] on div "She won the Nobel Peace Prize." at bounding box center [448, 368] width 264 height 35
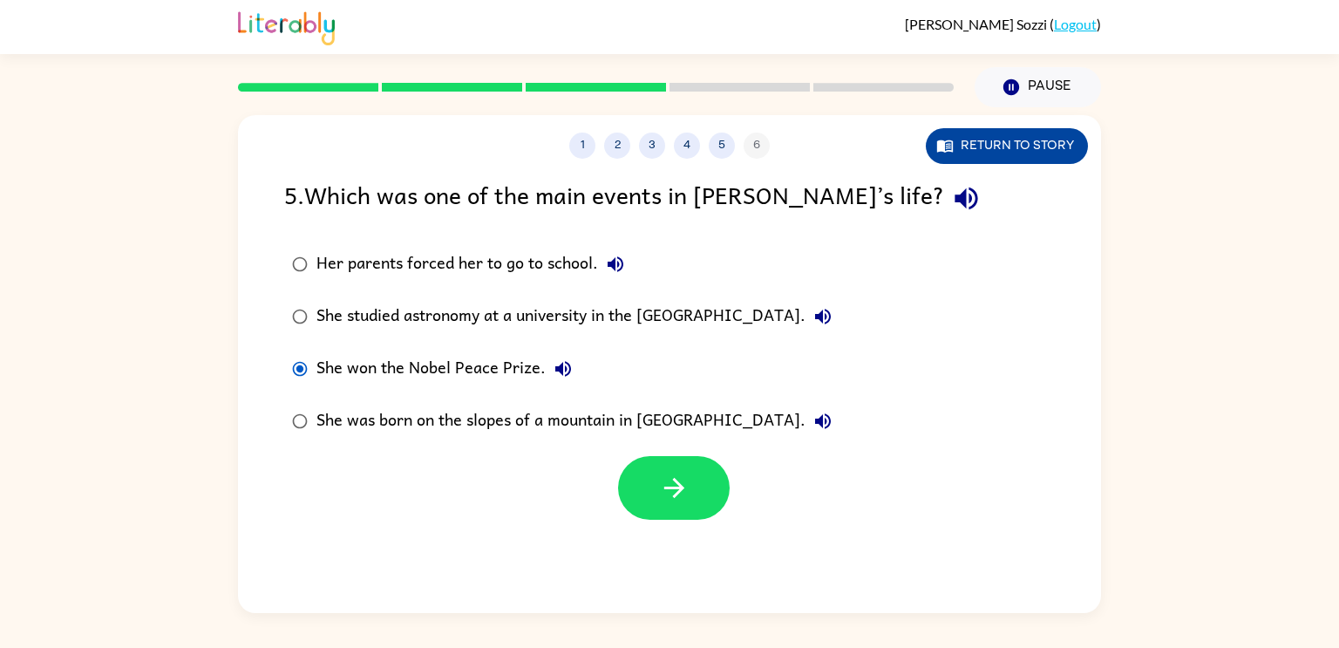
click at [980, 139] on button "Return to story" at bounding box center [1007, 146] width 162 height 36
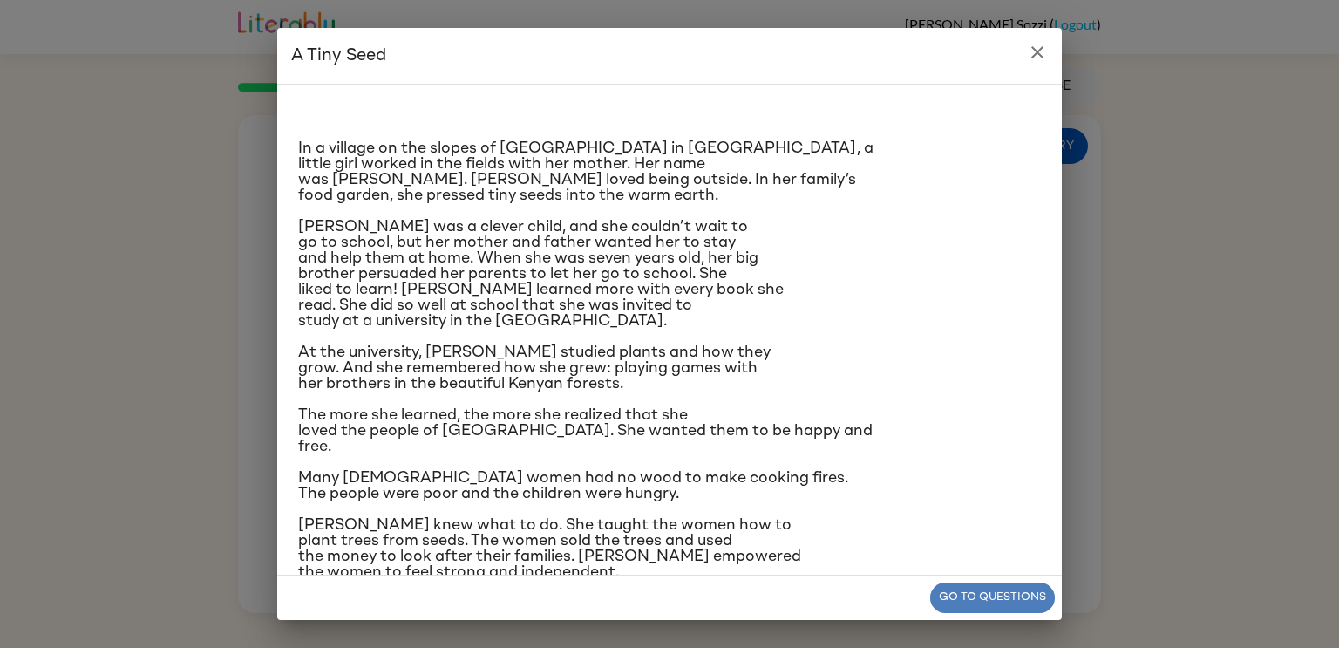
click at [977, 597] on button "Go to questions" at bounding box center [992, 597] width 125 height 31
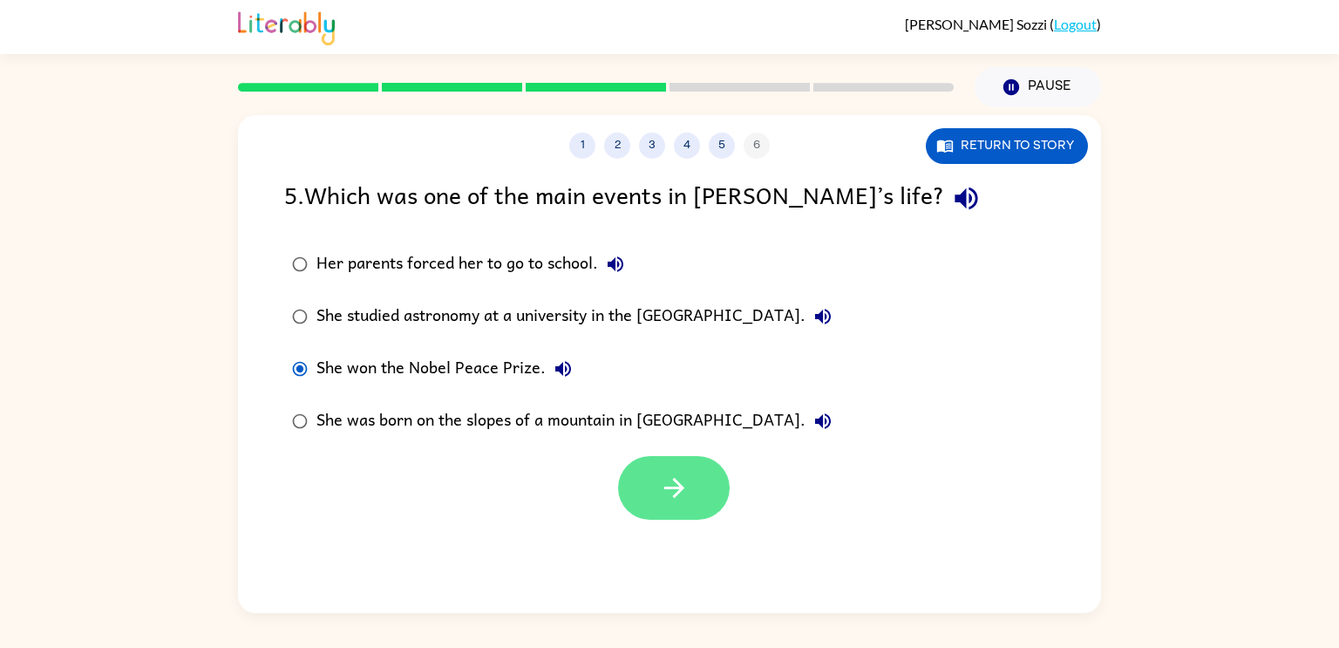
click at [662, 486] on icon "button" at bounding box center [674, 487] width 31 height 31
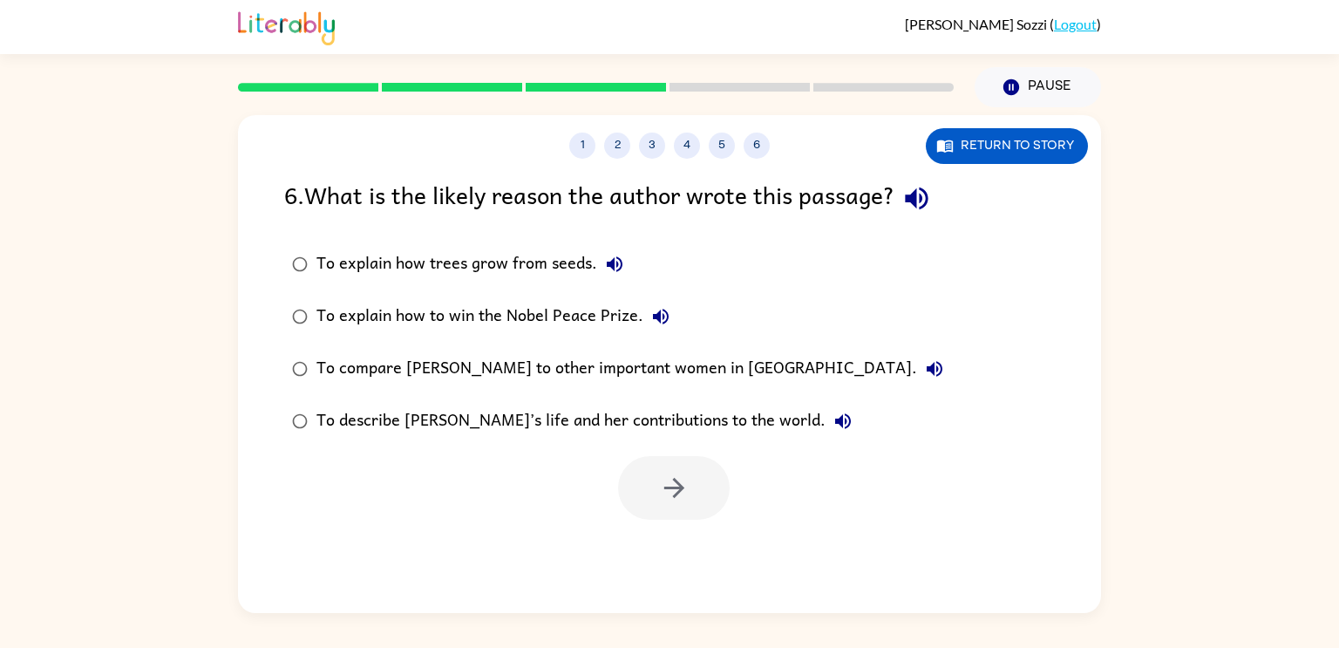
click at [554, 418] on div "To describe [PERSON_NAME]’s life and her contributions to the world." at bounding box center [588, 421] width 544 height 35
click at [694, 474] on button "button" at bounding box center [674, 488] width 112 height 64
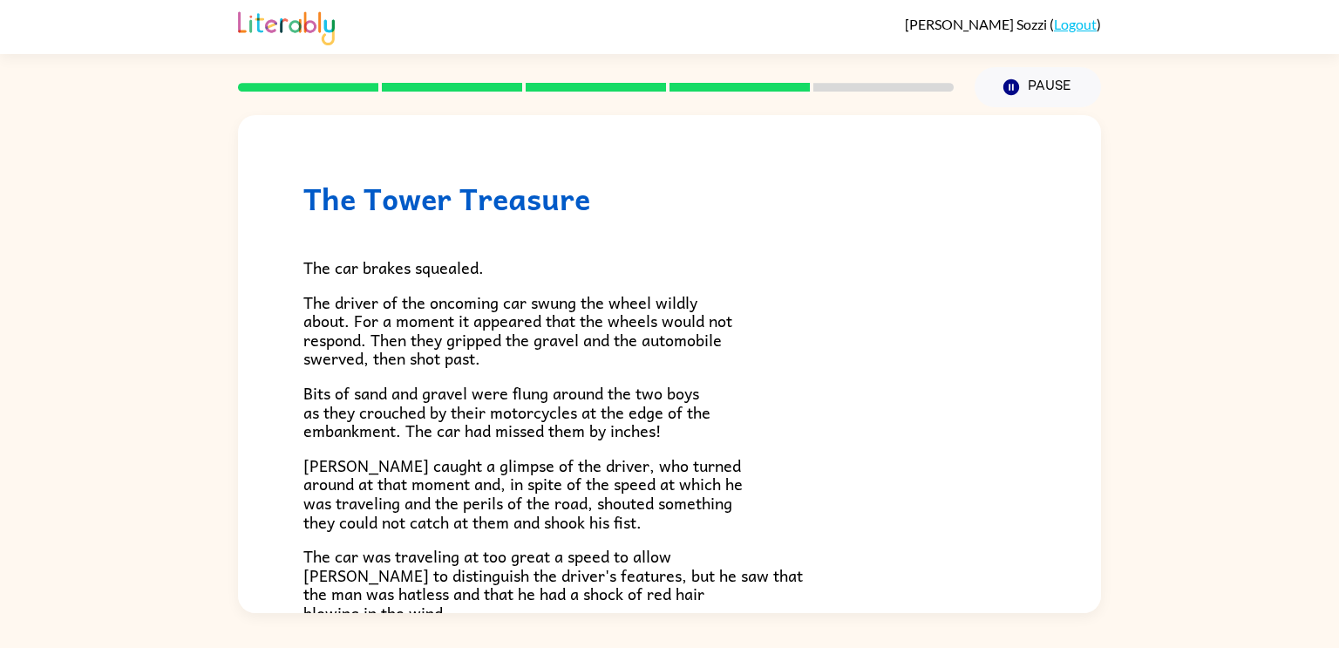
scroll to position [484, 0]
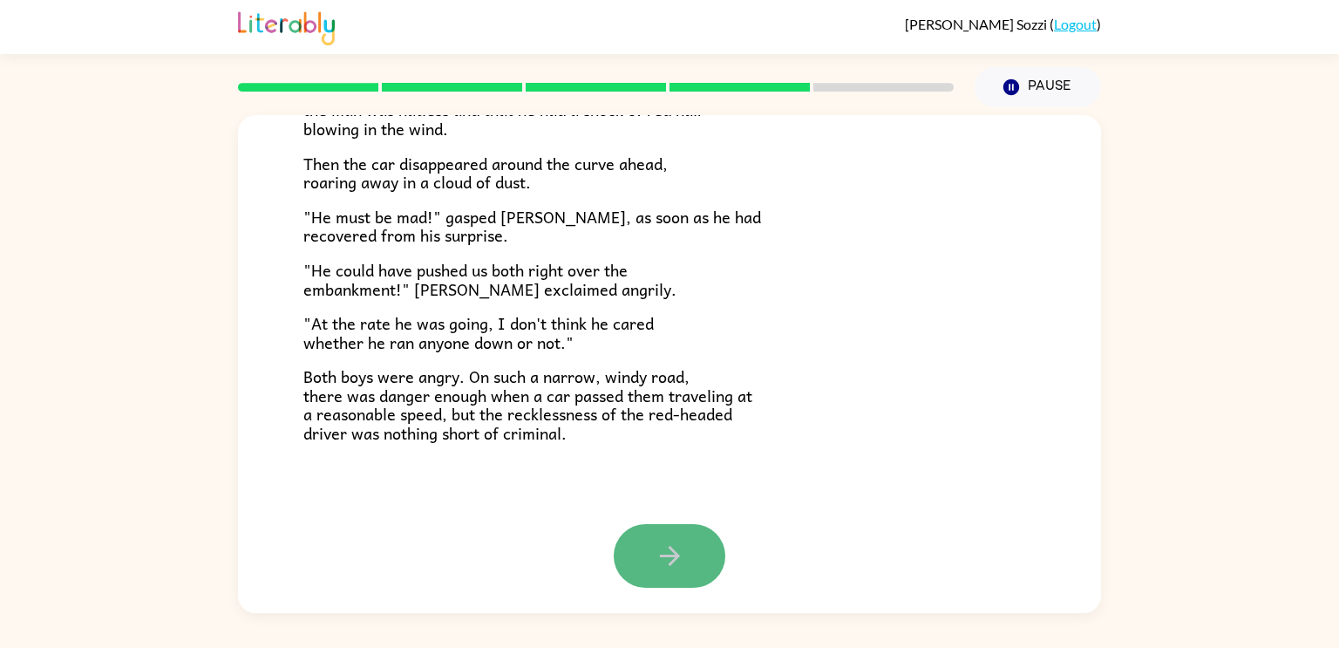
click at [678, 529] on button "button" at bounding box center [670, 556] width 112 height 64
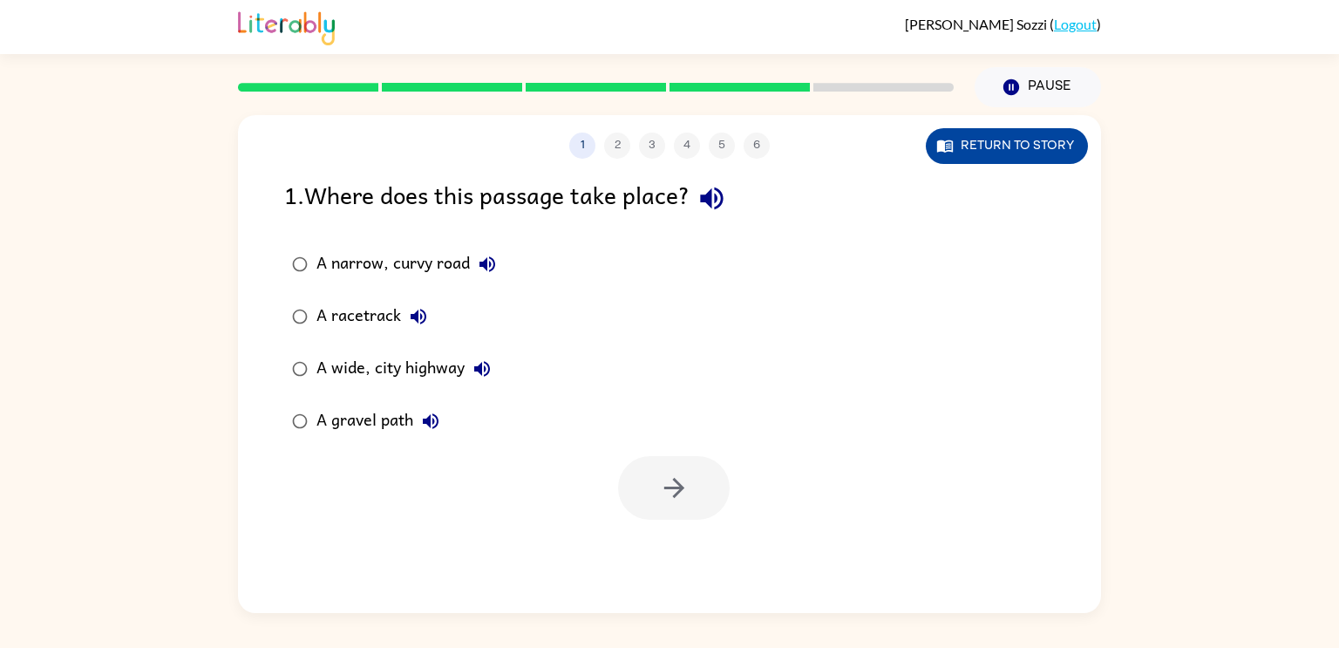
click at [1002, 158] on button "Return to story" at bounding box center [1007, 146] width 162 height 36
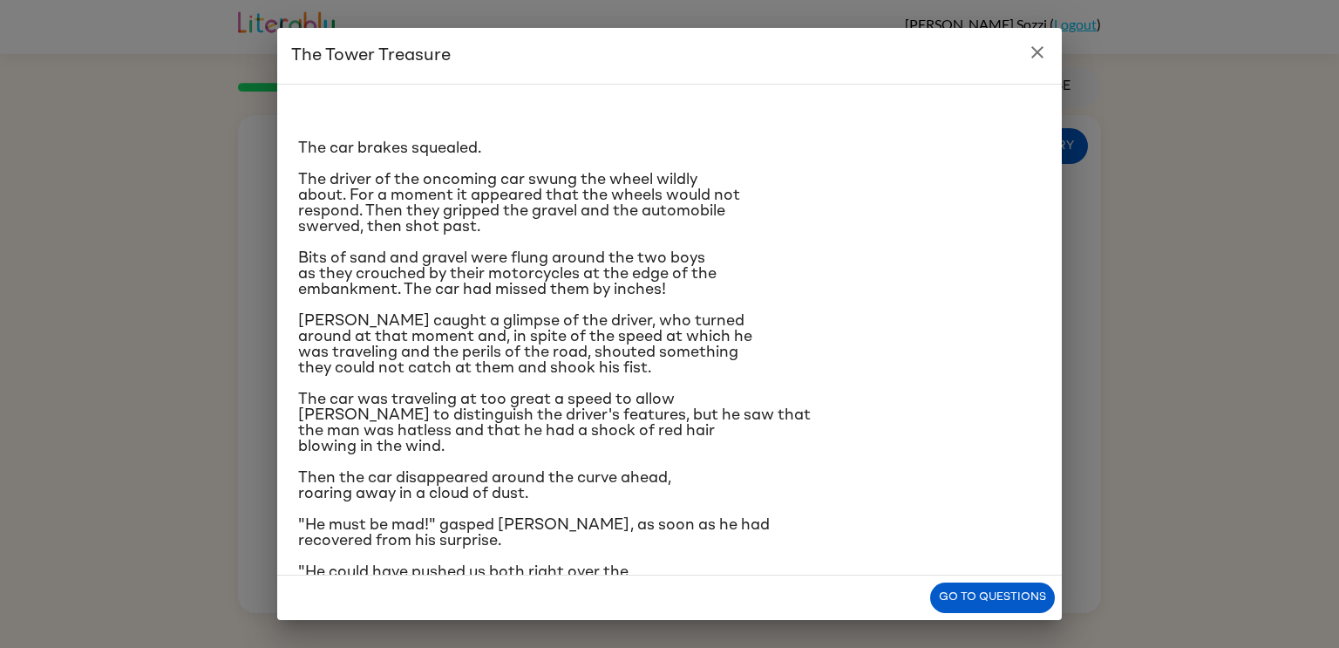
drag, startPoint x: 988, startPoint y: 592, endPoint x: 921, endPoint y: 523, distance: 96.2
click at [921, 523] on div "The Tower Treasure The car brakes squealed. The driver of the oncoming car swun…" at bounding box center [669, 324] width 784 height 592
click at [972, 572] on p ""He could have pushed us both right over the embankment!" [PERSON_NAME] exclaim…" at bounding box center [669, 579] width 743 height 31
click at [977, 585] on button "Go to questions" at bounding box center [992, 597] width 125 height 31
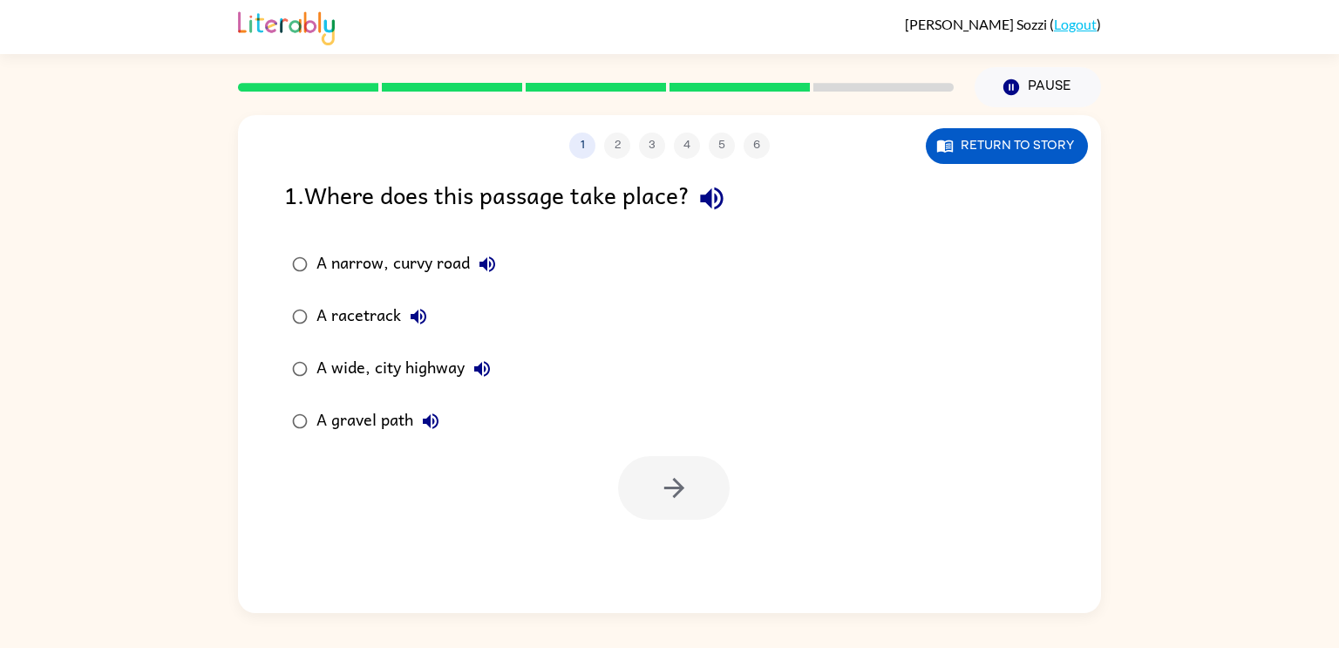
click at [385, 411] on div "A gravel path" at bounding box center [382, 421] width 132 height 35
click at [627, 473] on button "button" at bounding box center [674, 488] width 112 height 64
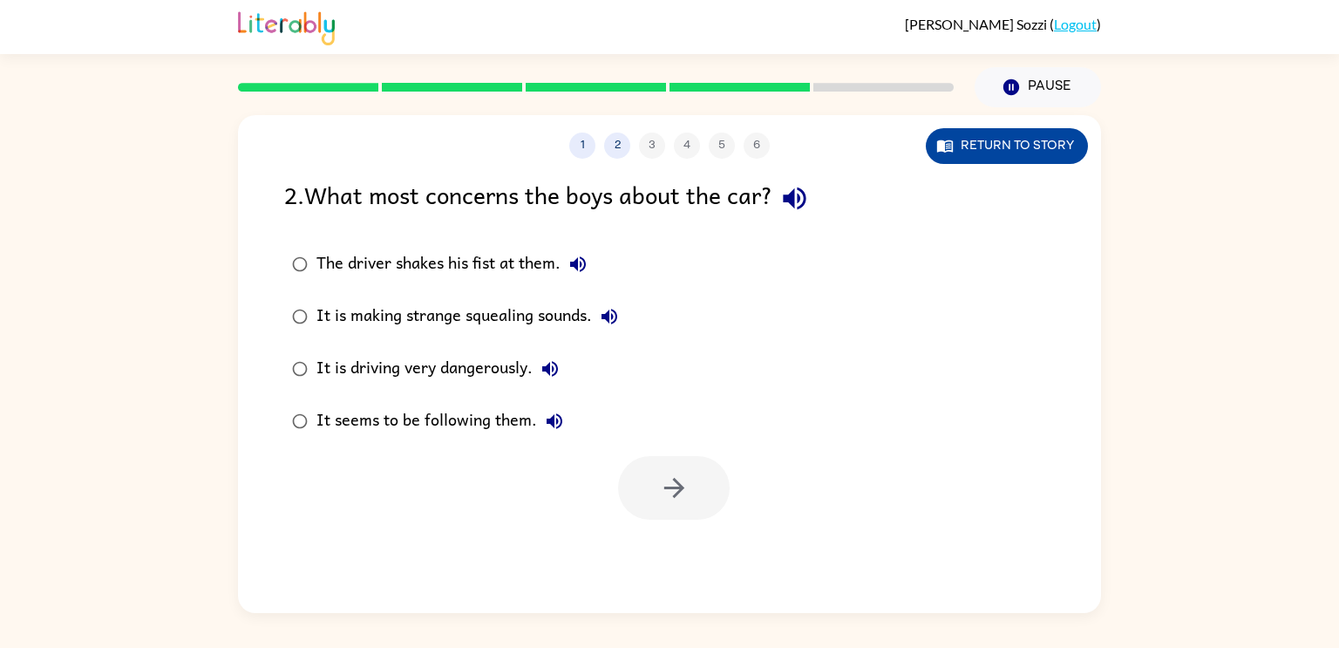
click at [969, 142] on button "Return to story" at bounding box center [1007, 146] width 162 height 36
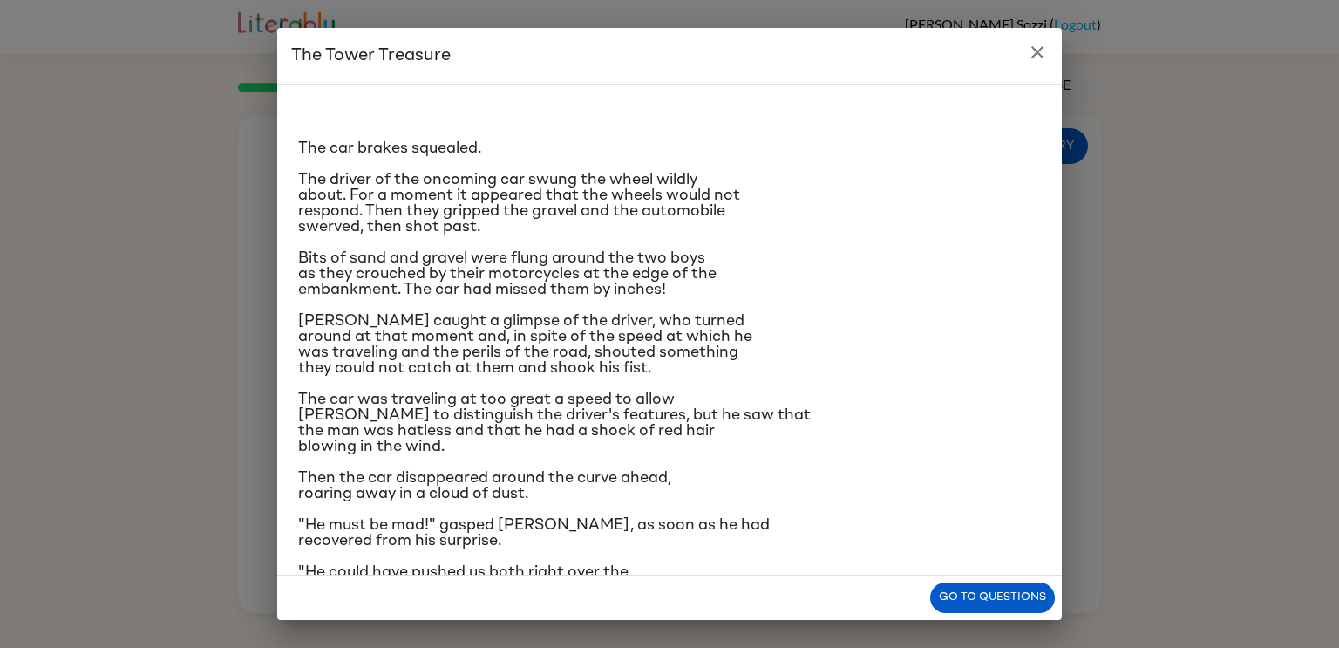
click at [946, 581] on div "Go to questions" at bounding box center [669, 597] width 784 height 44
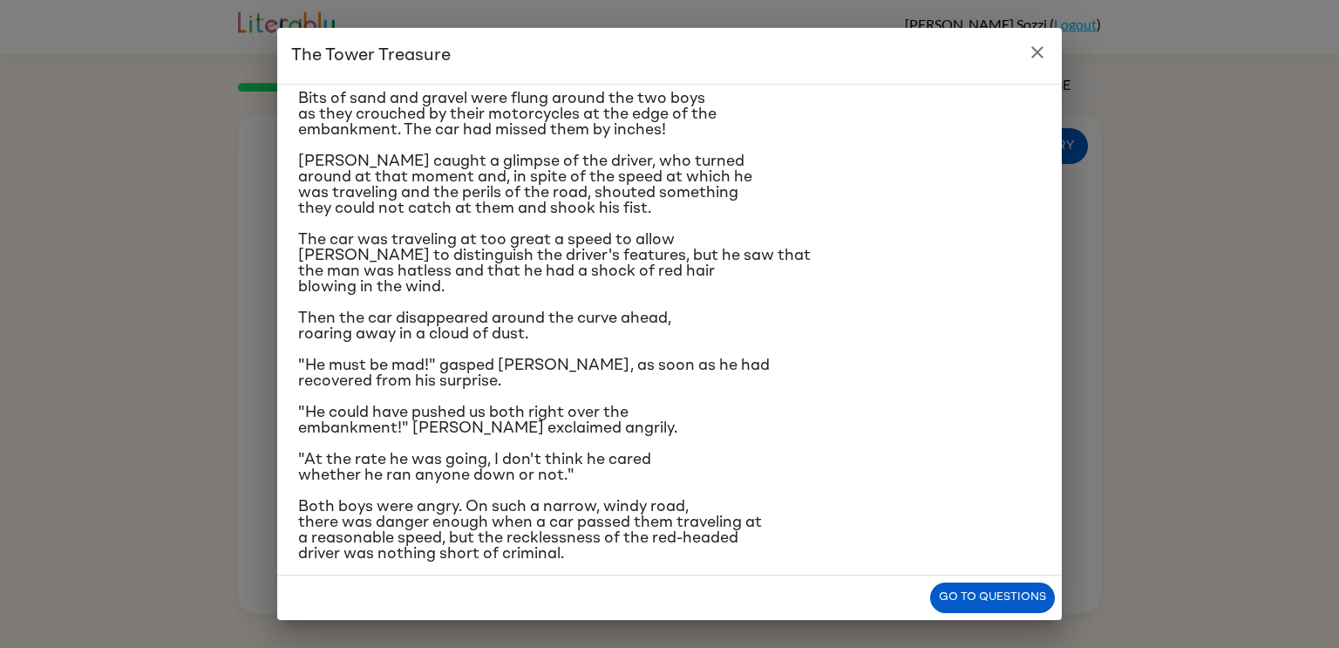
scroll to position [165, 0]
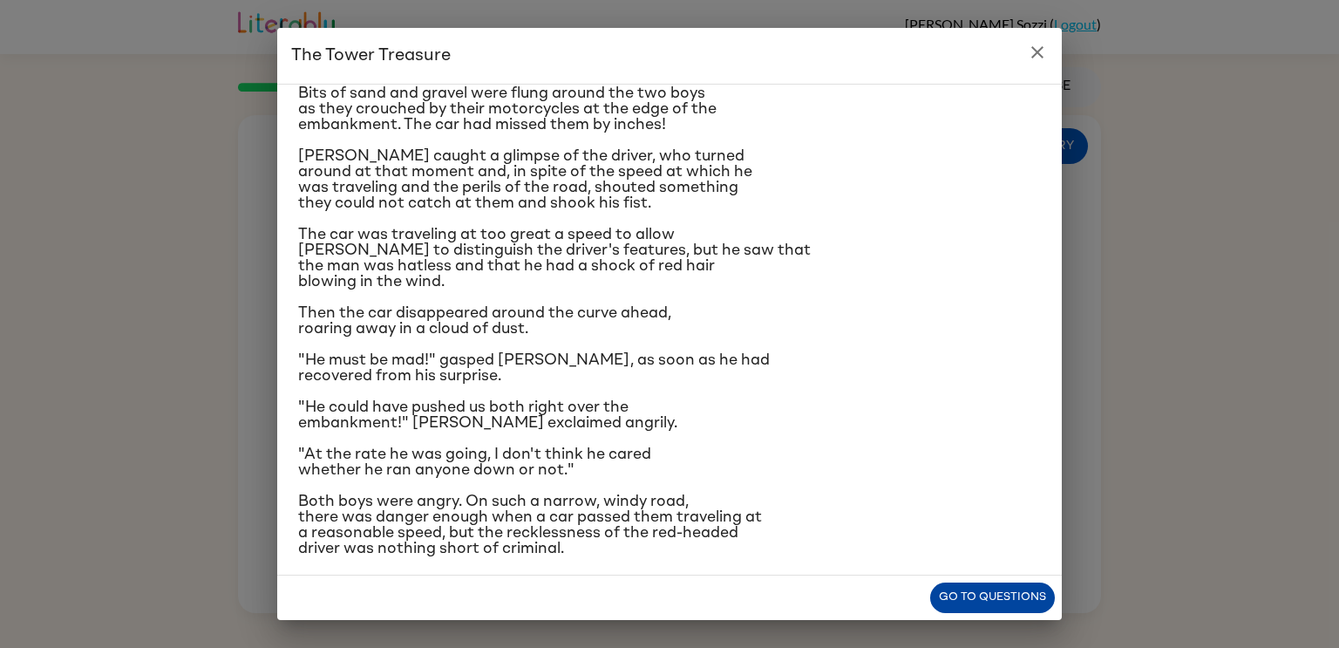
click at [981, 601] on button "Go to questions" at bounding box center [992, 597] width 125 height 31
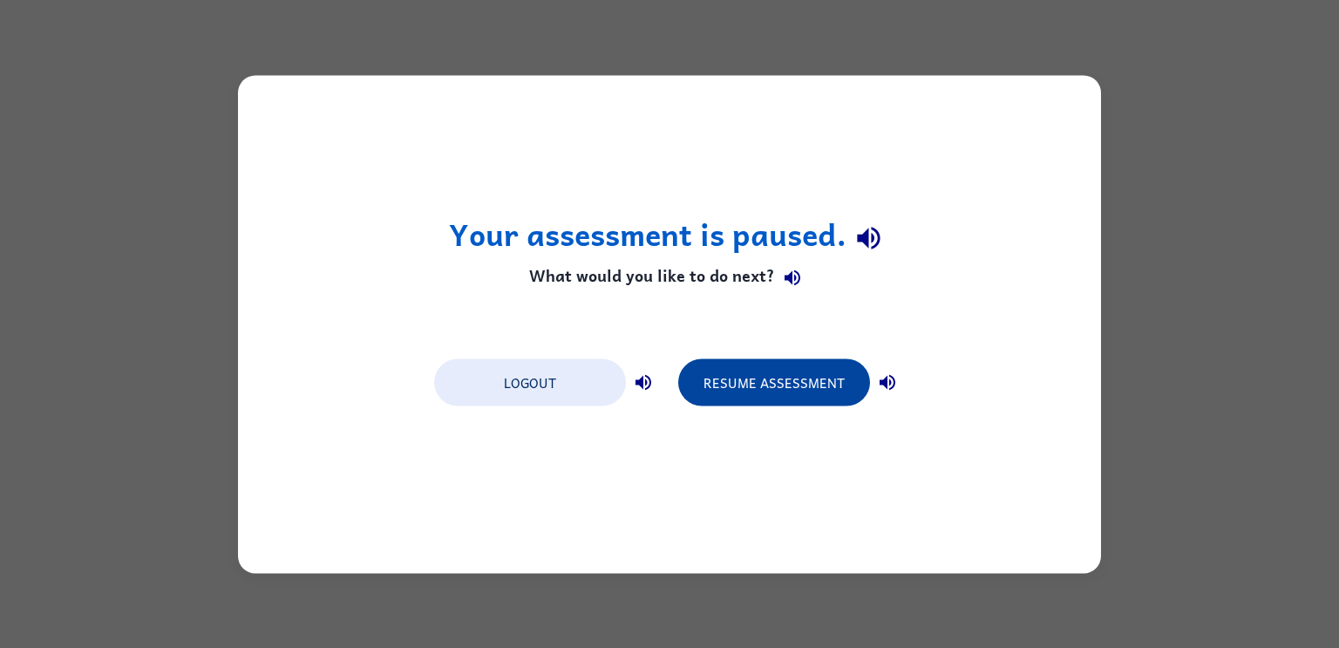
click at [745, 391] on button "Resume Assessment" at bounding box center [774, 381] width 192 height 47
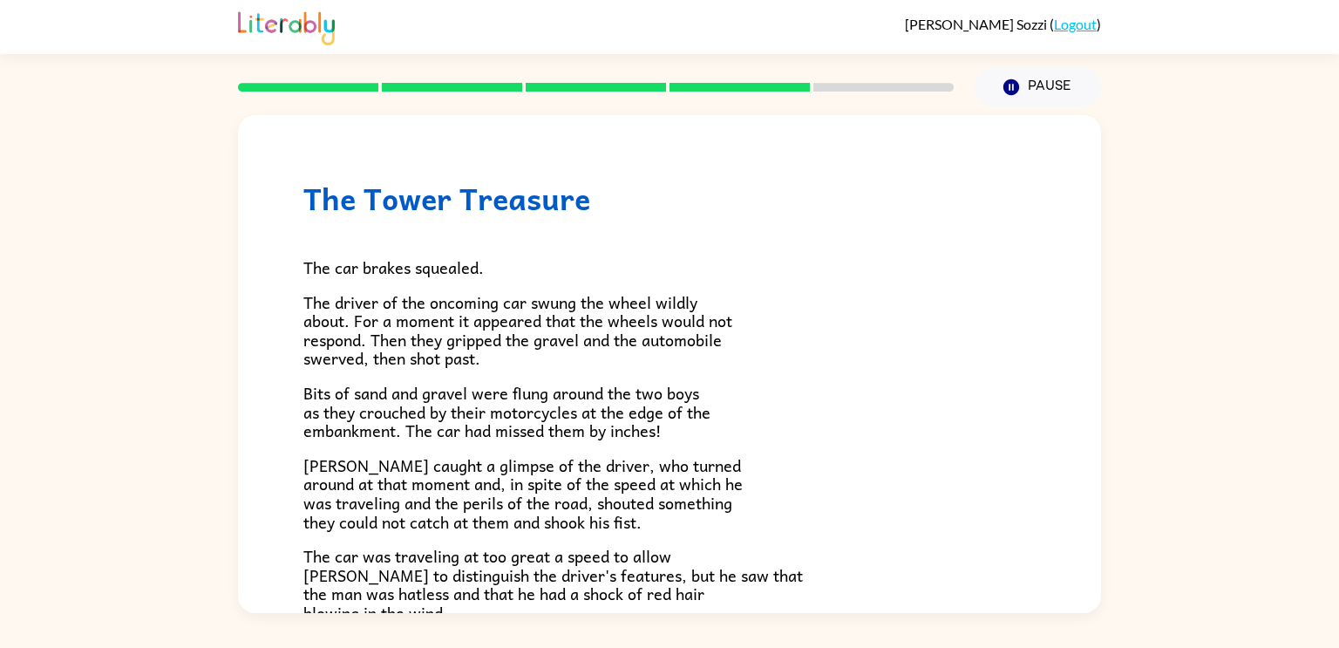
scroll to position [484, 0]
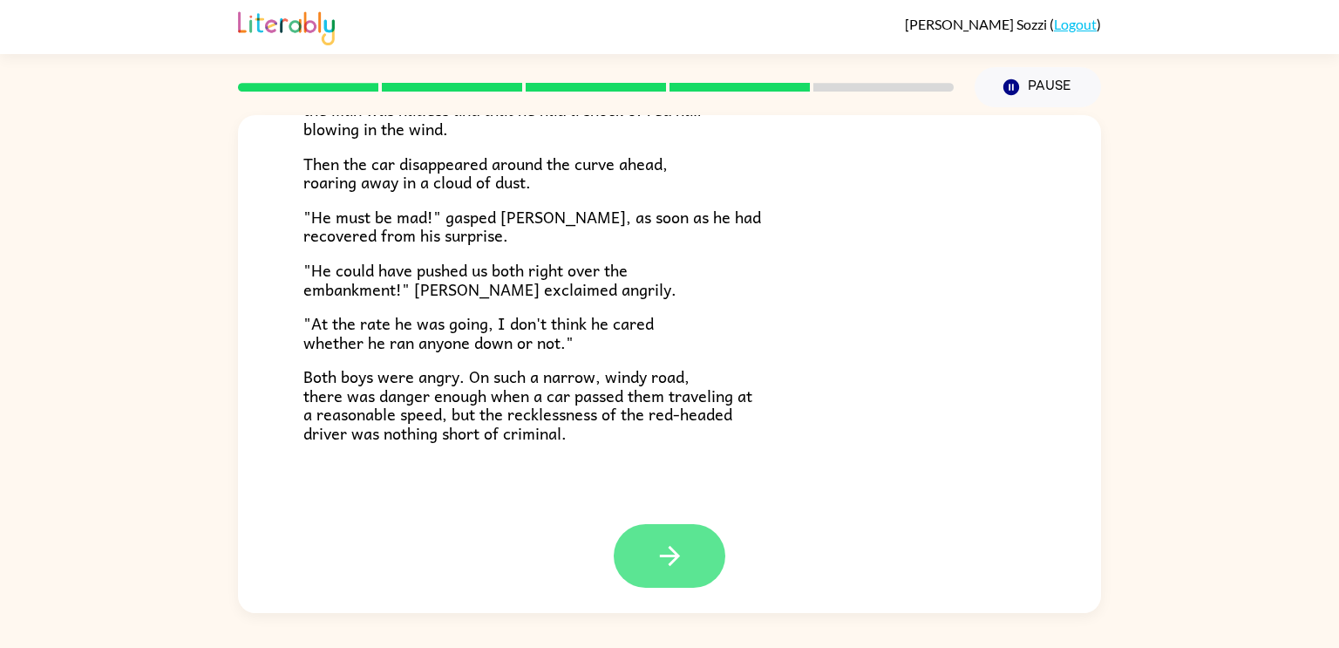
click at [614, 560] on button "button" at bounding box center [670, 556] width 112 height 64
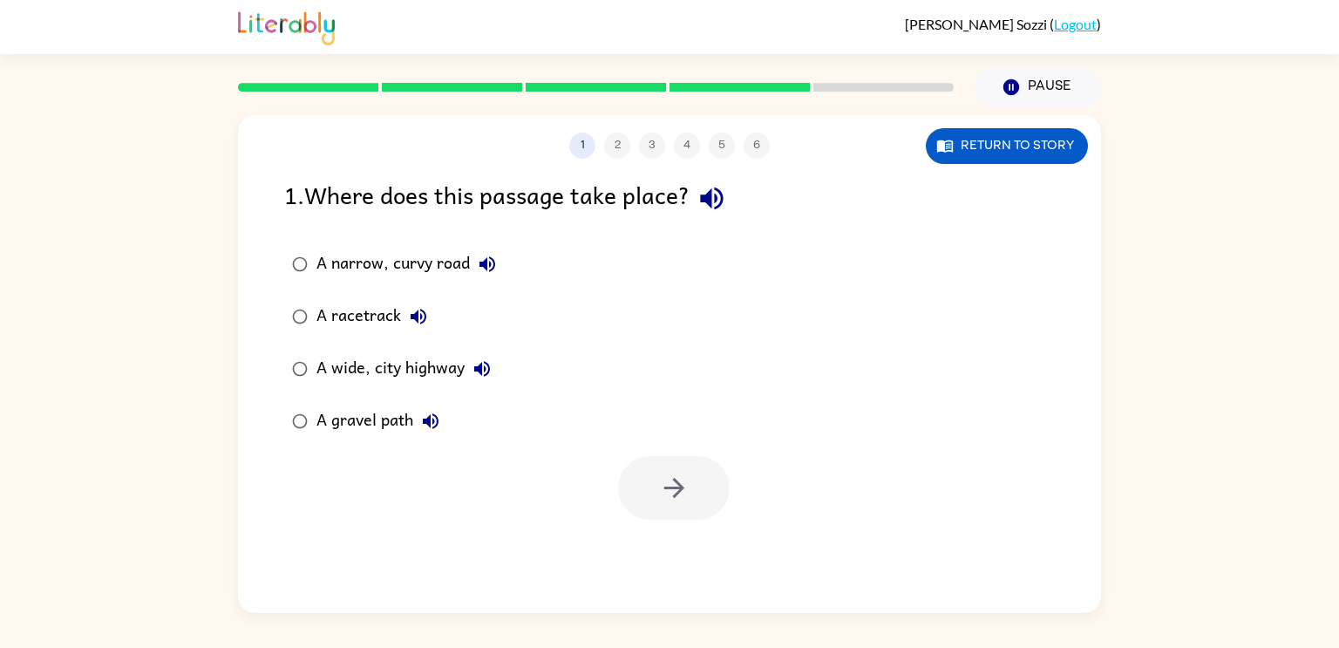
click at [441, 267] on div "A narrow, curvy road" at bounding box center [410, 264] width 188 height 35
click at [642, 488] on button "button" at bounding box center [674, 488] width 112 height 64
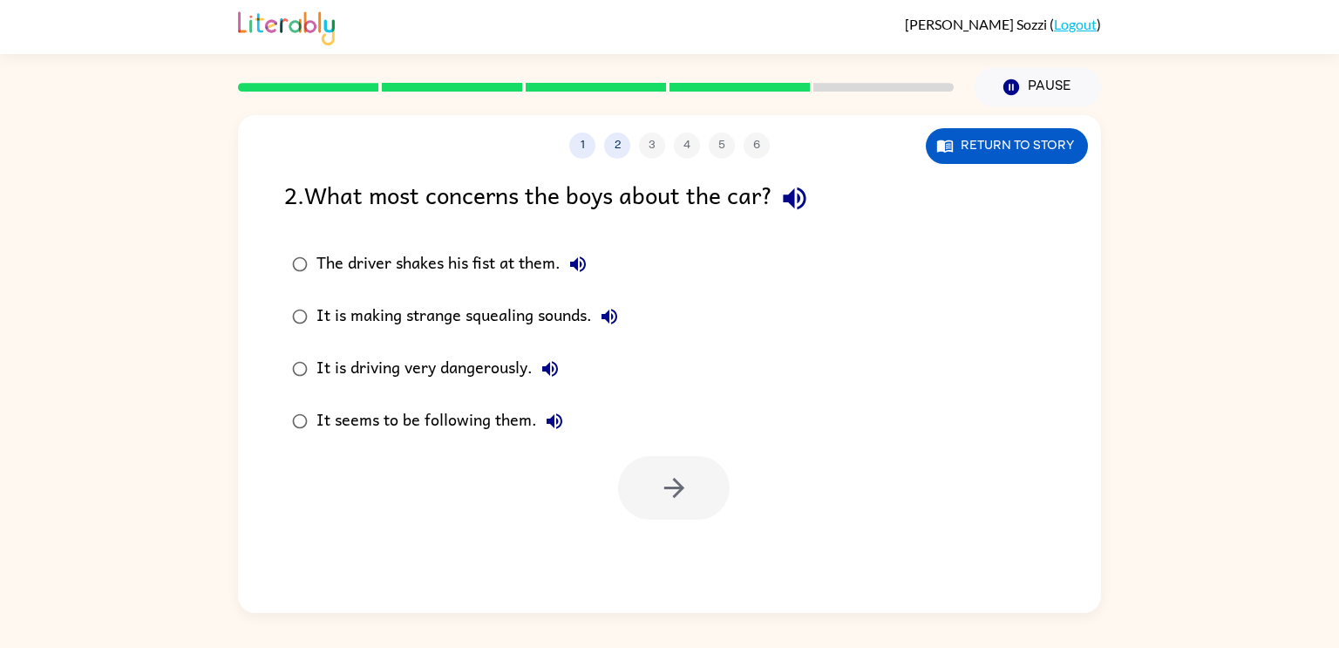
click at [510, 373] on div "It is driving very dangerously." at bounding box center [441, 368] width 251 height 35
click at [672, 473] on icon "button" at bounding box center [674, 487] width 31 height 31
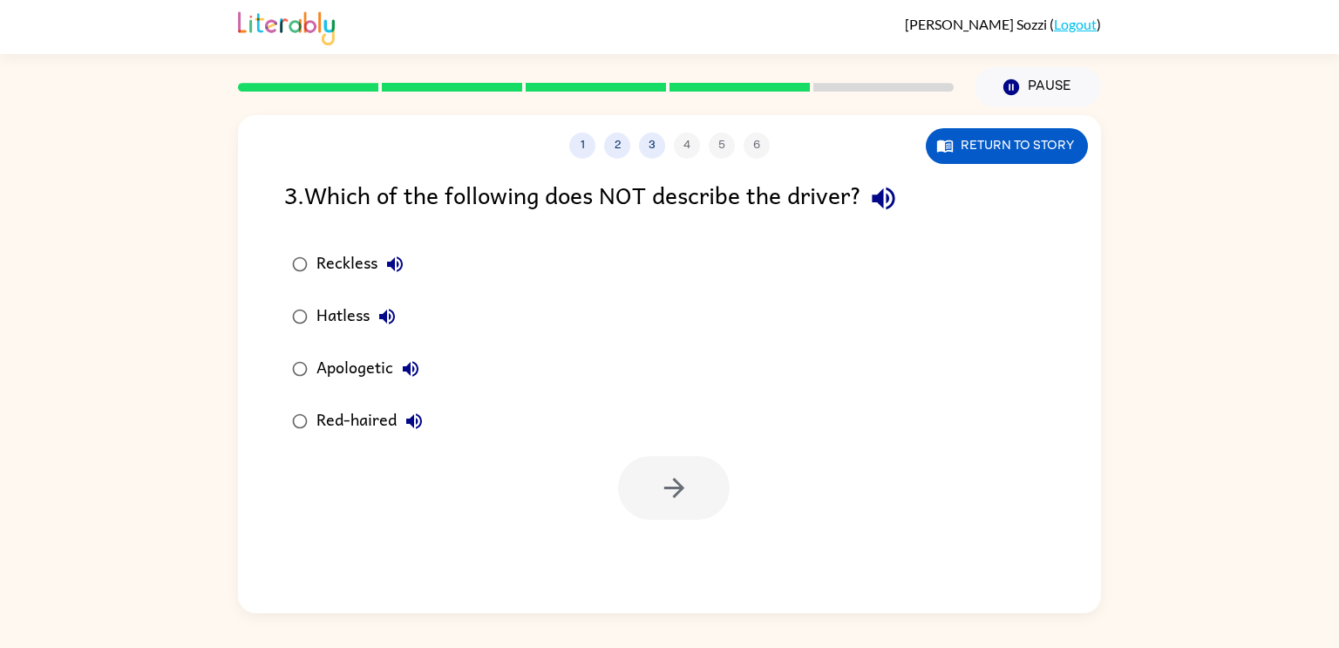
click at [380, 378] on div "Apologetic" at bounding box center [372, 368] width 112 height 35
click at [656, 499] on button "button" at bounding box center [674, 488] width 112 height 64
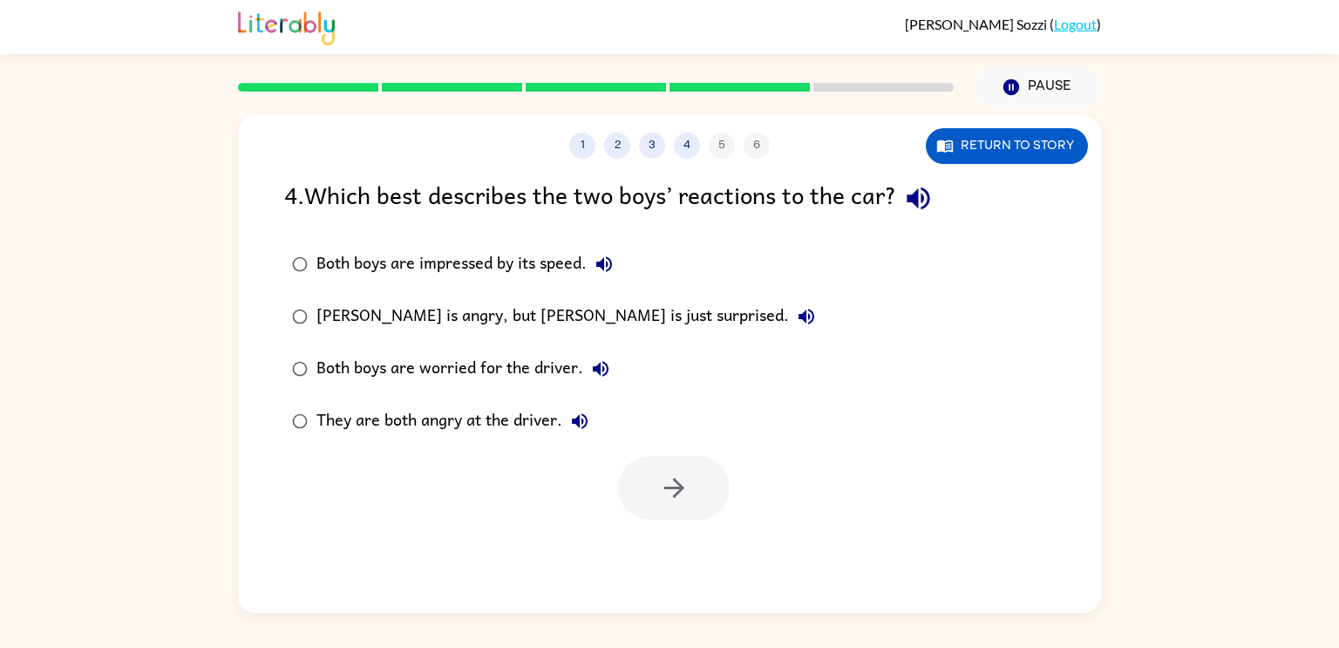
click at [513, 411] on div "They are both angry at the driver." at bounding box center [456, 421] width 281 height 35
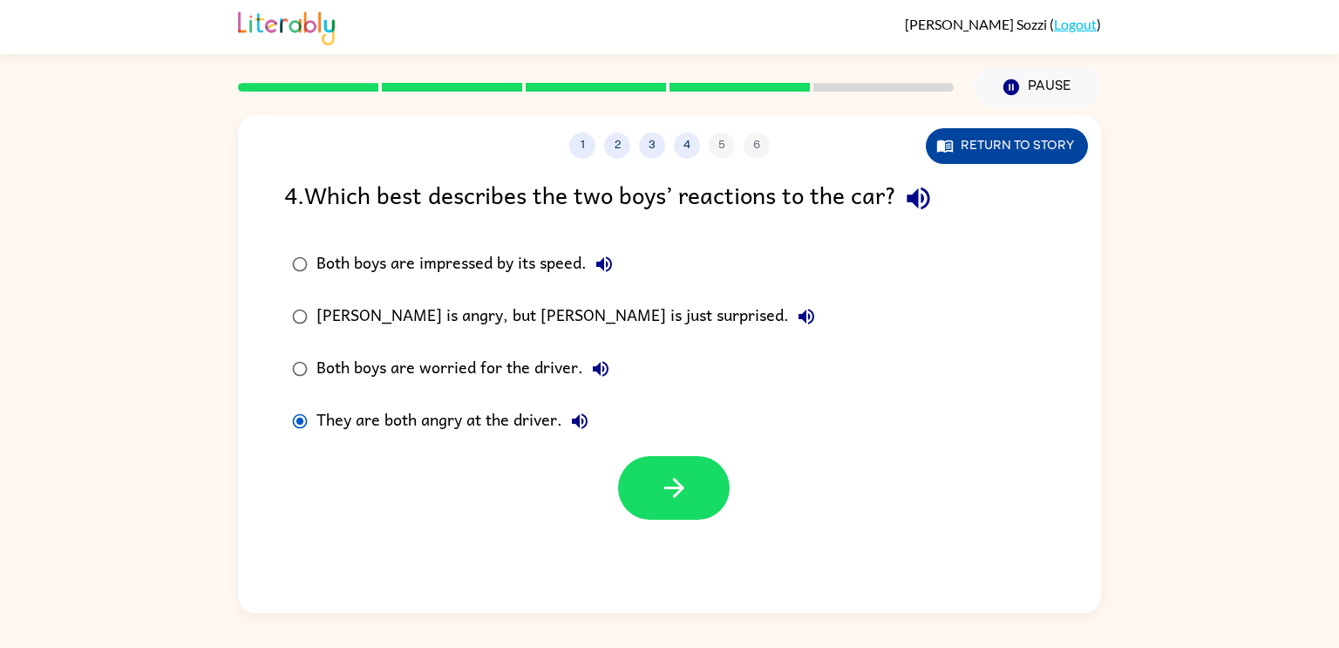
click at [1002, 157] on button "Return to story" at bounding box center [1007, 146] width 162 height 36
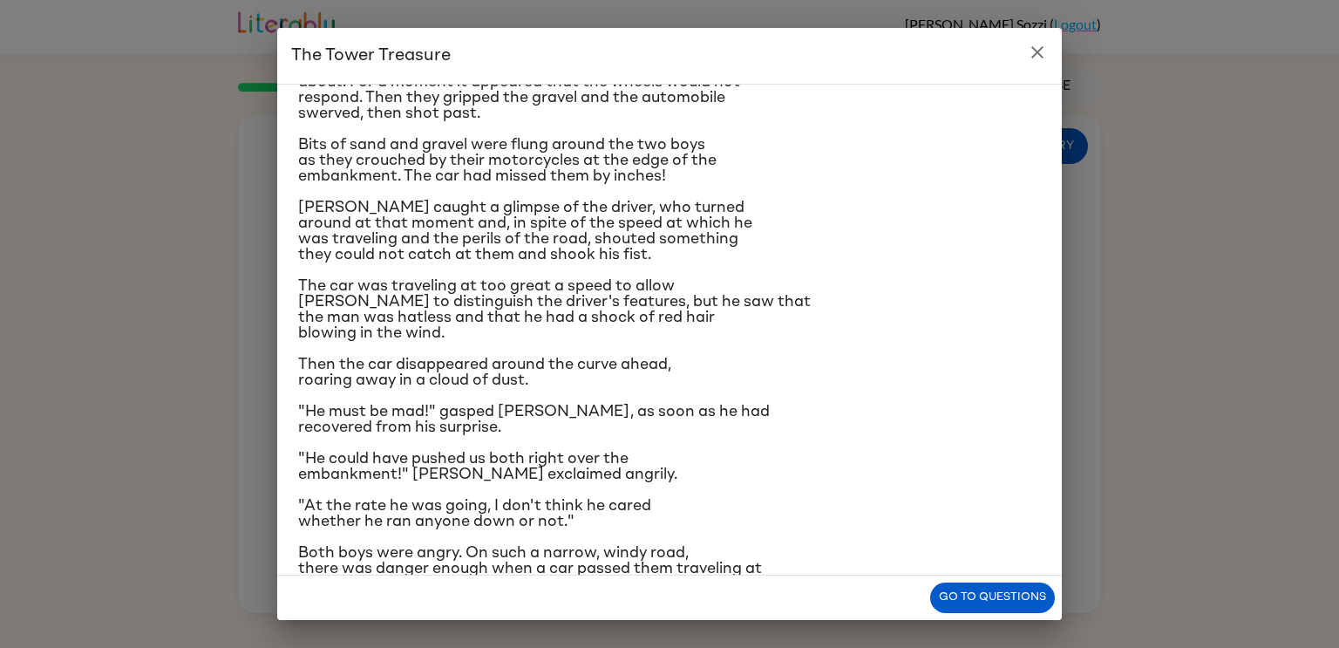
scroll to position [119, 0]
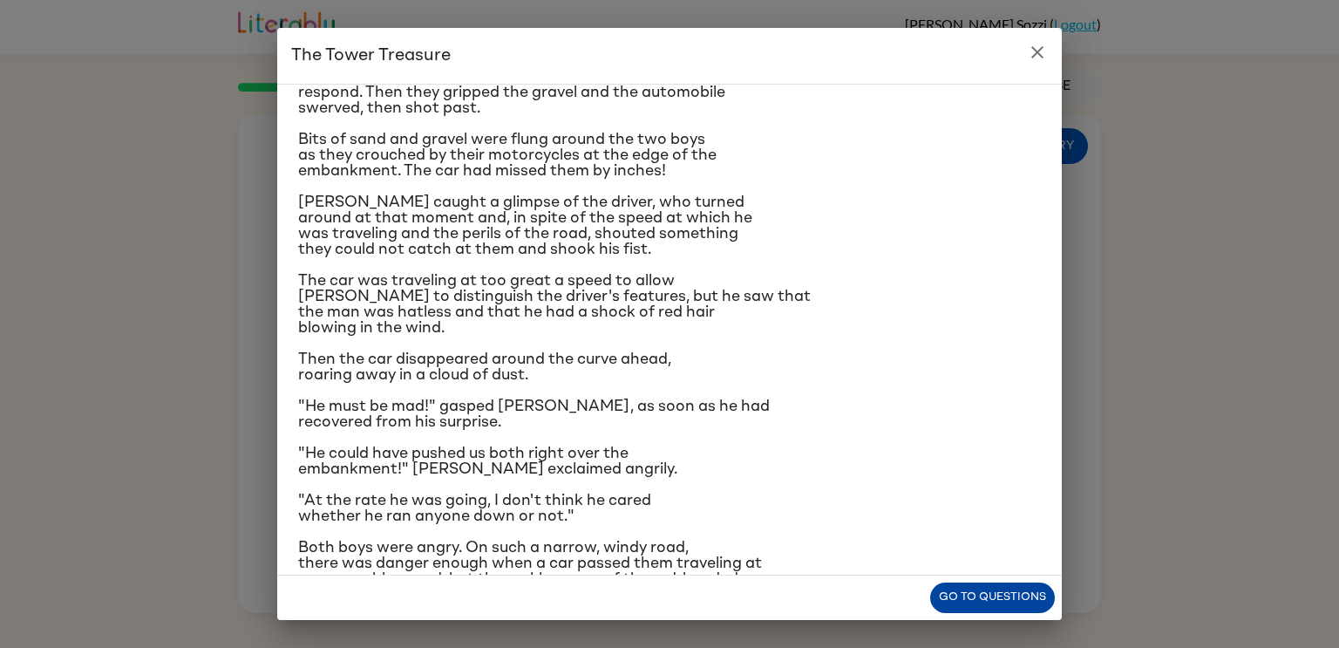
click at [985, 610] on button "Go to questions" at bounding box center [992, 597] width 125 height 31
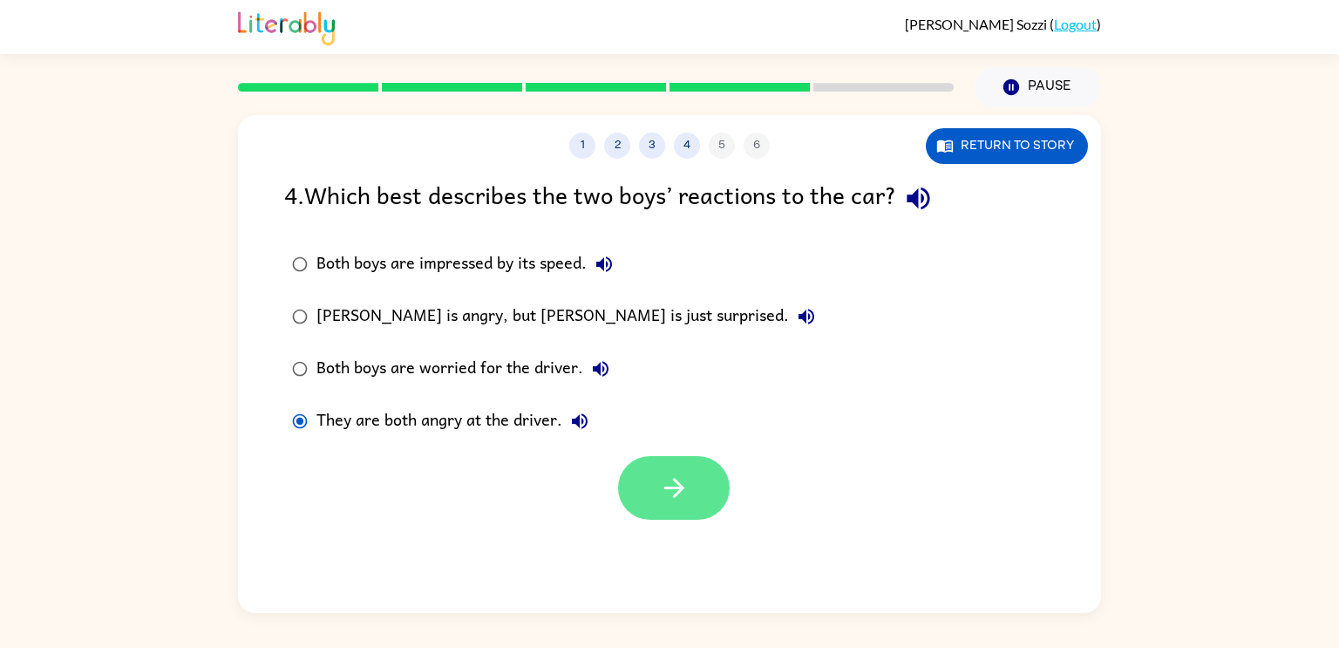
click at [665, 479] on icon "button" at bounding box center [674, 487] width 31 height 31
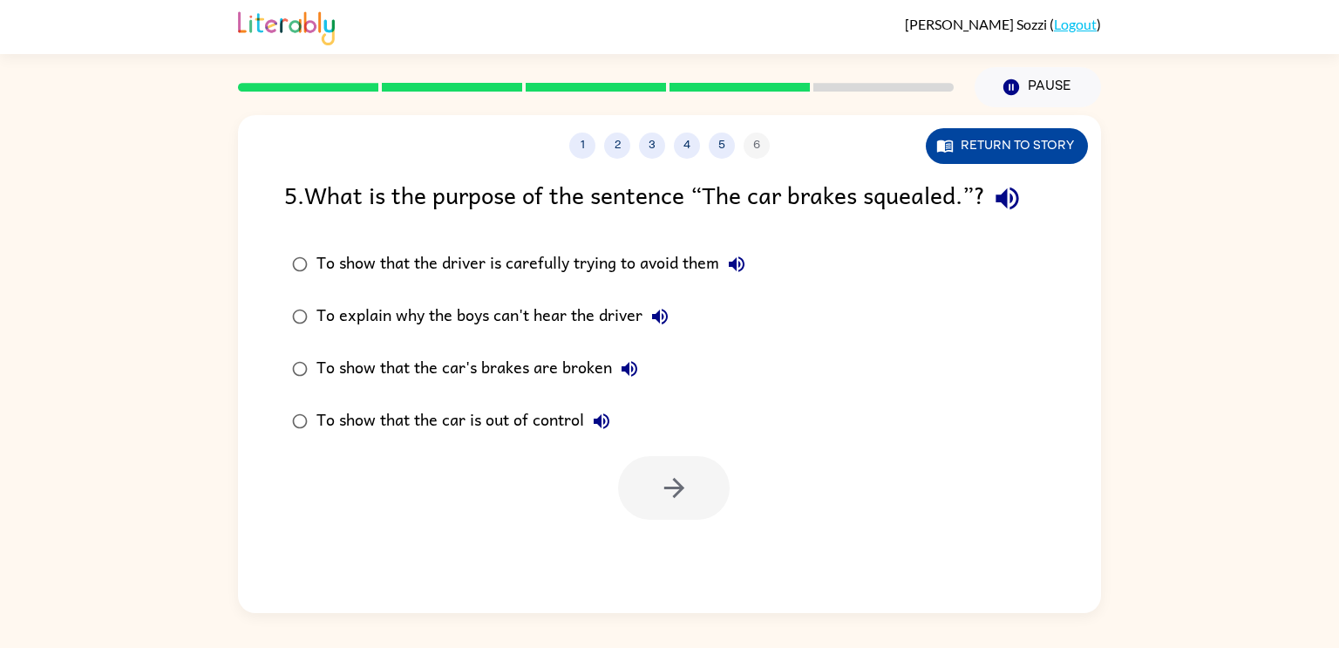
click at [950, 157] on button "Return to story" at bounding box center [1007, 146] width 162 height 36
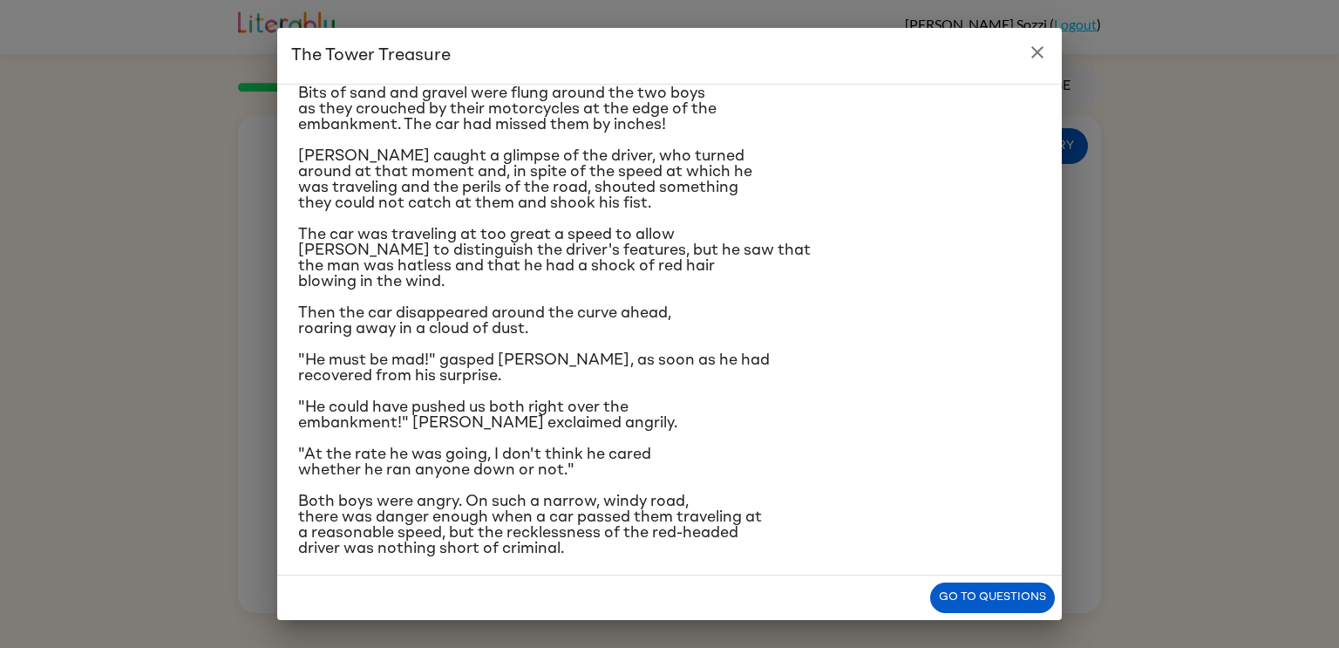
scroll to position [0, 0]
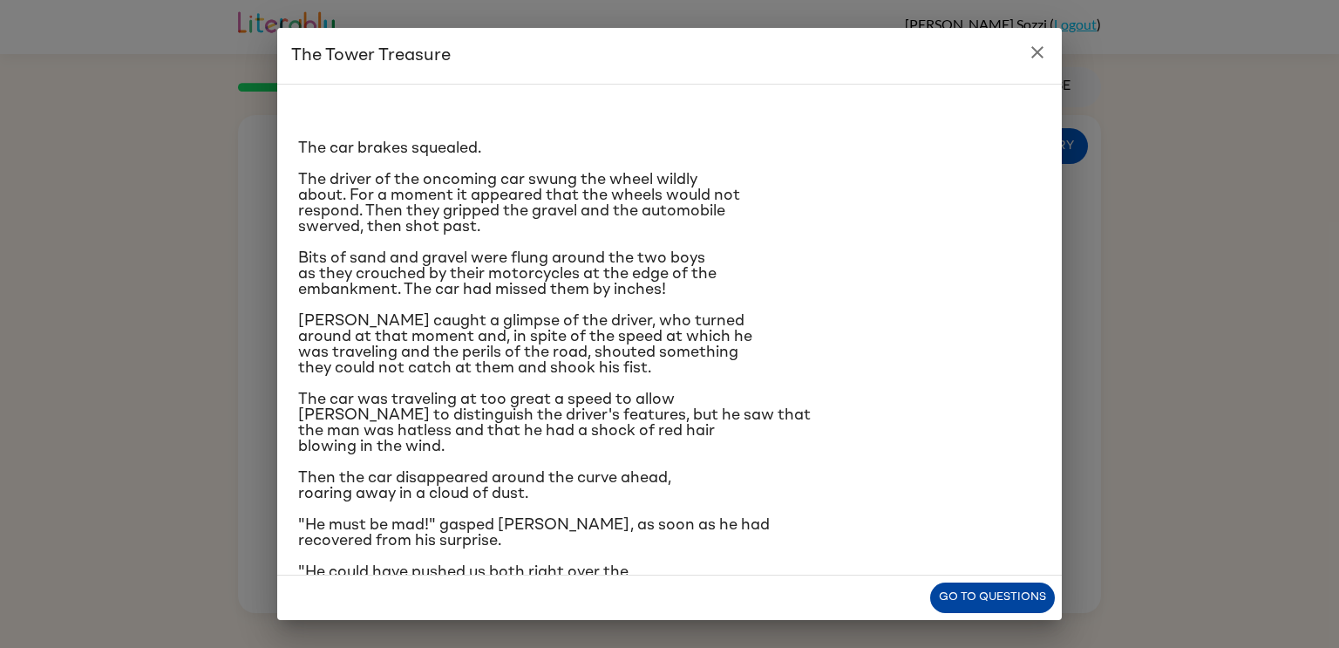
click at [995, 603] on button "Go to questions" at bounding box center [992, 597] width 125 height 31
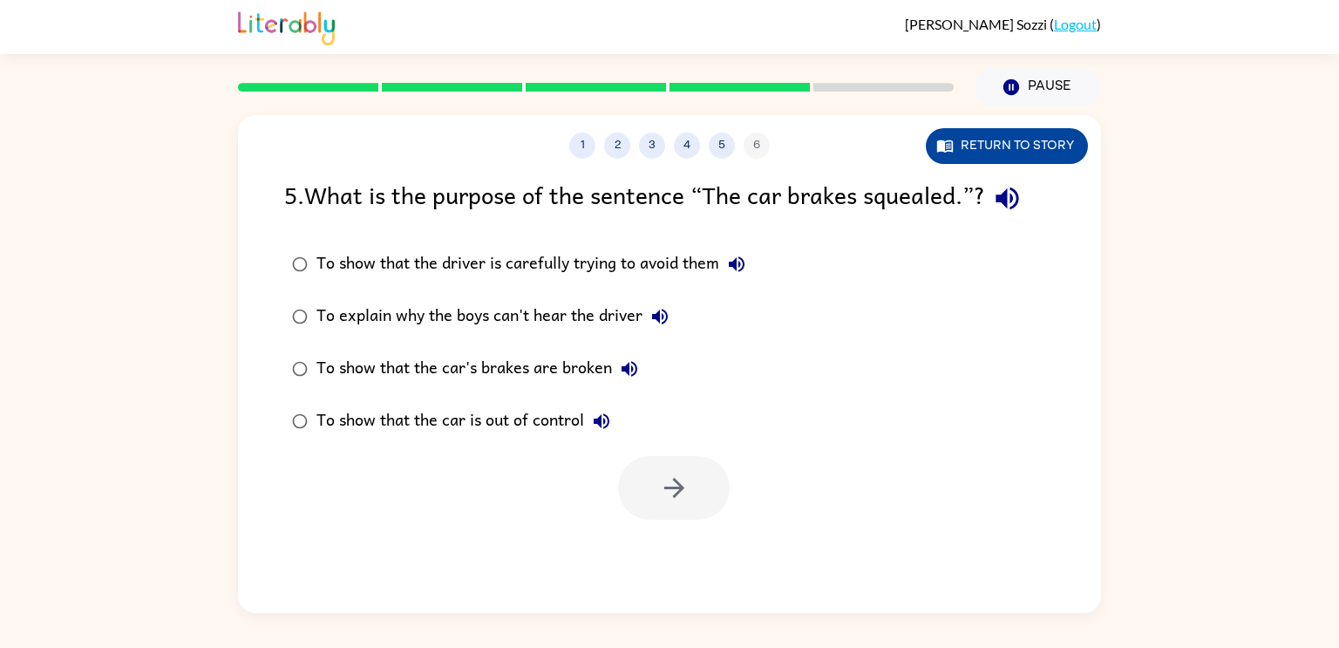
click at [988, 138] on button "Return to story" at bounding box center [1007, 146] width 162 height 36
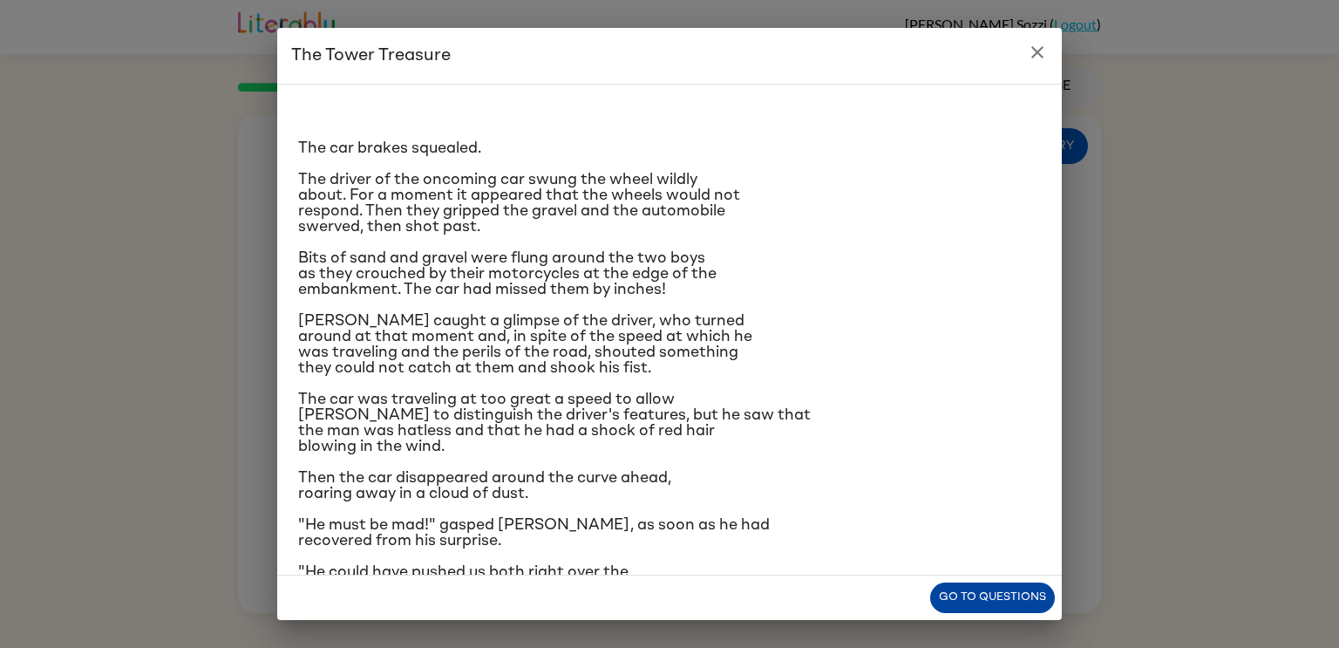
click at [938, 600] on button "Go to questions" at bounding box center [992, 597] width 125 height 31
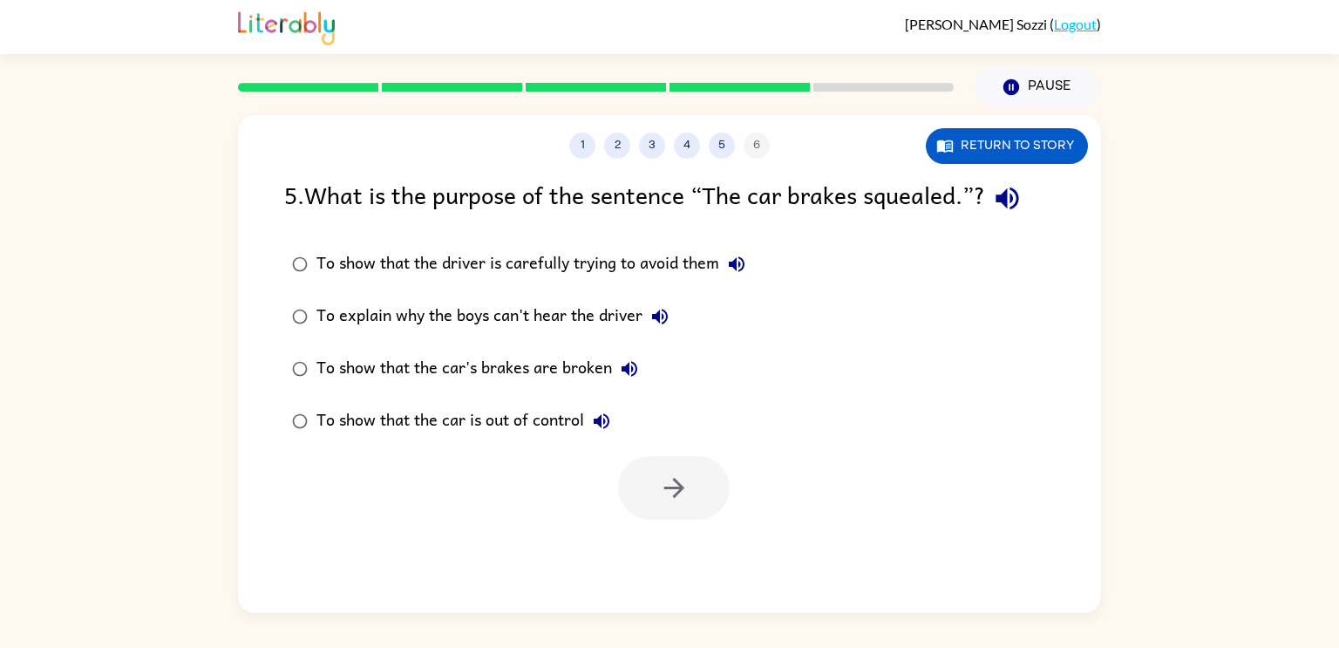
click at [616, 263] on div "To show that the driver is carefully trying to avoid them" at bounding box center [535, 264] width 438 height 35
click at [454, 424] on div "To show that the car is out of control" at bounding box center [467, 421] width 302 height 35
click at [570, 426] on div "To show that the car is out of control" at bounding box center [467, 421] width 302 height 35
click at [650, 486] on button "button" at bounding box center [674, 488] width 112 height 64
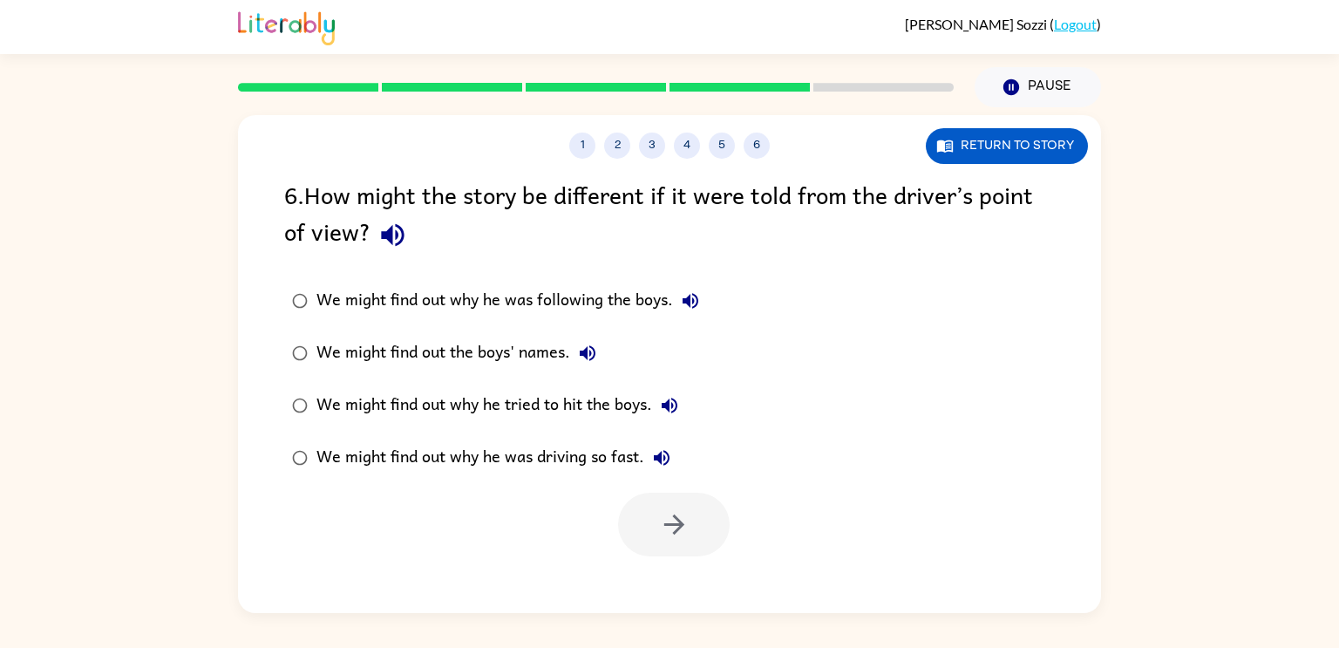
click at [600, 459] on div "We might find out why he was driving so fast." at bounding box center [497, 457] width 363 height 35
click at [651, 518] on button "button" at bounding box center [674, 524] width 112 height 64
